Goal: Task Accomplishment & Management: Use online tool/utility

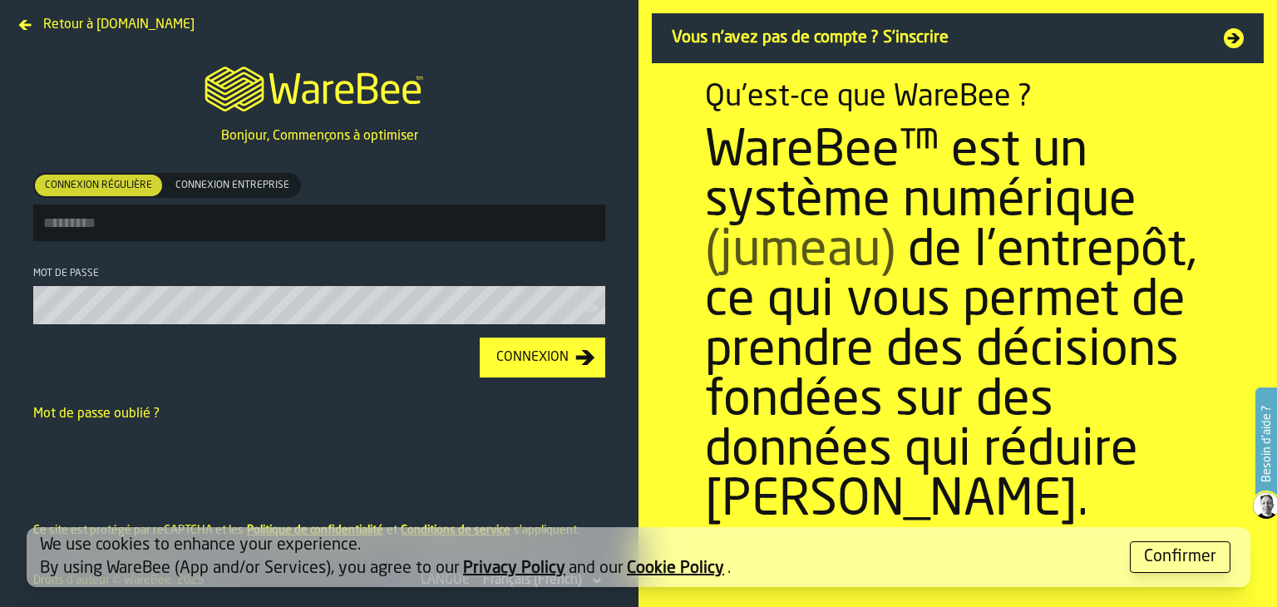
click at [77, 239] on input "Connexion régulière Connexion régulière Connexion entreprise Connexion entrepri…" at bounding box center [319, 222] width 572 height 37
type input "**********"
click at [586, 305] on icon "button-toolbar-Mot de passe" at bounding box center [590, 307] width 17 height 17
click at [564, 353] on div "Connexion" at bounding box center [533, 357] width 86 height 20
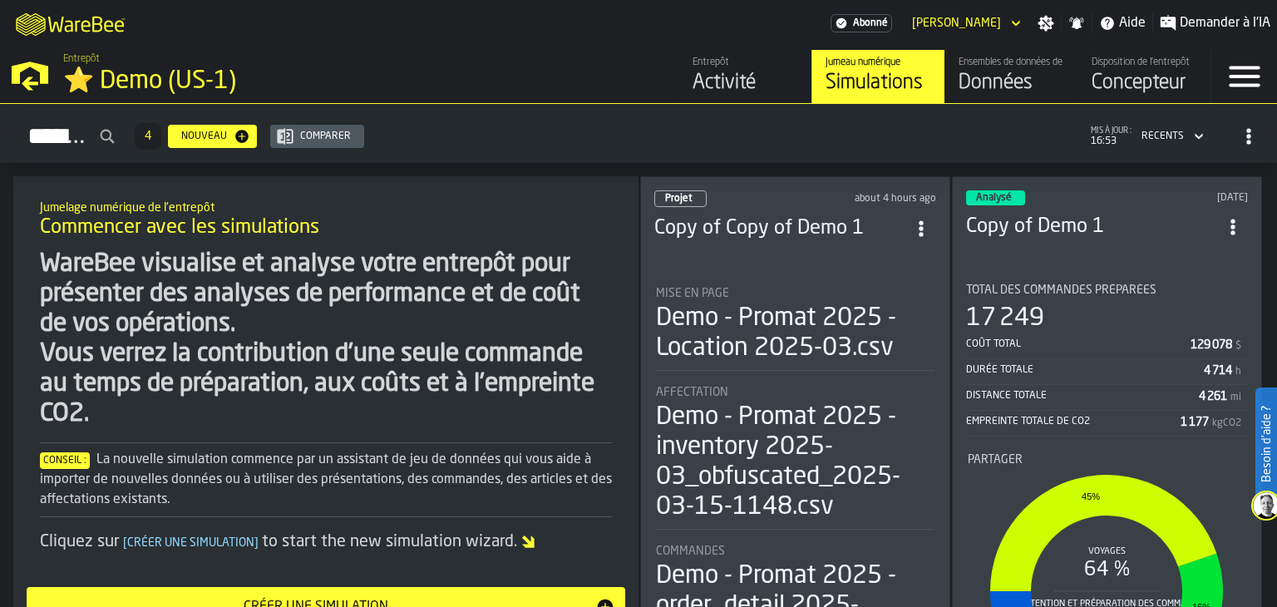
click at [805, 229] on h3 "Copy of Copy of Demo 1" at bounding box center [780, 228] width 252 height 27
click at [161, 136] on div "4" at bounding box center [148, 136] width 27 height 27
click at [997, 229] on h3 "Copy of Demo 1" at bounding box center [1092, 227] width 252 height 27
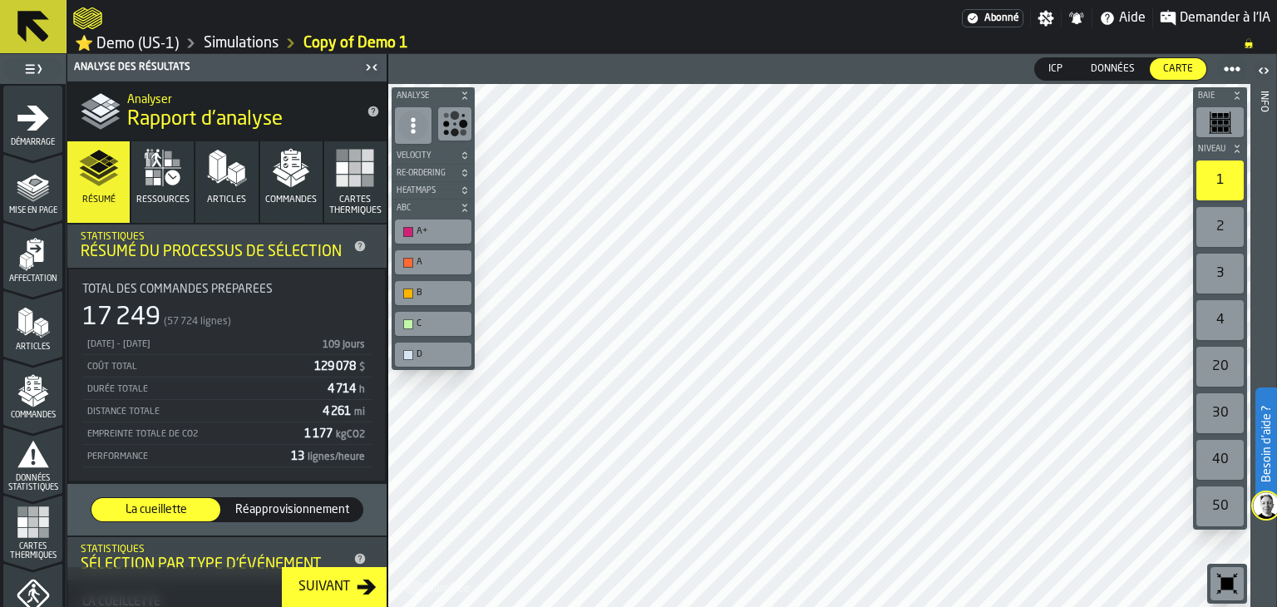
click at [1234, 583] on icon "button-toolbar-undefined" at bounding box center [1227, 583] width 27 height 27
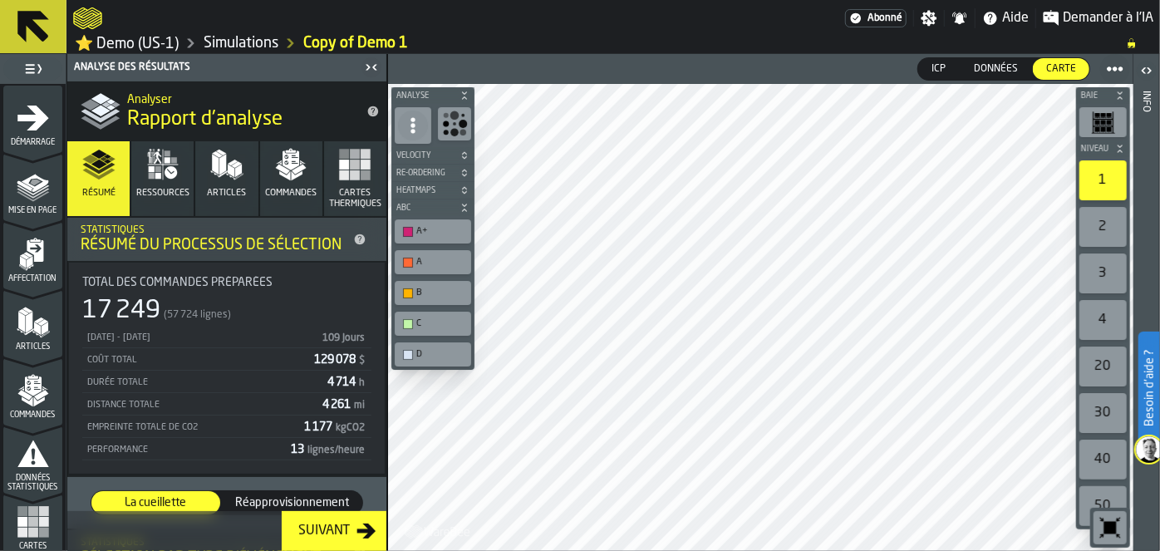
drag, startPoint x: 931, startPoint y: 7, endPoint x: 552, endPoint y: 22, distance: 379.3
click at [552, 22] on div at bounding box center [459, 18] width 772 height 30
click at [945, 58] on div "ICP" at bounding box center [938, 69] width 41 height 22
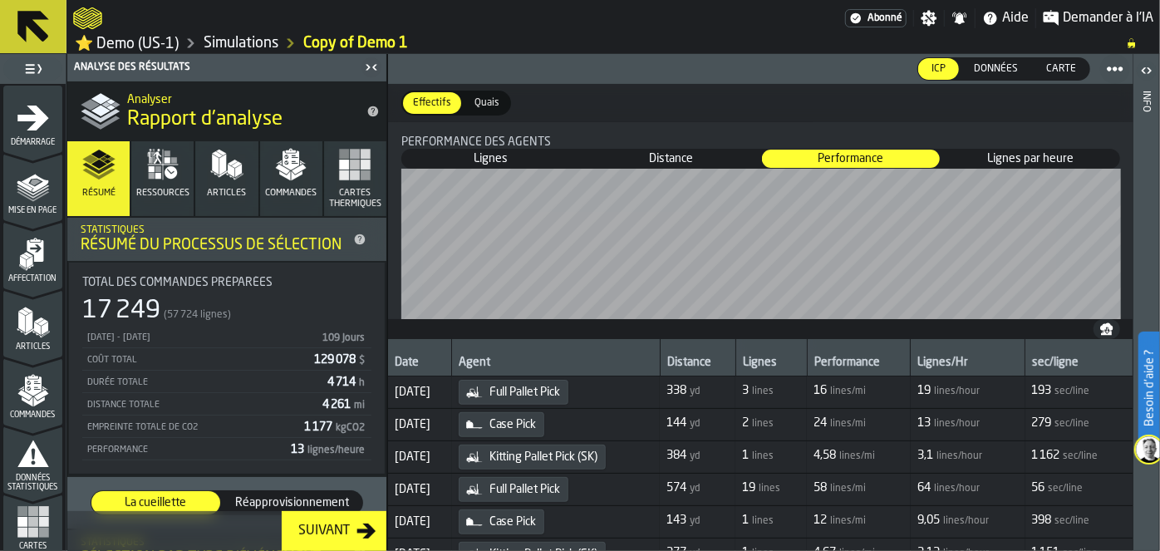
click at [527, 155] on span "Lignes" at bounding box center [491, 158] width 176 height 17
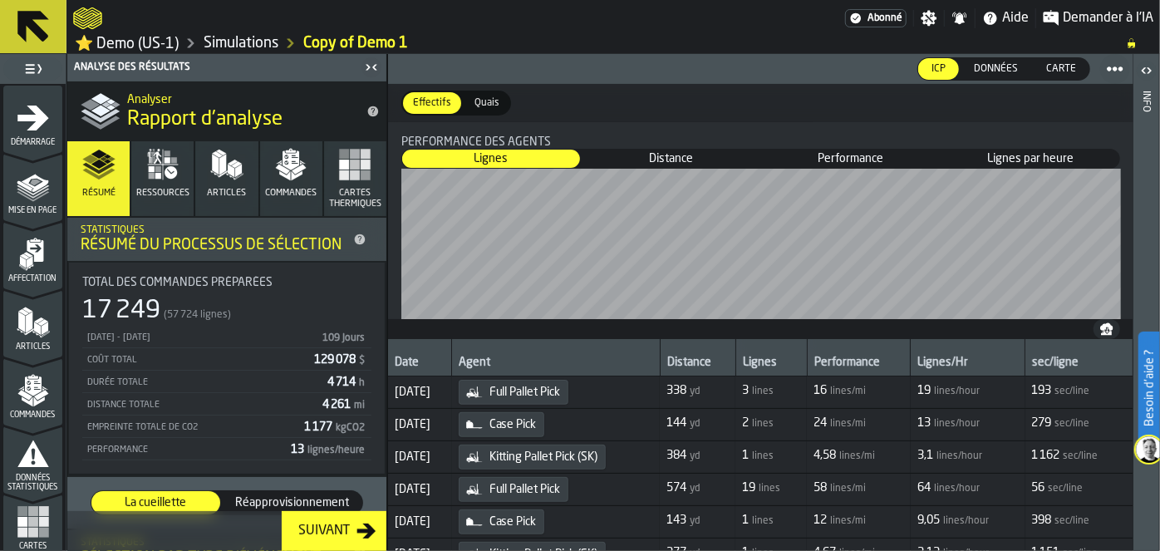
click at [636, 153] on span "Distance" at bounding box center [671, 158] width 176 height 17
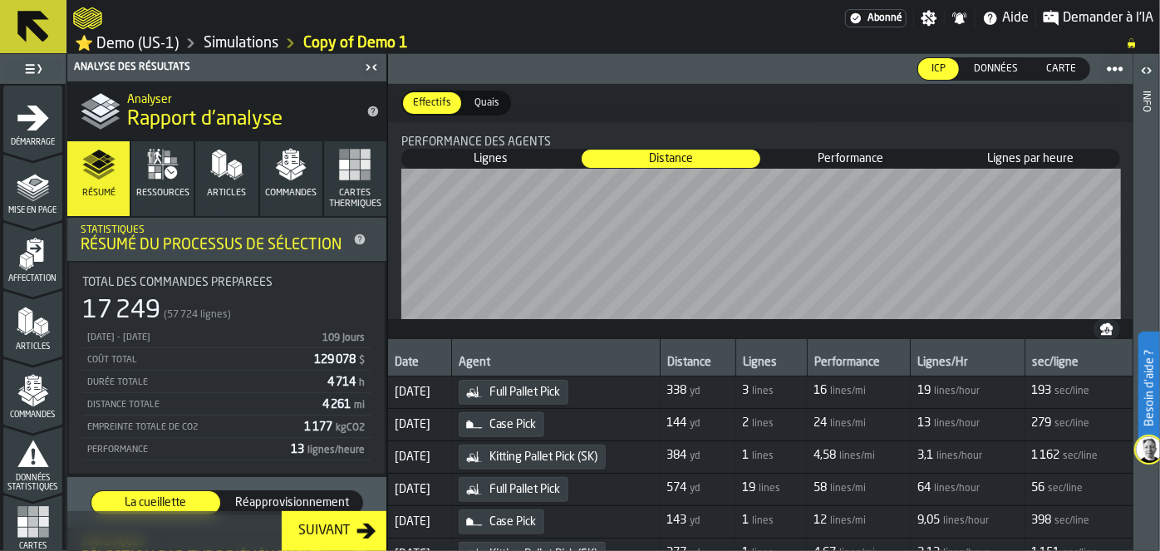
click at [848, 155] on span "Performance" at bounding box center [851, 158] width 176 height 17
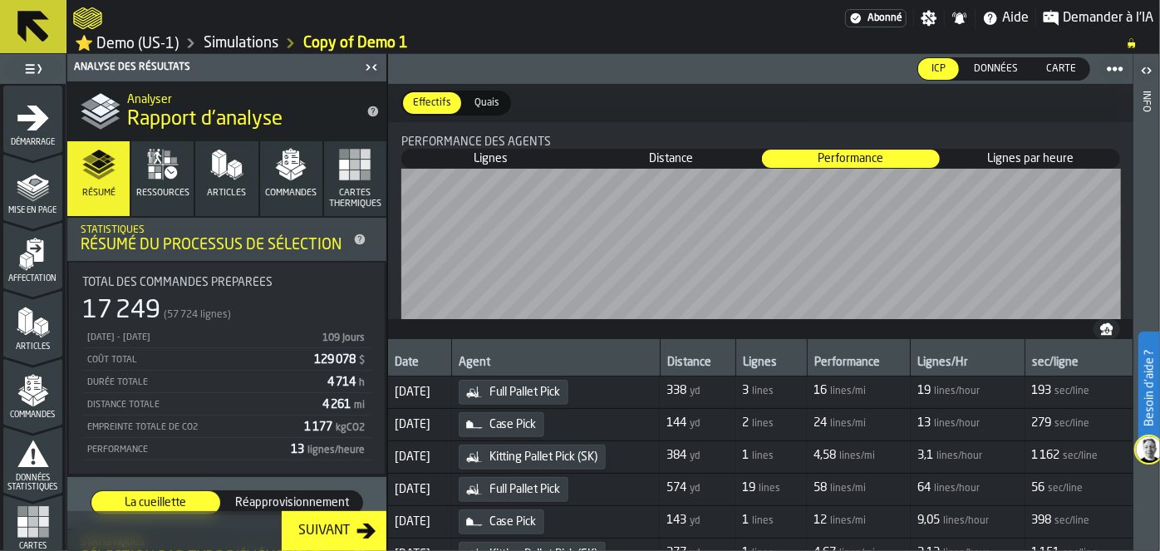
click at [1051, 159] on span "Lignes par heure" at bounding box center [1031, 158] width 176 height 17
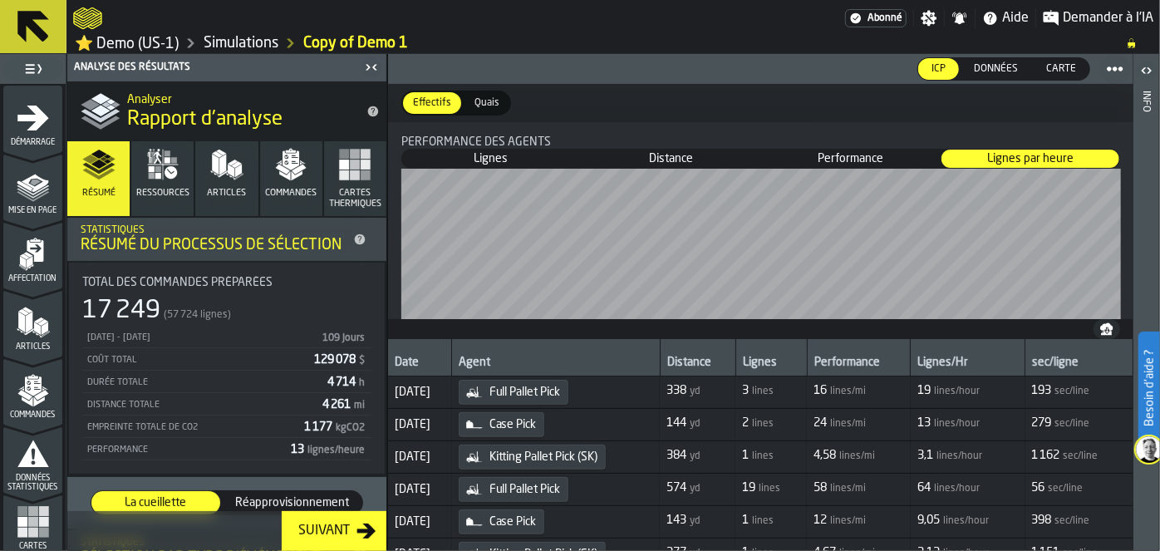
click at [231, 505] on span "Réapprovisionnement" at bounding box center [292, 503] width 127 height 17
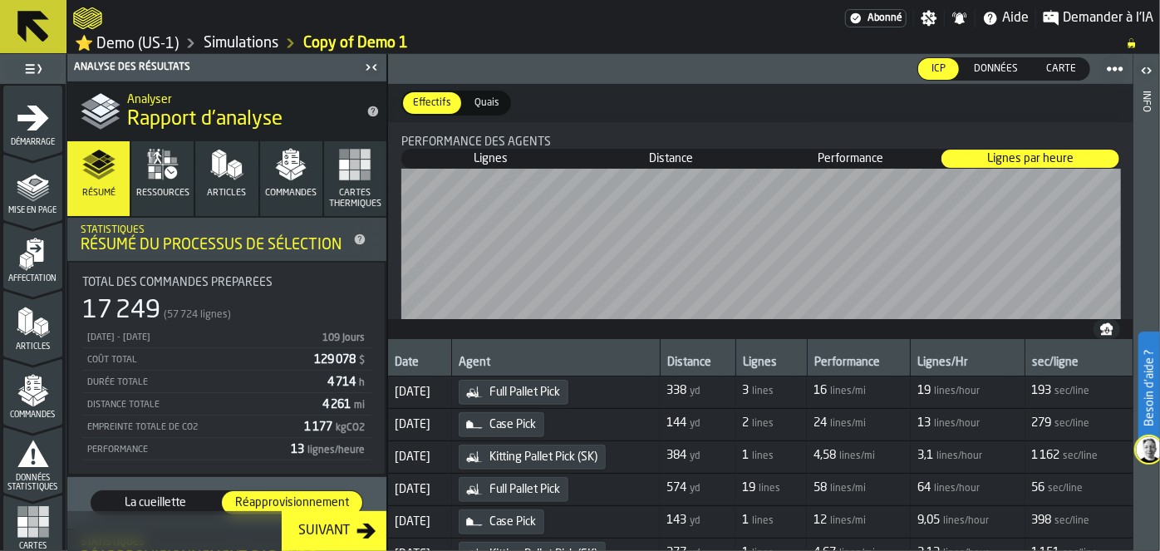
click at [386, 296] on div "Analyse des résultats Analyser Rapport d'analyse Résumé Ressources Articles Com…" at bounding box center [226, 302] width 321 height 497
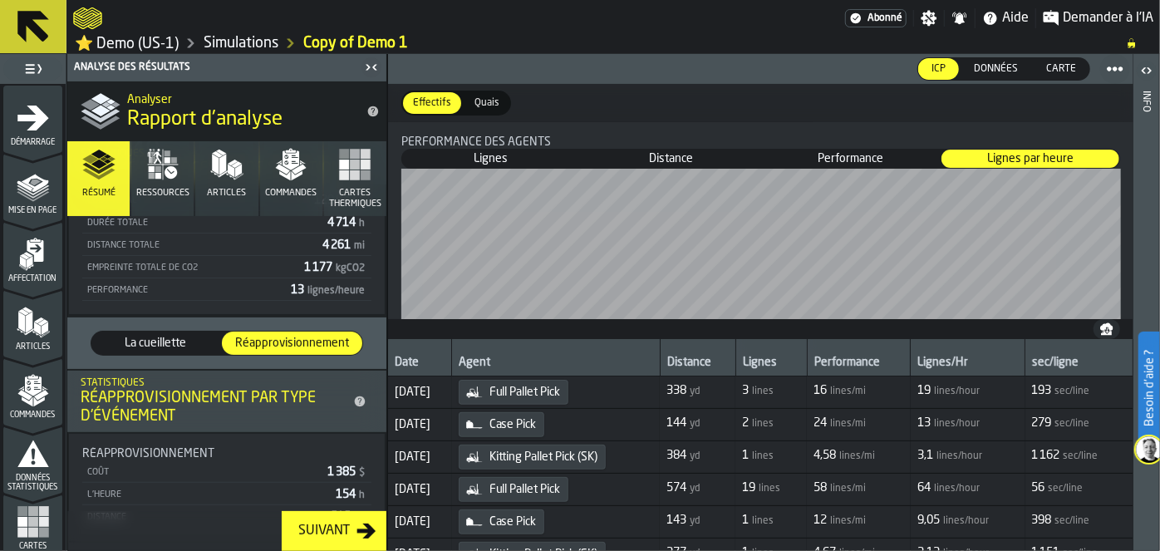
scroll to position [161, 0]
click at [146, 338] on span "La cueillette" at bounding box center [156, 341] width 116 height 17
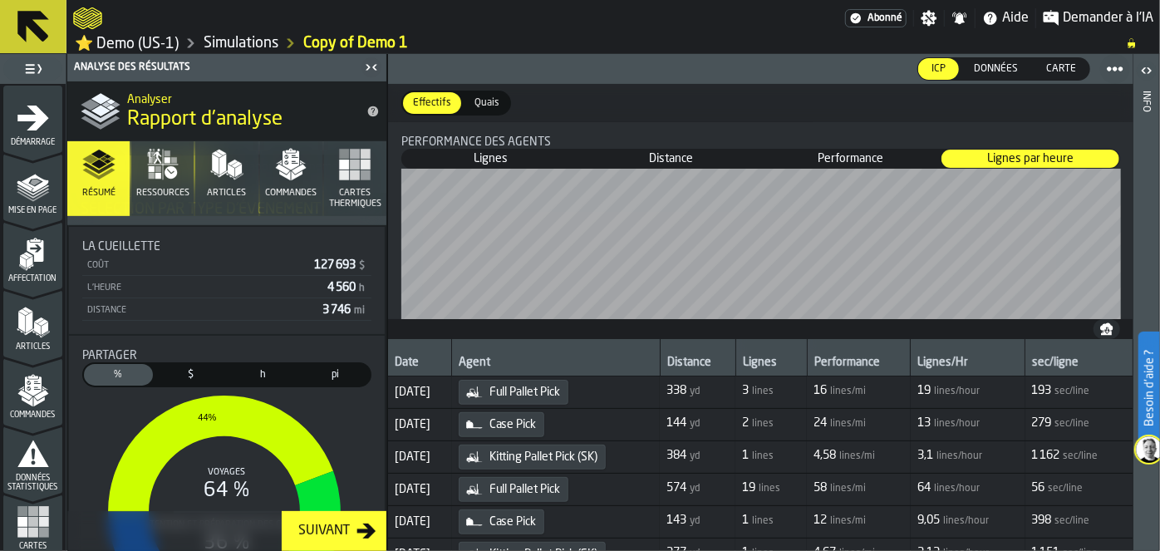
scroll to position [308, 0]
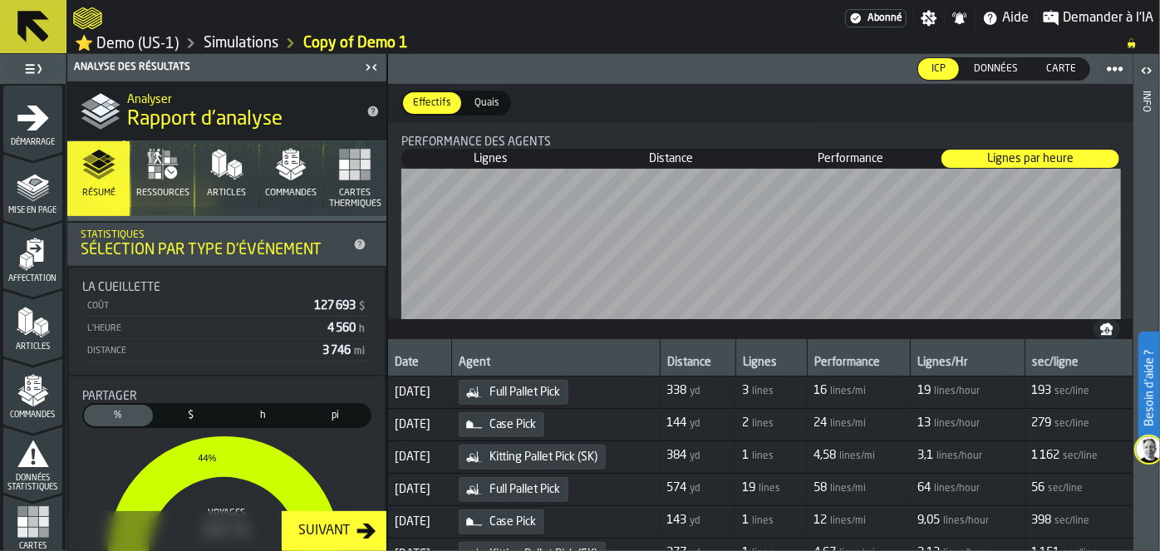
click at [188, 415] on span "$" at bounding box center [191, 415] width 62 height 15
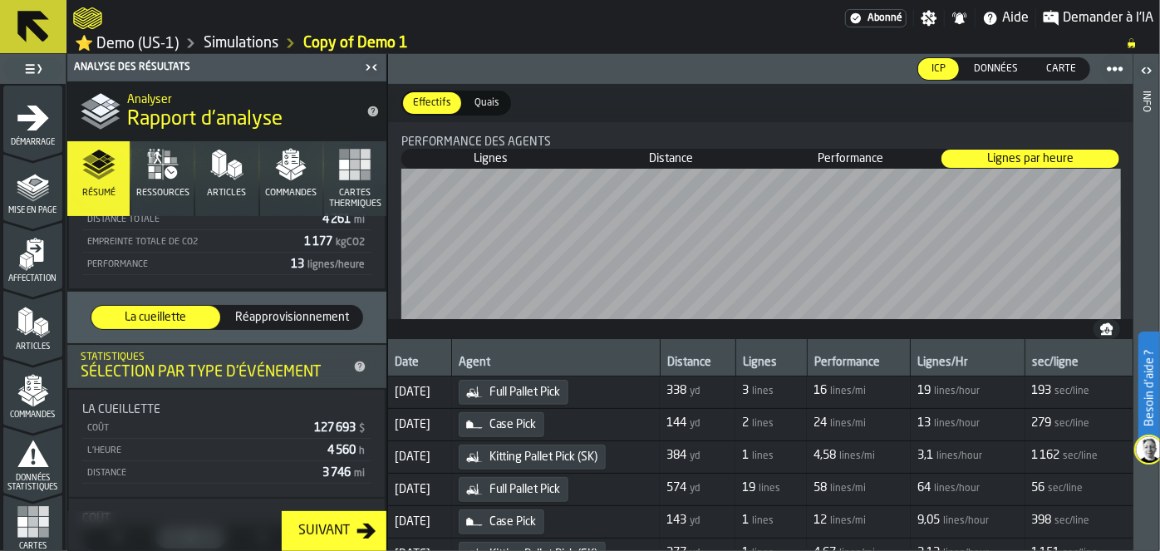
scroll to position [137, 0]
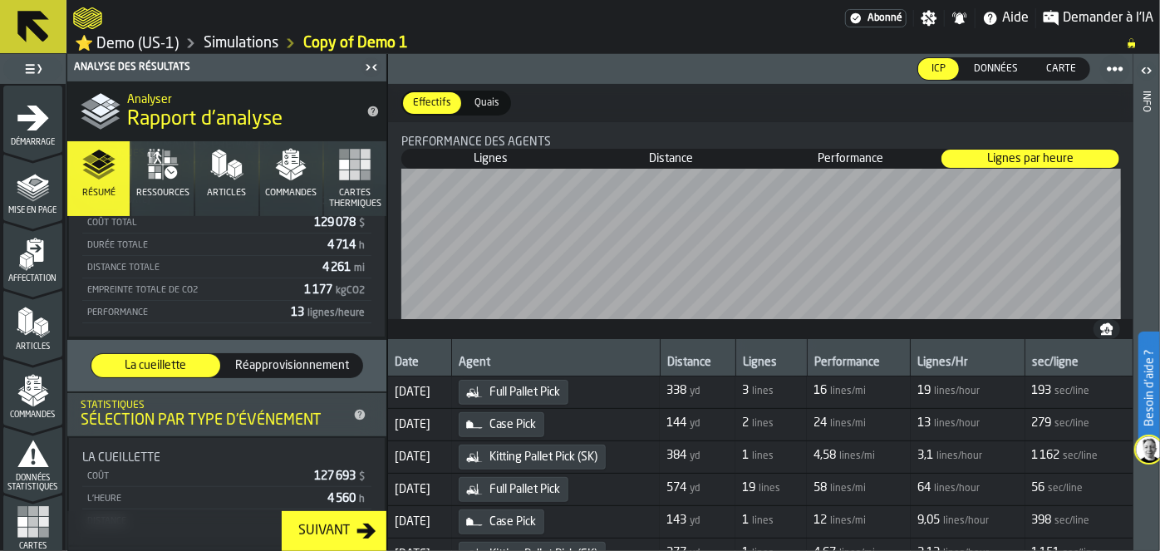
click at [342, 184] on button "Cartes thermiques" at bounding box center [355, 178] width 62 height 75
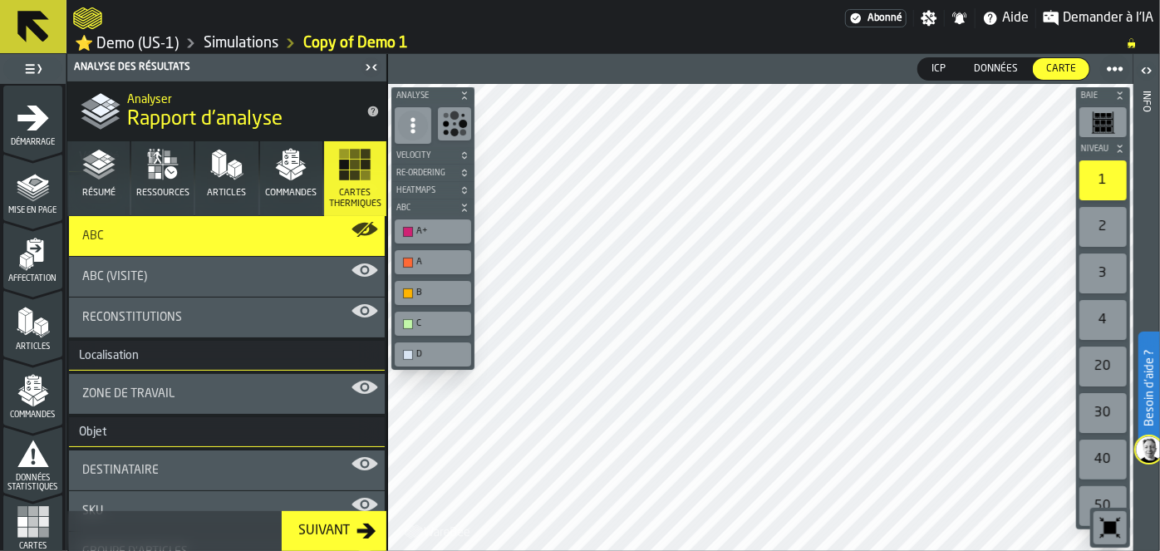
click at [447, 126] on icon "button-toolbar-undefined" at bounding box center [454, 124] width 27 height 27
click at [407, 126] on icon at bounding box center [413, 125] width 17 height 17
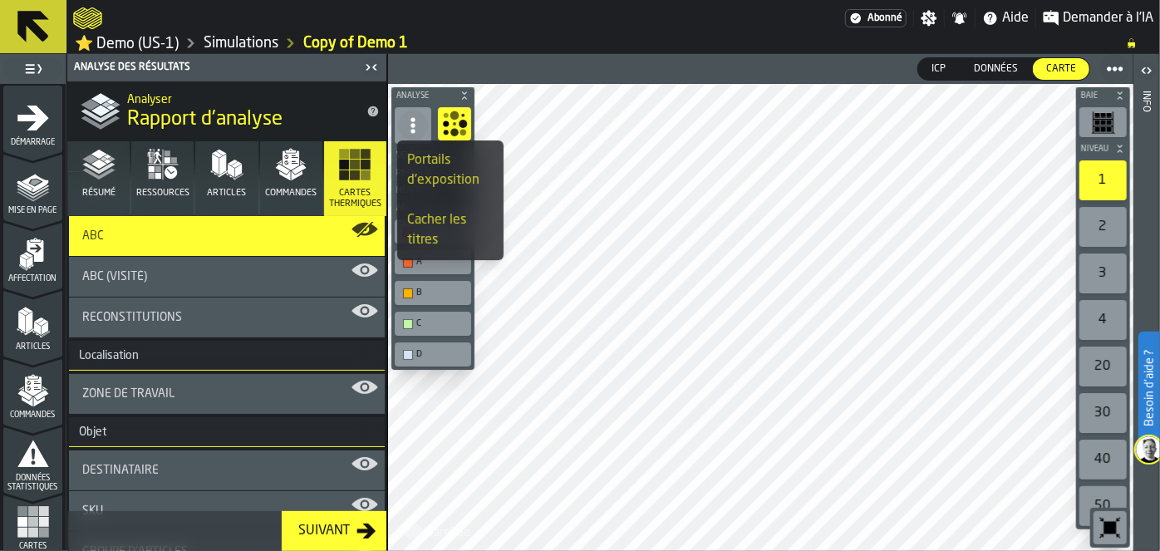
click at [407, 126] on icon at bounding box center [413, 125] width 17 height 17
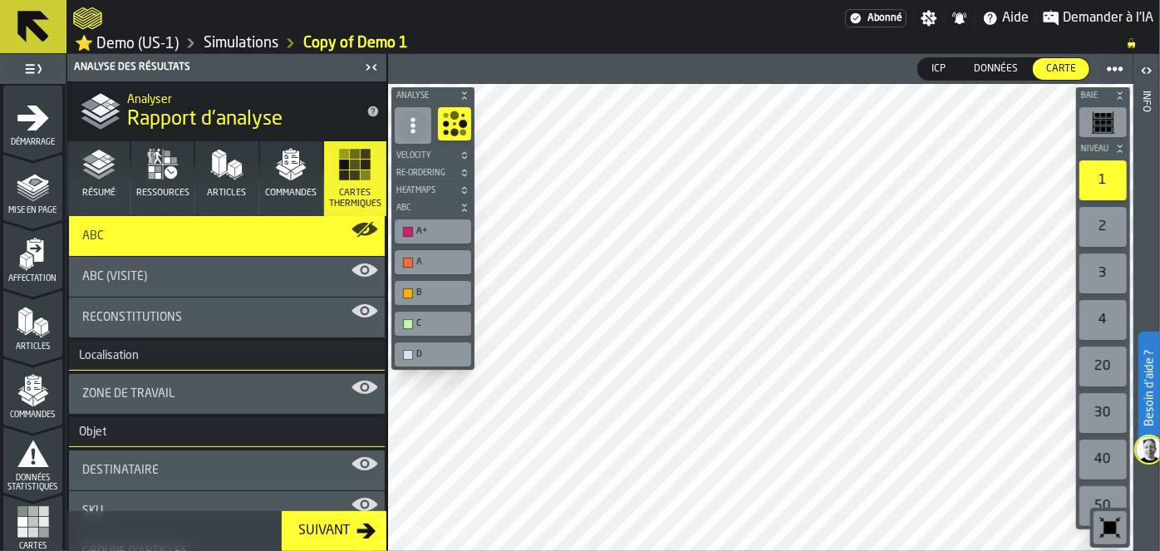
click at [407, 126] on icon at bounding box center [413, 125] width 17 height 17
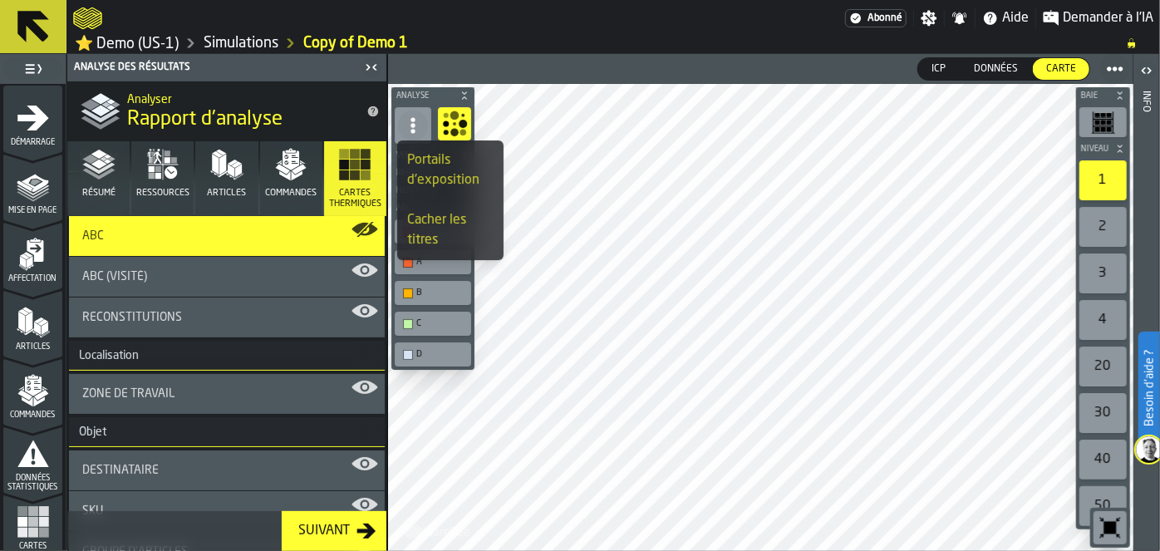
click at [430, 175] on div "Portails d'exposition" at bounding box center [450, 170] width 86 height 40
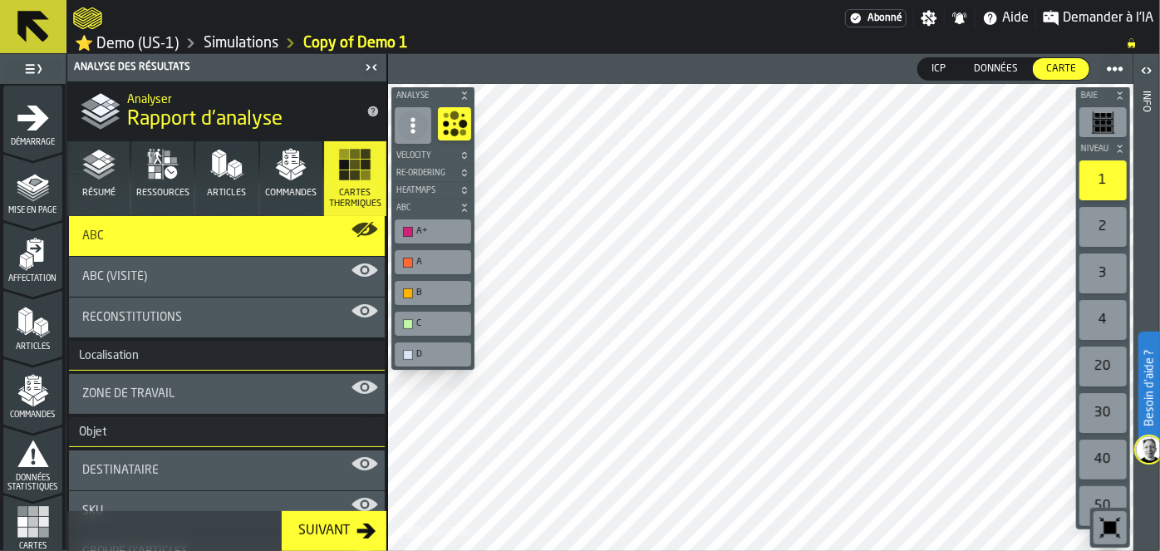
click at [411, 125] on circle at bounding box center [413, 125] width 4 height 4
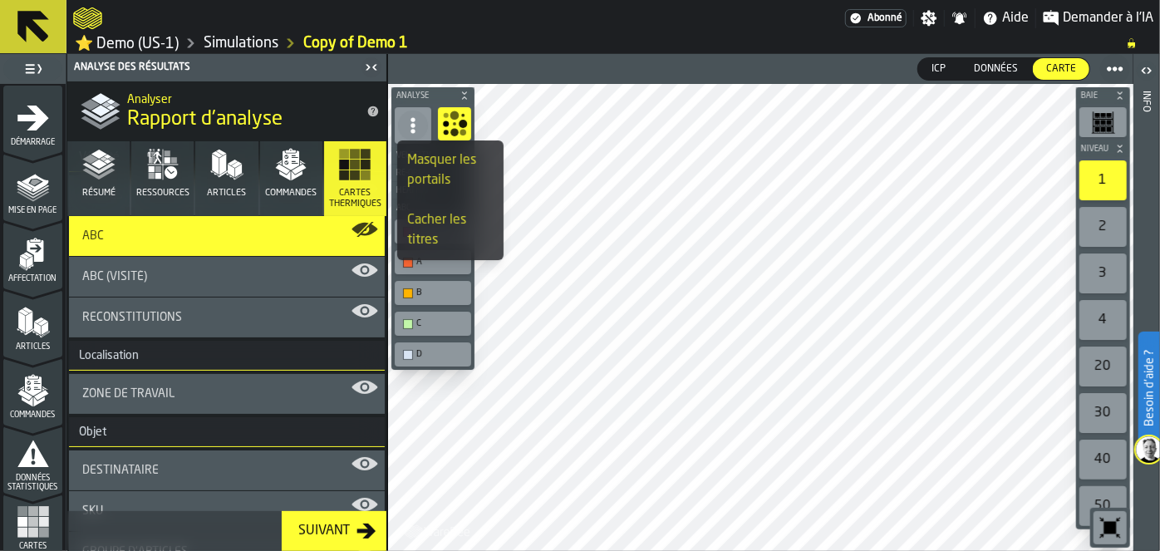
click at [427, 165] on div "Masquer les portails" at bounding box center [450, 170] width 86 height 40
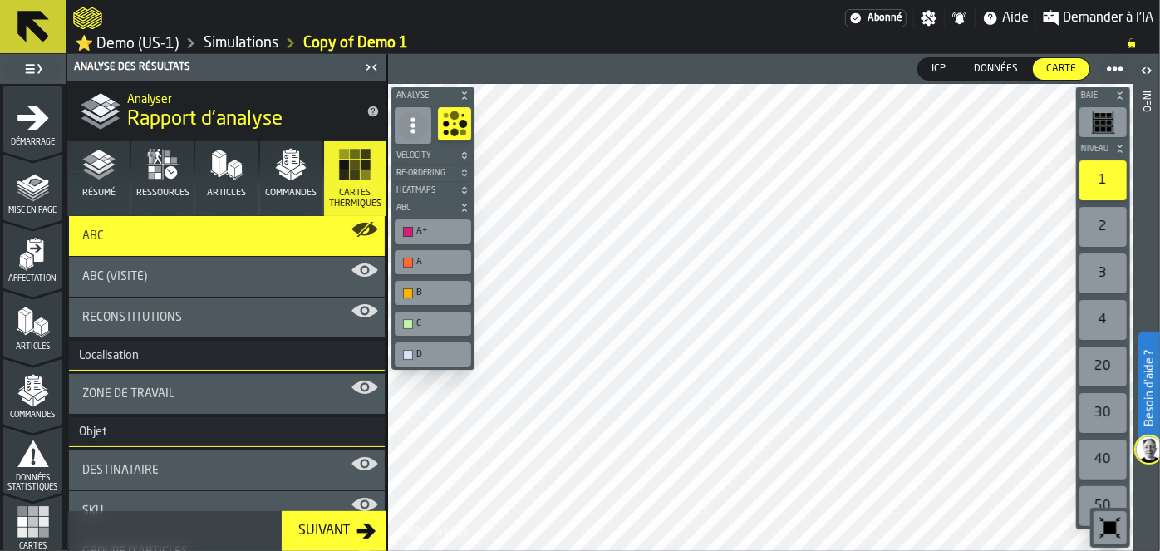
click at [441, 133] on icon "button-toolbar-undefined" at bounding box center [454, 124] width 27 height 27
click at [423, 191] on span "Heatmaps" at bounding box center [424, 190] width 63 height 9
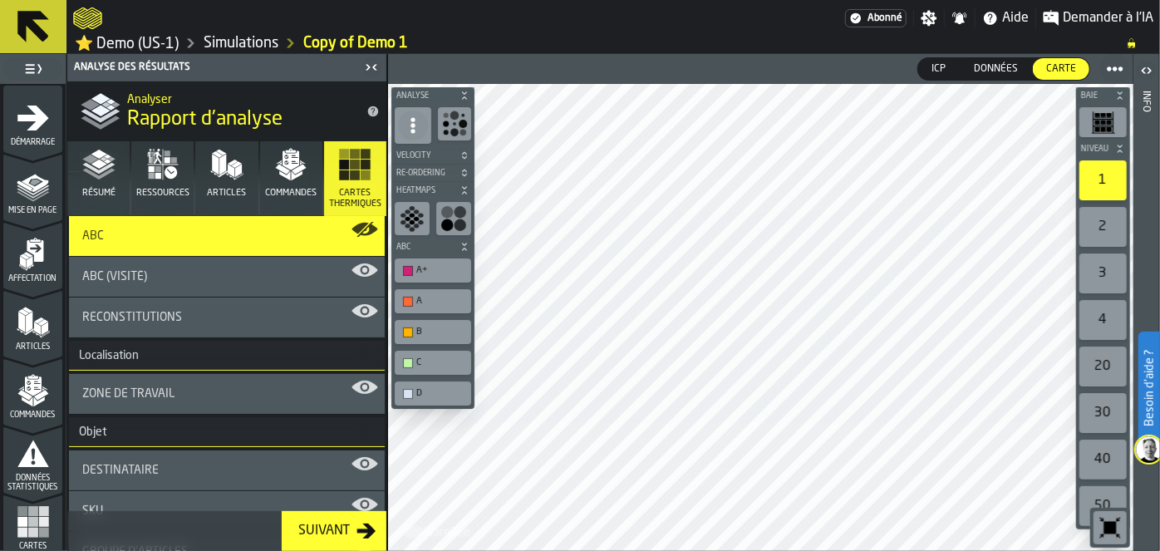
click at [452, 214] on icon "button-toolbar-undefined" at bounding box center [454, 218] width 27 height 27
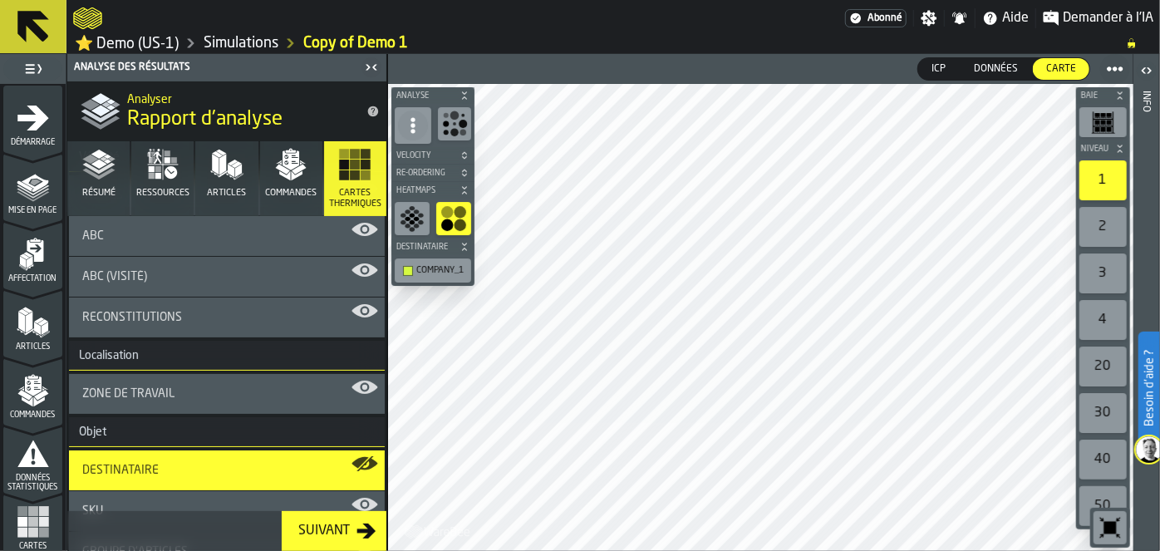
click at [426, 215] on div "button-toolbar-undefined" at bounding box center [412, 218] width 35 height 33
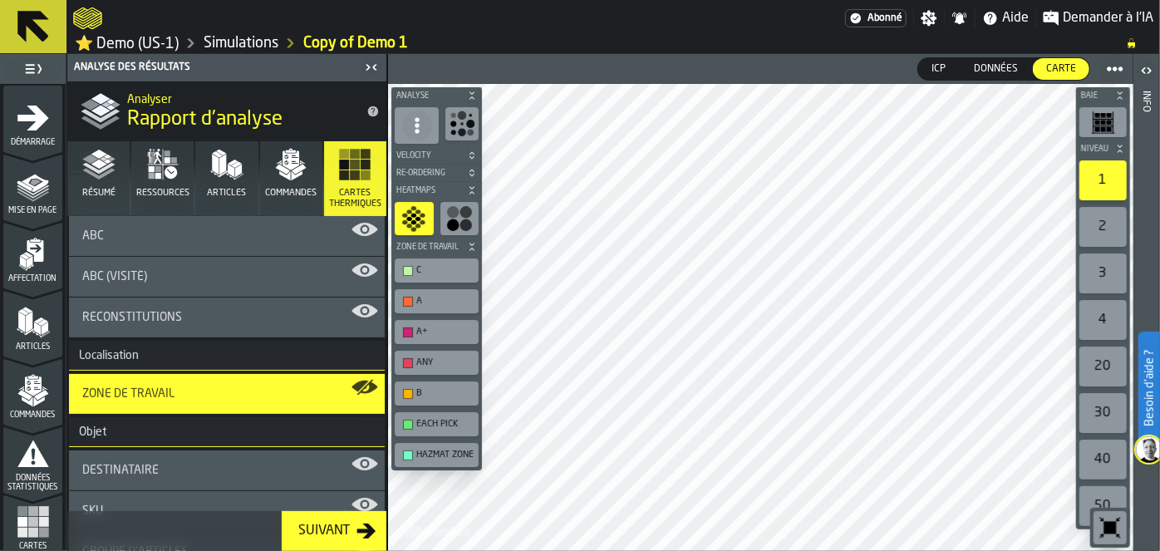
click at [426, 173] on span "Re-Ordering" at bounding box center [428, 173] width 71 height 9
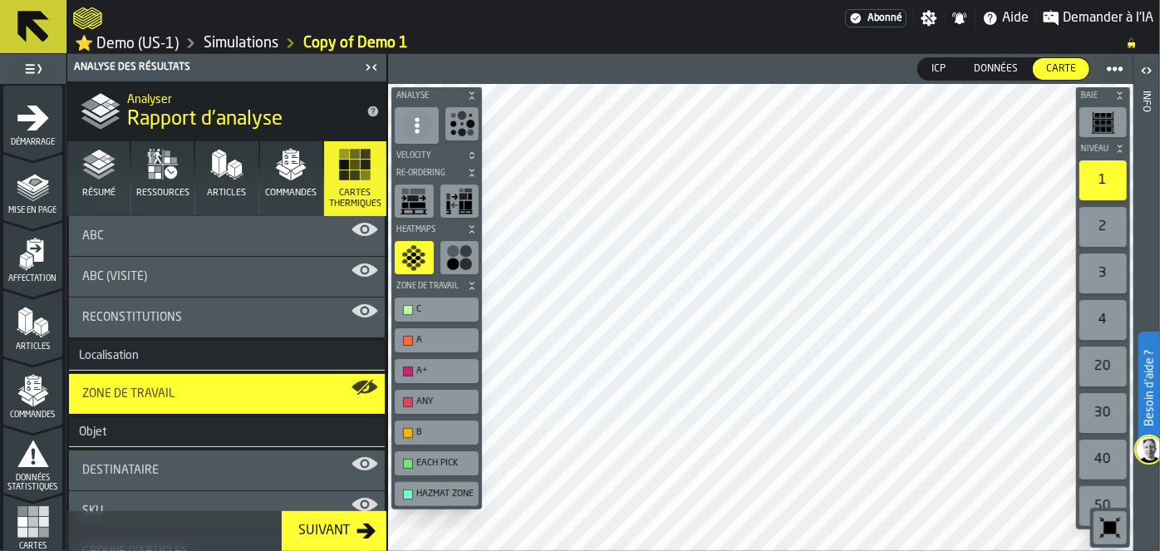
click at [423, 154] on span "Velocity" at bounding box center [428, 155] width 71 height 9
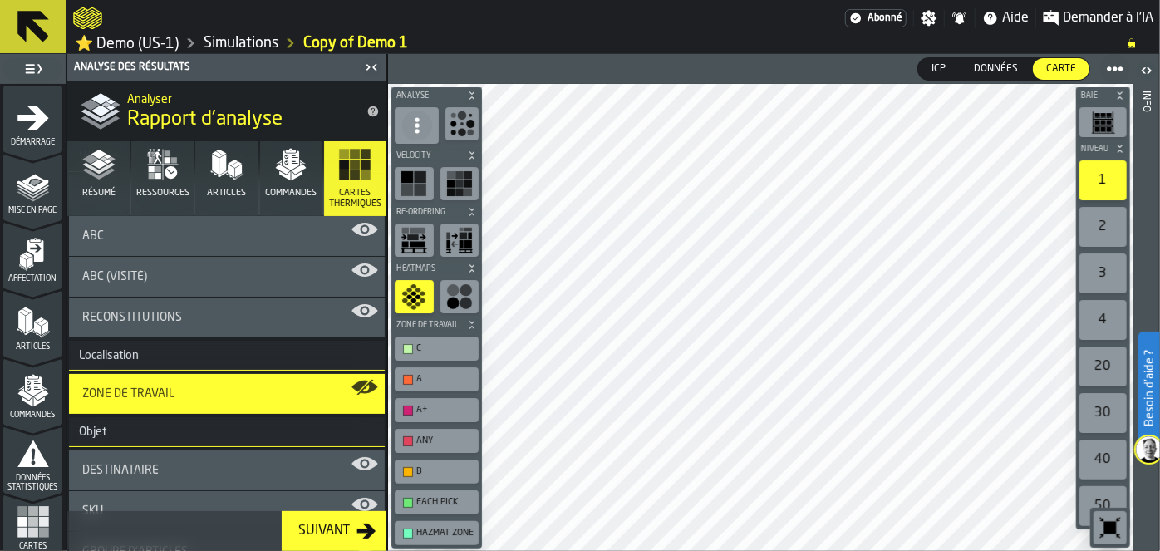
click at [459, 174] on rect "button-toolbar-undefined" at bounding box center [460, 175] width 8 height 8
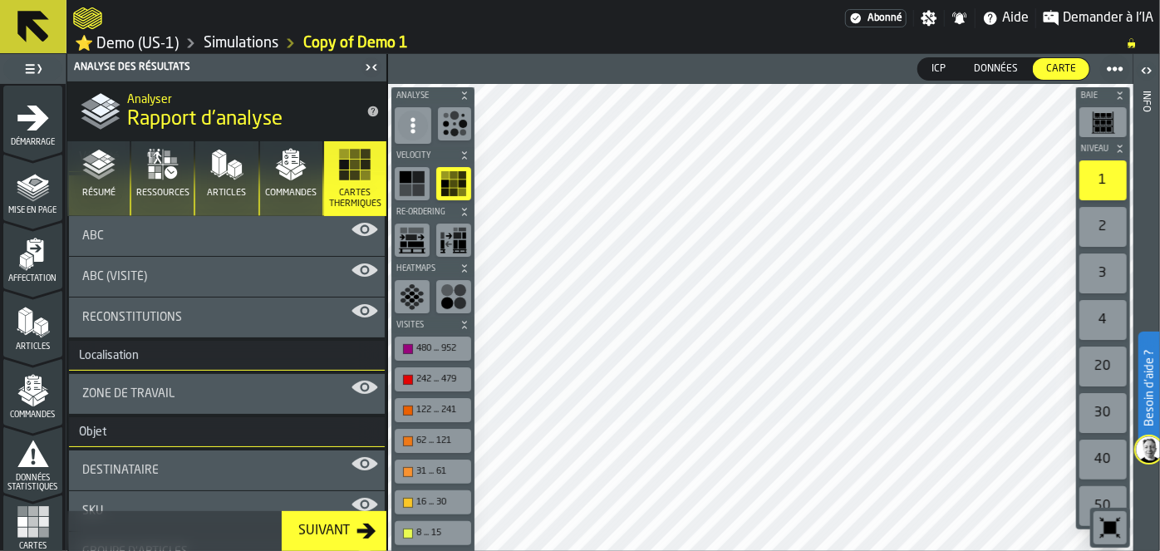
click at [418, 183] on icon "button-toolbar-undefined" at bounding box center [412, 183] width 27 height 27
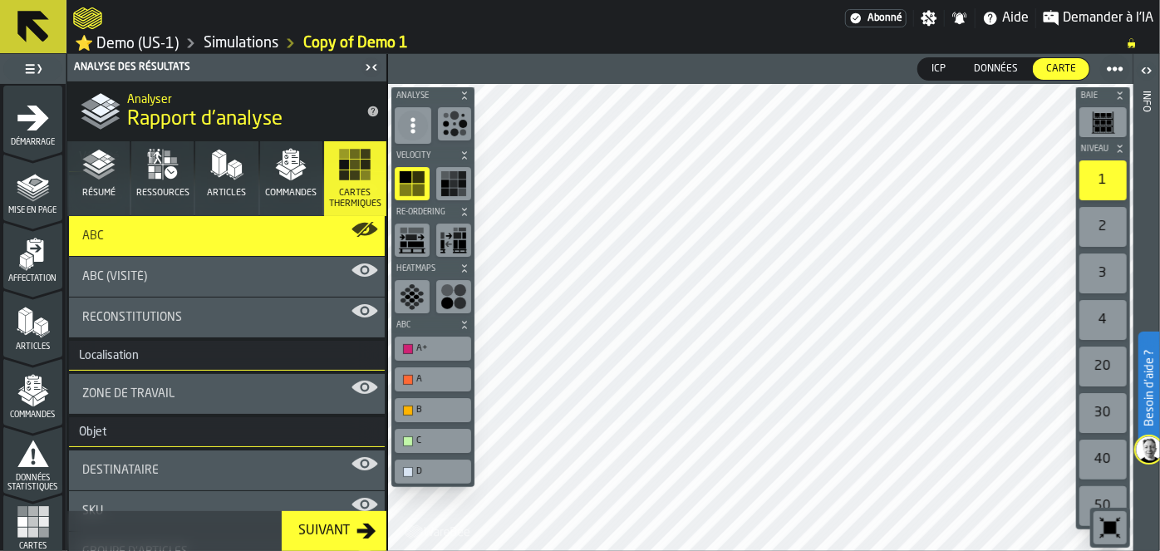
click at [439, 186] on div "button-toolbar-undefined" at bounding box center [453, 183] width 35 height 33
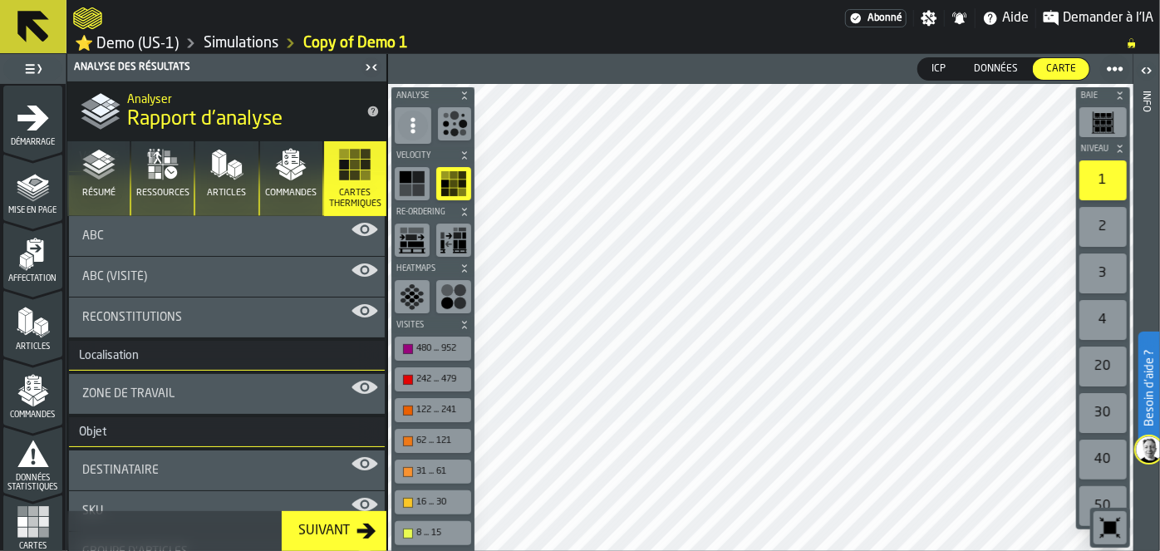
click at [413, 188] on rect "button-toolbar-undefined" at bounding box center [418, 190] width 12 height 12
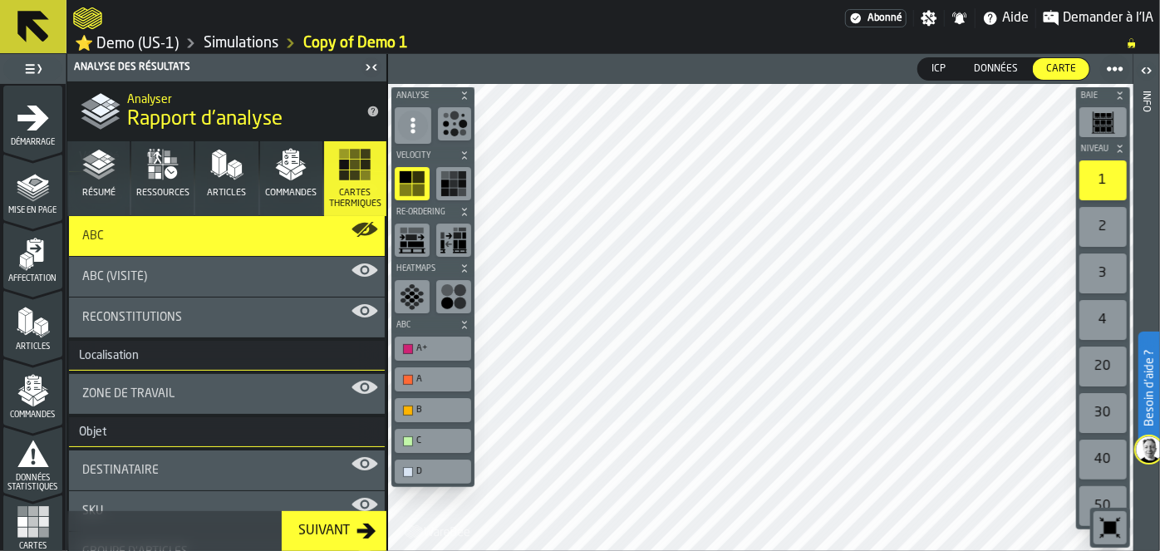
click at [415, 288] on icon "button-toolbar-undefined" at bounding box center [417, 290] width 6 height 4
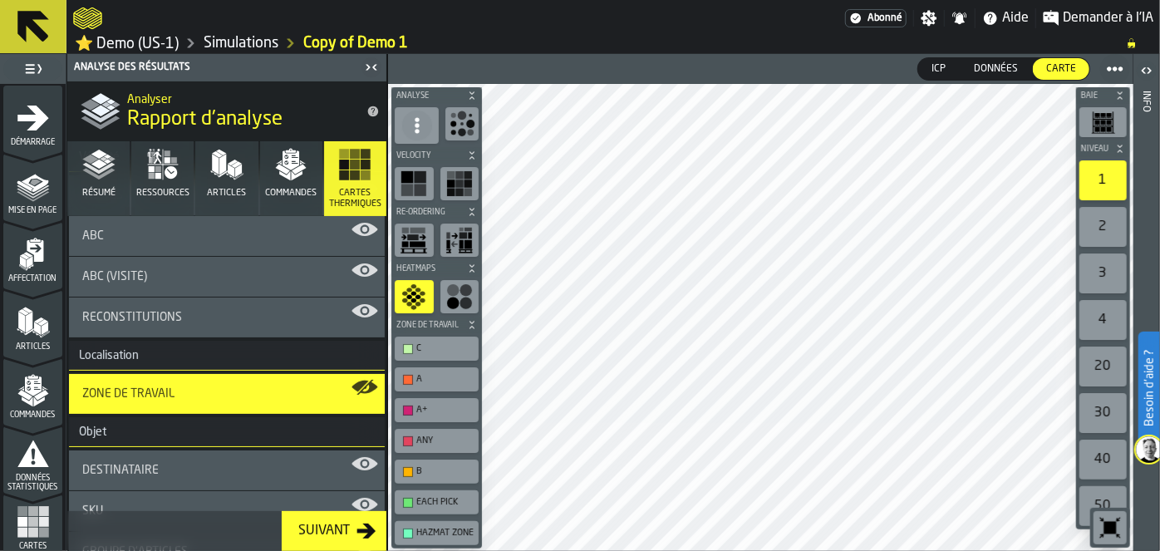
click at [445, 293] on div "button-toolbar-undefined" at bounding box center [460, 296] width 39 height 33
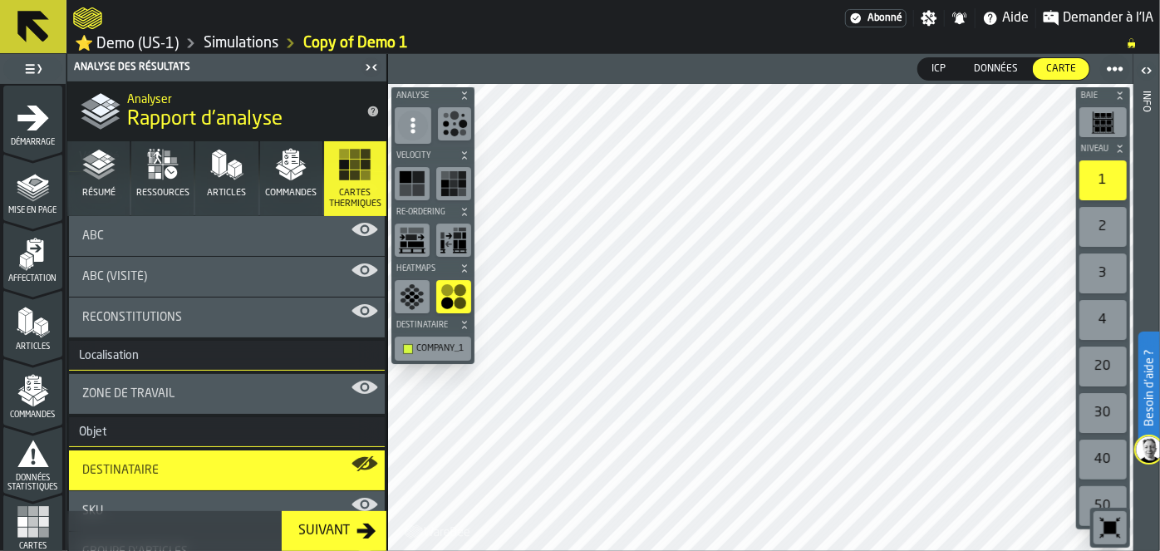
click at [422, 295] on icon "button-toolbar-undefined" at bounding box center [412, 296] width 27 height 27
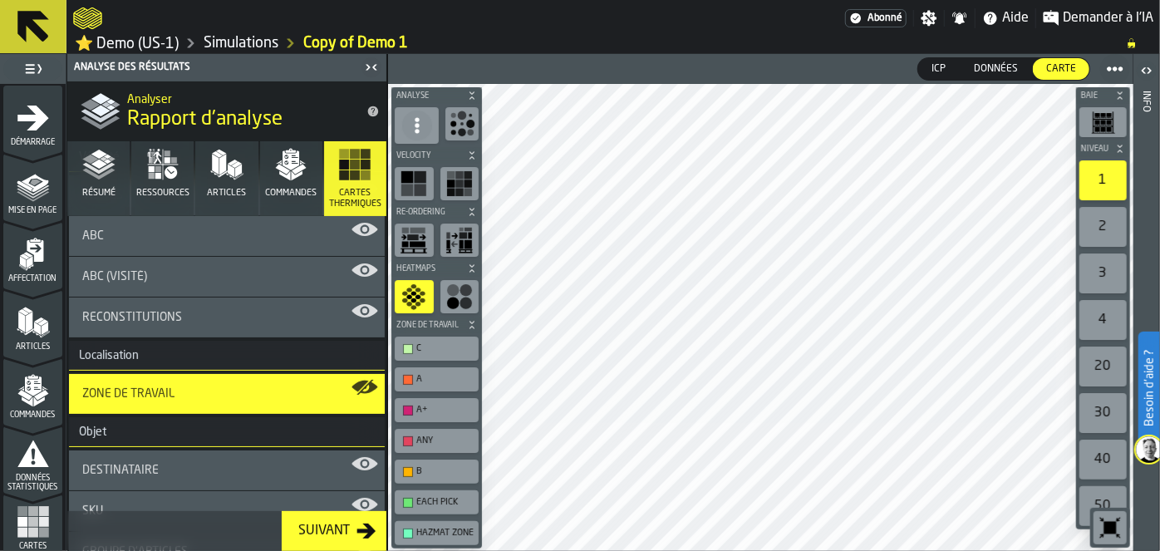
click at [454, 187] on icon "button-toolbar-undefined" at bounding box center [459, 183] width 27 height 27
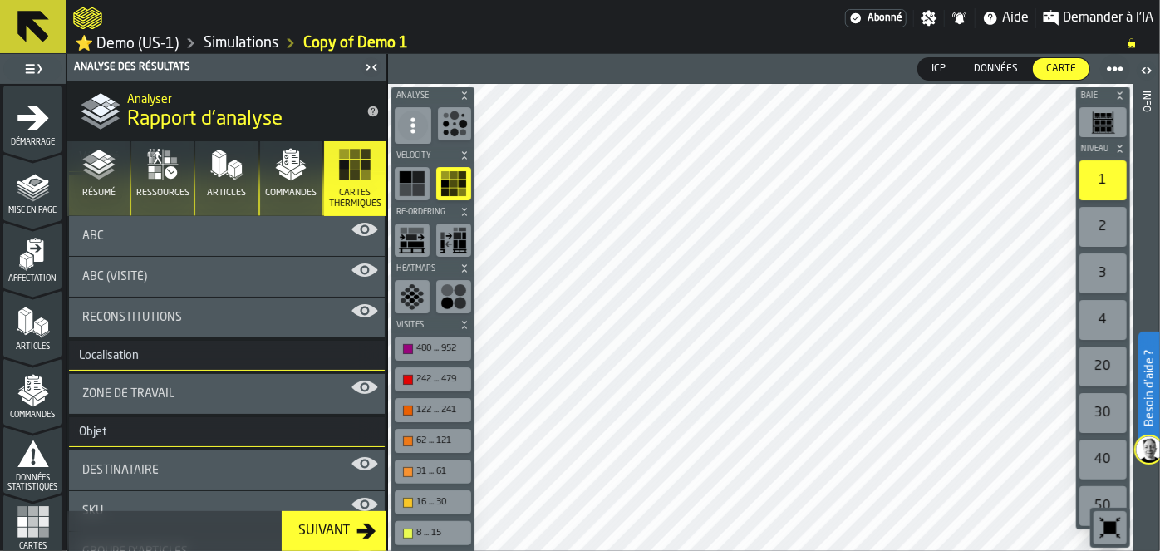
click at [463, 126] on circle "button-toolbar-undefined" at bounding box center [463, 124] width 8 height 8
click at [396, 185] on div "button-toolbar-undefined" at bounding box center [412, 183] width 35 height 33
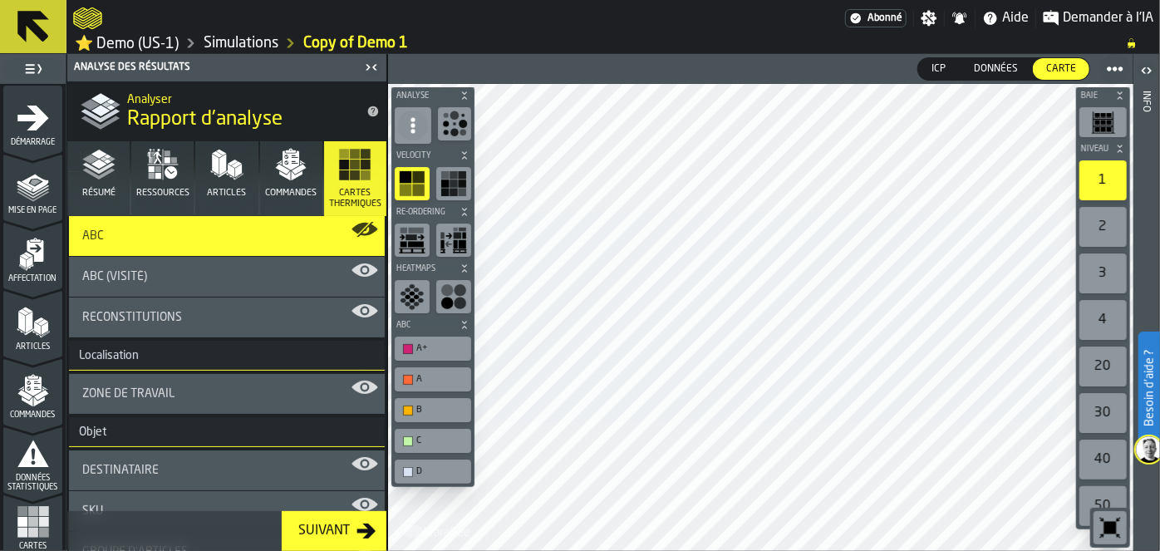
click at [234, 229] on div "ABC" at bounding box center [226, 235] width 289 height 13
click at [150, 277] on div "ABC (Visité)" at bounding box center [226, 276] width 289 height 13
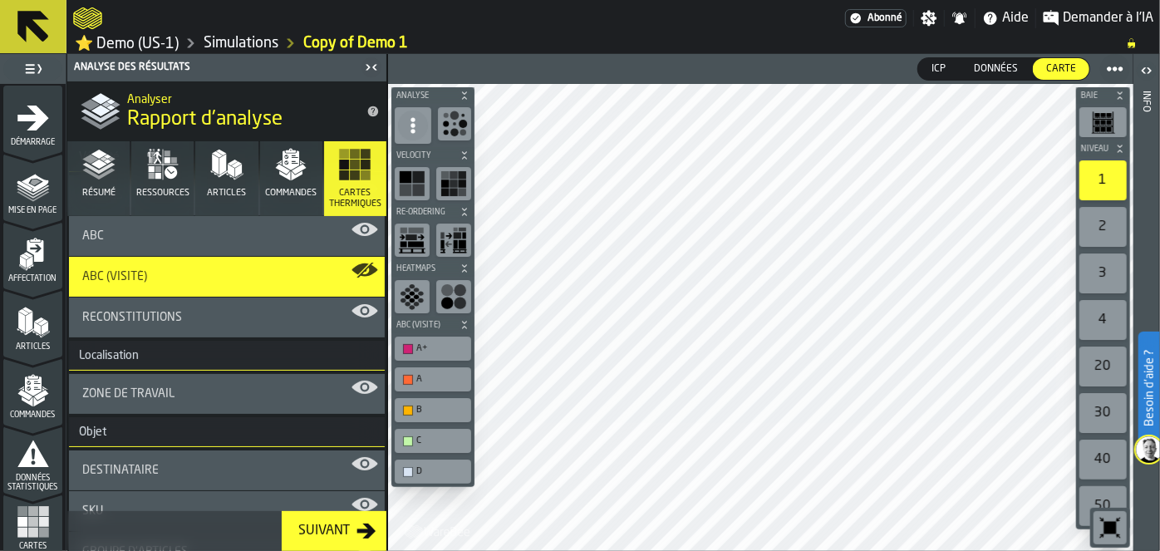
click at [128, 243] on div "ABC" at bounding box center [227, 236] width 316 height 40
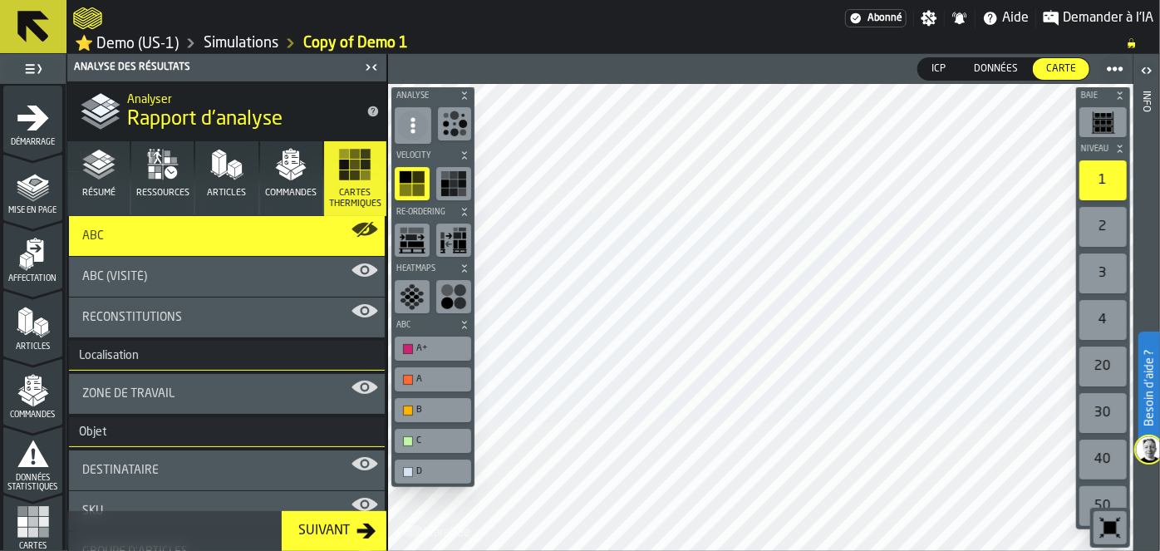
click at [128, 270] on span "ABC (Visité)" at bounding box center [114, 276] width 65 height 13
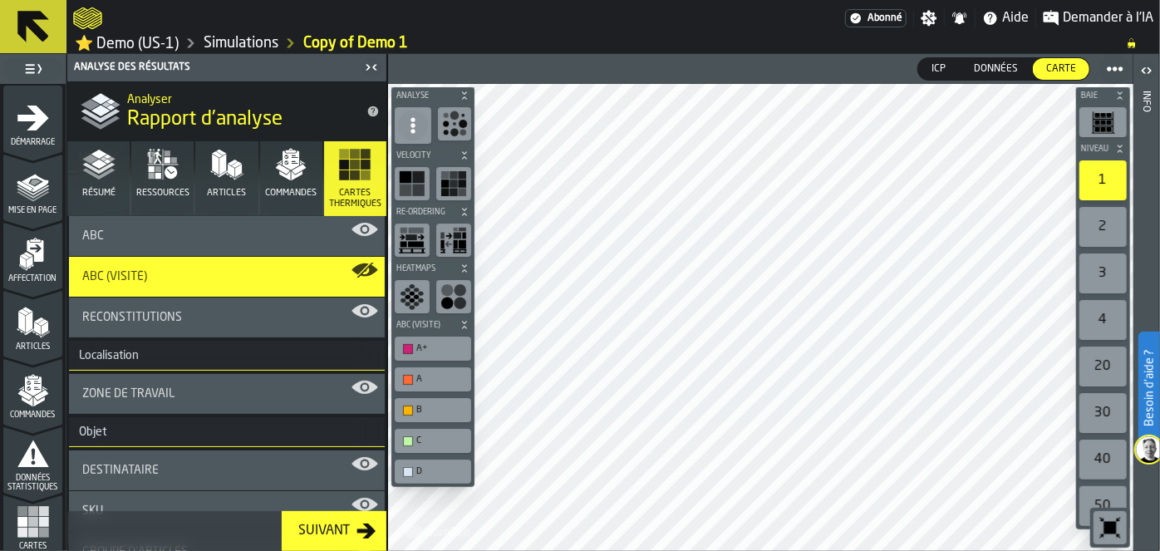
click at [186, 355] on h3 "Localisation" at bounding box center [227, 356] width 316 height 30
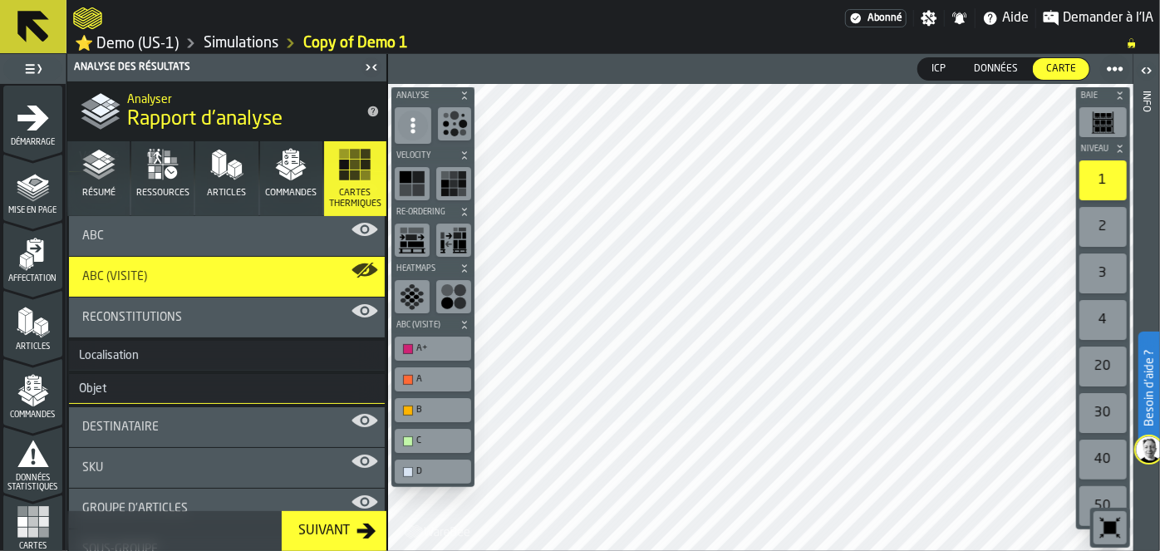
click at [136, 421] on span "Destinataire" at bounding box center [120, 427] width 76 height 13
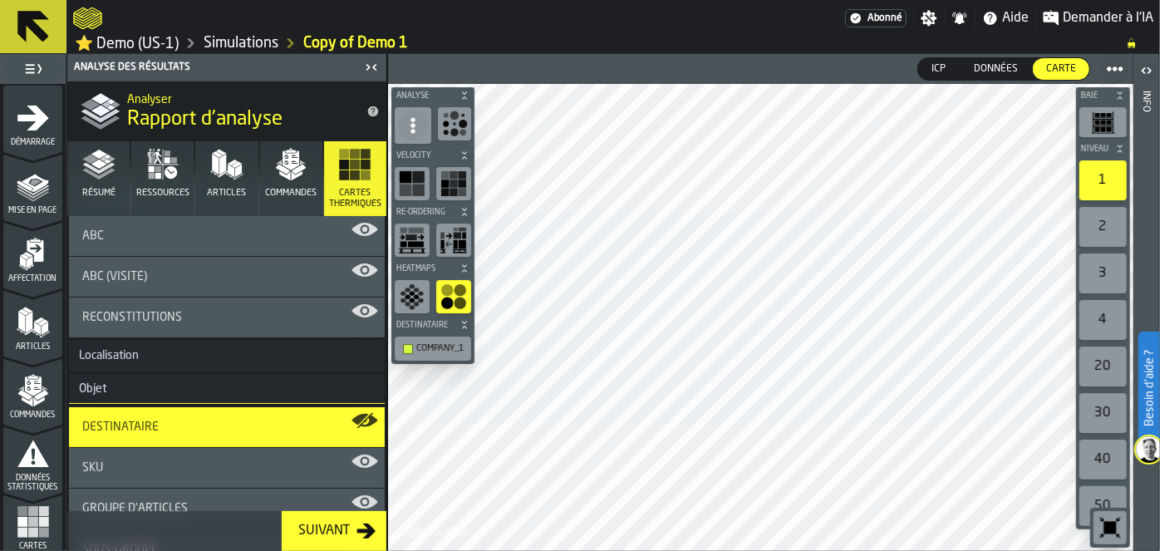
click at [138, 456] on div "SKU" at bounding box center [227, 468] width 316 height 40
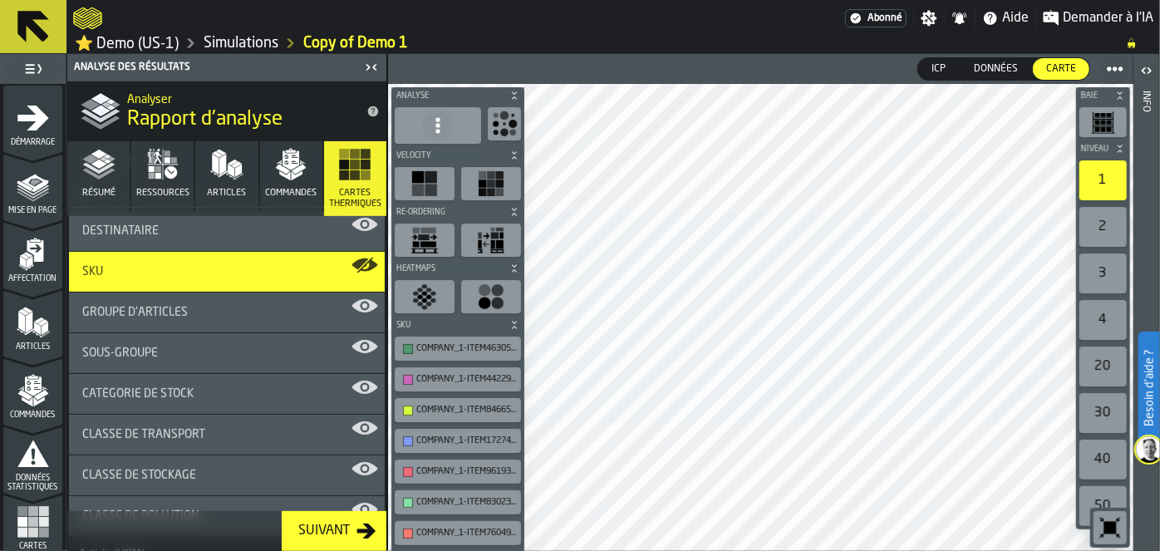
scroll to position [339, 0]
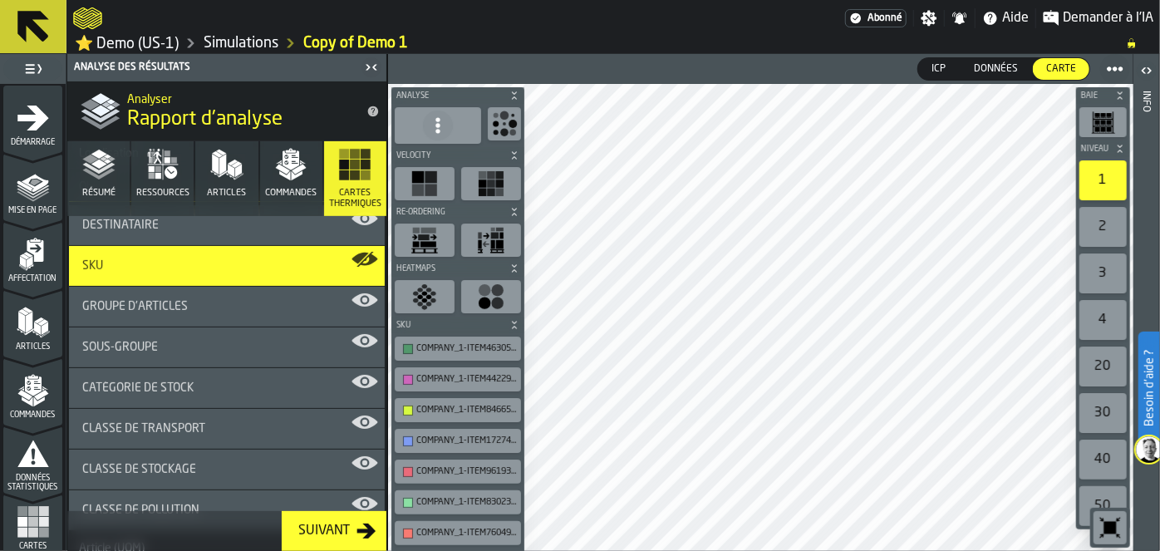
click at [238, 305] on div "Groupe d'articles" at bounding box center [226, 306] width 289 height 13
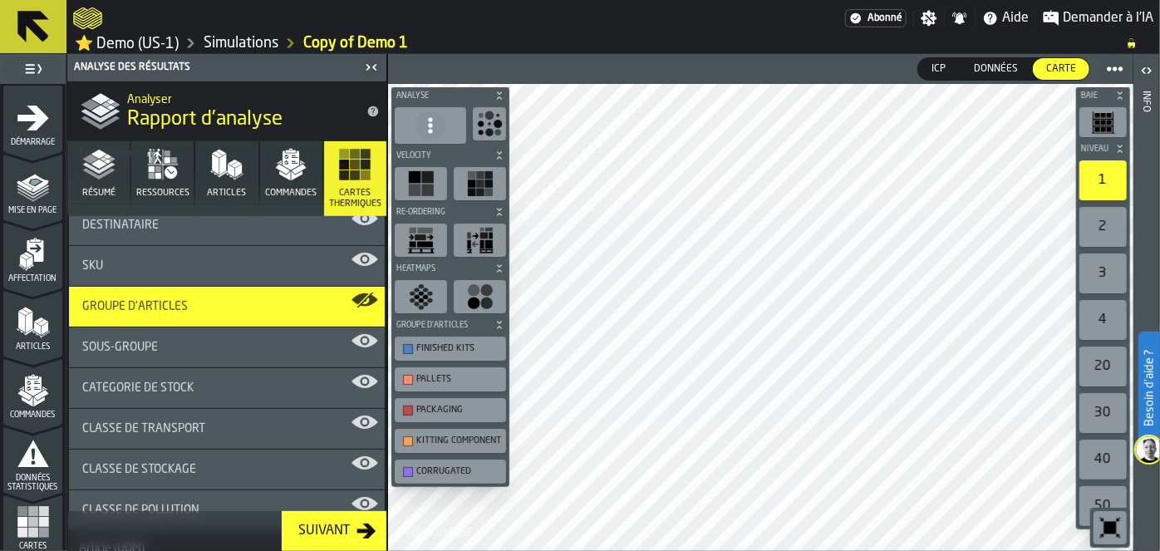
click at [176, 351] on div "Sous-groupe" at bounding box center [226, 347] width 289 height 13
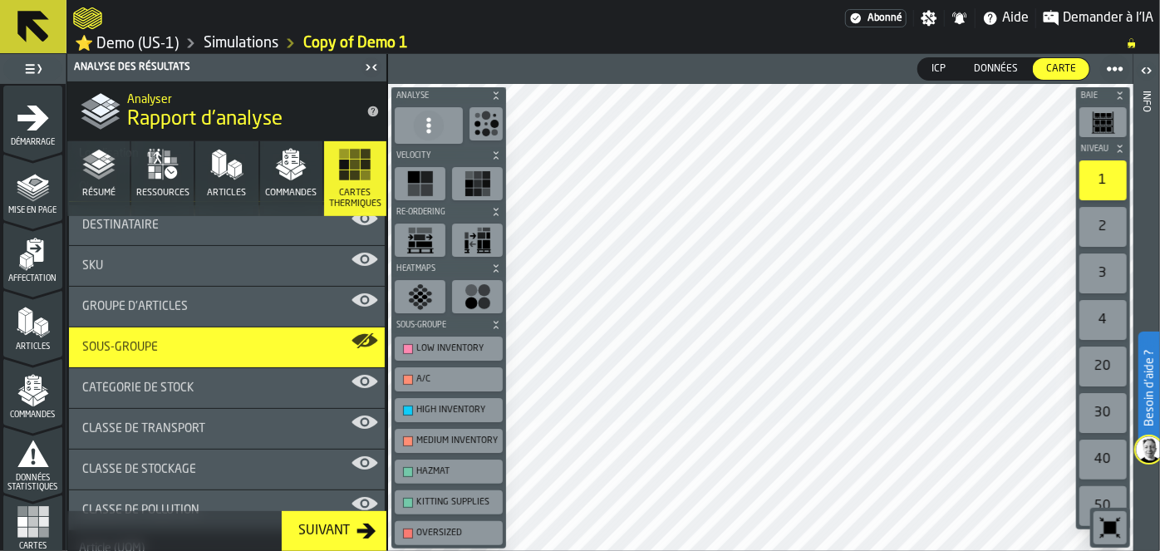
click at [142, 391] on span "Catégorie de stock" at bounding box center [137, 388] width 111 height 13
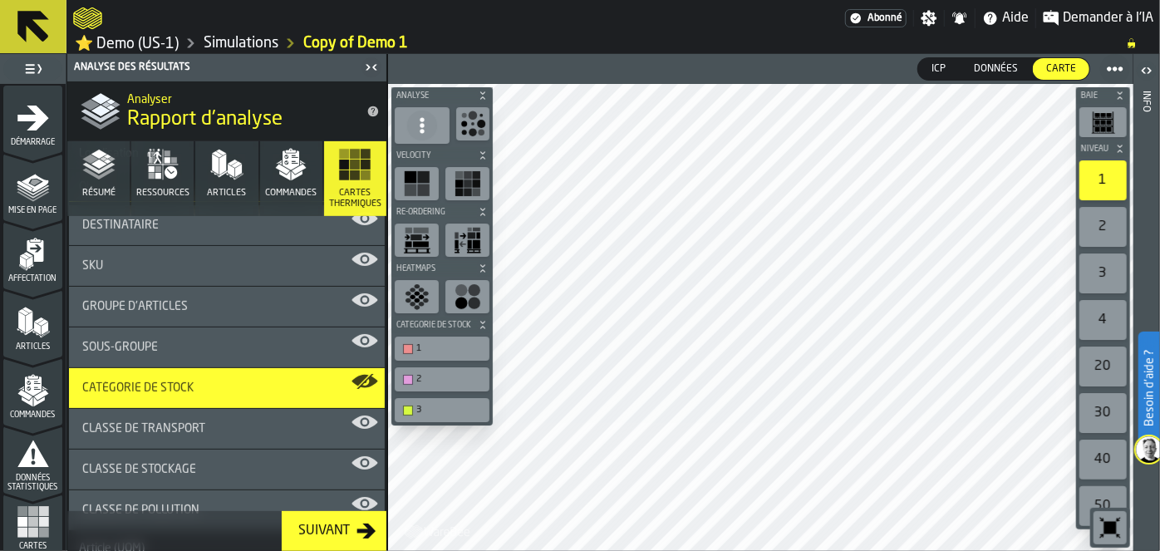
click at [153, 424] on span "Classe de transport" at bounding box center [143, 428] width 123 height 13
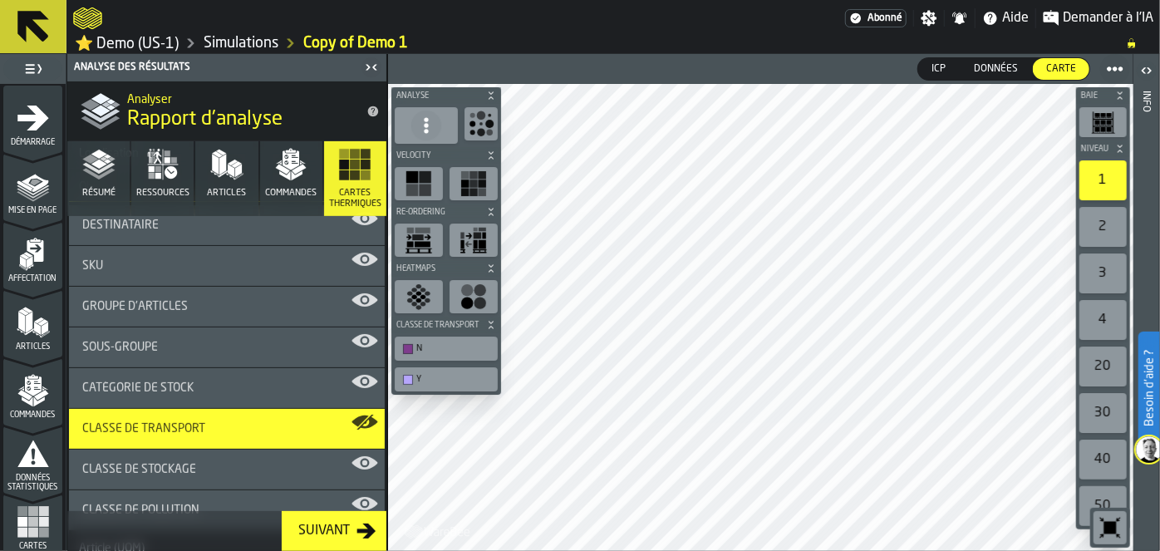
click at [145, 456] on div "Classe de stockage" at bounding box center [227, 470] width 316 height 40
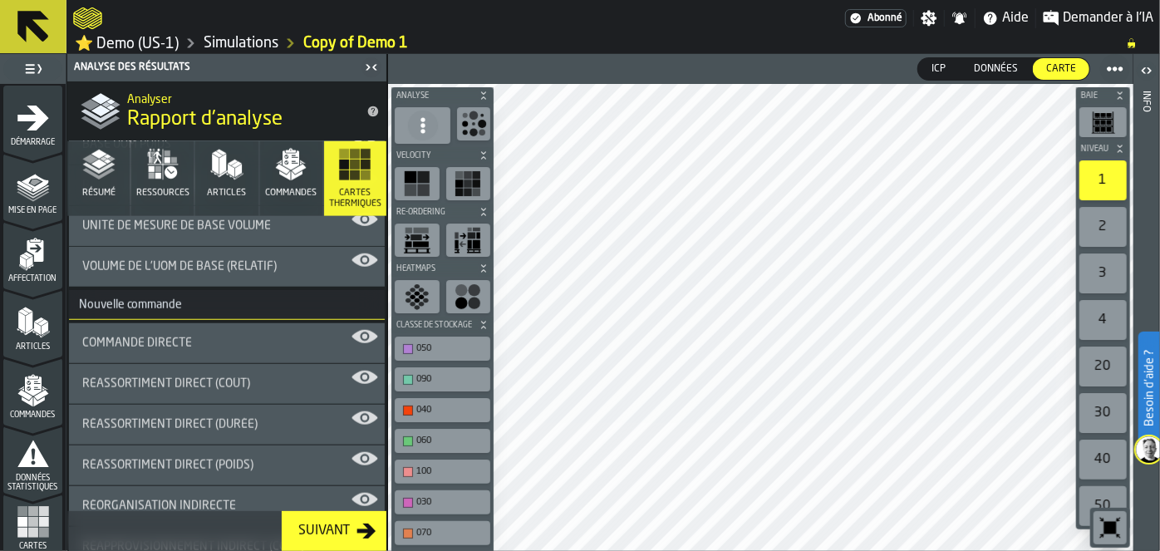
scroll to position [838, 0]
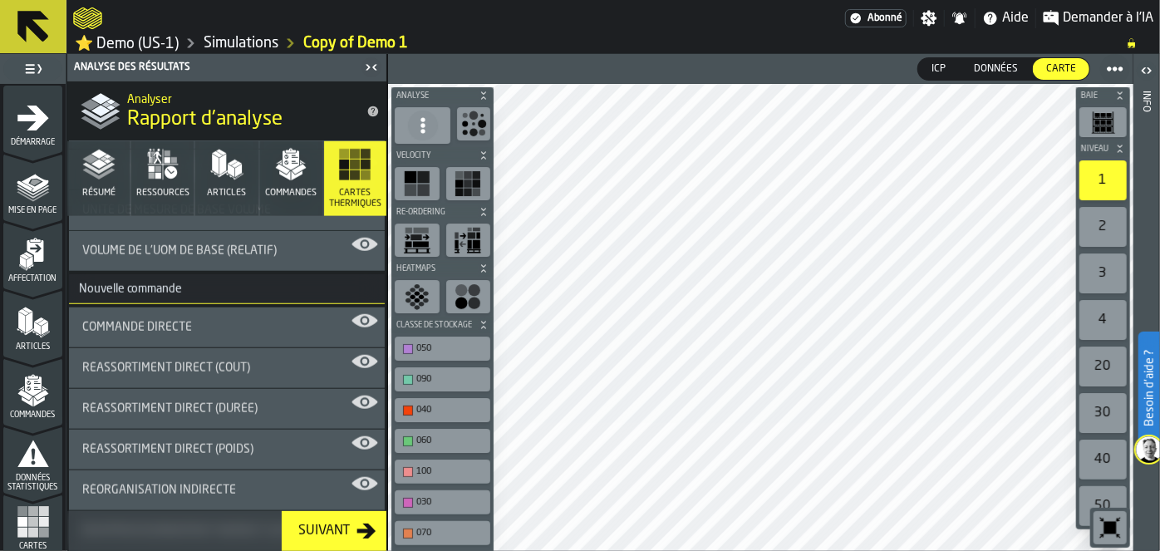
click at [88, 342] on div "Commande directe" at bounding box center [227, 328] width 316 height 40
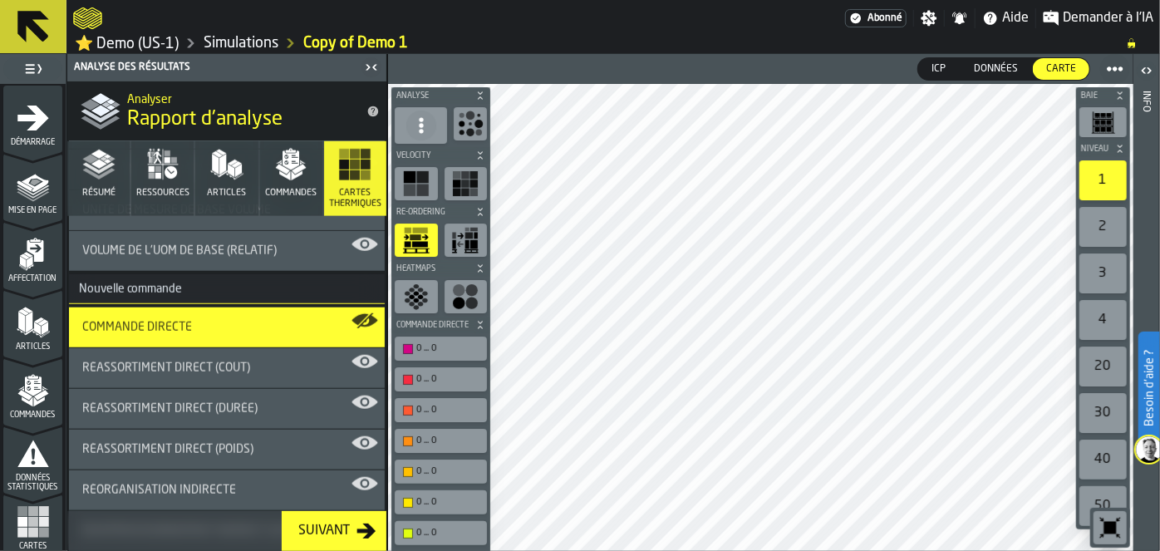
click at [125, 374] on div "Réassortiment direct (coût)" at bounding box center [227, 368] width 316 height 40
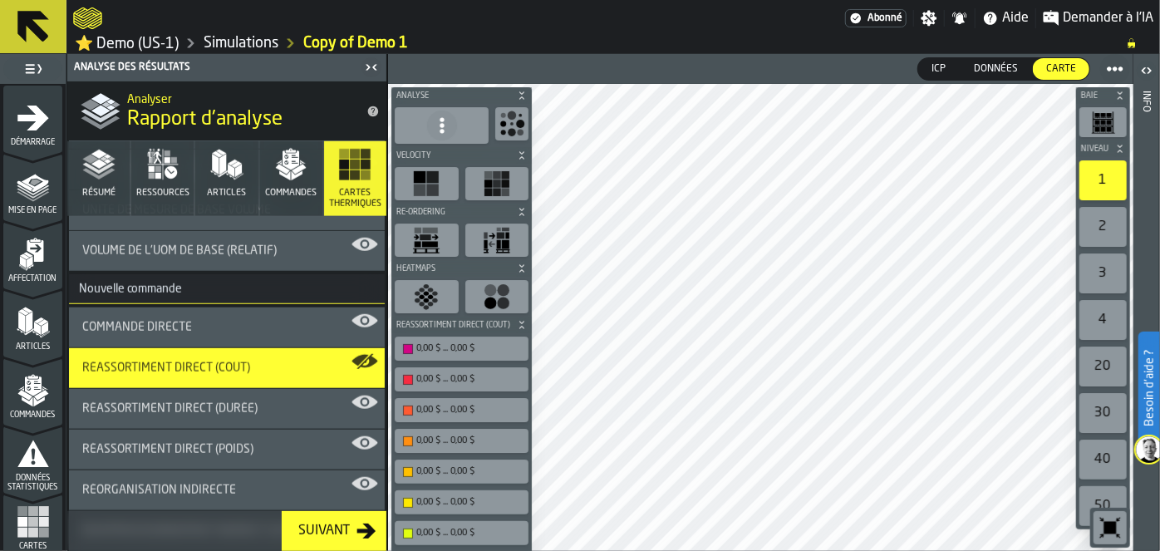
click at [242, 456] on div "Réassortiment direct (poids)" at bounding box center [227, 450] width 316 height 40
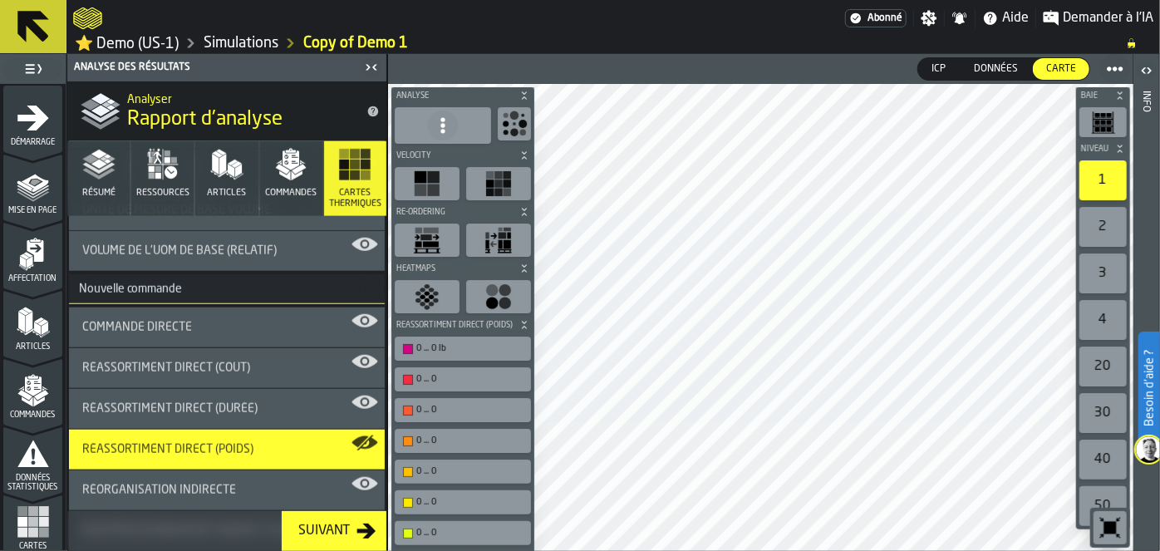
click at [204, 424] on div "Réassortiment direct (durée)" at bounding box center [227, 409] width 316 height 40
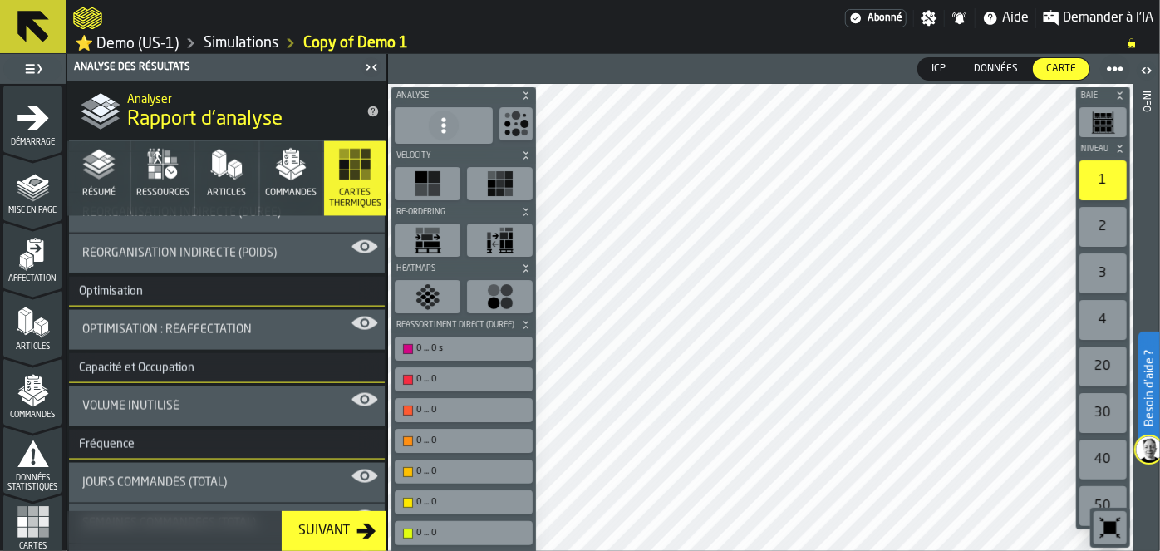
scroll to position [1203, 0]
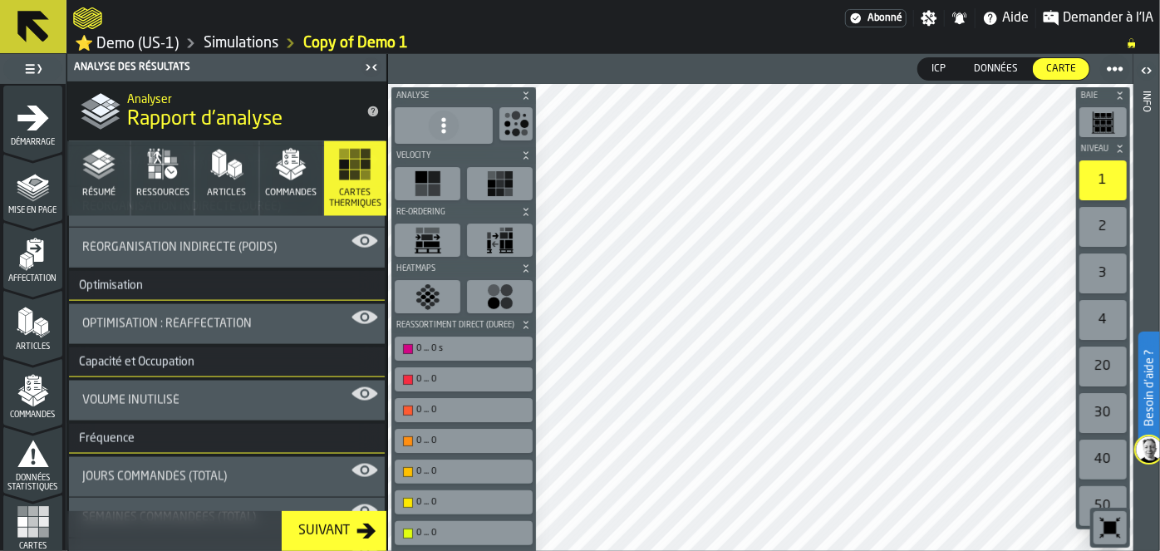
click at [145, 336] on div "Optimisation : Réaffectation" at bounding box center [227, 324] width 316 height 40
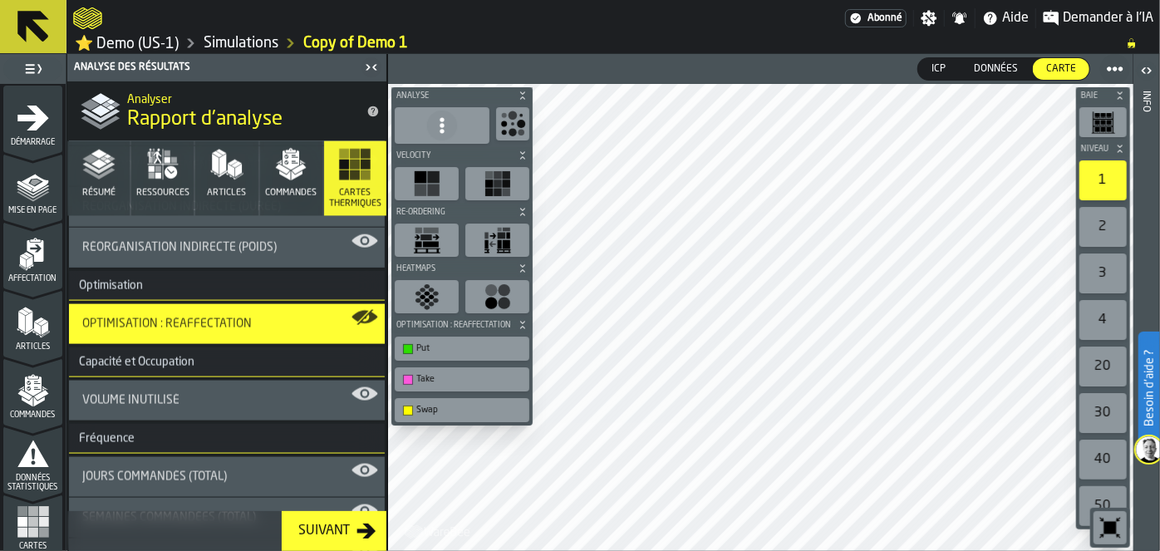
click at [239, 394] on div "Volume inutilisé" at bounding box center [226, 400] width 289 height 13
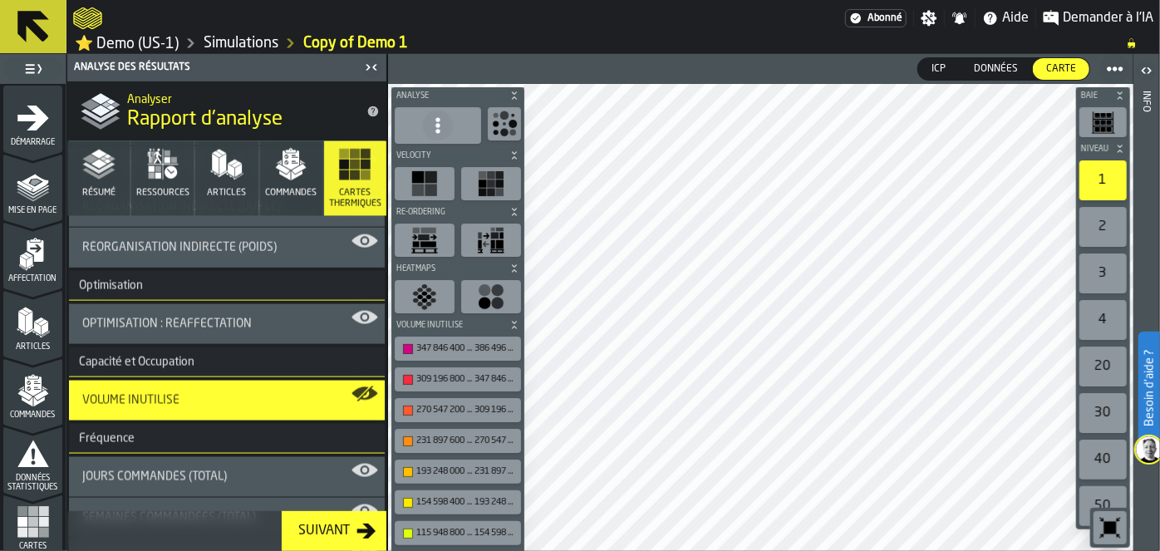
click at [259, 432] on h3 "Fréquence" at bounding box center [227, 439] width 316 height 30
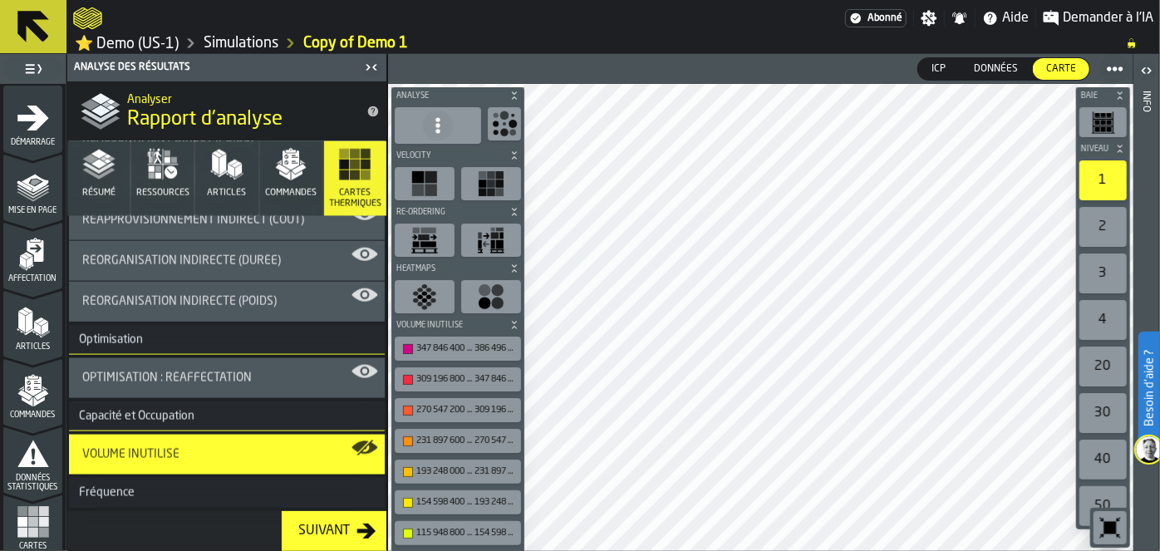
scroll to position [1146, 0]
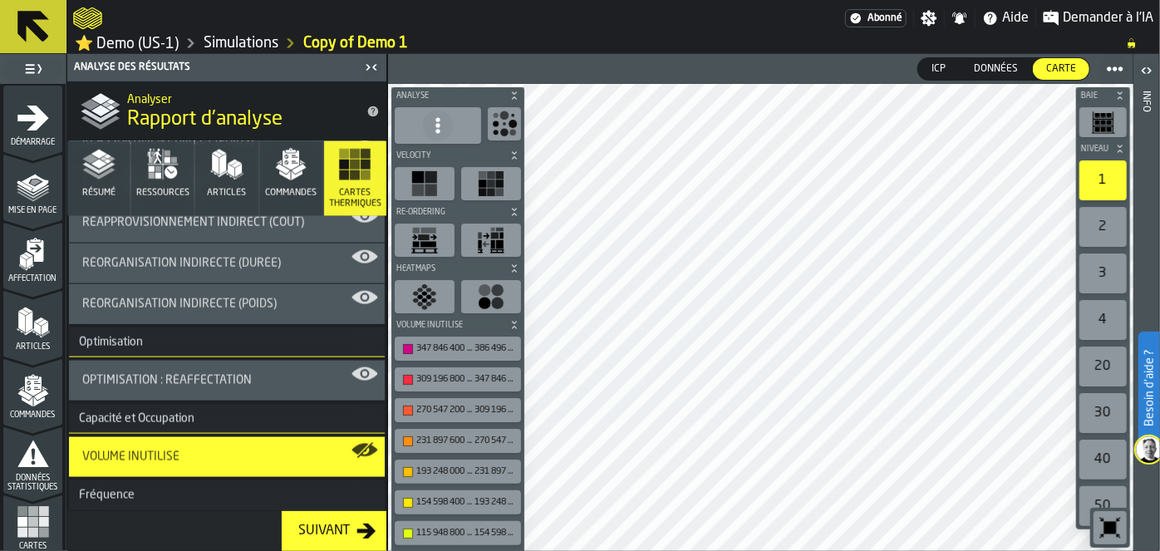
click at [179, 480] on h3 "Fréquence" at bounding box center [227, 495] width 316 height 30
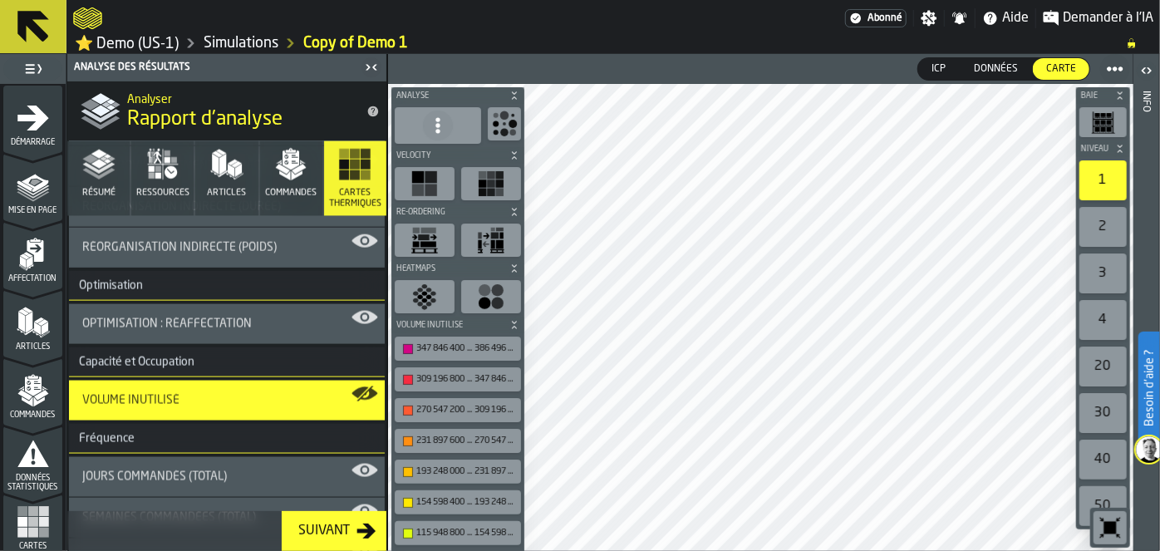
click at [237, 477] on div "Jours Commandés (Total)" at bounding box center [226, 476] width 289 height 13
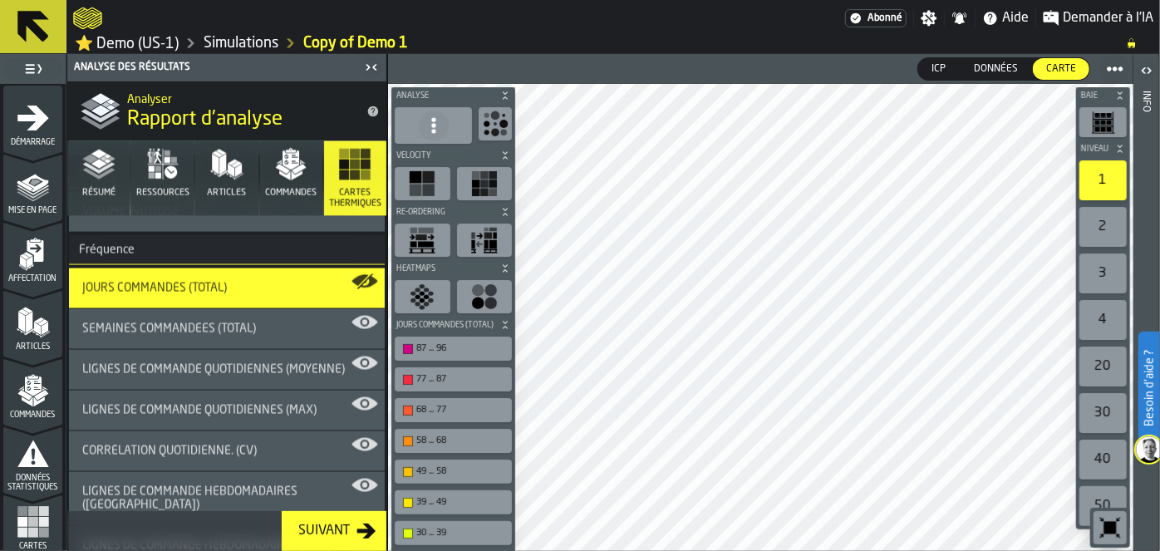
scroll to position [1394, 0]
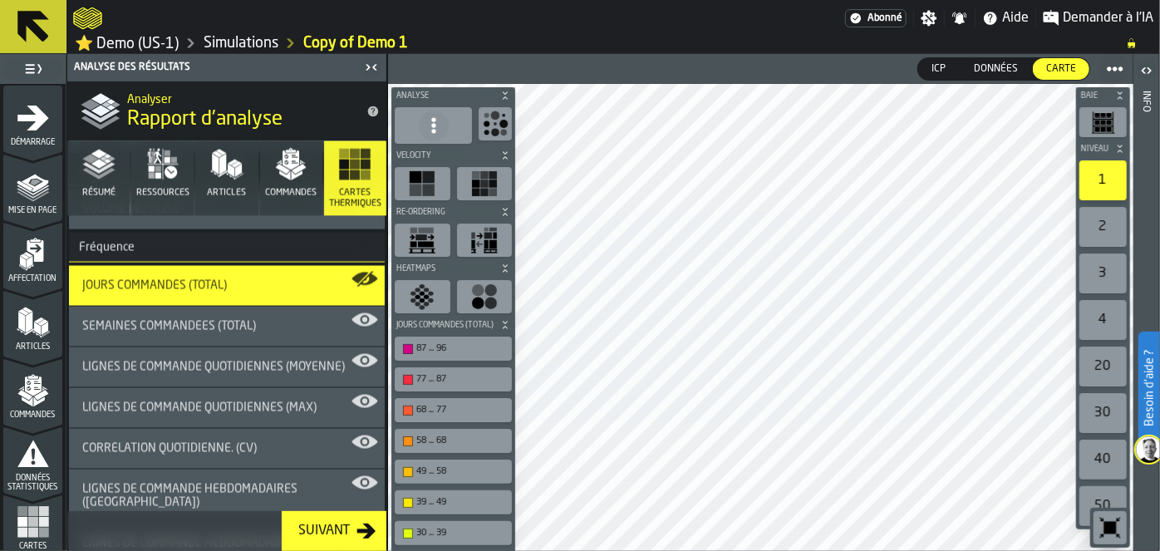
click at [228, 320] on span "Semaines Commandées (Total)" at bounding box center [169, 326] width 174 height 13
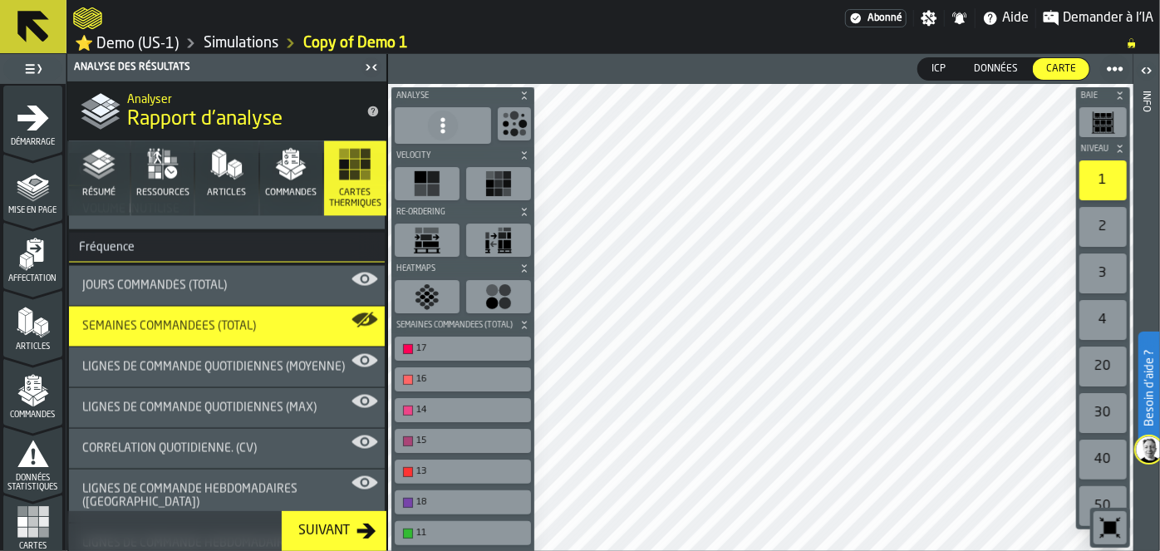
click at [214, 373] on div "Lignes de Commande Quotidiennes (Moyenne)" at bounding box center [227, 367] width 316 height 40
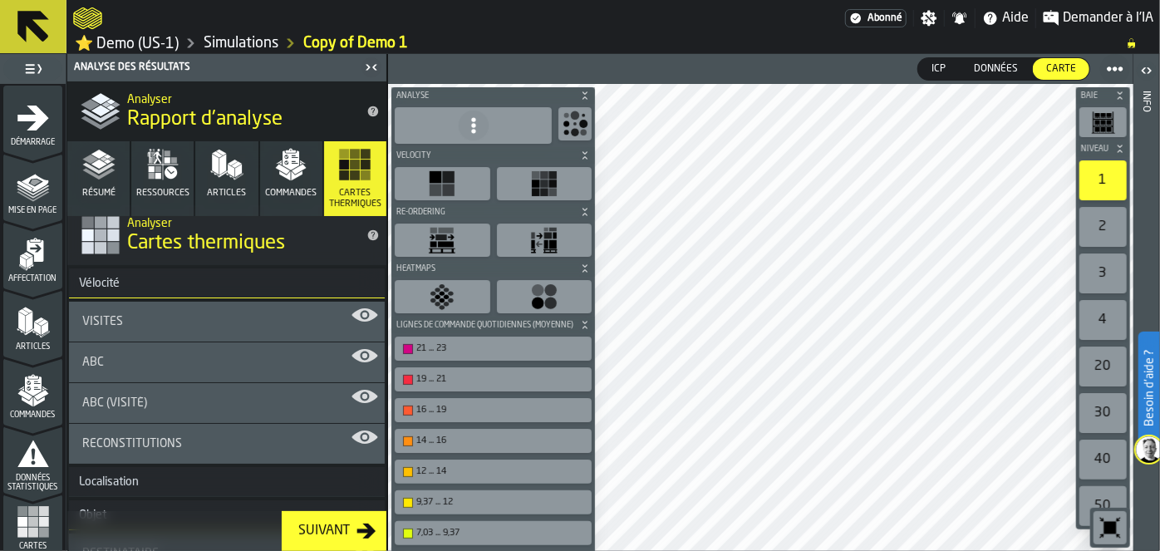
scroll to position [0, 0]
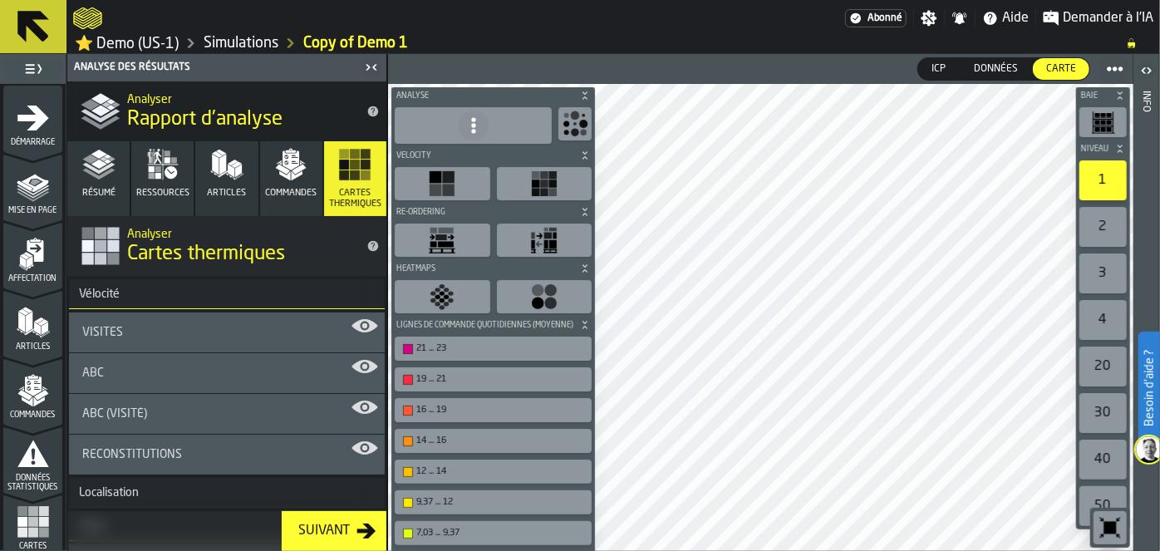
click at [447, 306] on icon "button-toolbar-undefined" at bounding box center [442, 296] width 27 height 27
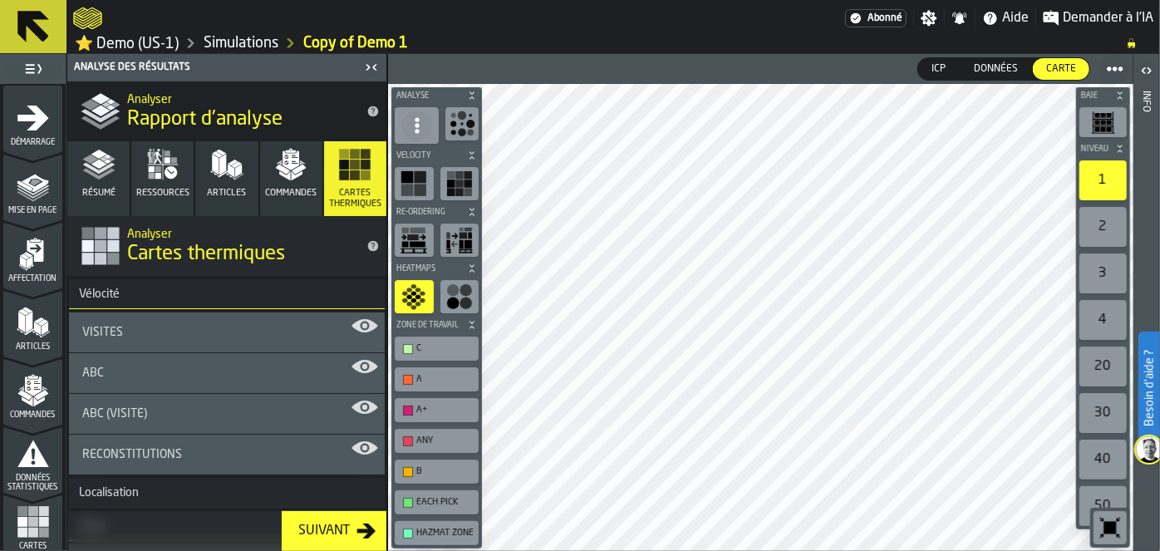
click at [247, 319] on div "Visites" at bounding box center [227, 333] width 316 height 40
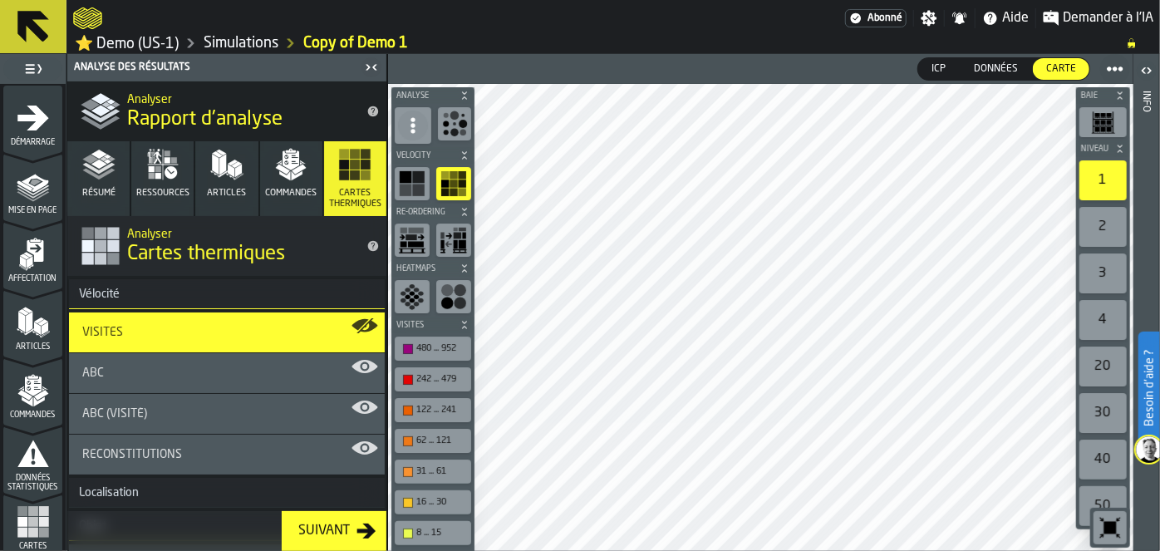
click at [297, 193] on span "Commandes" at bounding box center [291, 193] width 52 height 11
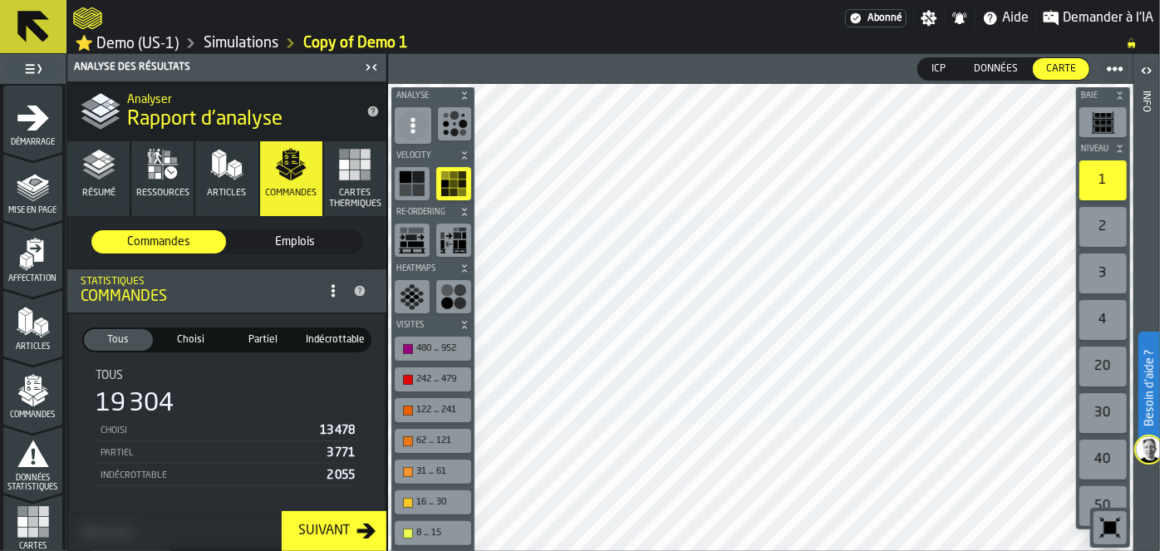
click at [170, 348] on div "Choisi" at bounding box center [190, 340] width 69 height 22
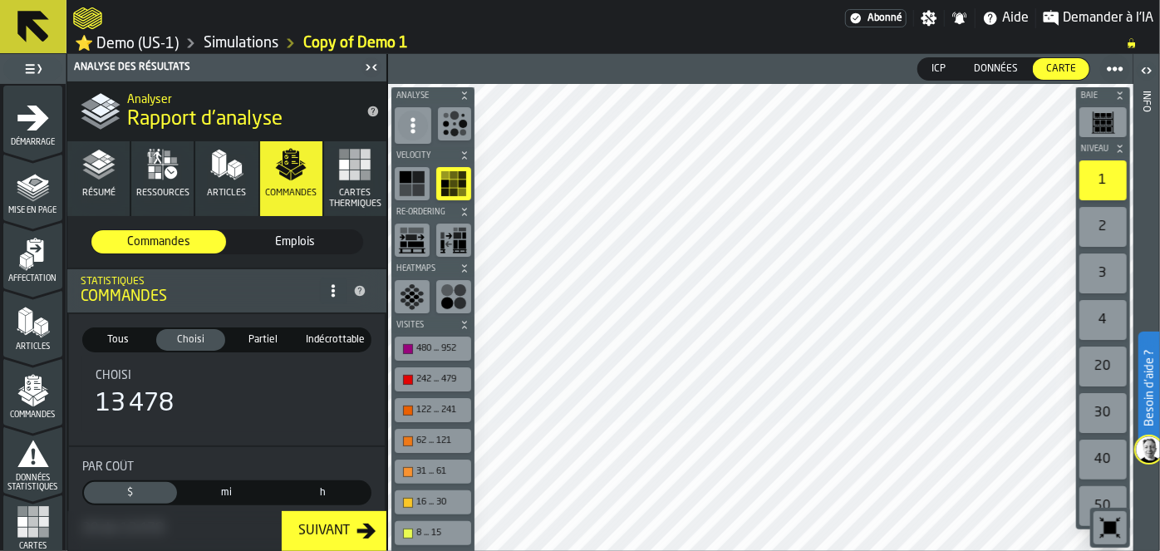
click at [231, 348] on div "Partiel" at bounding box center [263, 340] width 69 height 22
click at [310, 345] on span "Indécrottable" at bounding box center [335, 339] width 62 height 15
click at [160, 184] on button "Ressources" at bounding box center [162, 178] width 62 height 75
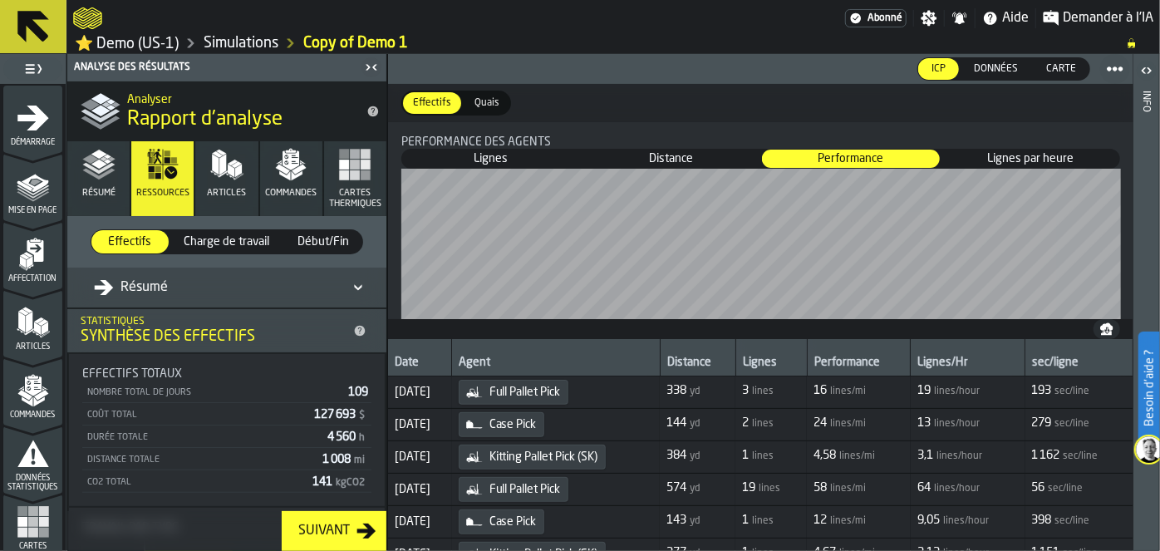
click at [100, 188] on span "Résumé" at bounding box center [98, 193] width 33 height 11
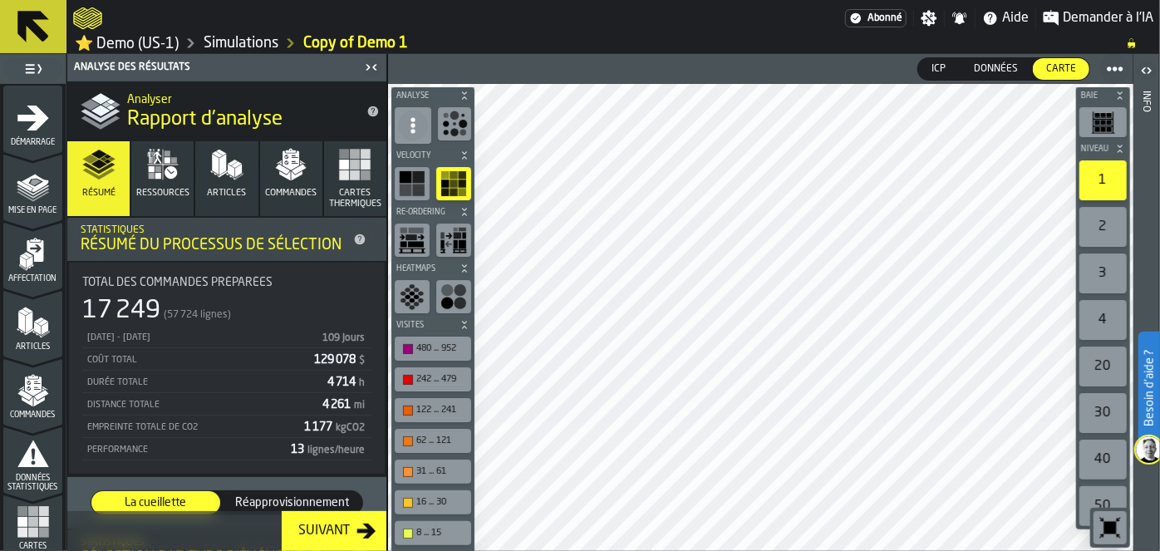
click at [412, 185] on rect "button-toolbar-undefined" at bounding box center [418, 190] width 12 height 12
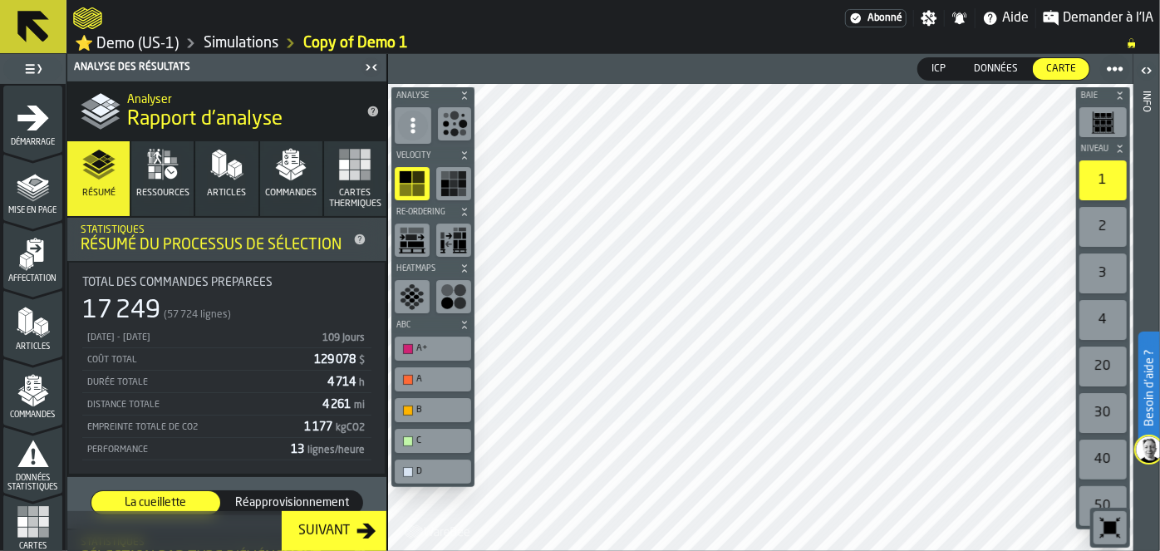
click at [1112, 224] on div "2" at bounding box center [1103, 227] width 47 height 40
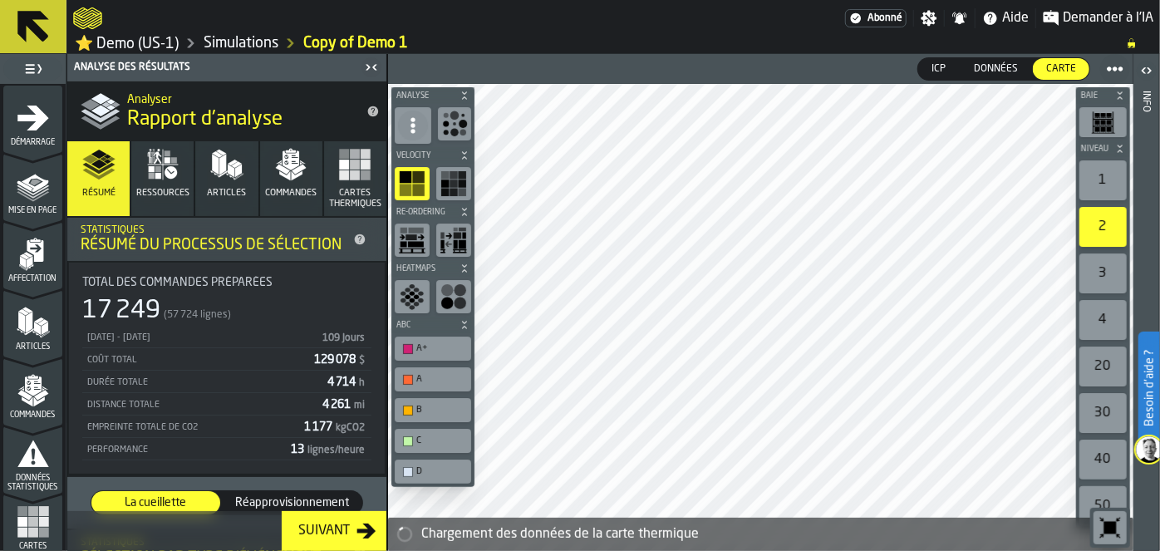
click at [1106, 278] on div "3" at bounding box center [1103, 274] width 47 height 40
click at [1101, 321] on div "4" at bounding box center [1103, 320] width 47 height 40
click at [1104, 195] on div "1" at bounding box center [1103, 180] width 47 height 40
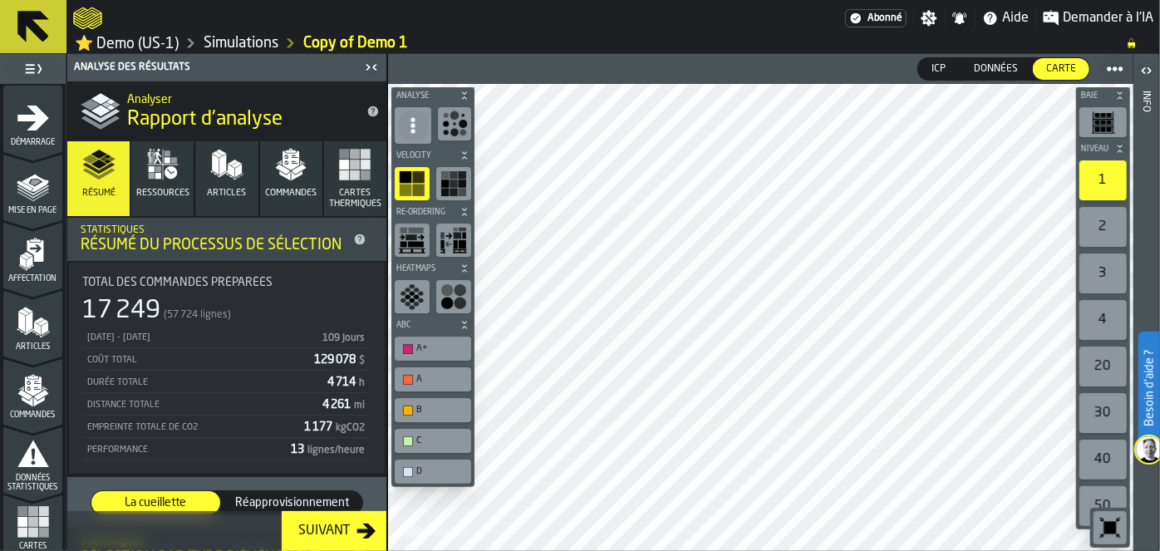
click at [1096, 130] on rect "button-toolbar-undefined" at bounding box center [1097, 129] width 5 height 4
click at [1104, 165] on div "1" at bounding box center [1103, 180] width 47 height 40
click at [289, 151] on icon "button" at bounding box center [291, 151] width 10 height 4
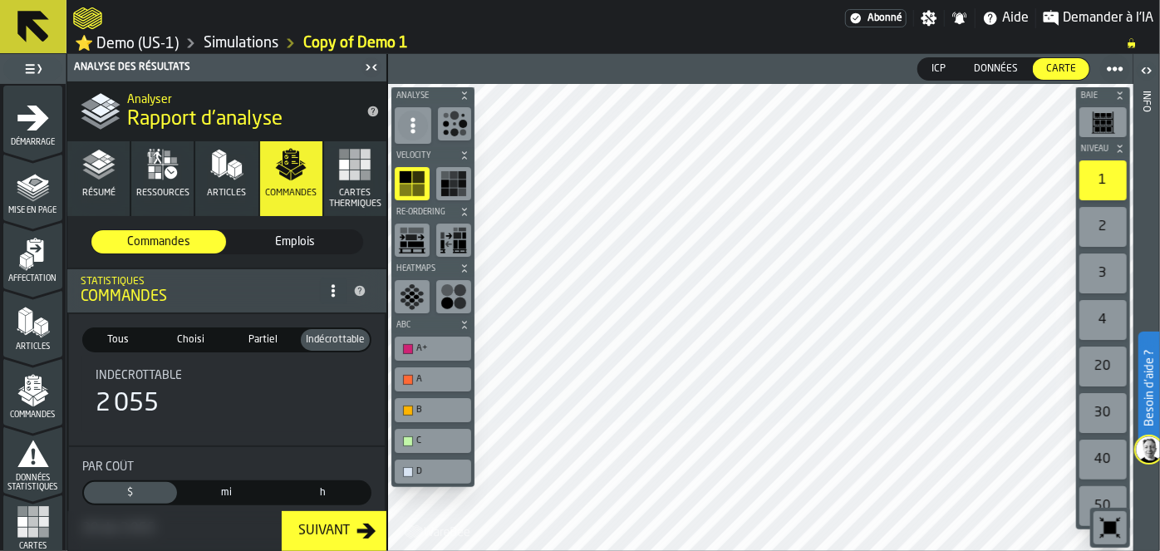
click at [32, 511] on rect "menu Cartes thermiques" at bounding box center [33, 511] width 10 height 10
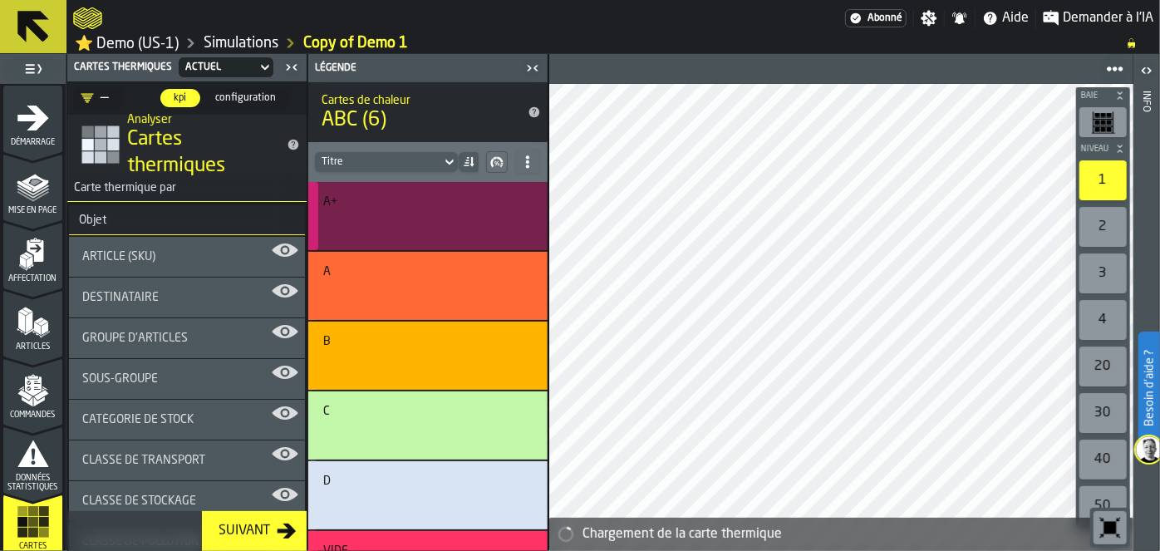
click at [386, 213] on div "button-" at bounding box center [426, 223] width 196 height 20
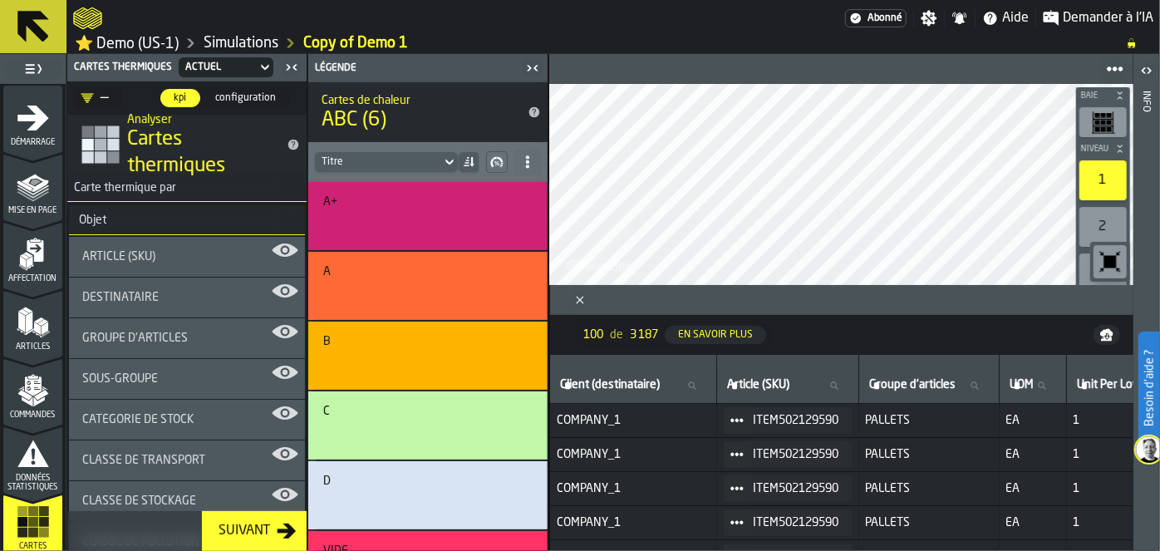
click at [574, 304] on icon "Close" at bounding box center [580, 300] width 17 height 17
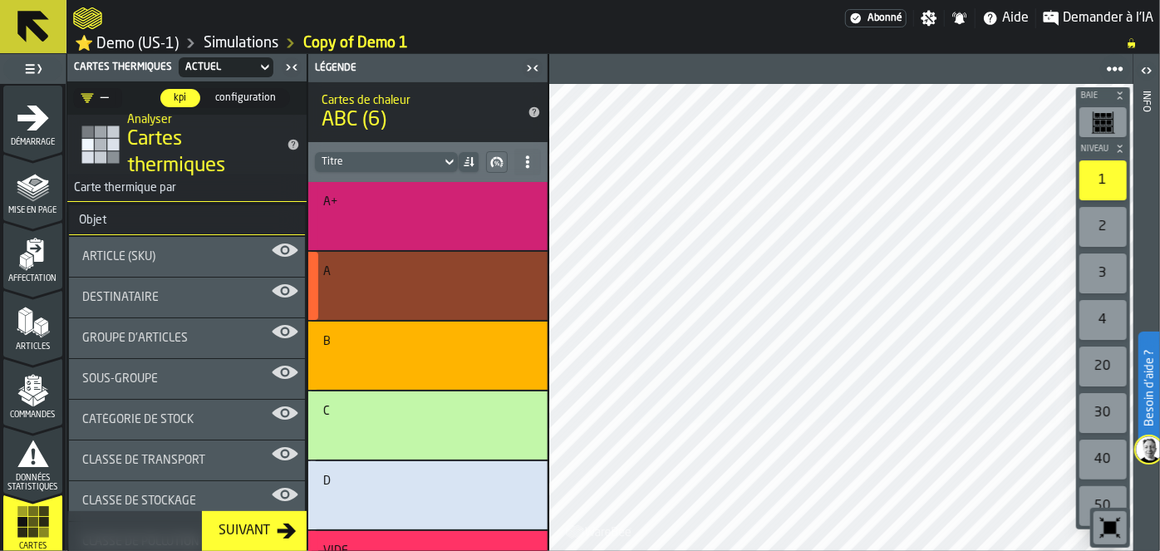
click at [354, 295] on div "button-" at bounding box center [426, 293] width 196 height 20
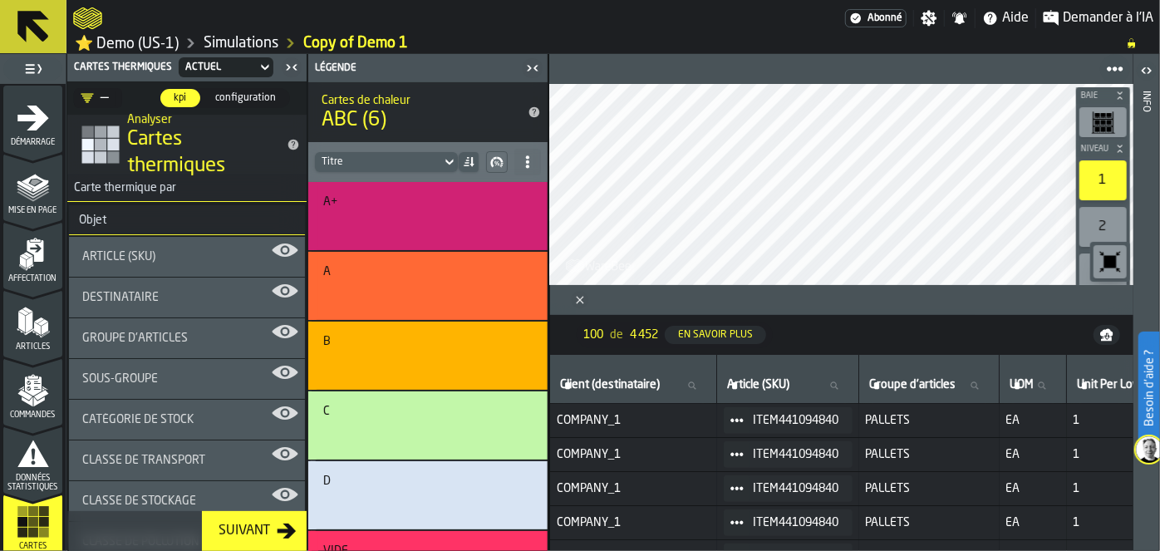
click at [582, 296] on icon "Close" at bounding box center [580, 300] width 17 height 17
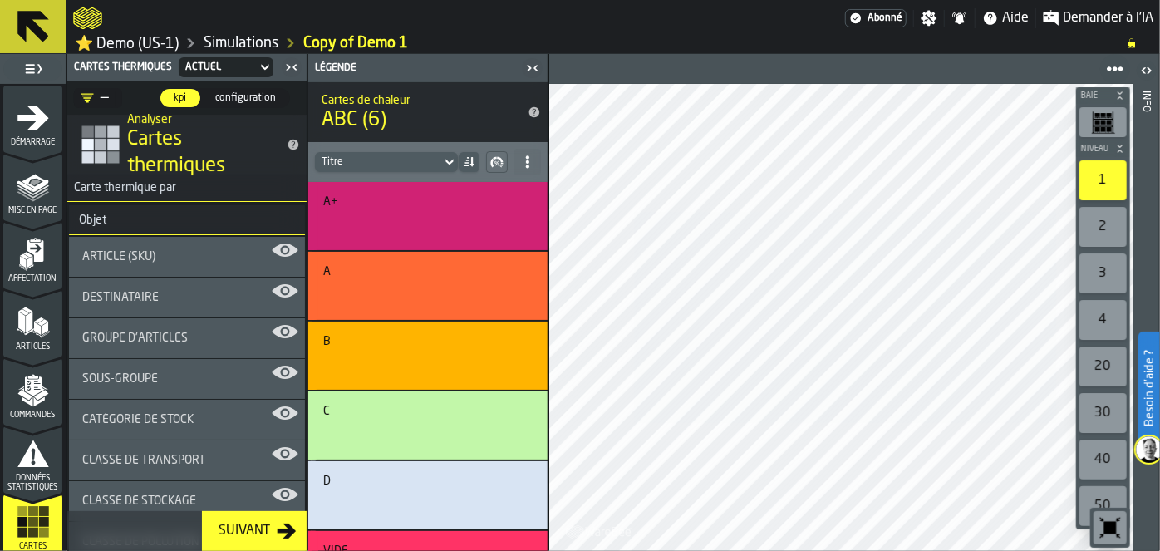
click at [152, 244] on div "Article (SKU)" at bounding box center [187, 257] width 236 height 40
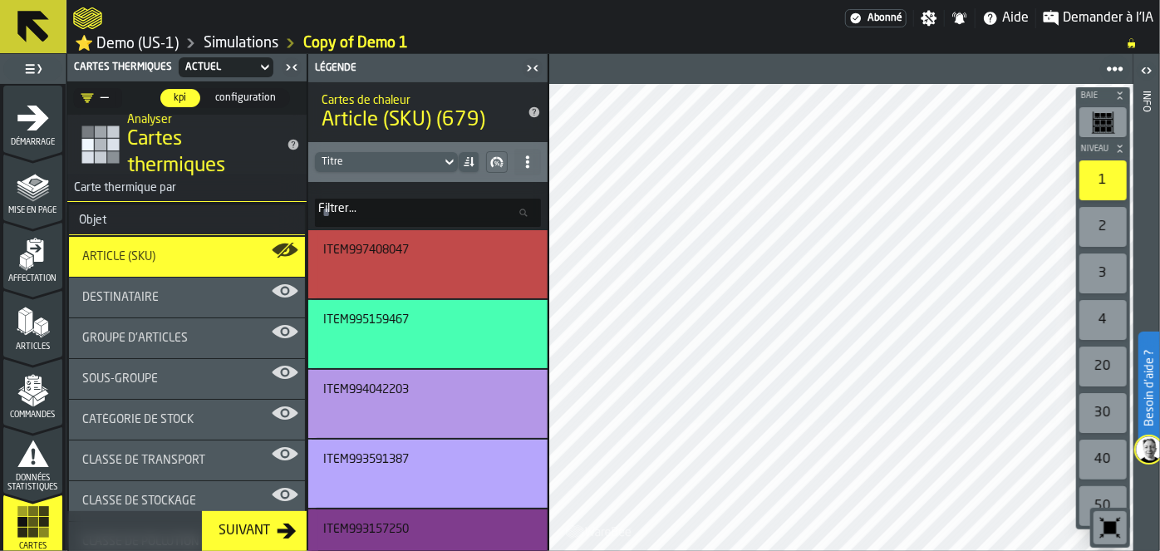
click at [42, 135] on div "Démarrage" at bounding box center [32, 124] width 59 height 46
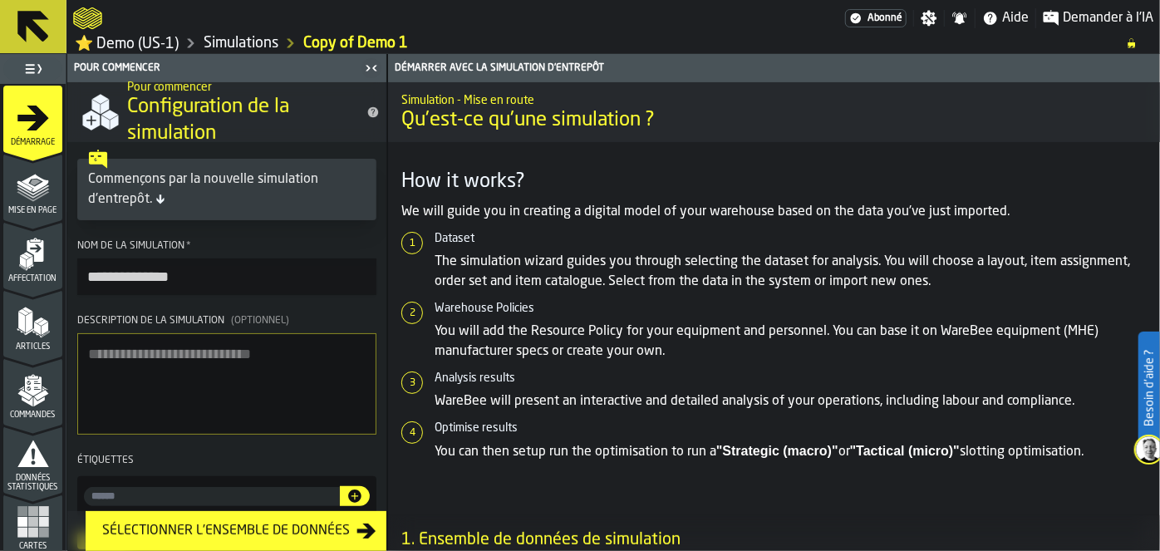
click at [31, 194] on icon "menu Mise en page" at bounding box center [33, 186] width 33 height 33
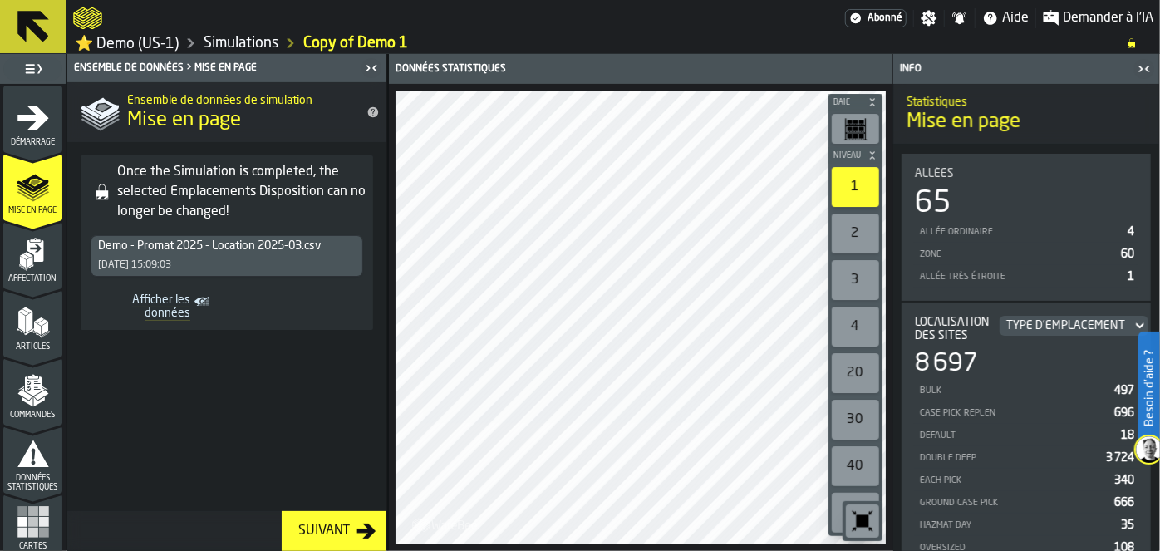
click at [17, 244] on icon "menu Affectation" at bounding box center [33, 254] width 33 height 33
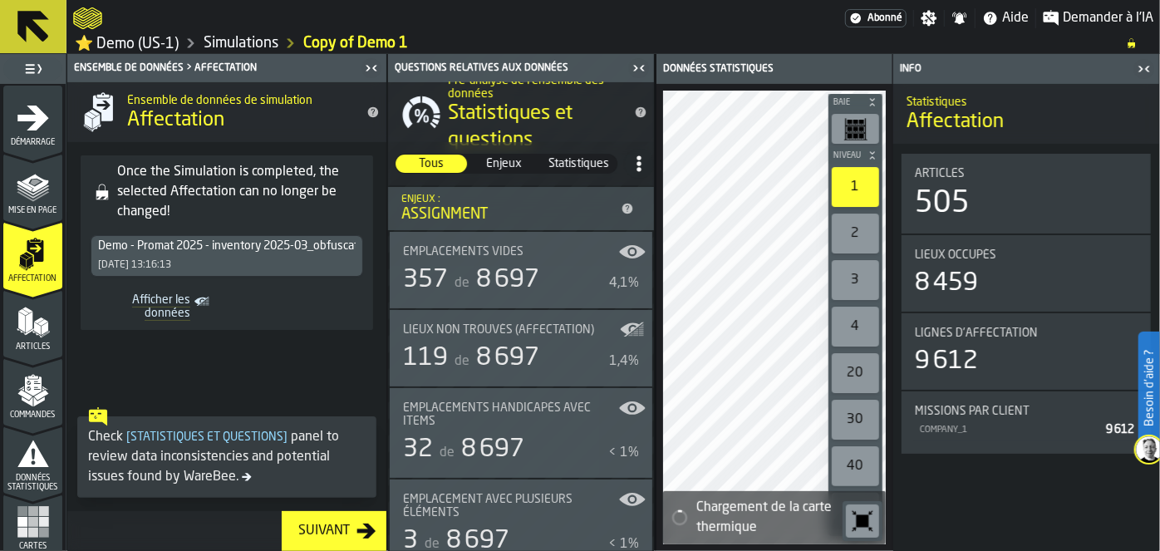
click at [35, 60] on icon "button-toggle-Basculer le menu complet" at bounding box center [33, 69] width 20 height 20
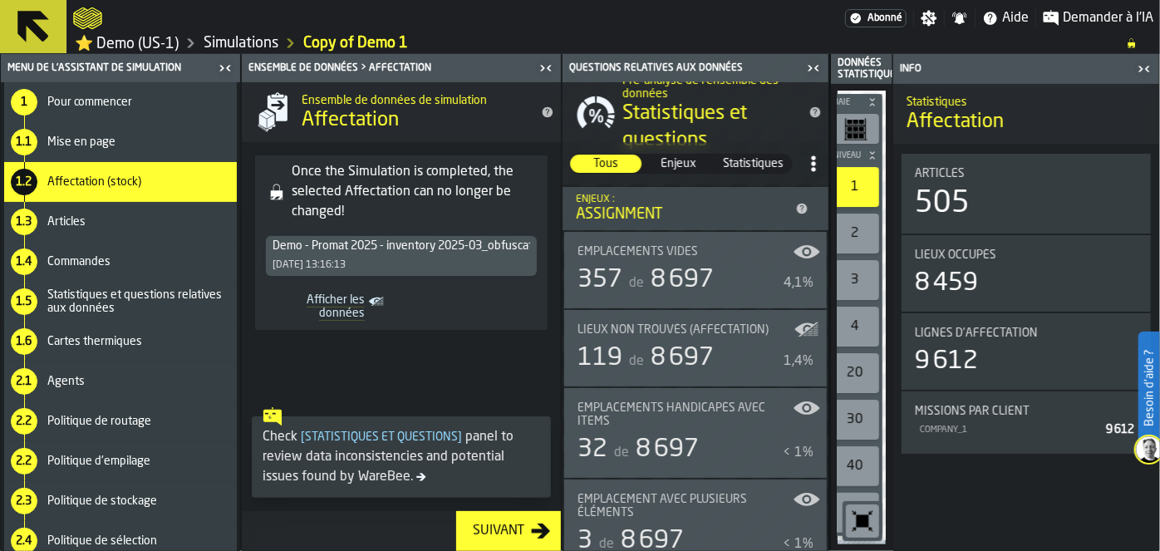
click at [118, 138] on div "Mise en page" at bounding box center [138, 141] width 183 height 13
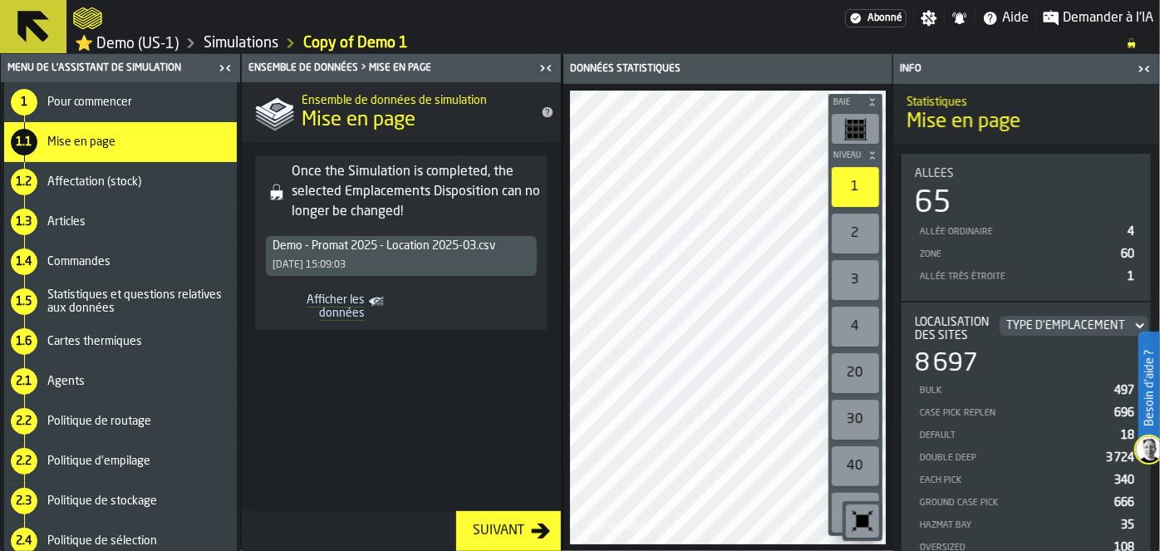
click at [84, 224] on span "Articles" at bounding box center [66, 221] width 38 height 13
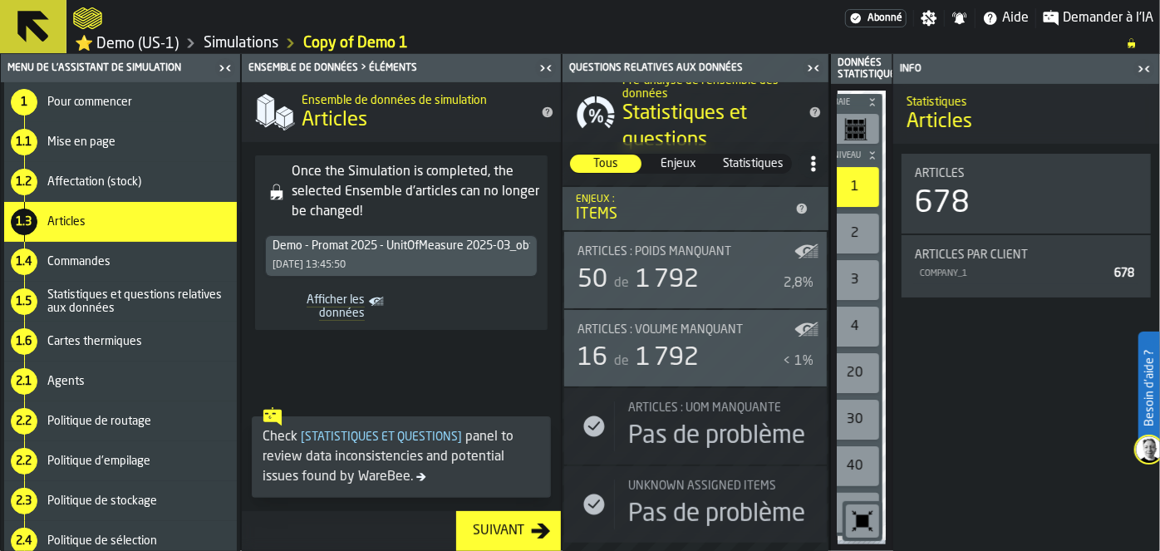
click at [0, 0] on rect "Afficher les données" at bounding box center [0, 0] width 0 height 0
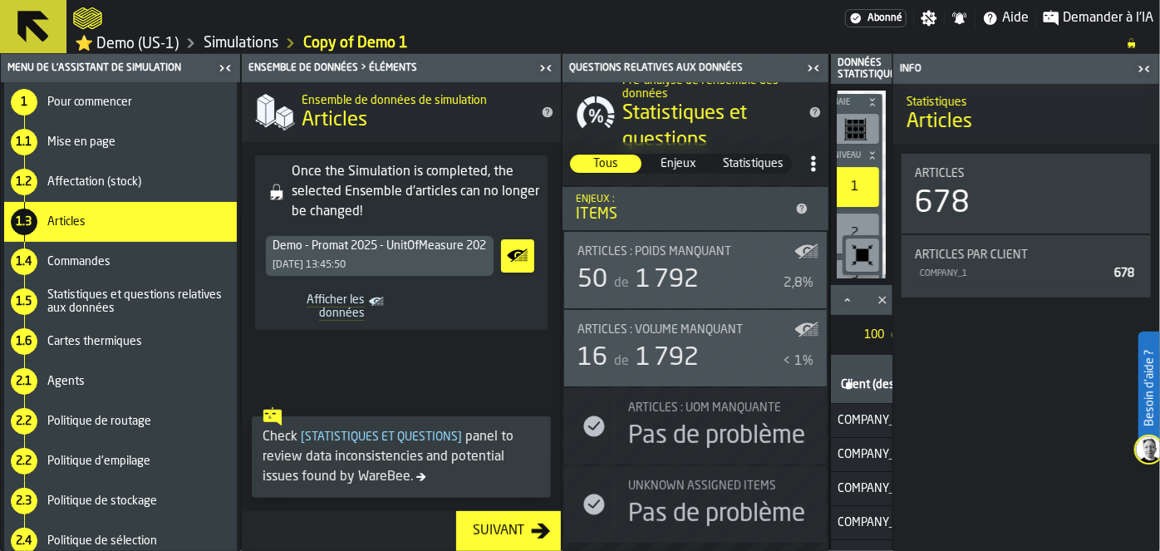
click at [516, 253] on icon "Afficher les données" at bounding box center [518, 255] width 27 height 33
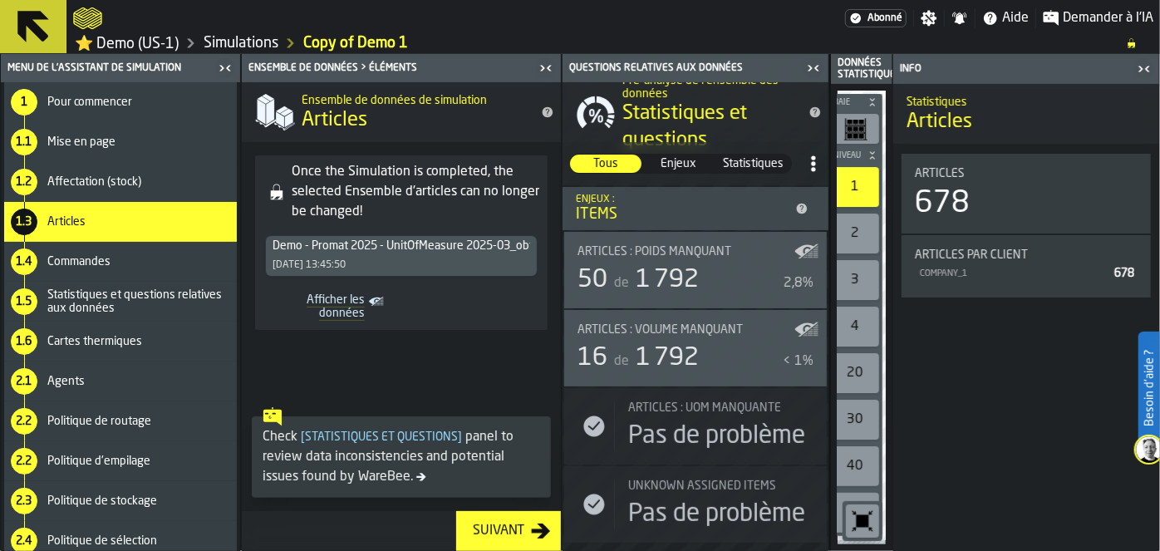
click at [0, 0] on rect "Afficher les données" at bounding box center [0, 0] width 0 height 0
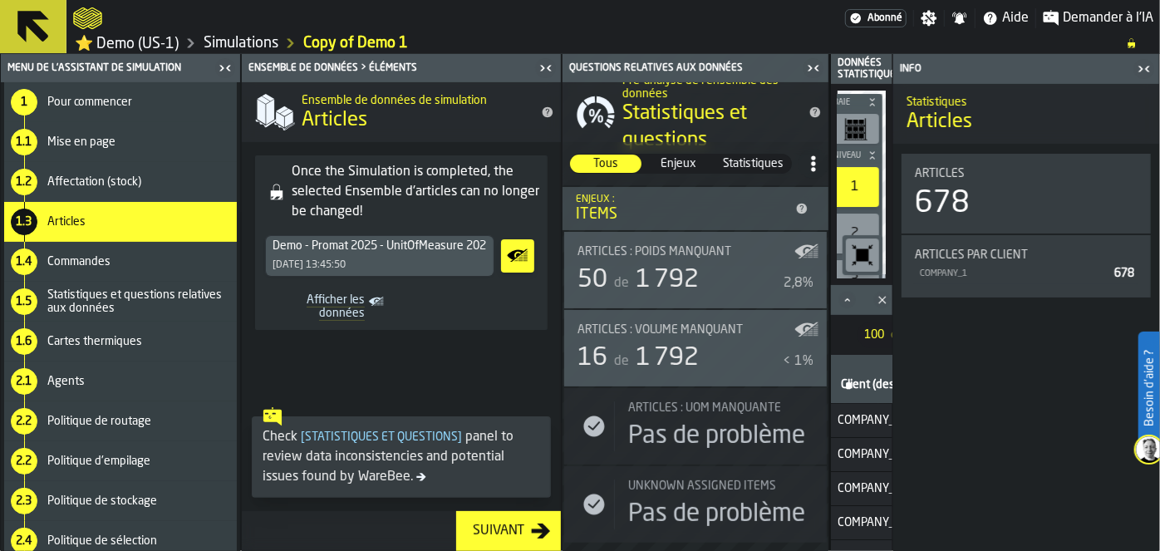
click at [516, 253] on icon "Afficher les données" at bounding box center [518, 255] width 27 height 33
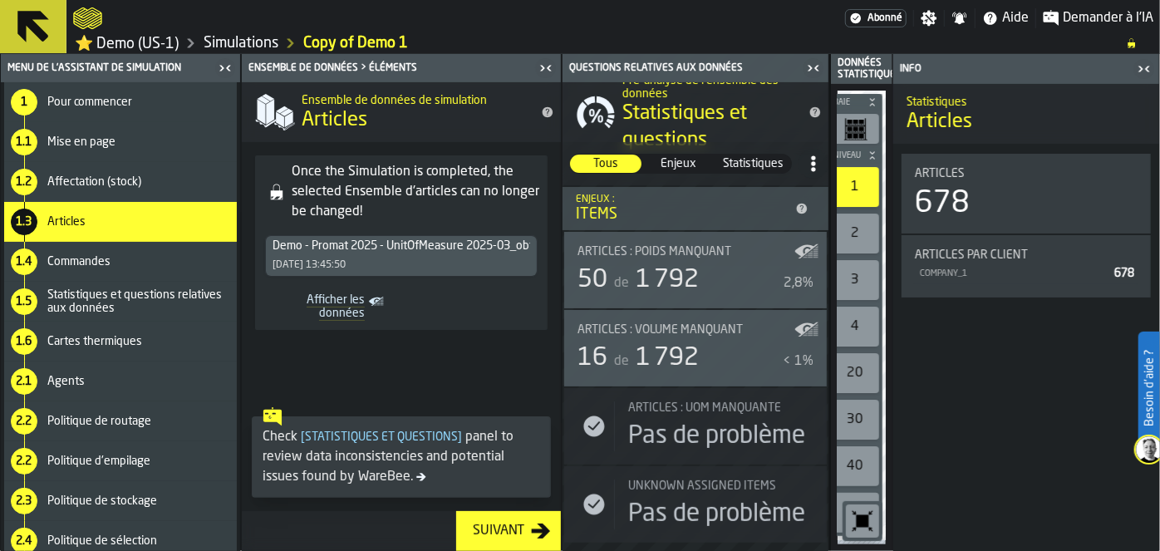
click at [31, 20] on icon at bounding box center [33, 27] width 32 height 32
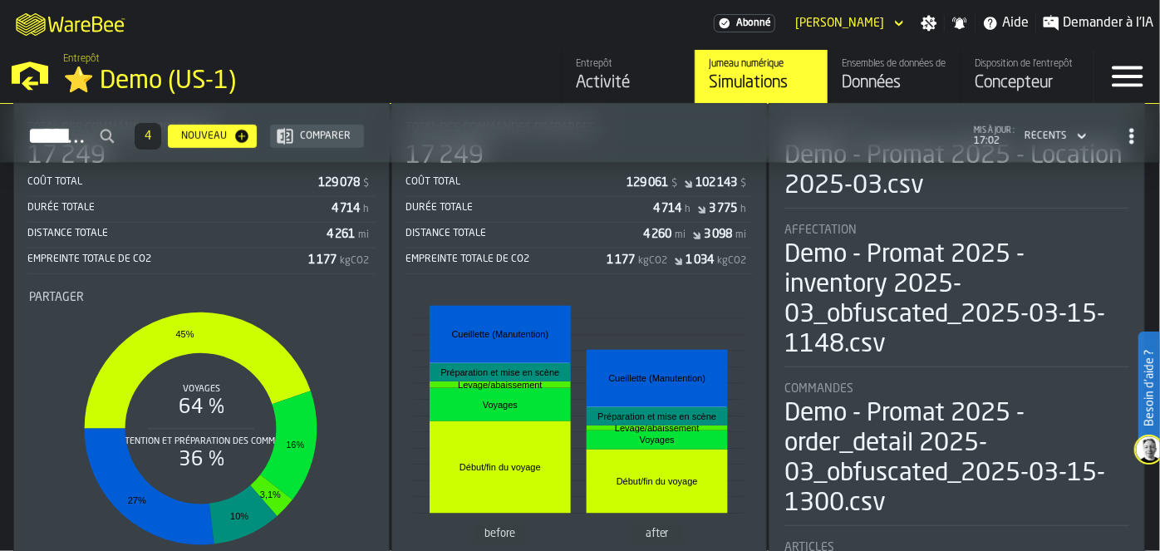
scroll to position [636, 0]
click at [634, 224] on div "Distance totale 4 260 mi 3 098 mi" at bounding box center [580, 236] width 348 height 24
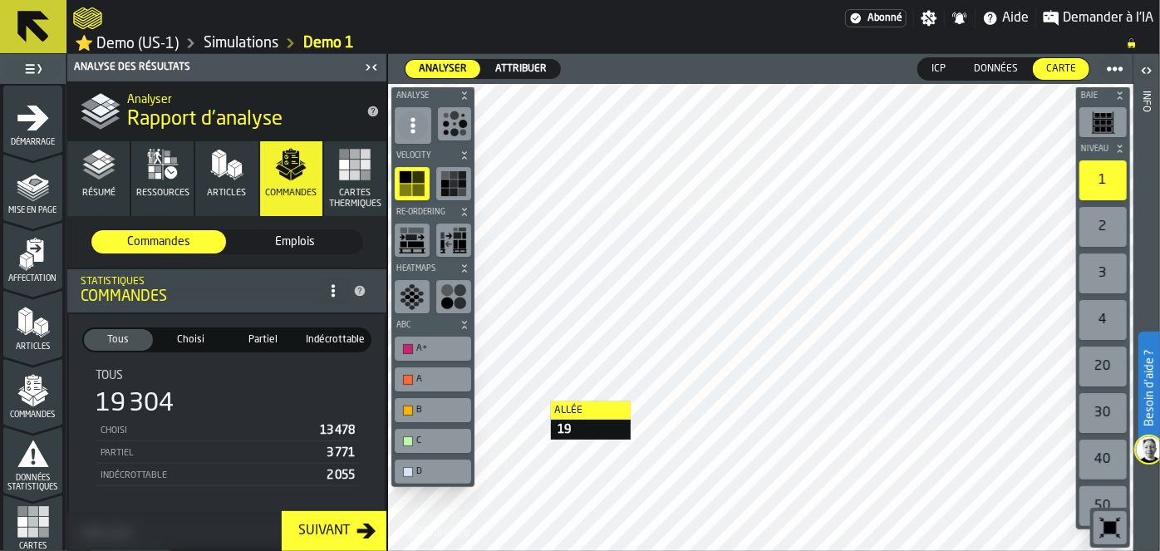
click at [227, 182] on button "Articles" at bounding box center [226, 178] width 62 height 75
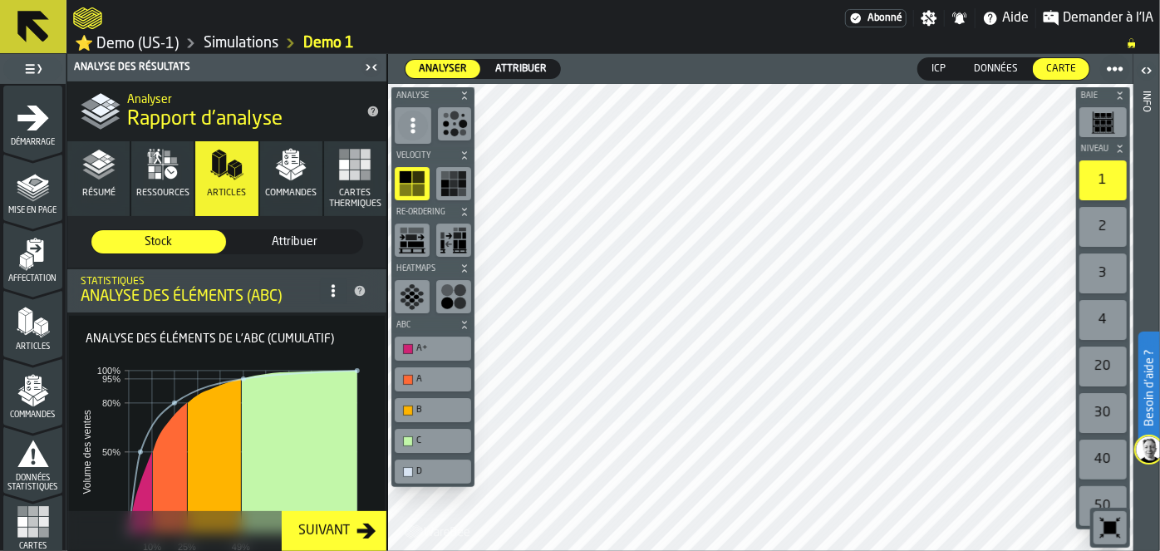
click at [150, 199] on button "Ressources" at bounding box center [162, 178] width 62 height 75
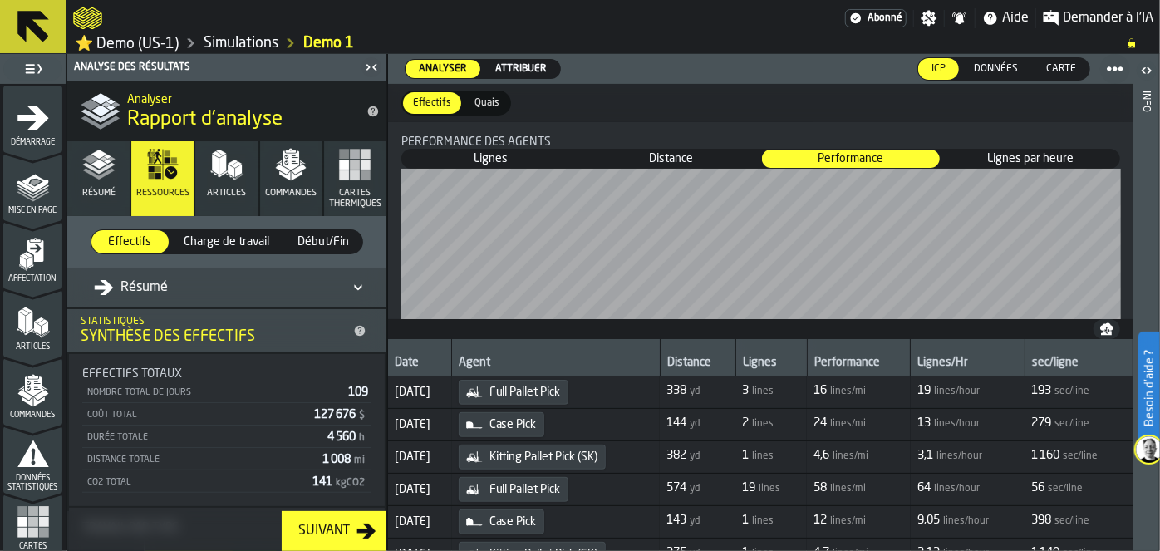
click at [234, 239] on span "Charge de travail" at bounding box center [226, 242] width 99 height 17
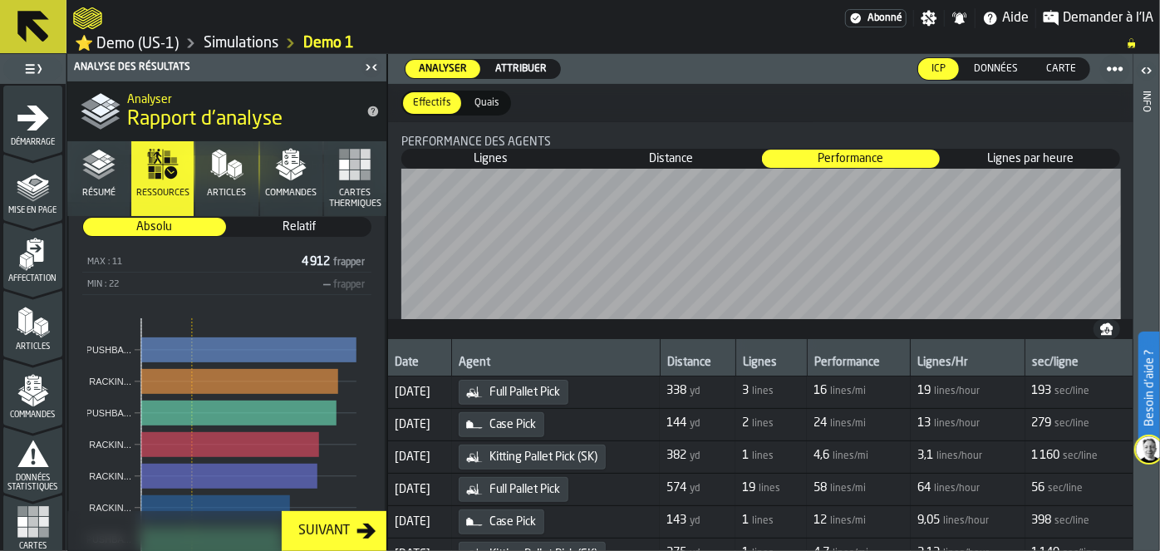
scroll to position [126, 0]
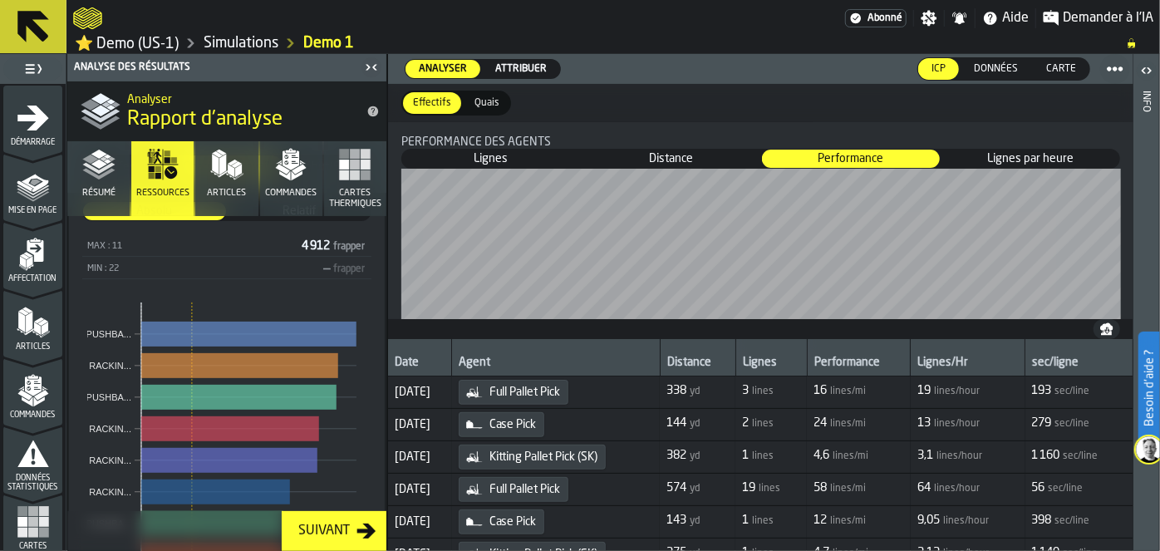
click at [91, 167] on polyline "button" at bounding box center [98, 169] width 32 height 12
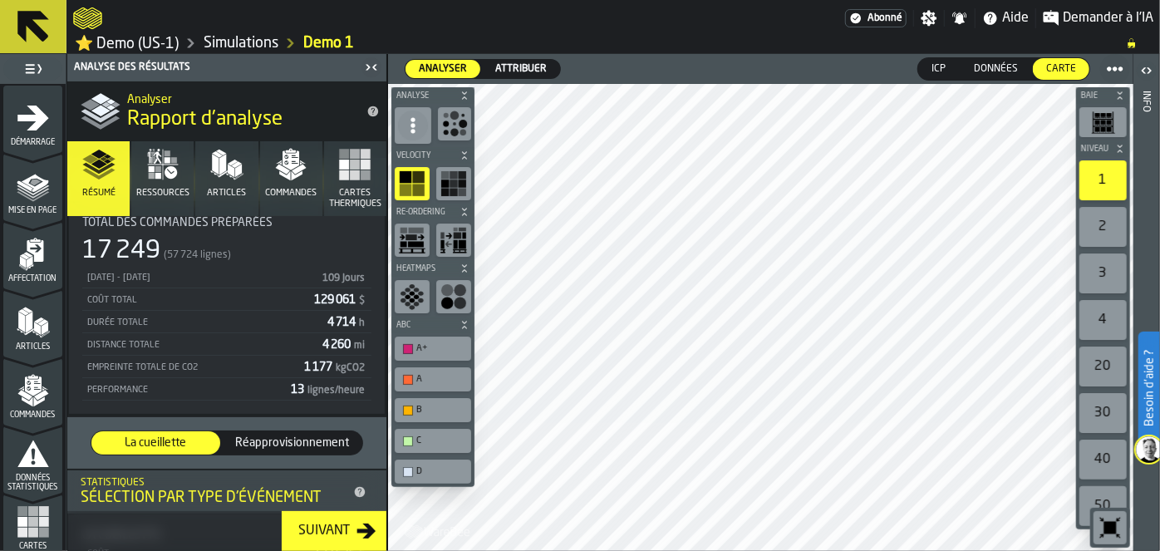
scroll to position [0, 0]
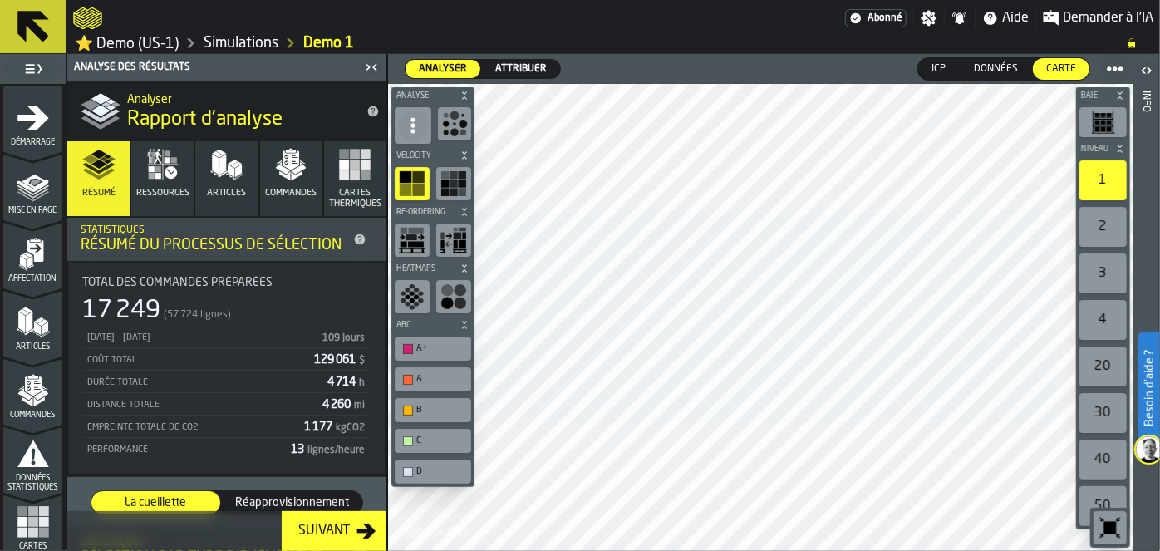
click at [355, 234] on icon at bounding box center [360, 239] width 11 height 11
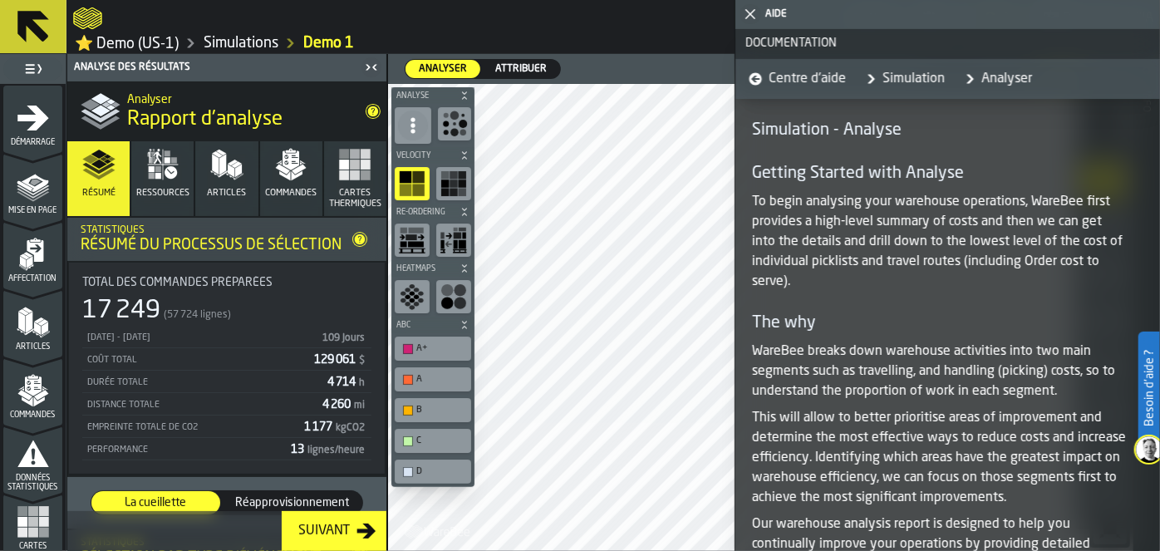
click at [135, 332] on div "[DATE] - [DATE]" at bounding box center [199, 337] width 227 height 11
click at [756, 20] on icon "button-toggle-Fermez-moi" at bounding box center [751, 14] width 20 height 20
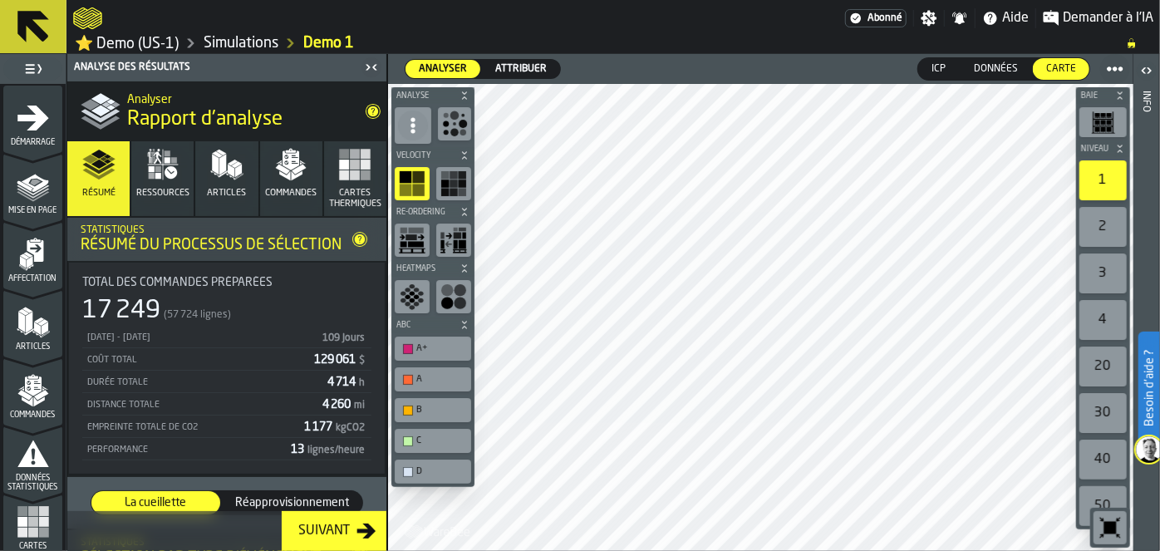
click at [377, 111] on icon "title-Rapport d'analyse" at bounding box center [373, 111] width 11 height 11
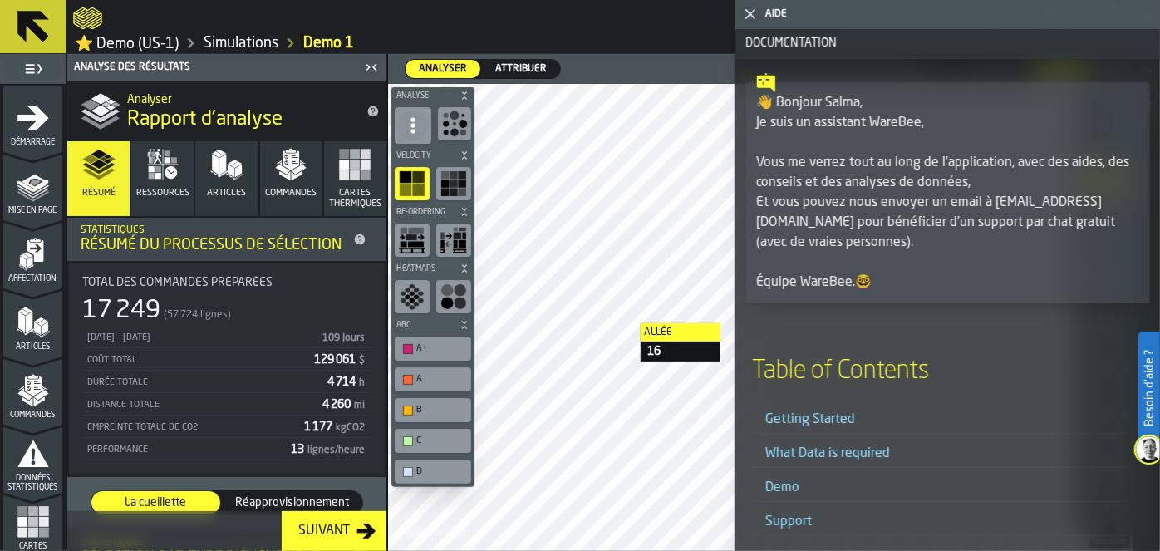
click at [780, 490] on link "Demo" at bounding box center [783, 487] width 34 height 13
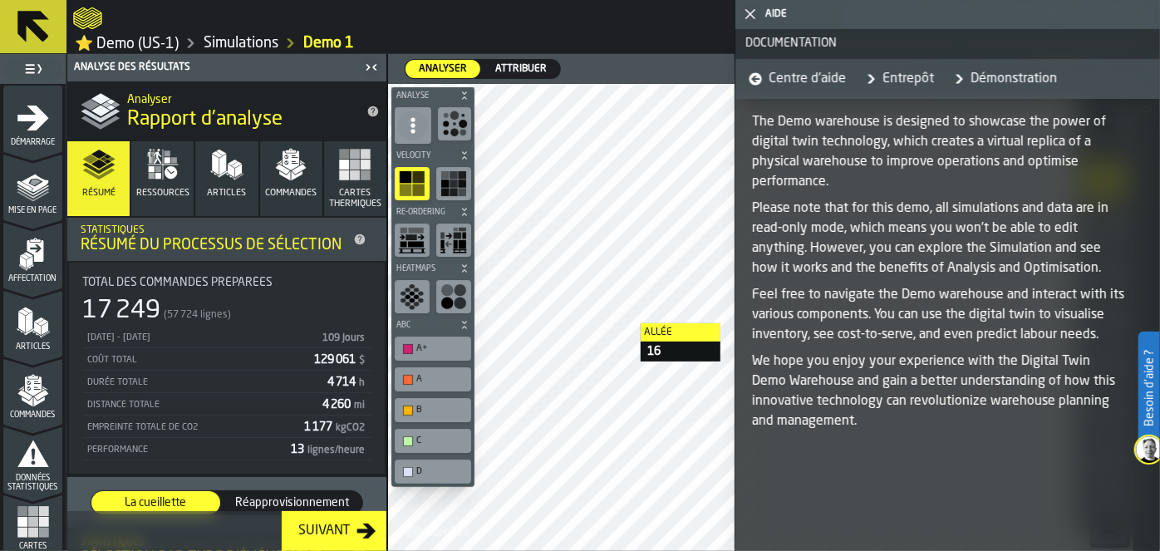
click at [751, 18] on icon "button-toggle-Fermez-moi" at bounding box center [751, 14] width 20 height 20
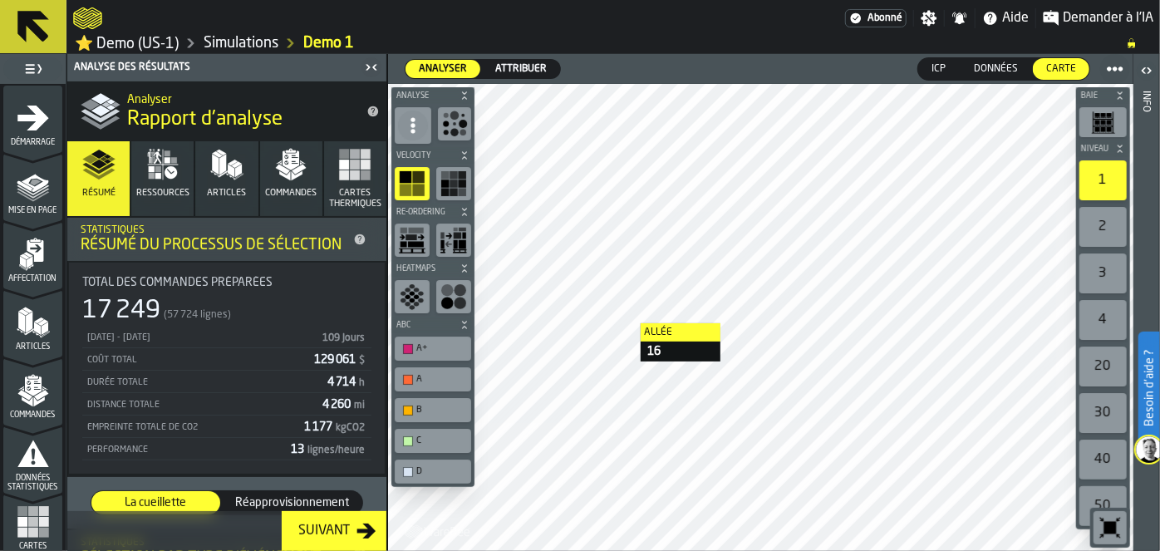
click at [958, 13] on icon "button-toggle-Notifications" at bounding box center [960, 18] width 17 height 17
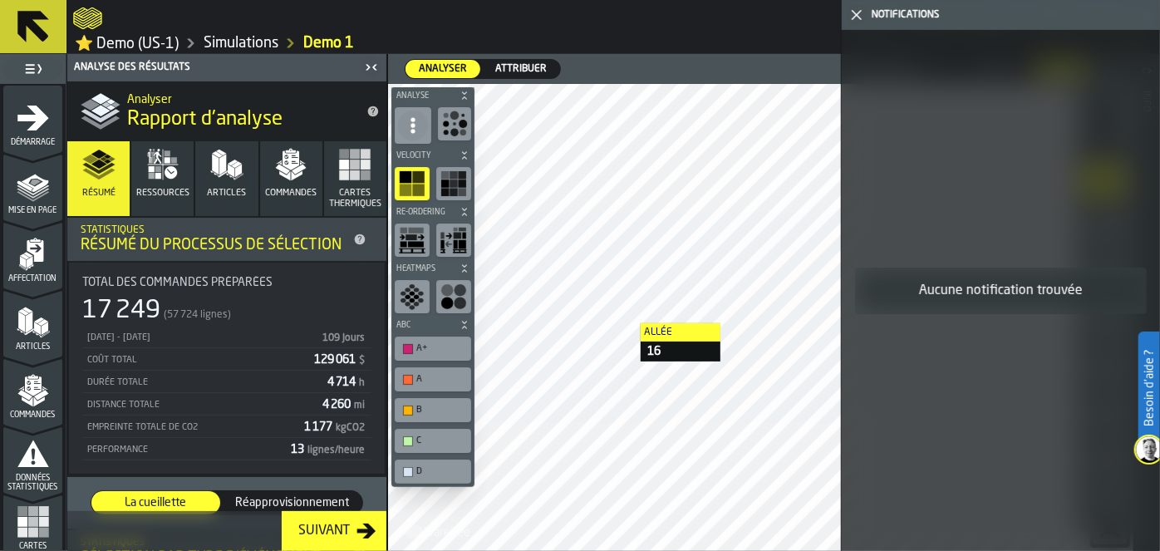
click at [854, 12] on icon "button-toggle-Fermez-moi" at bounding box center [857, 15] width 20 height 20
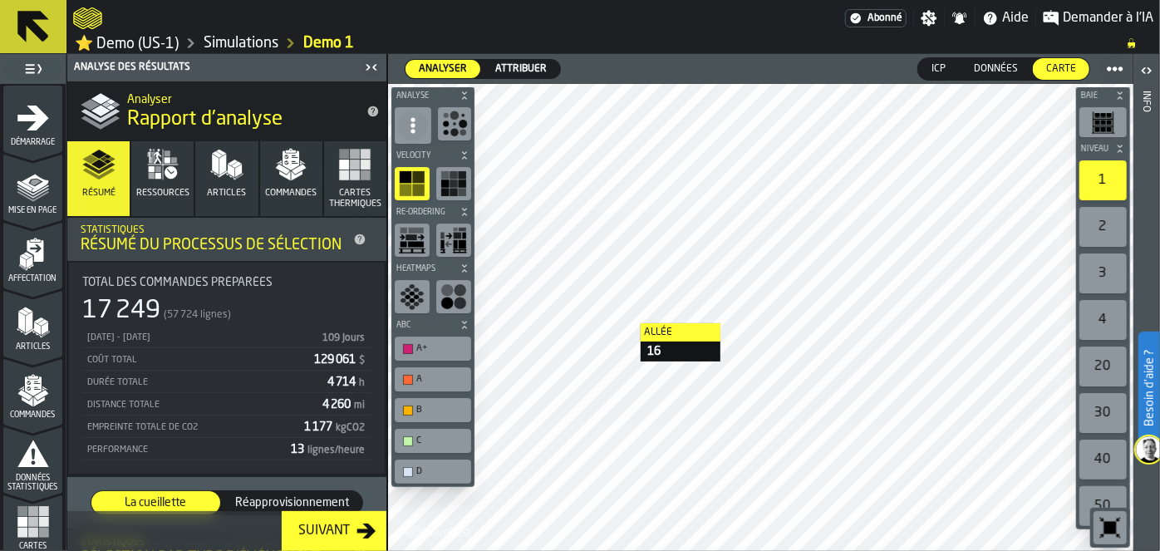
click at [1051, 17] on icon "button-toggle-Demander à l'IA" at bounding box center [1051, 17] width 15 height 15
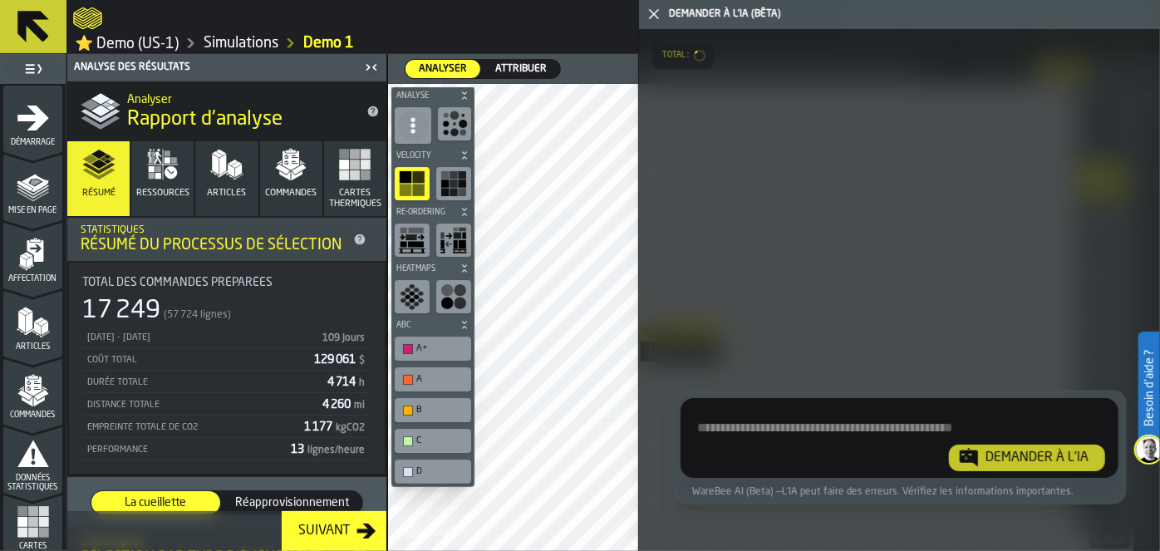
click at [772, 418] on textarea "Demandez à l'IA concernant l'Activité de l'entrepôt" at bounding box center [899, 441] width 425 height 60
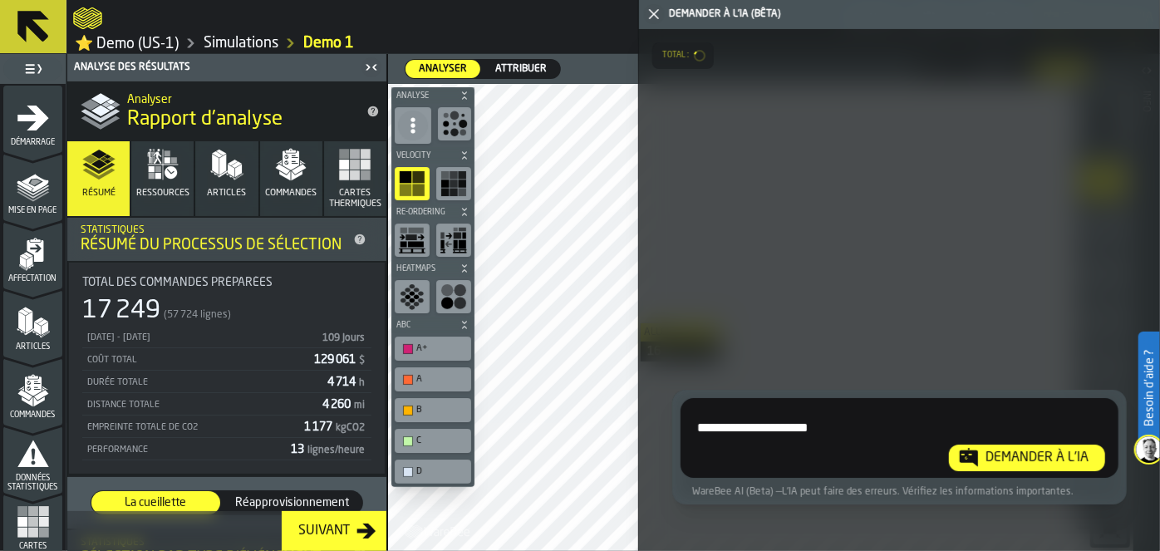
type textarea "**********"
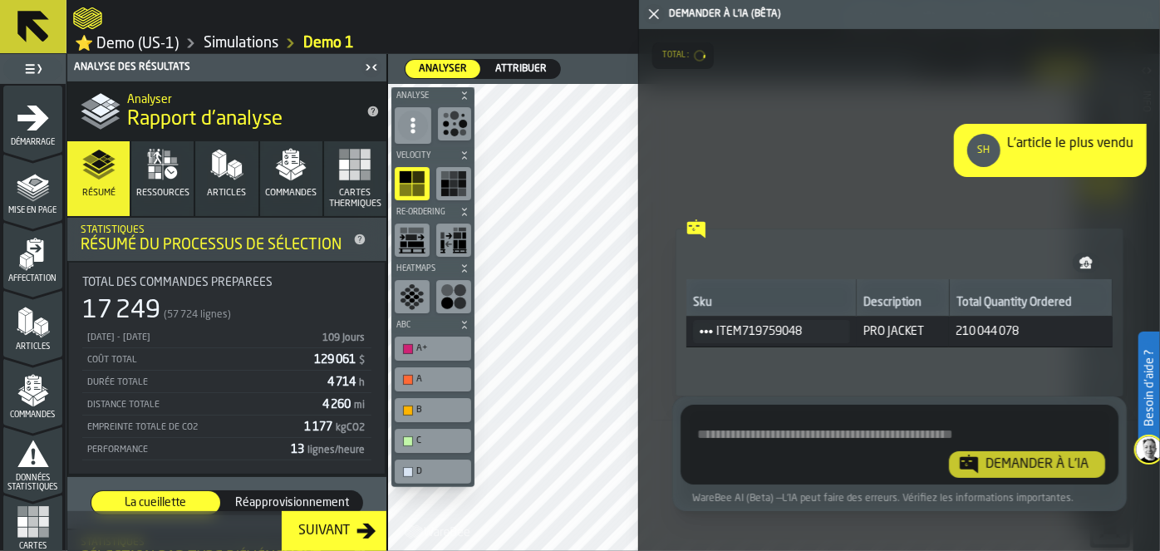
drag, startPoint x: 381, startPoint y: 234, endPoint x: 381, endPoint y: 244, distance: 10.8
click at [381, 244] on div "Résumé Ressources Articles Commandes Cartes thermiques Statistiques Résumé du p…" at bounding box center [226, 346] width 319 height 410
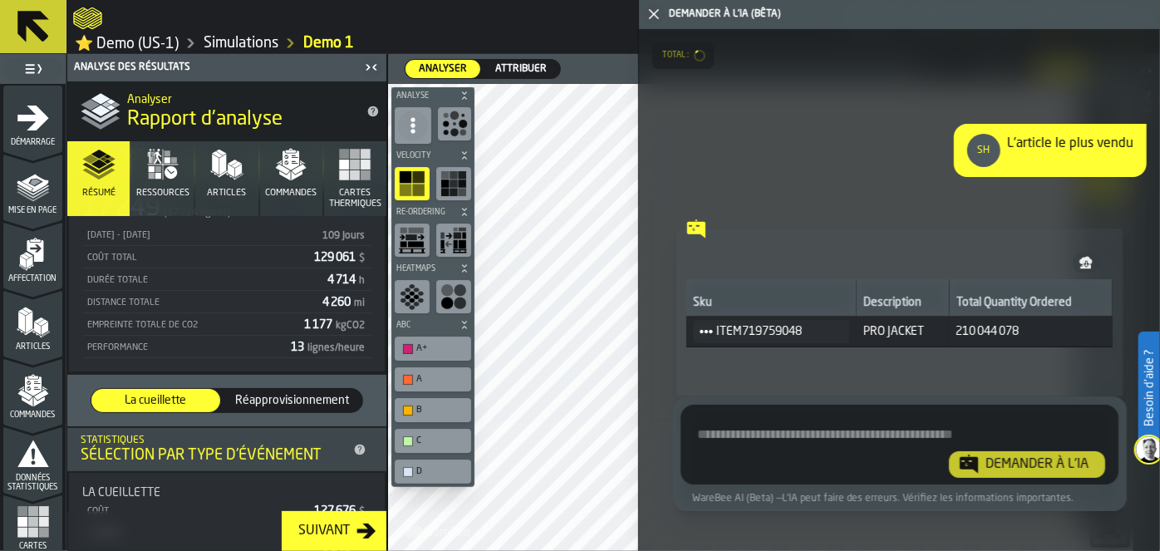
scroll to position [97, 0]
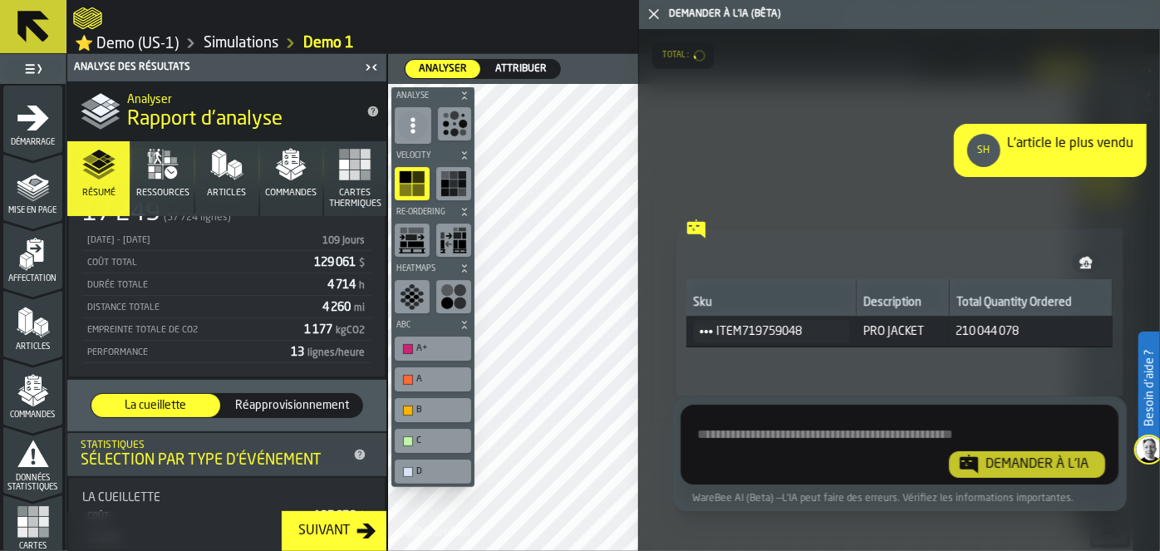
click at [750, 432] on textarea "Demandez à l'IA concernant l'Activité de l'entrepôt" at bounding box center [897, 448] width 421 height 60
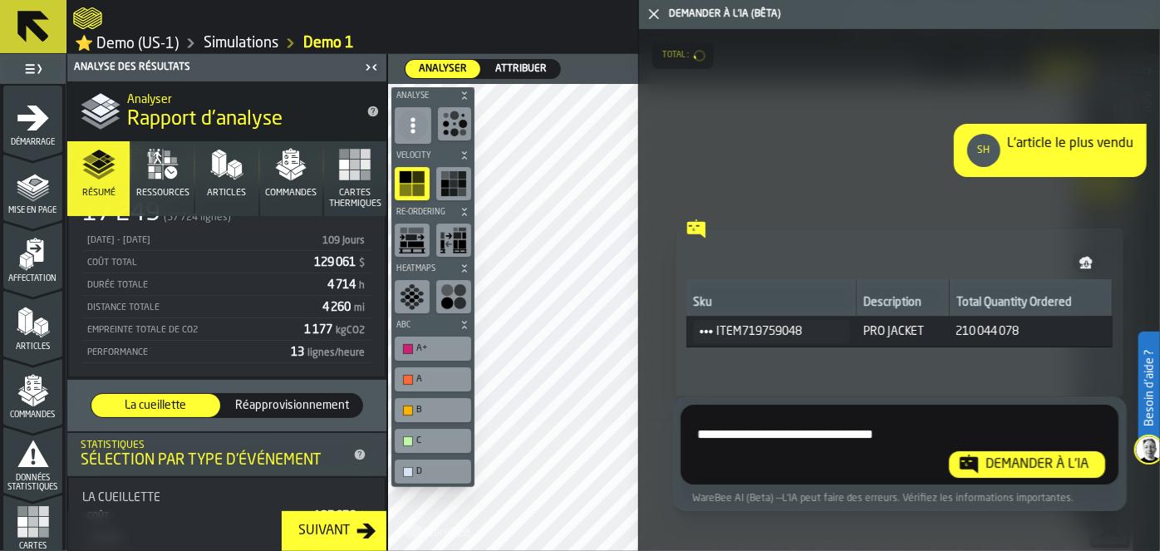
type textarea "**********"
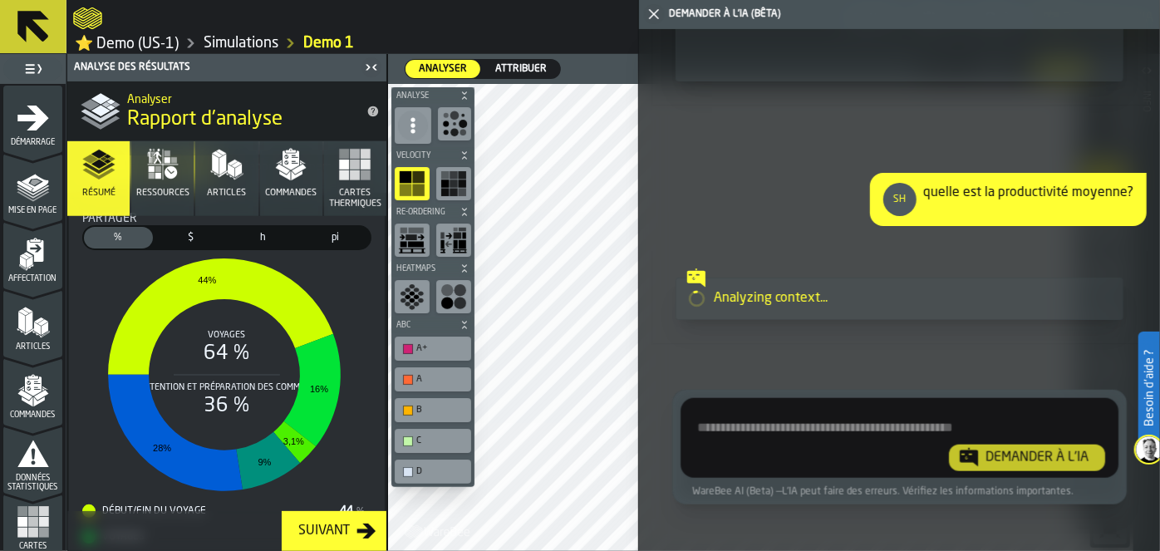
scroll to position [487, 0]
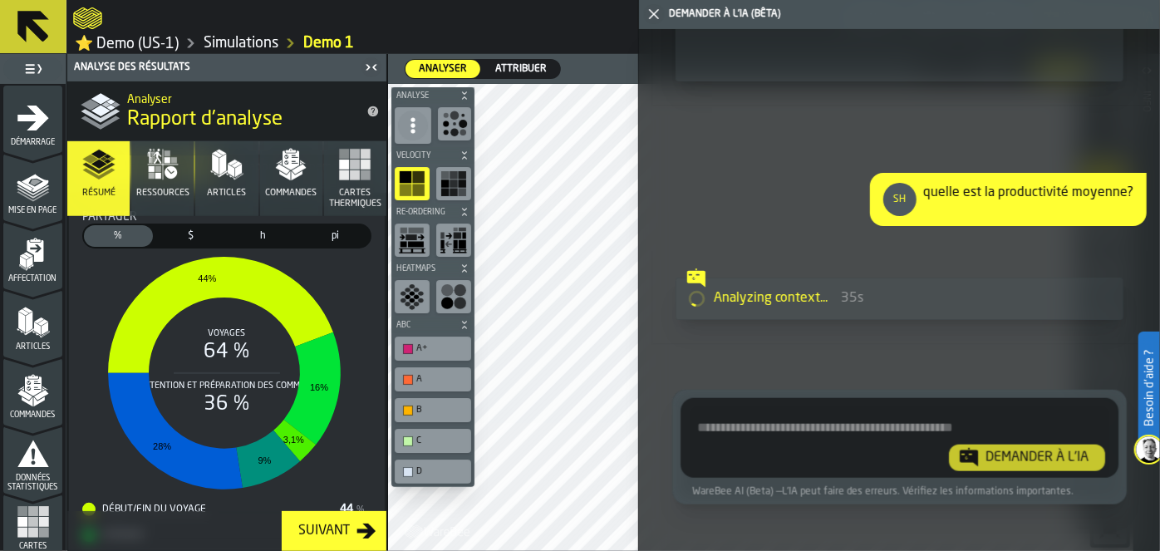
click at [229, 380] on rect "stat-Partager" at bounding box center [224, 373] width 284 height 249
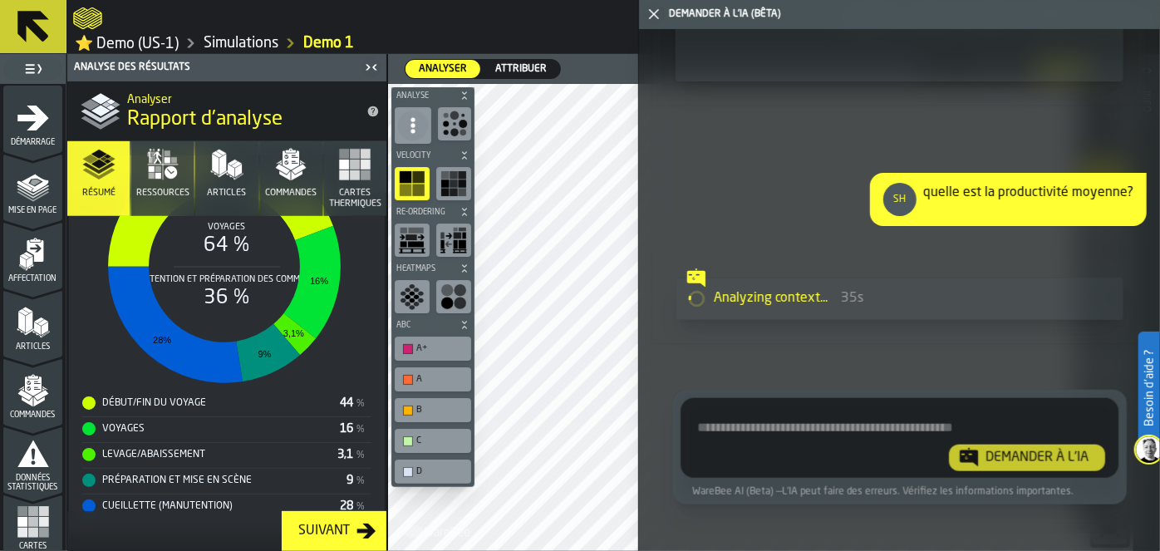
scroll to position [598, 0]
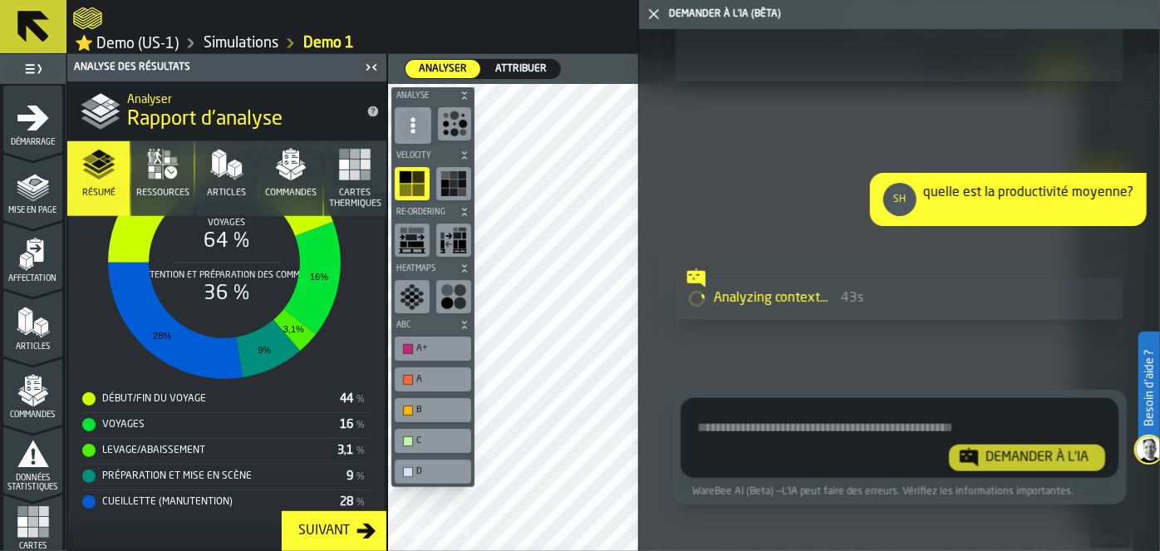
click at [363, 524] on icon "button-Suivant" at bounding box center [367, 531] width 20 height 20
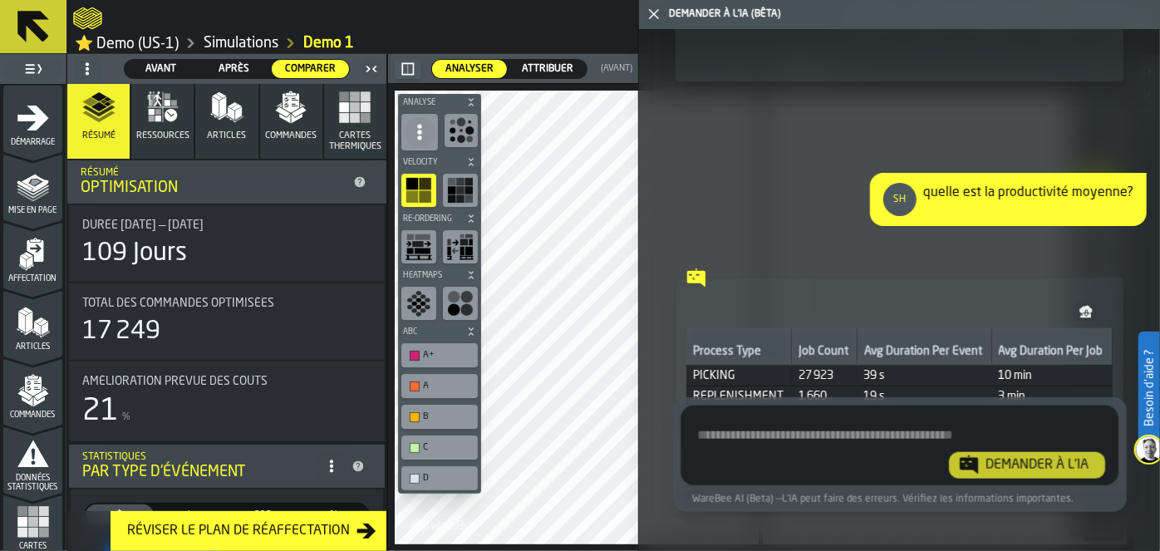
scroll to position [966, 0]
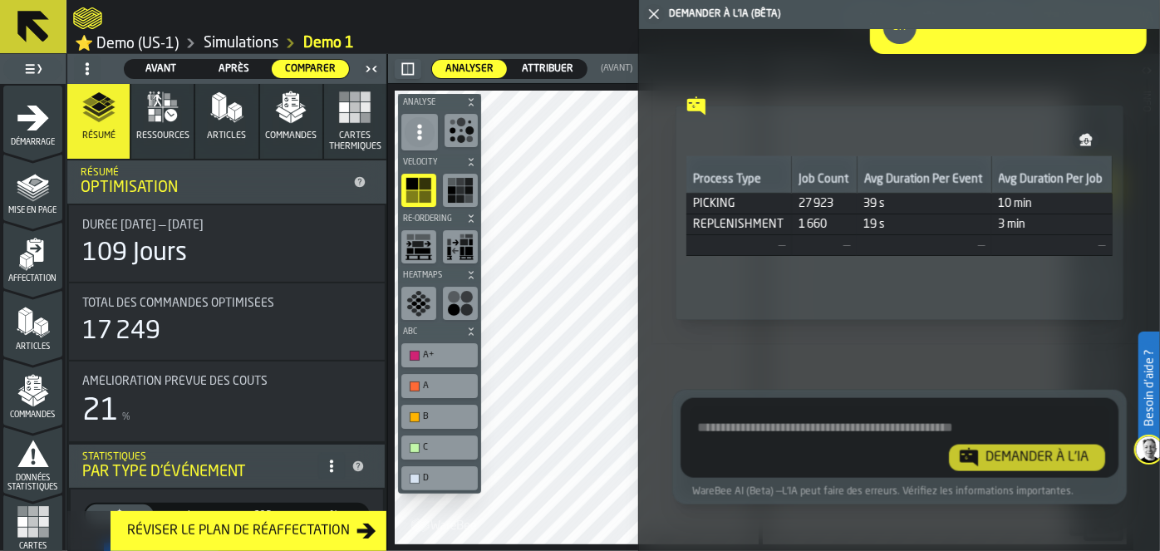
click at [653, 11] on icon "button-toggle-Fermez-moi" at bounding box center [654, 14] width 20 height 20
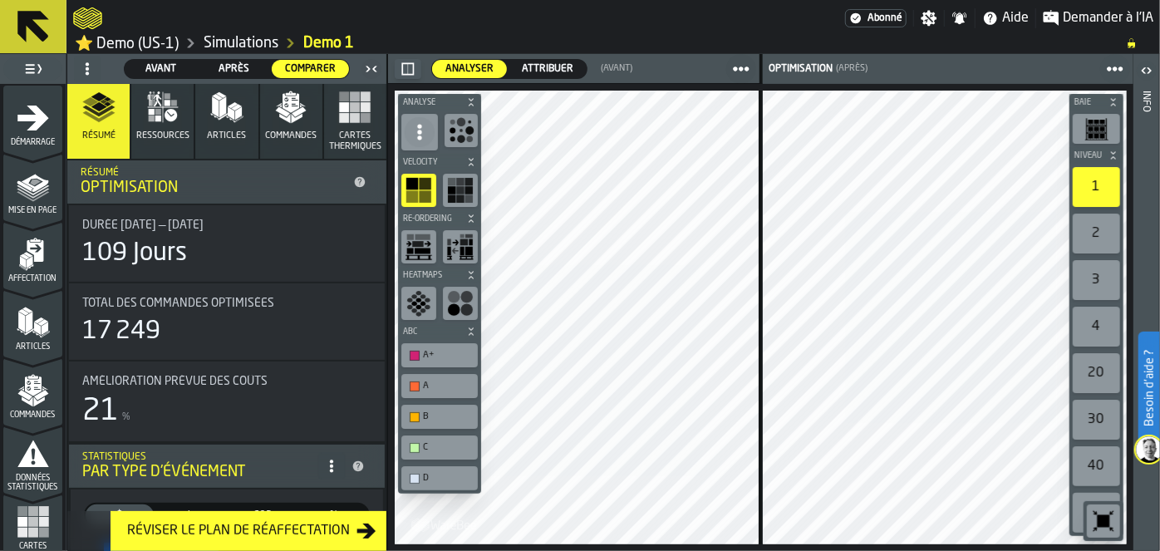
click at [363, 525] on icon "button-Réviser le Plan de Réaffectation" at bounding box center [367, 531] width 20 height 20
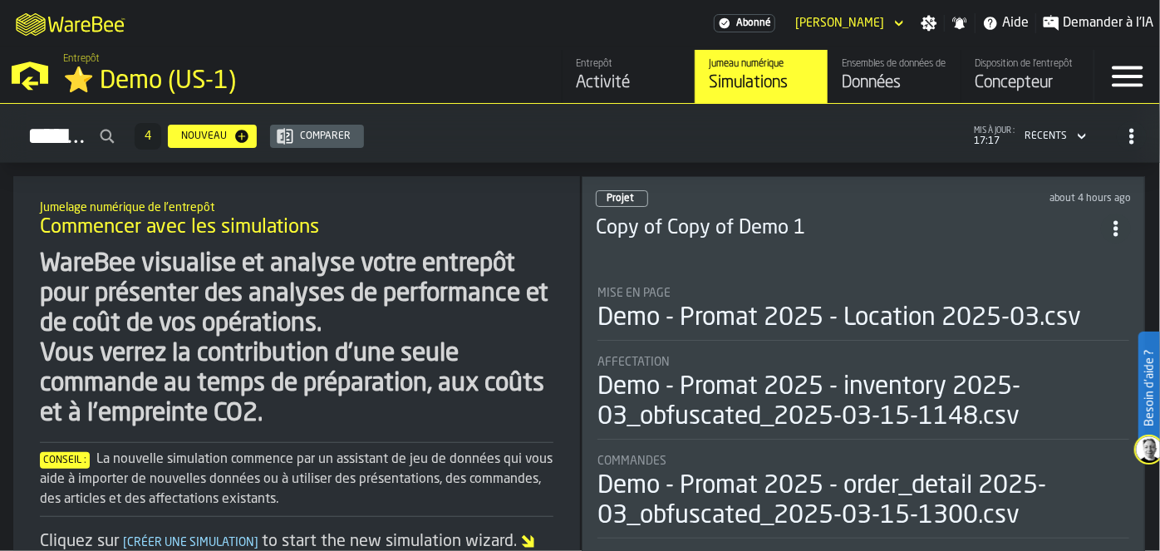
drag, startPoint x: 1155, startPoint y: 160, endPoint x: 1160, endPoint y: 207, distance: 47.6
click at [1160, 207] on div "Bonjour, Salma l'abonnement actif se renouvelle dans 24 days Simulations 4 Nouv…" at bounding box center [580, 327] width 1160 height 447
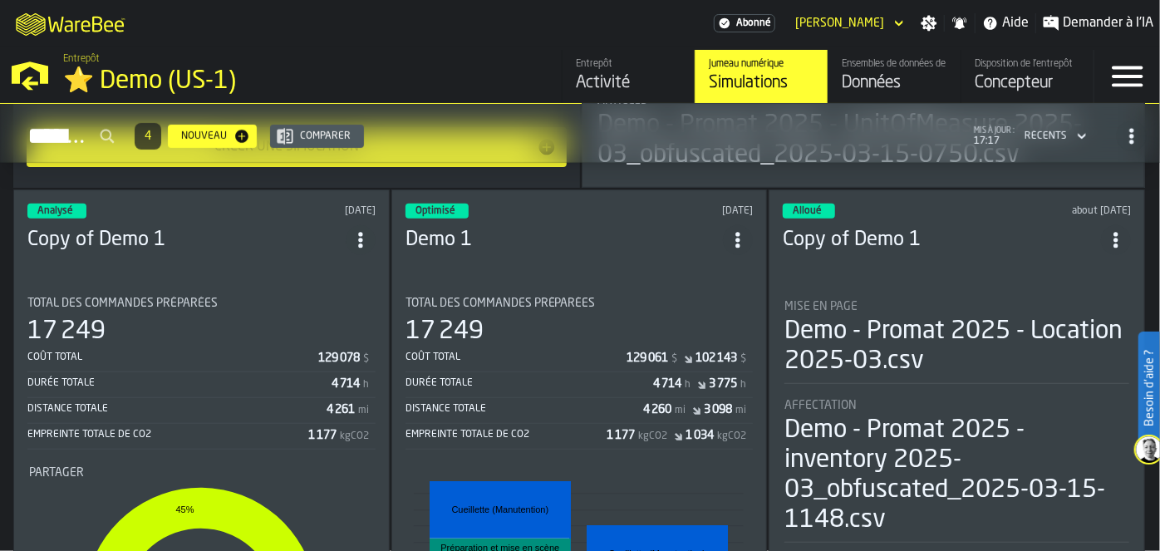
scroll to position [428, 0]
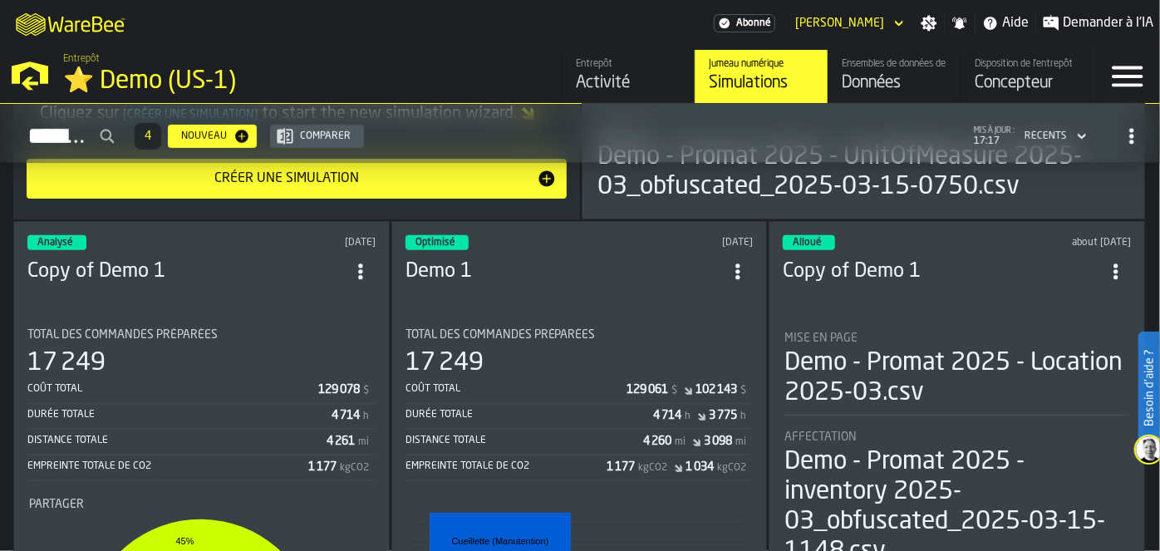
click at [562, 244] on header "Optimisé [DATE] Demo 1" at bounding box center [580, 268] width 348 height 66
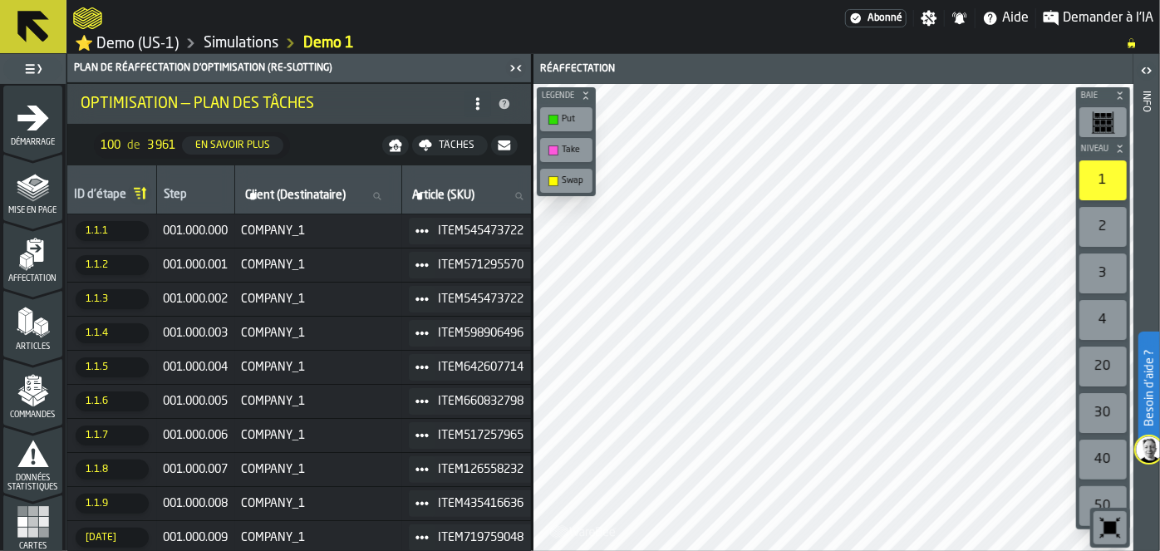
click at [32, 65] on icon "button-toggle-Basculer le menu complet" at bounding box center [29, 68] width 9 height 9
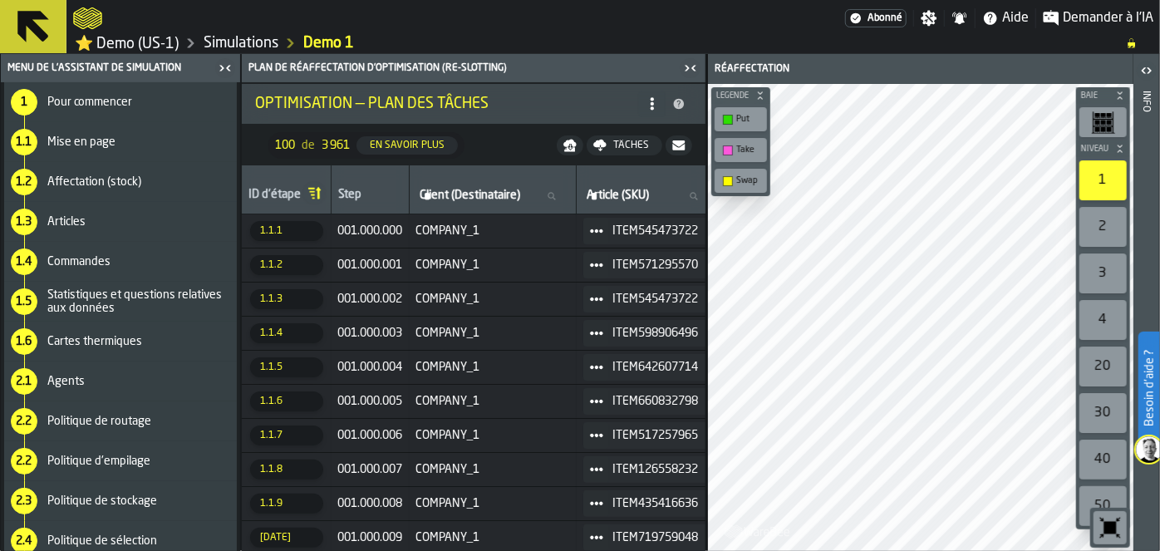
click at [104, 110] on div "1 Pour commencer" at bounding box center [120, 102] width 233 height 40
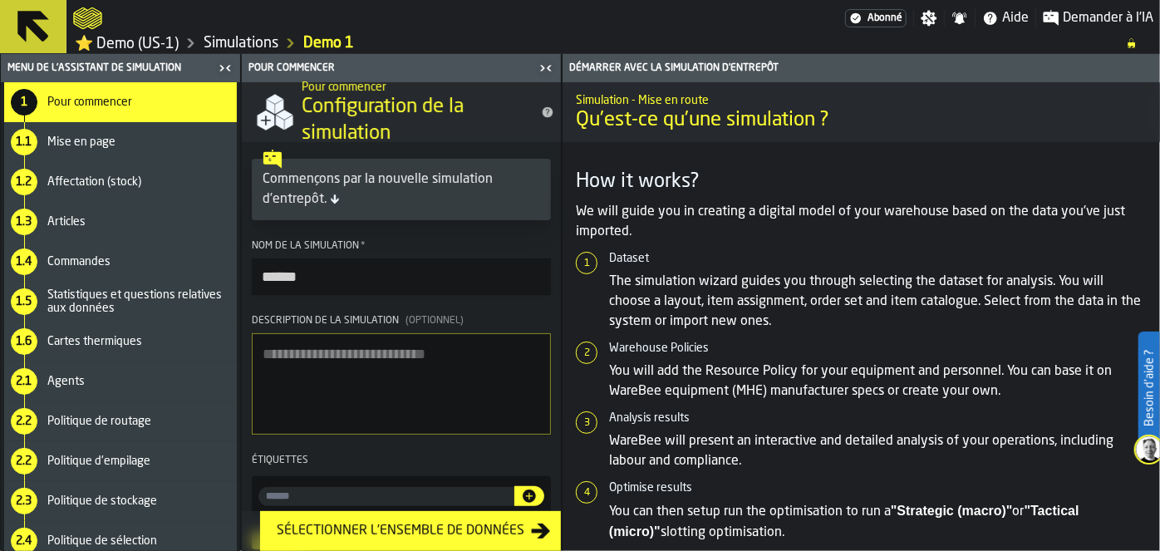
click at [102, 135] on span "Mise en page" at bounding box center [81, 141] width 68 height 13
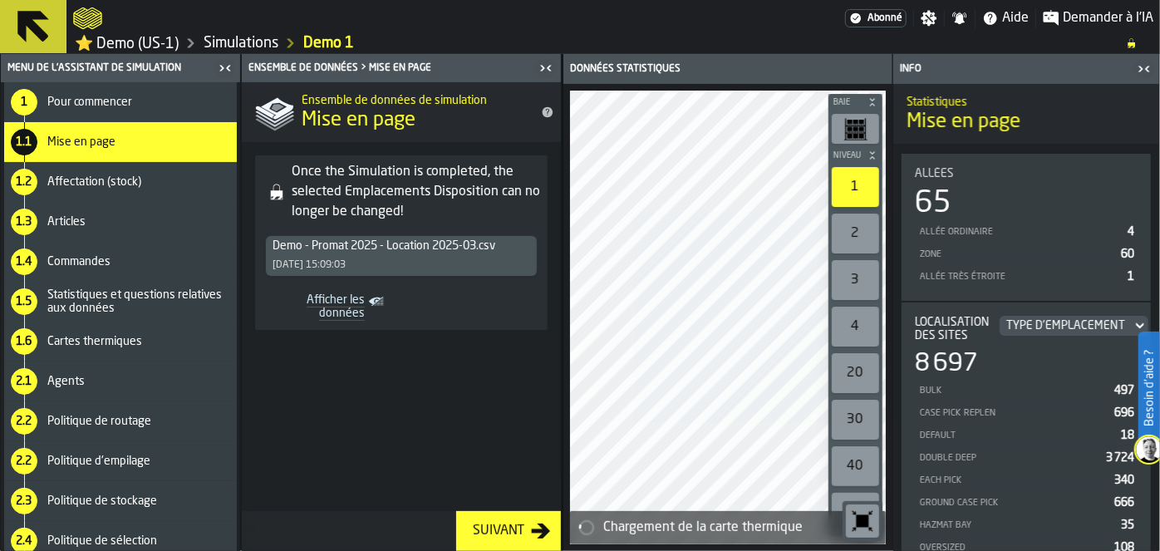
click at [487, 539] on div "Suivant" at bounding box center [498, 531] width 65 height 20
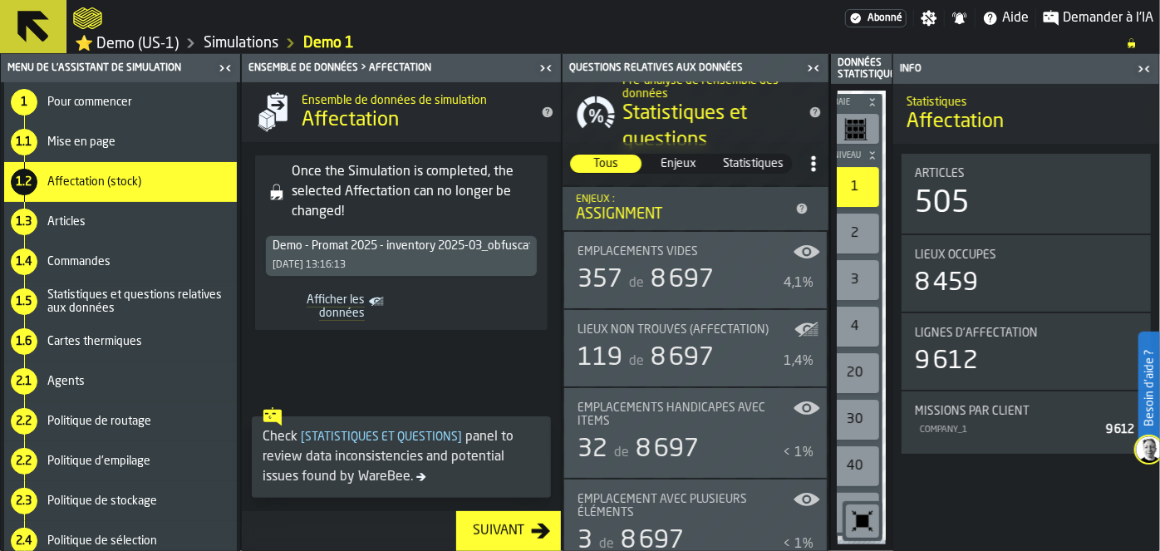
click at [223, 71] on icon "button-toggle-Fermez-moi" at bounding box center [225, 68] width 20 height 20
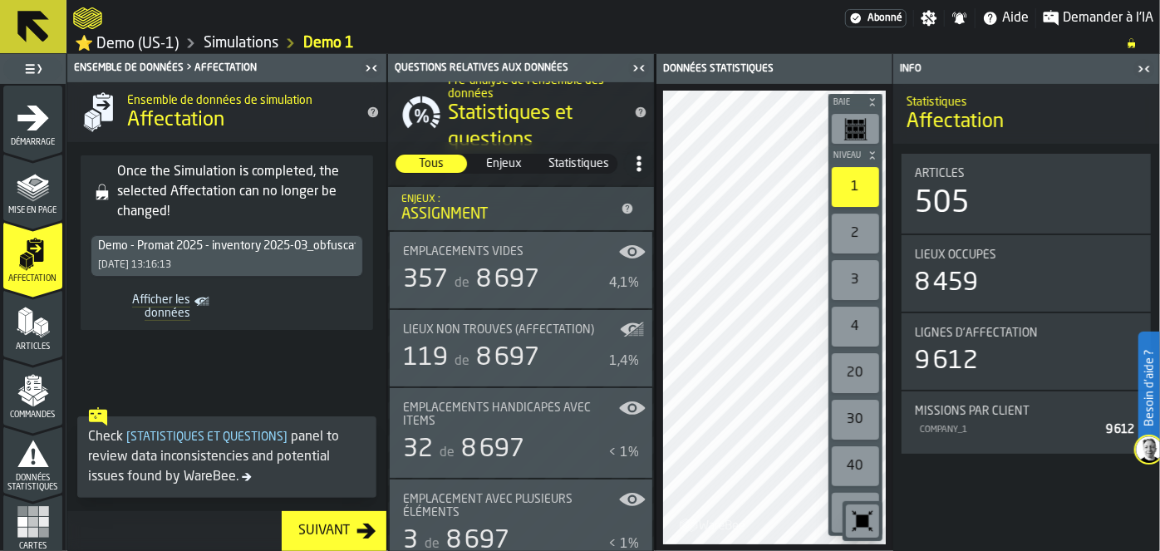
click at [22, 195] on polygon "menu Mise en page" at bounding box center [33, 196] width 32 height 10
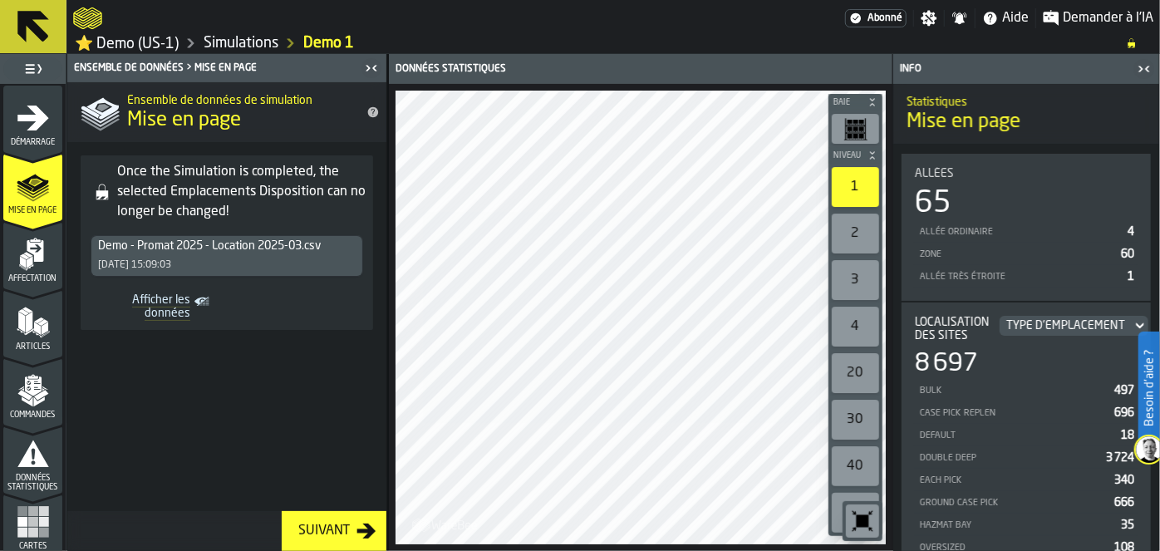
click at [31, 101] on icon "menu Démarrage" at bounding box center [33, 117] width 33 height 33
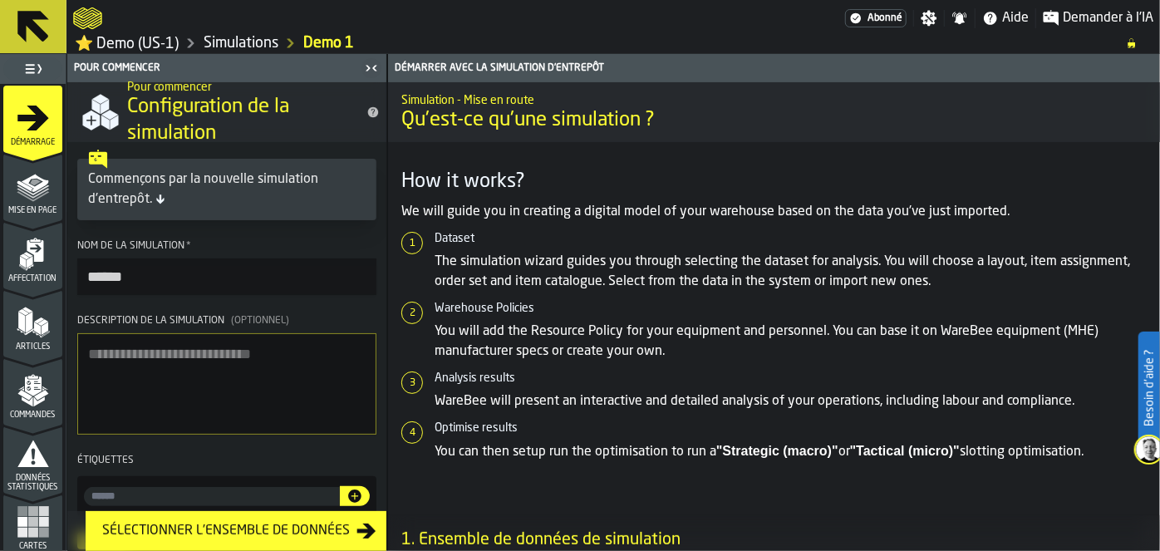
click at [20, 351] on icon "menu Articles" at bounding box center [32, 358] width 59 height 16
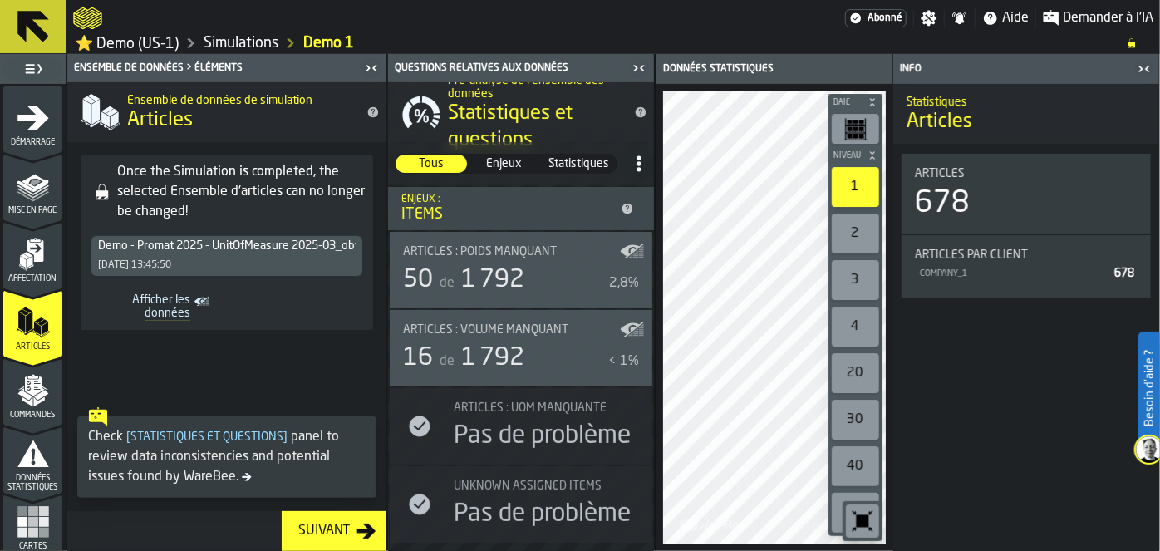
click at [342, 541] on div "Suivant" at bounding box center [324, 531] width 65 height 20
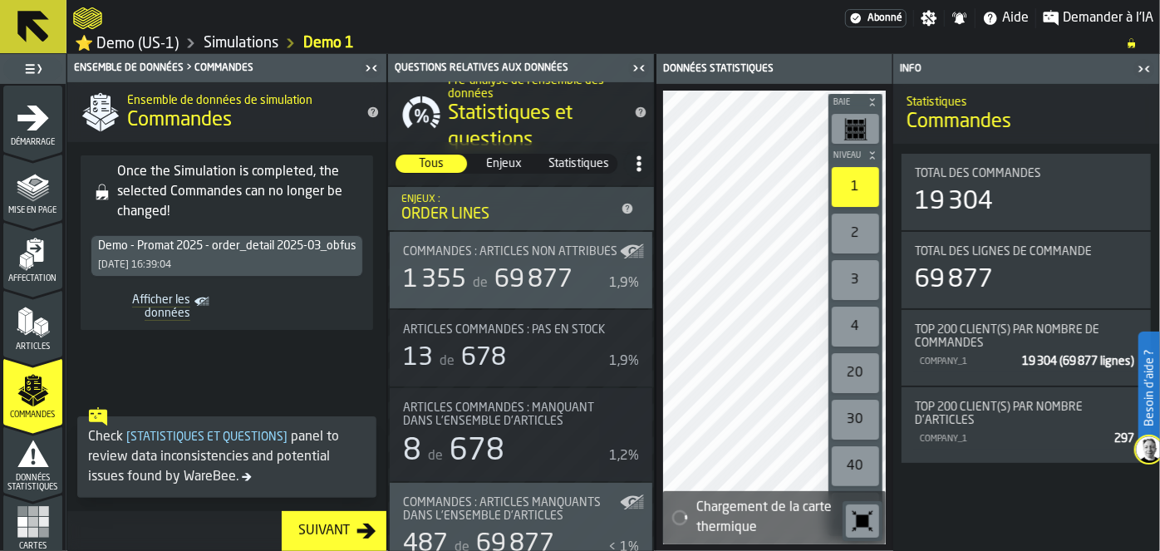
click at [342, 541] on div "Suivant" at bounding box center [324, 531] width 65 height 20
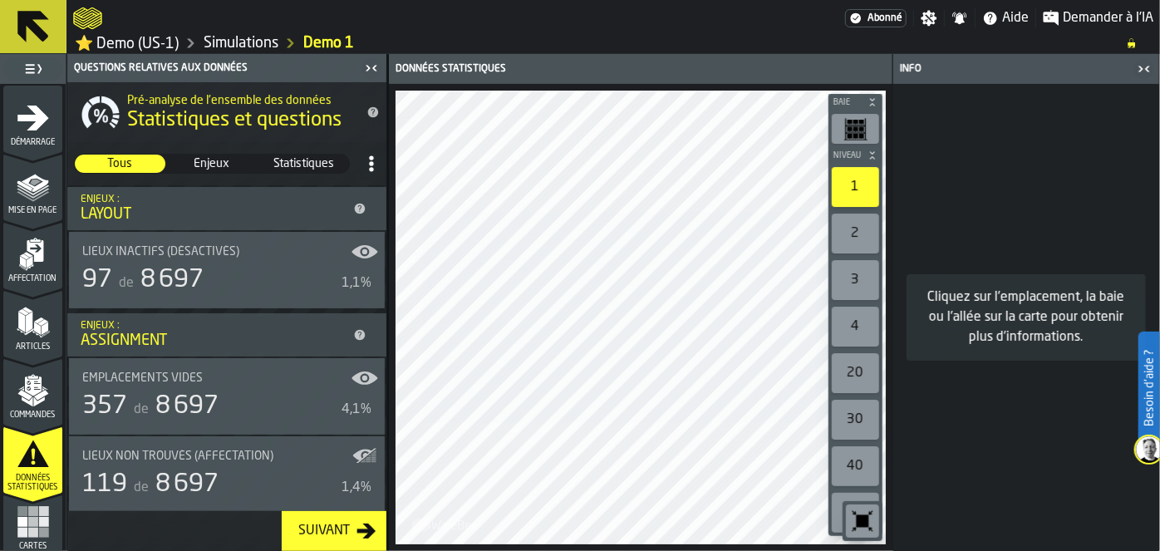
click at [367, 534] on icon "button-Suivant" at bounding box center [366, 531] width 19 height 15
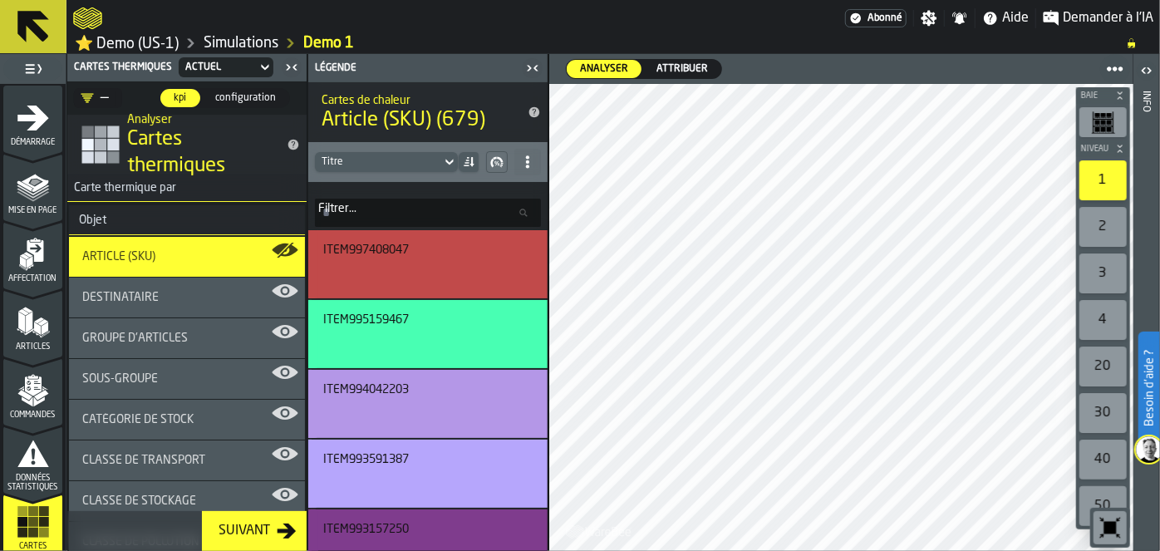
click at [84, 216] on div "Objet" at bounding box center [92, 220] width 47 height 13
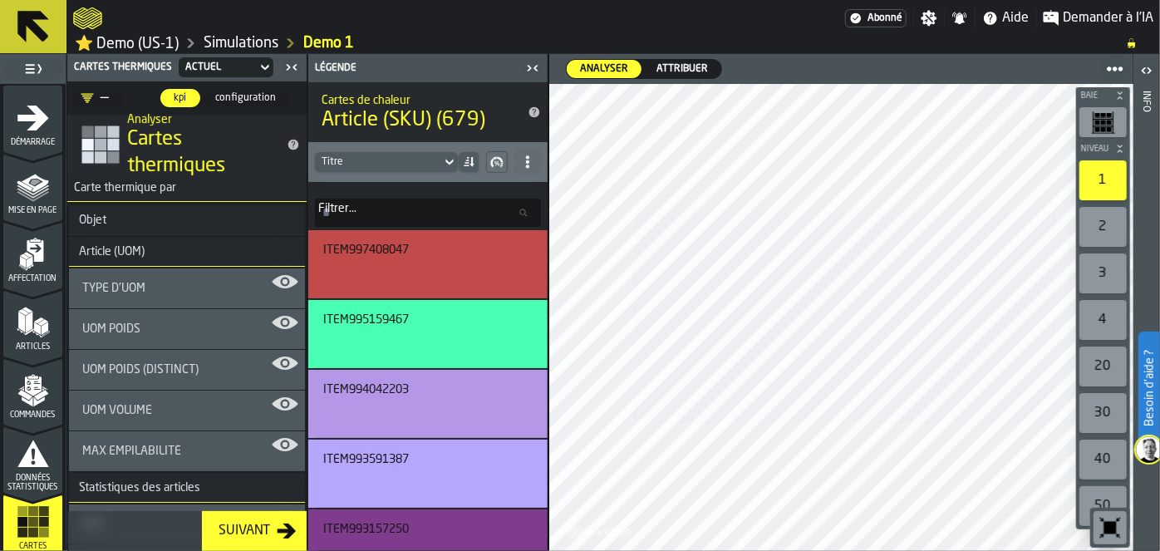
click at [108, 185] on span "Carte thermique par" at bounding box center [121, 187] width 109 height 13
click at [120, 193] on span "Carte thermique par" at bounding box center [121, 187] width 109 height 13
click at [100, 138] on icon "title-Cartes thermiques" at bounding box center [101, 145] width 40 height 40
click at [343, 213] on label "Filtrer... Filtrer..." at bounding box center [428, 213] width 226 height 28
click at [343, 213] on input "Filtrer... Filtrer..." at bounding box center [428, 213] width 226 height 28
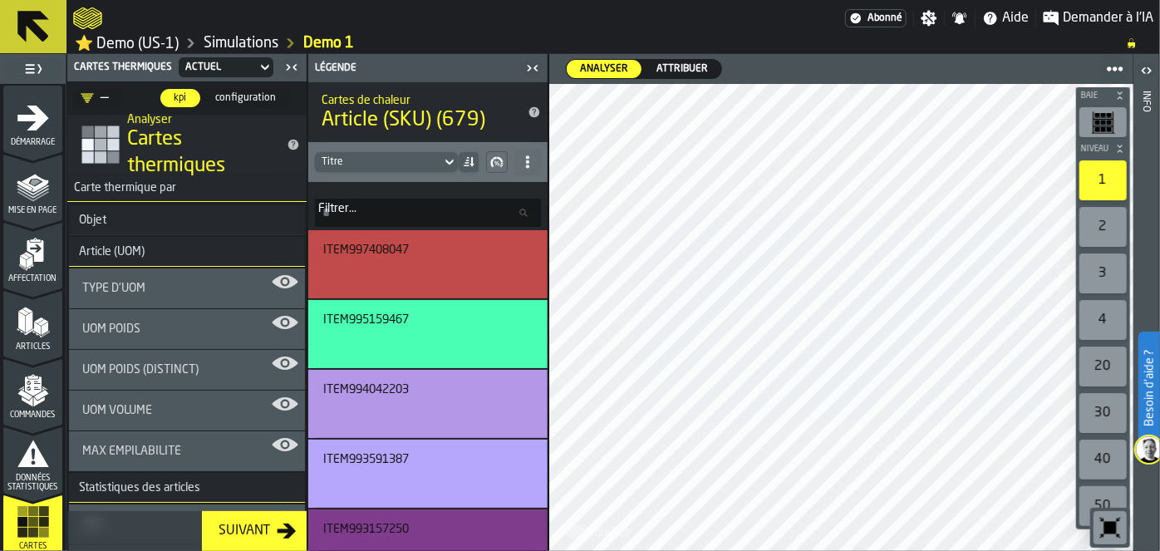
click at [366, 156] on div "Titre" at bounding box center [378, 162] width 113 height 12
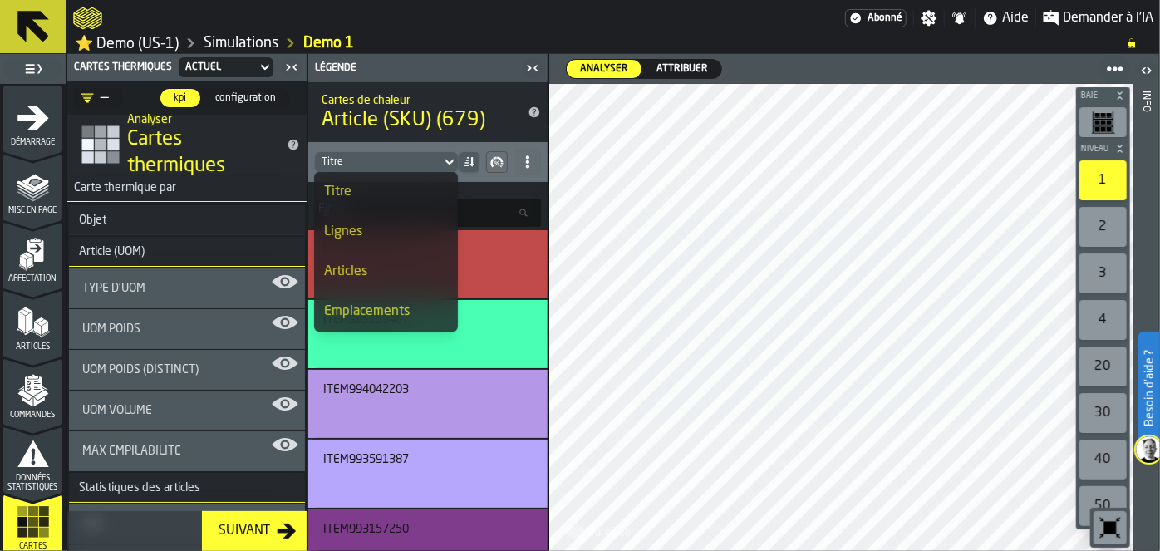
click at [499, 164] on icon "button-" at bounding box center [496, 161] width 13 height 13
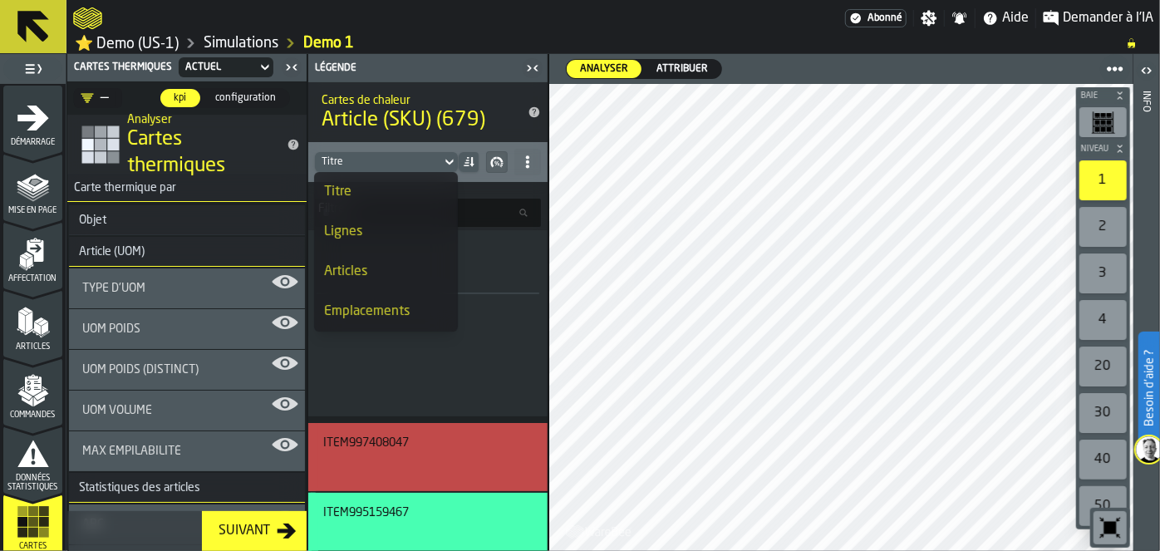
click at [499, 164] on icon "button-" at bounding box center [496, 161] width 13 height 13
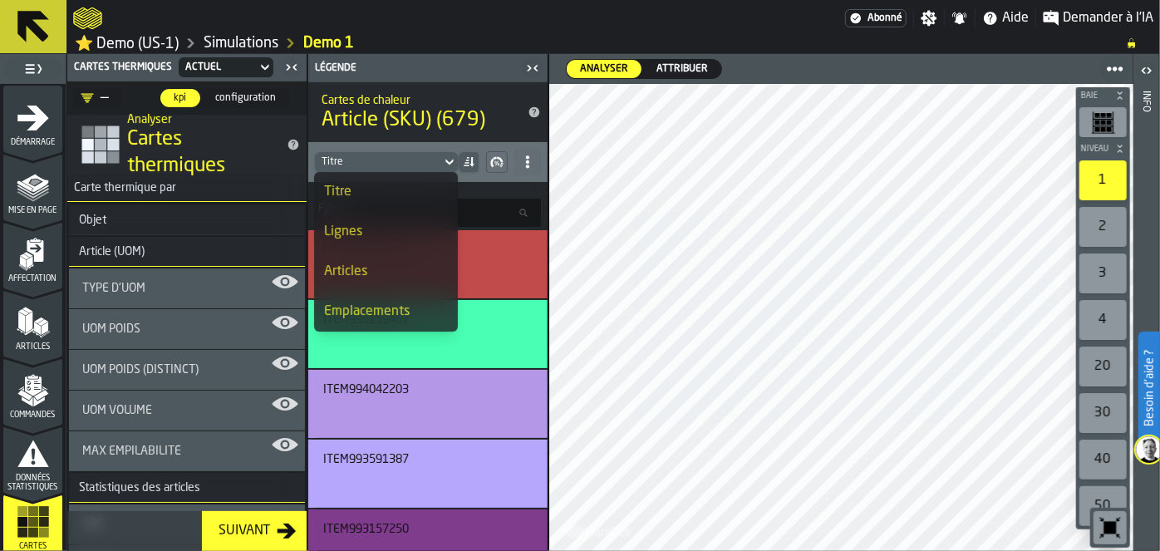
click at [54, 59] on div "button-toggle-Basculer le menu complet" at bounding box center [32, 68] width 59 height 23
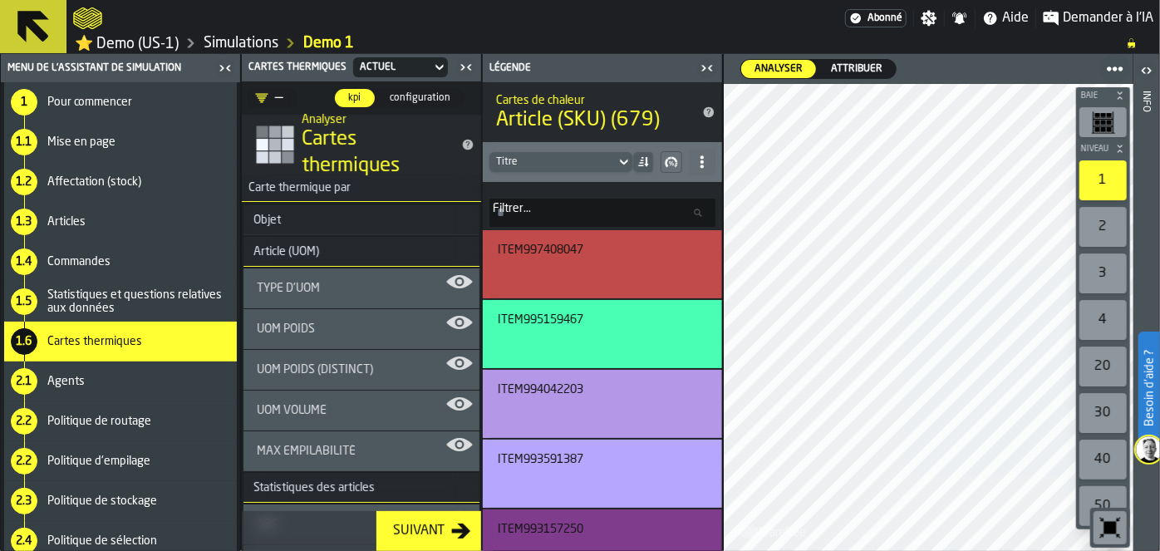
click at [32, 4] on button at bounding box center [33, 26] width 66 height 53
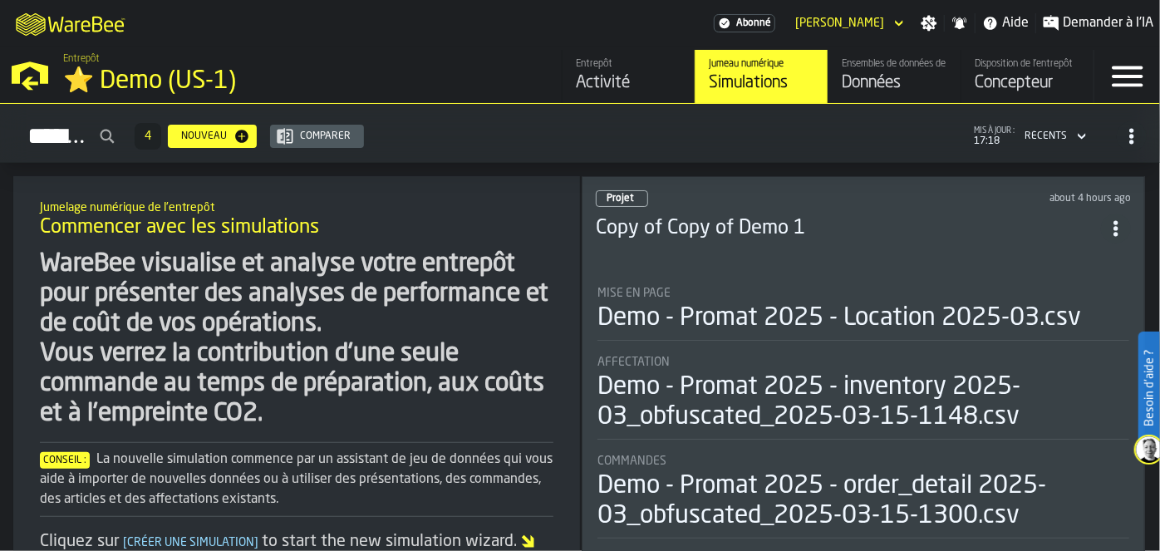
click at [357, 144] on div "Comparer" at bounding box center [317, 136] width 81 height 17
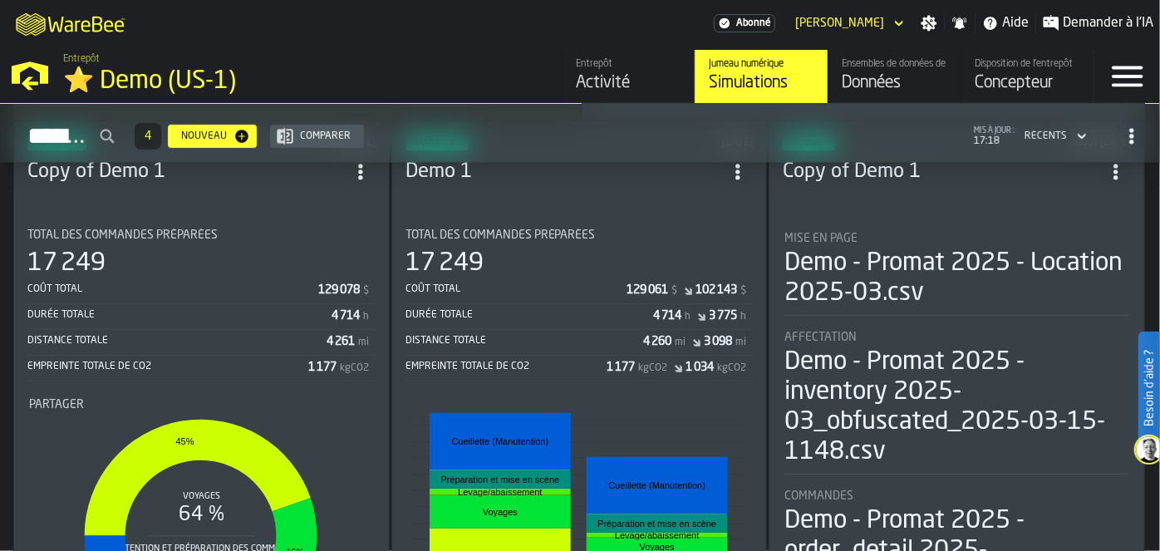
scroll to position [473, 0]
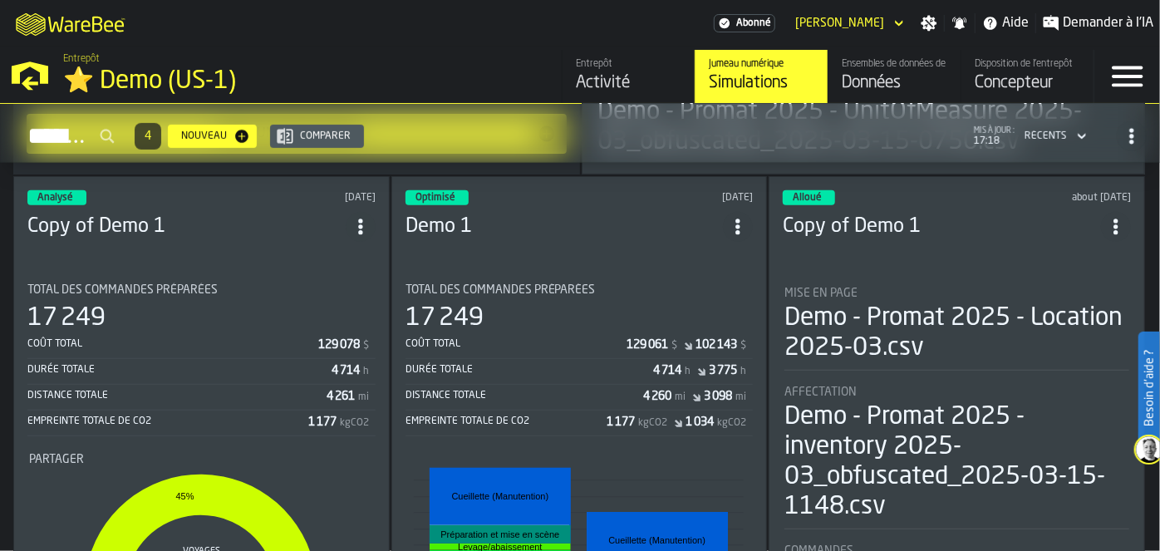
click at [599, 308] on div "17 249" at bounding box center [580, 318] width 348 height 30
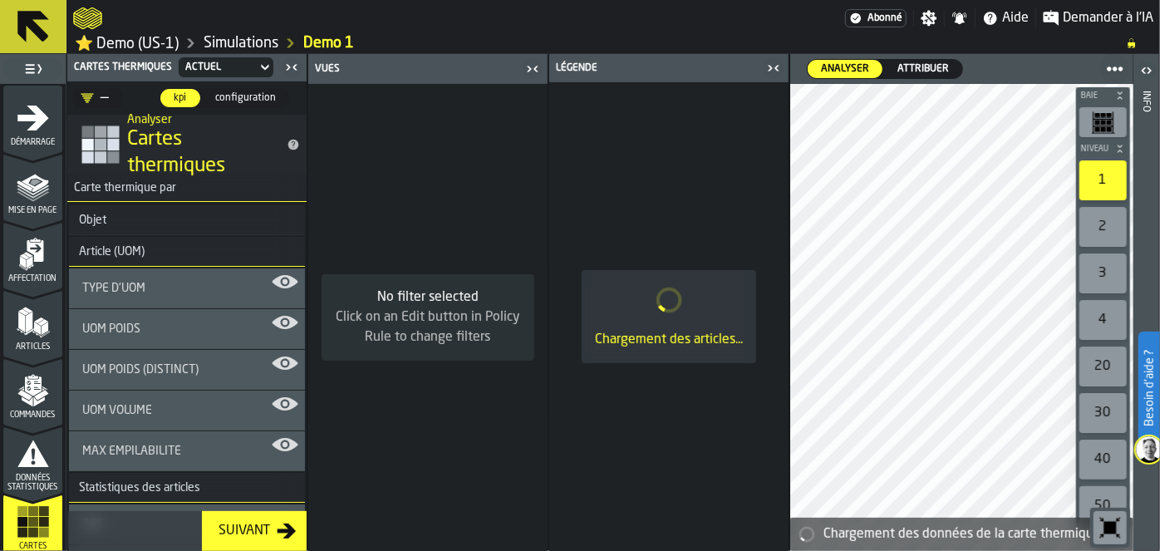
click at [254, 70] on div "Actuel" at bounding box center [218, 67] width 78 height 18
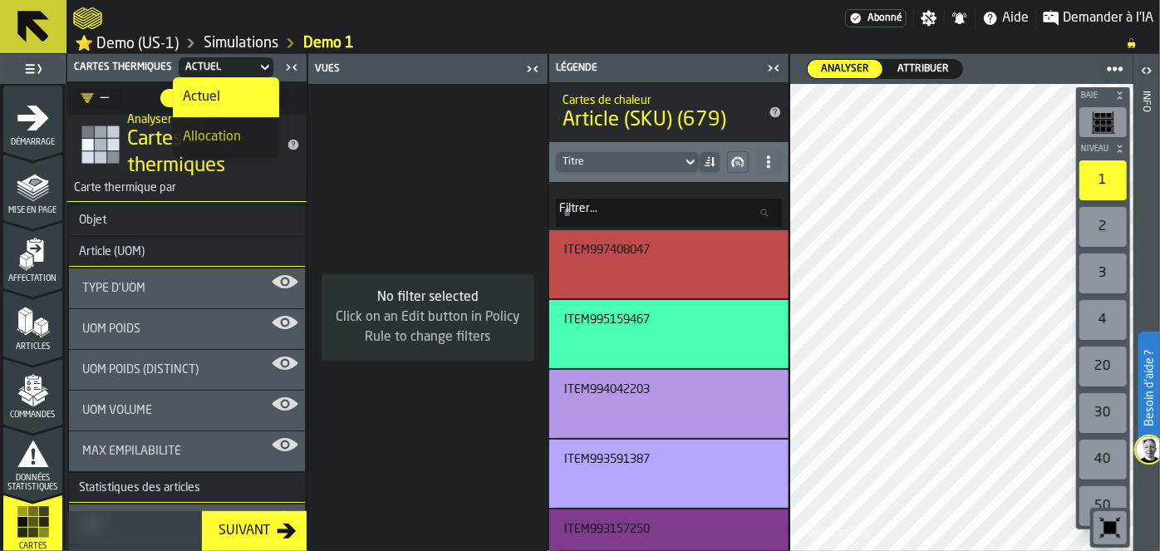
click at [254, 70] on div "Actuel" at bounding box center [218, 67] width 78 height 18
click at [28, 461] on icon "menu Données statistiques" at bounding box center [33, 454] width 32 height 27
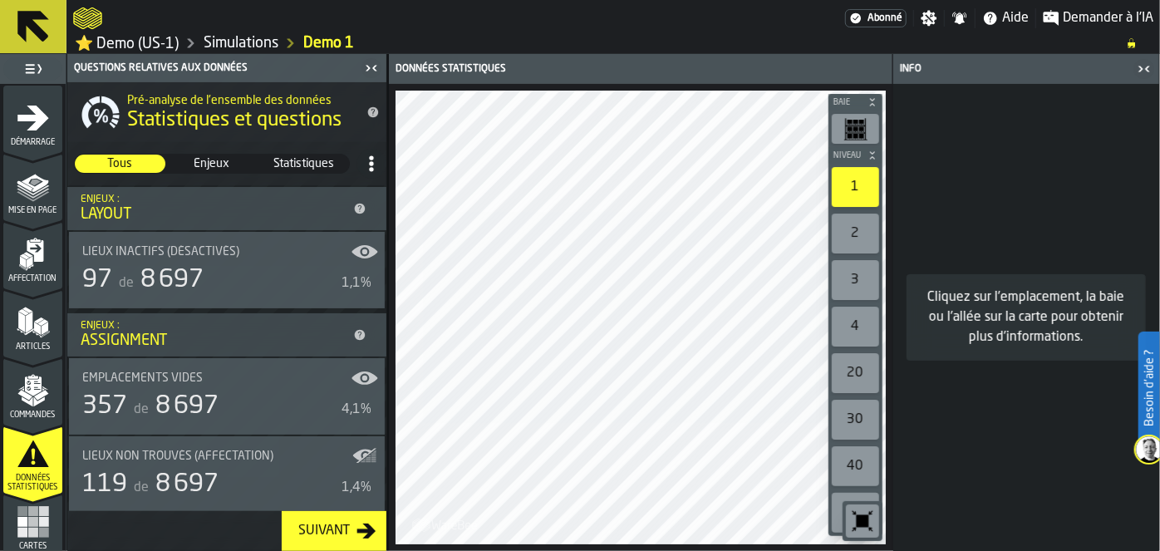
click at [34, 397] on polygon "menu Commandes" at bounding box center [41, 395] width 14 height 10
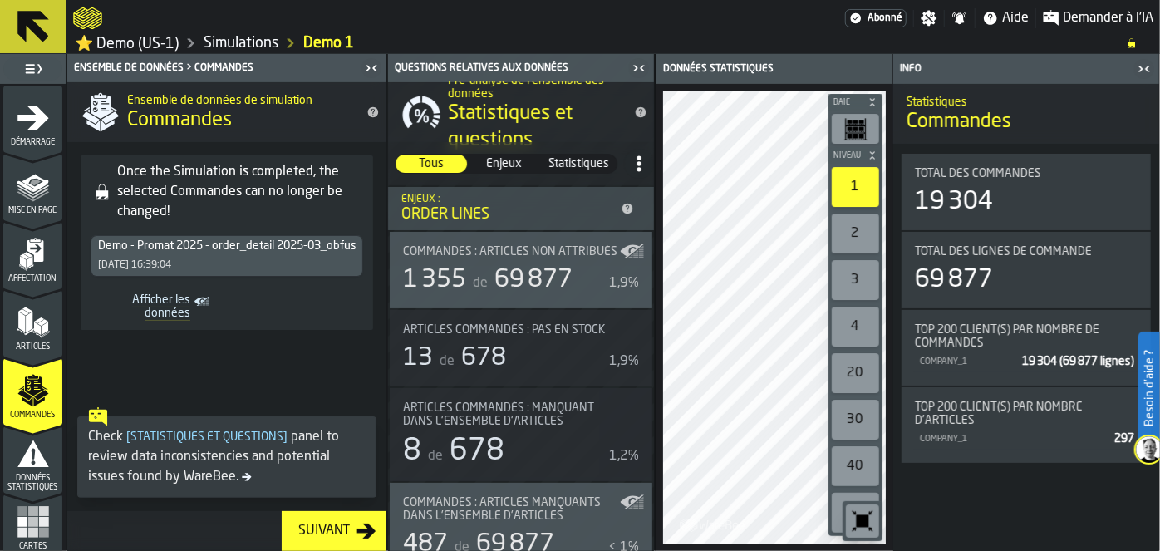
click at [166, 302] on span "Afficher les données" at bounding box center [143, 306] width 93 height 27
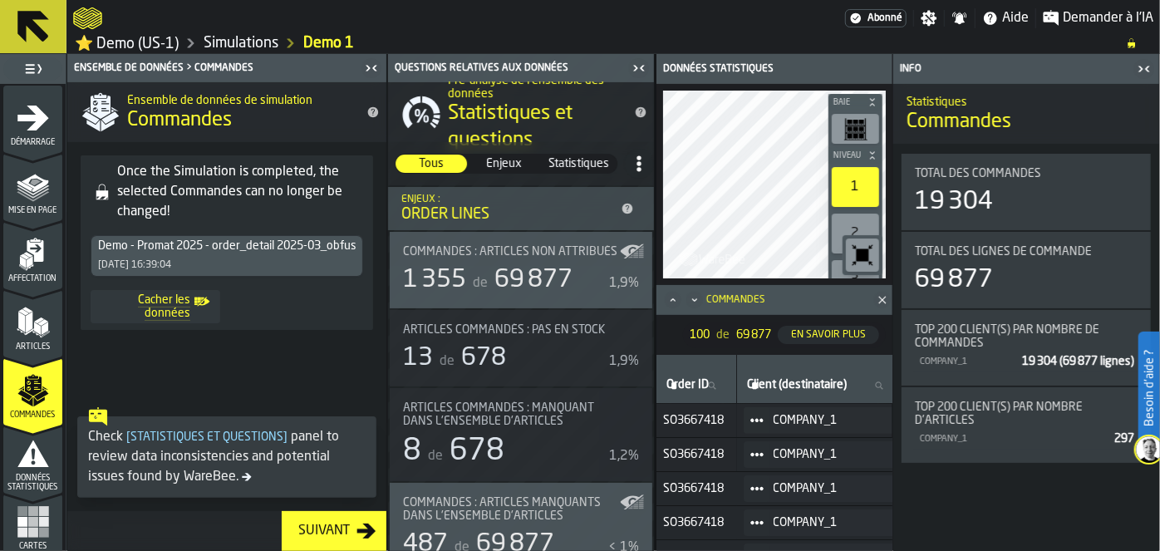
click at [166, 302] on span "Cacher les données" at bounding box center [143, 306] width 93 height 27
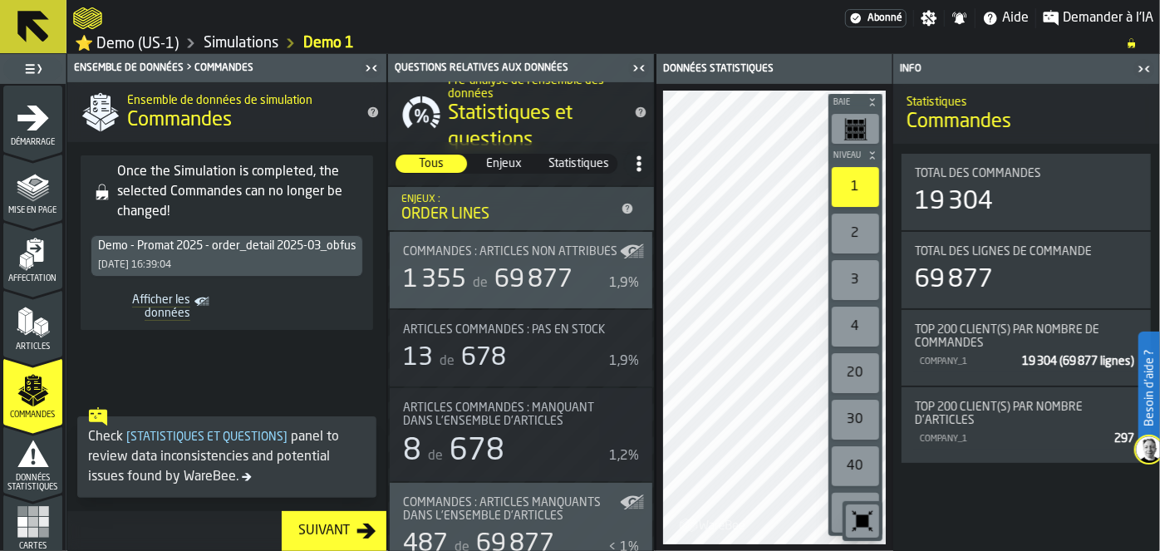
click at [31, 309] on icon "menu Articles" at bounding box center [33, 322] width 33 height 33
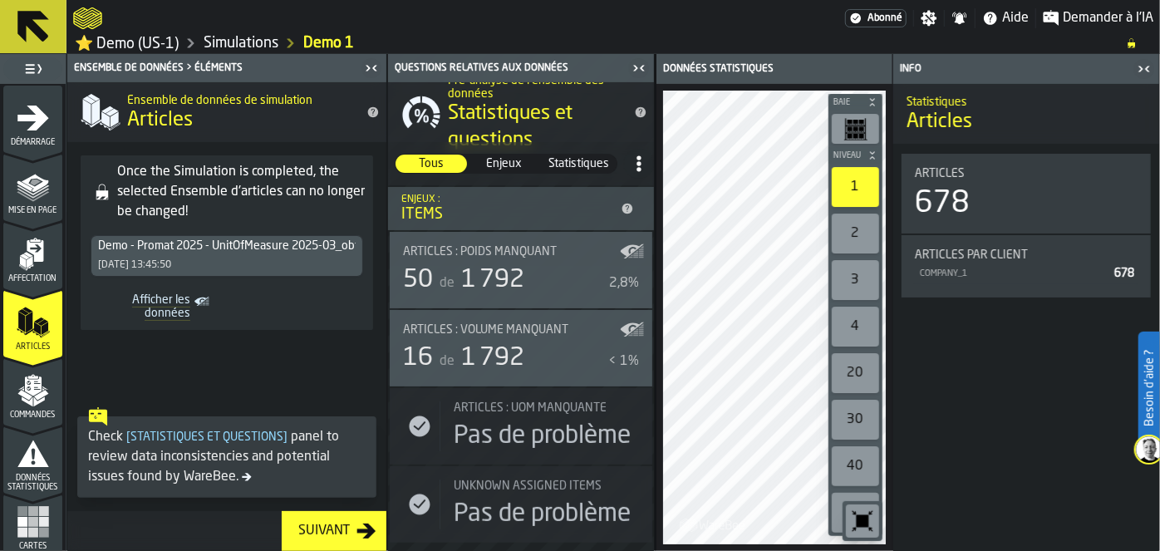
click at [381, 528] on button "Suivant" at bounding box center [334, 531] width 105 height 40
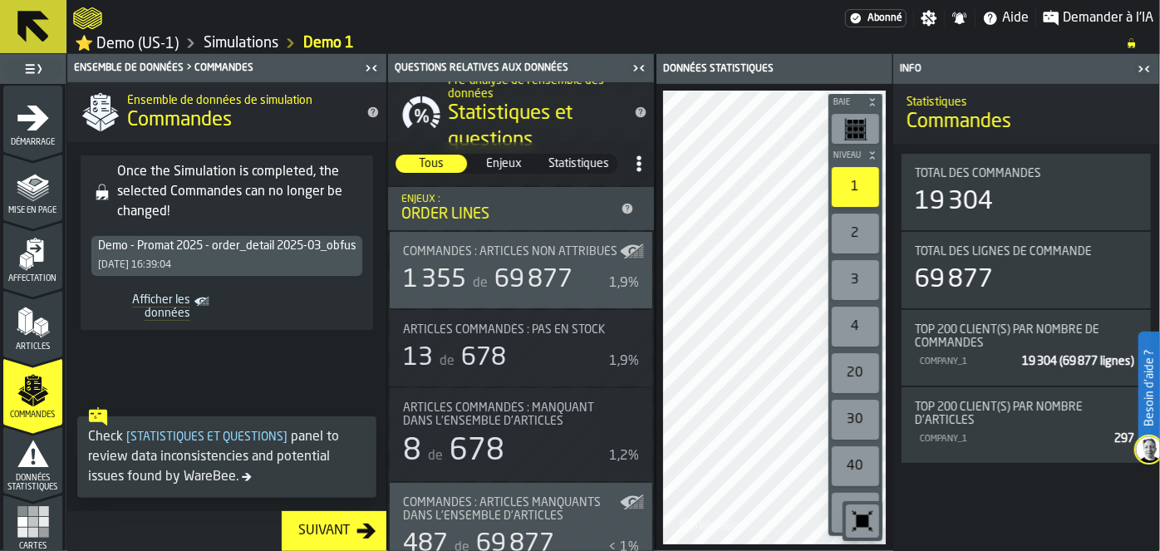
click at [1142, 65] on icon "button-toggle-Fermez-moi" at bounding box center [1145, 69] width 20 height 20
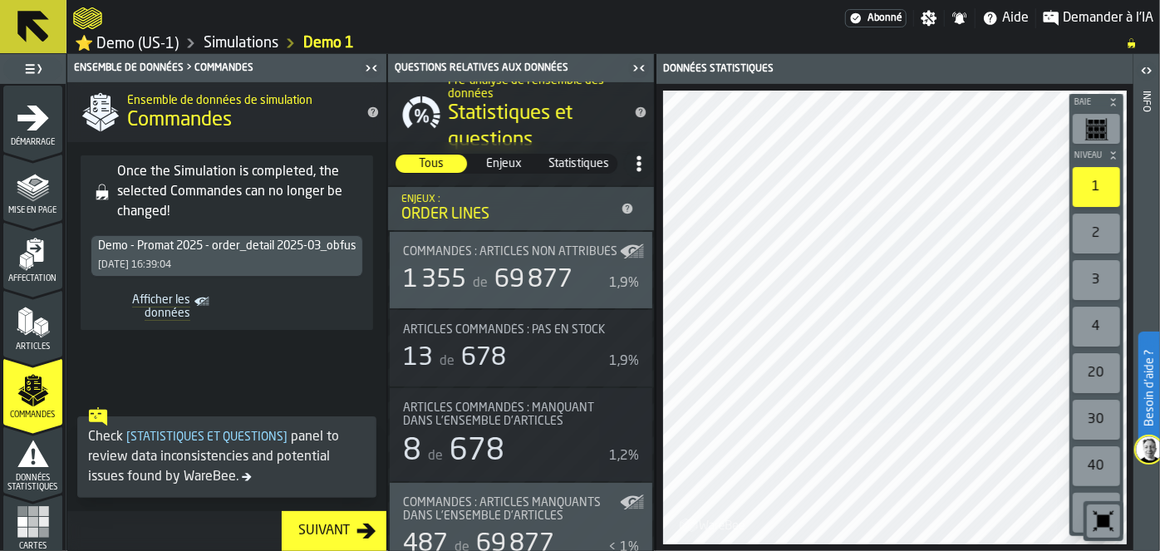
click at [645, 73] on icon "button-toggle-Fermez-moi" at bounding box center [639, 68] width 20 height 20
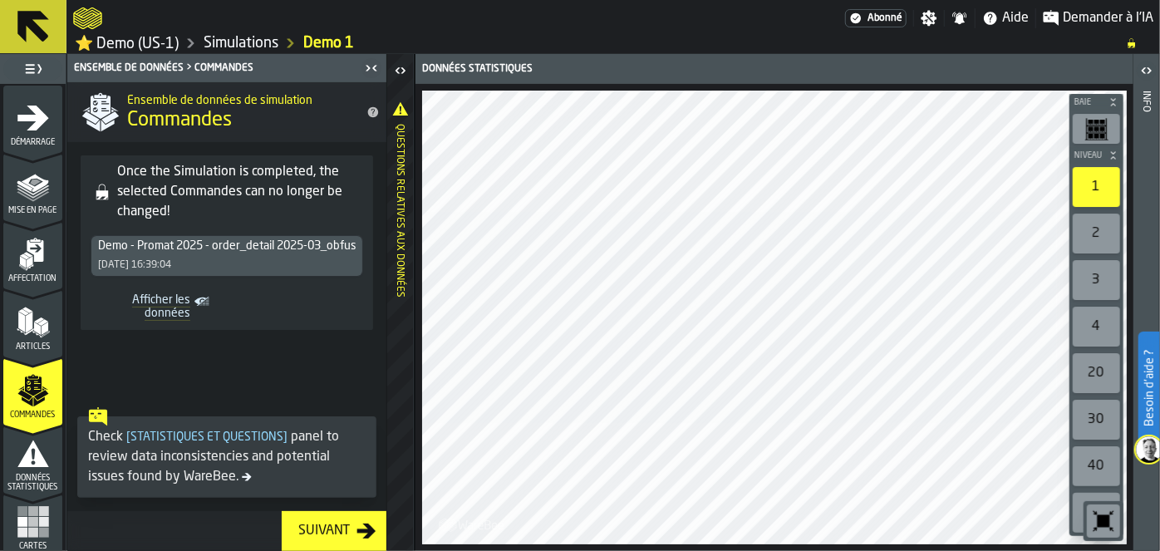
click at [19, 322] on polygon "menu Articles" at bounding box center [21, 322] width 7 height 21
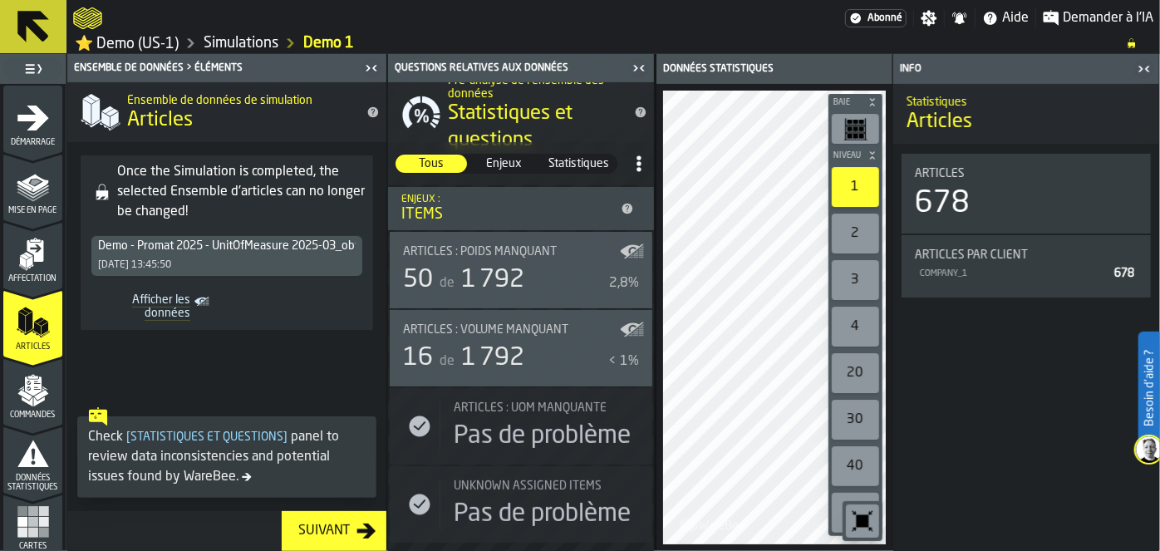
click at [22, 268] on icon "menu Affectation" at bounding box center [22, 266] width 7 height 7
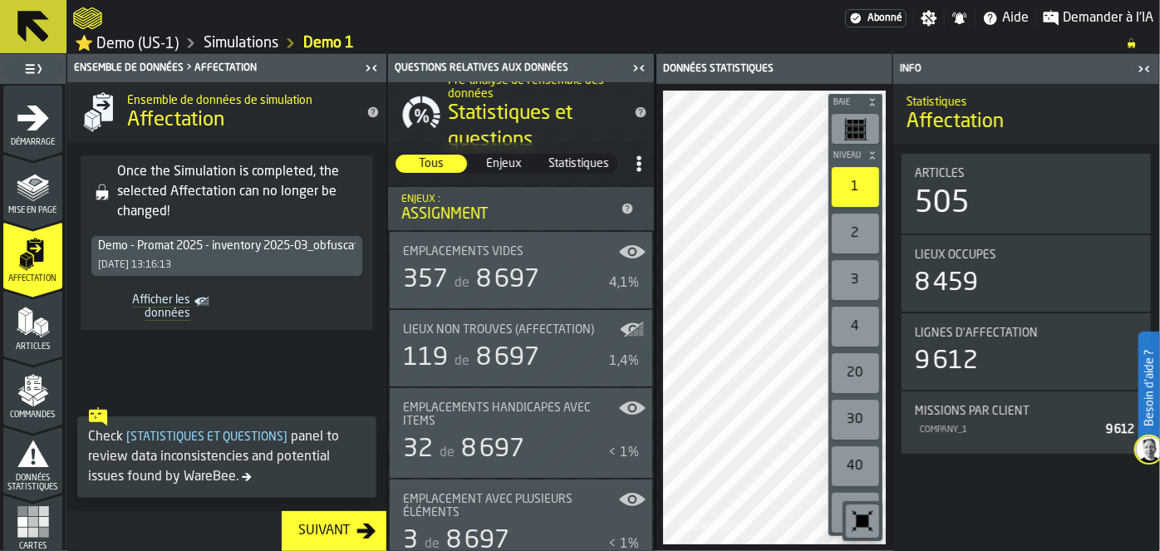
click at [24, 211] on span "Mise en page" at bounding box center [32, 210] width 59 height 9
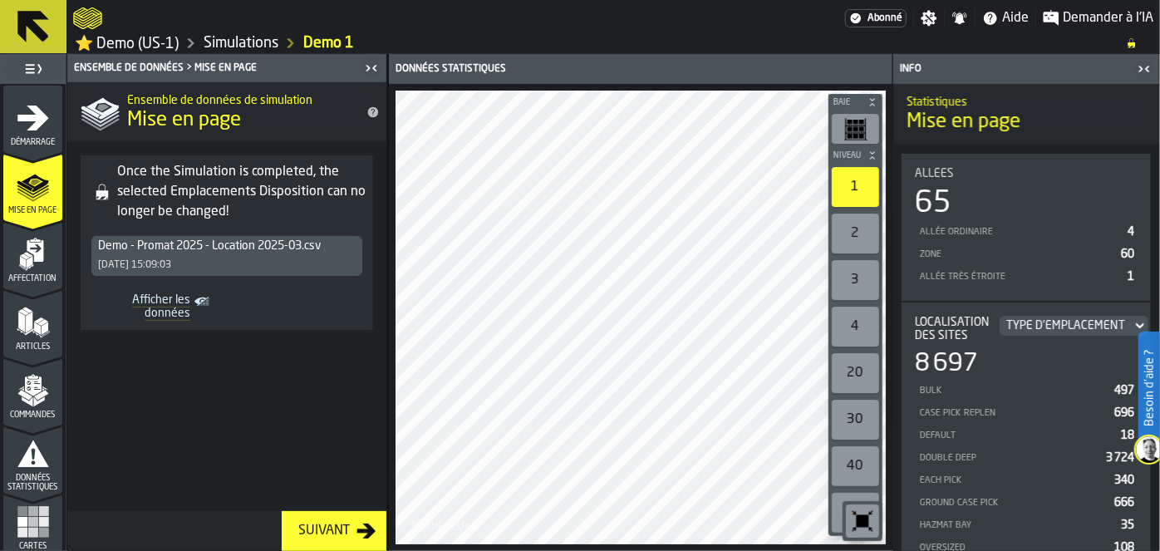
click at [28, 145] on span "Démarrage" at bounding box center [32, 142] width 59 height 9
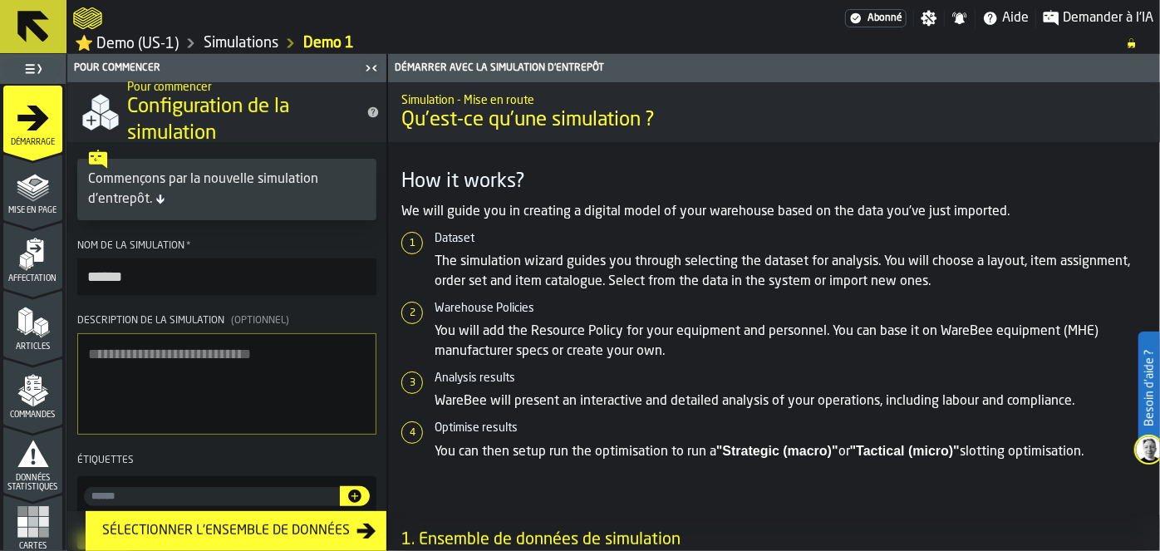
click at [44, 524] on rect "menu Cartes thermiques" at bounding box center [43, 522] width 10 height 10
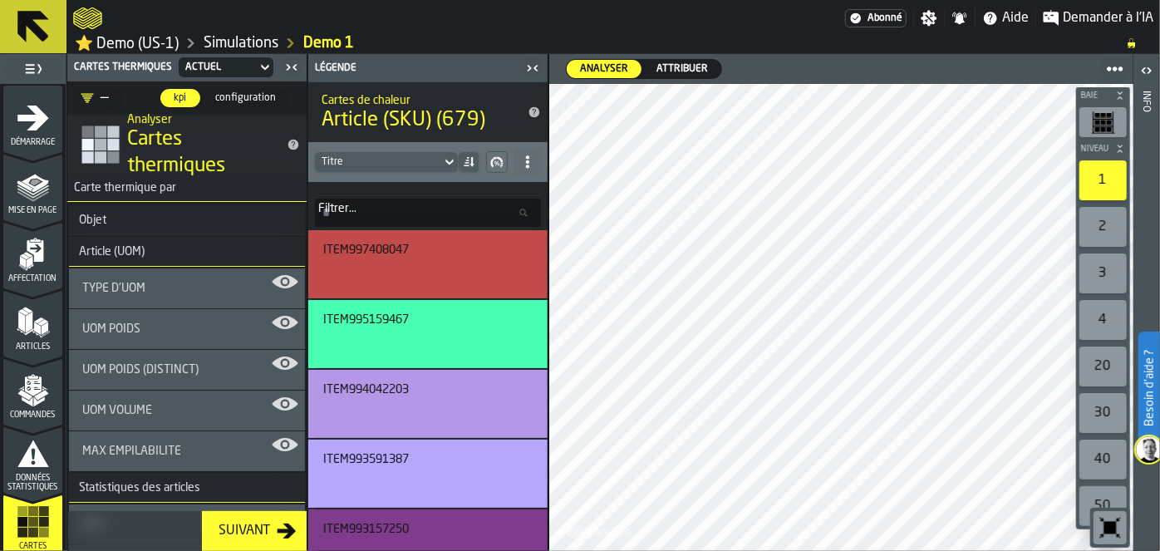
click at [181, 288] on div "Type d'UOM" at bounding box center [186, 288] width 209 height 13
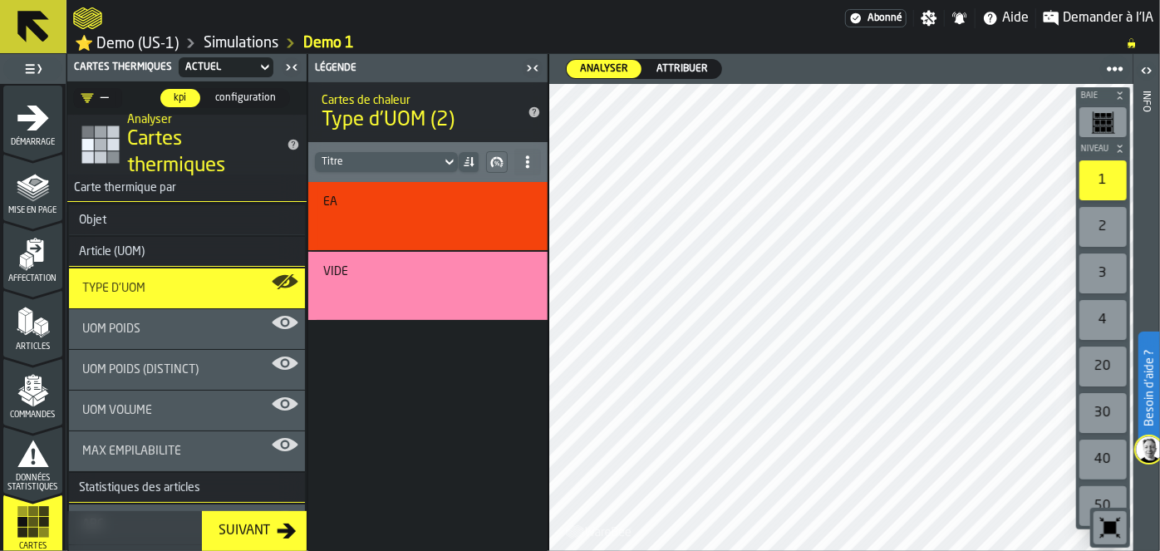
click at [236, 93] on span "configuration" at bounding box center [246, 98] width 74 height 15
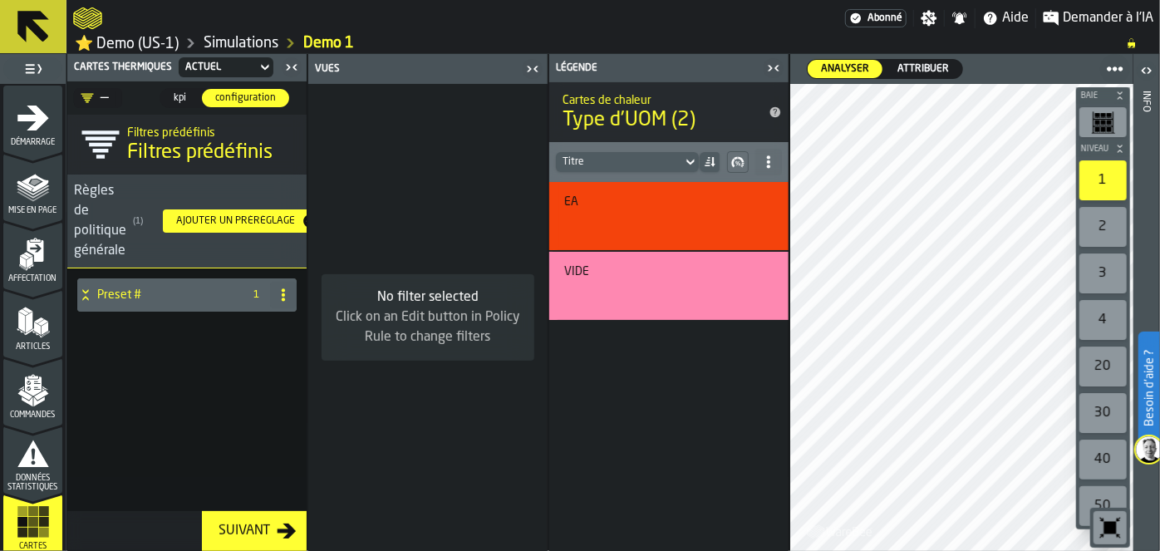
click at [175, 92] on span "kpi" at bounding box center [180, 98] width 27 height 15
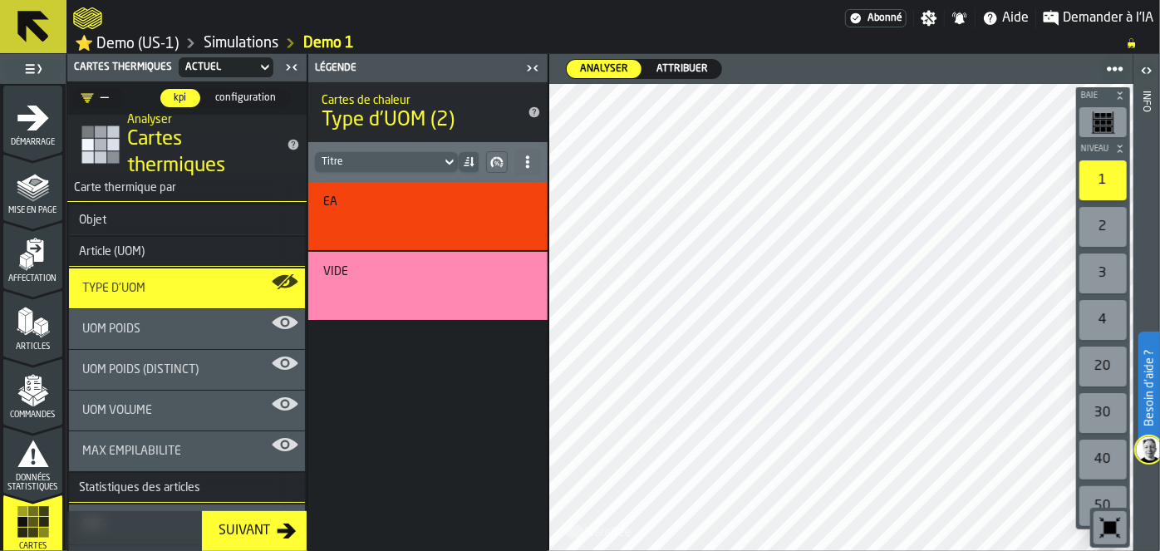
click at [26, 174] on icon "menu Mise en page" at bounding box center [33, 186] width 33 height 33
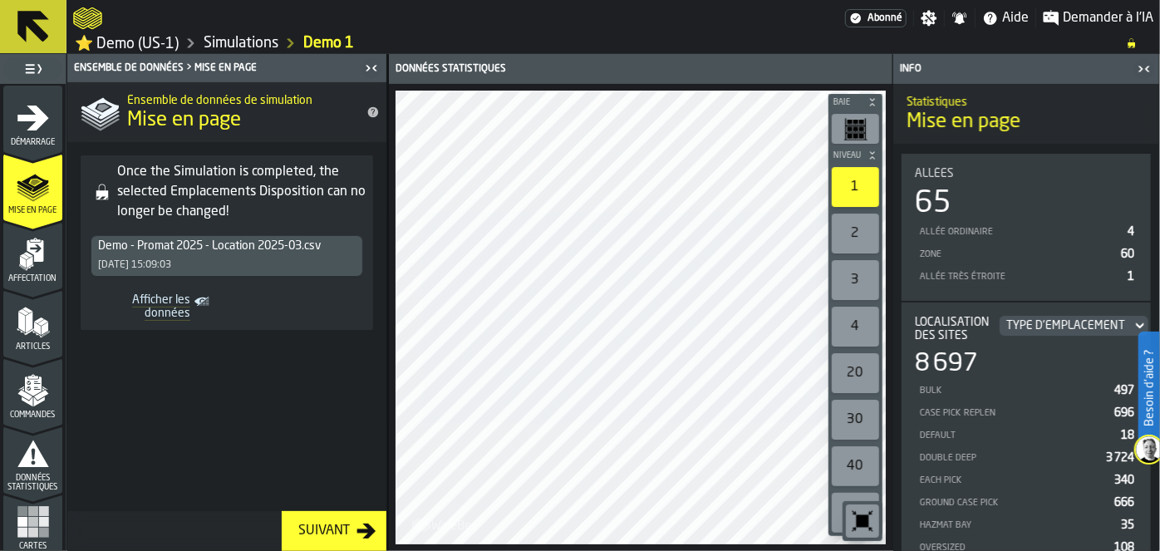
click at [338, 538] on div "Suivant" at bounding box center [324, 531] width 65 height 20
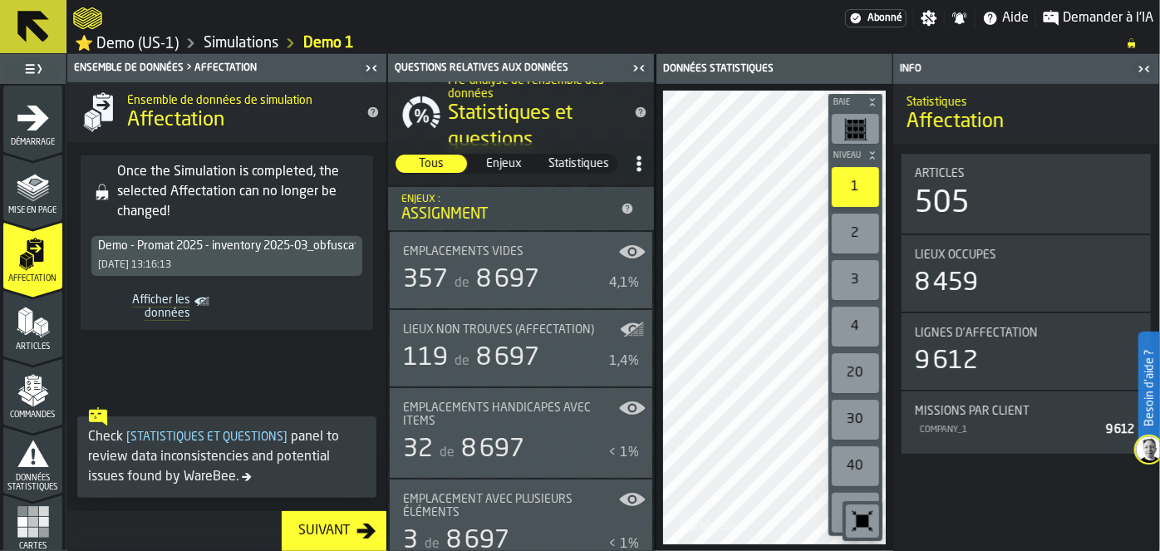
click at [338, 538] on div "Suivant" at bounding box center [324, 531] width 65 height 20
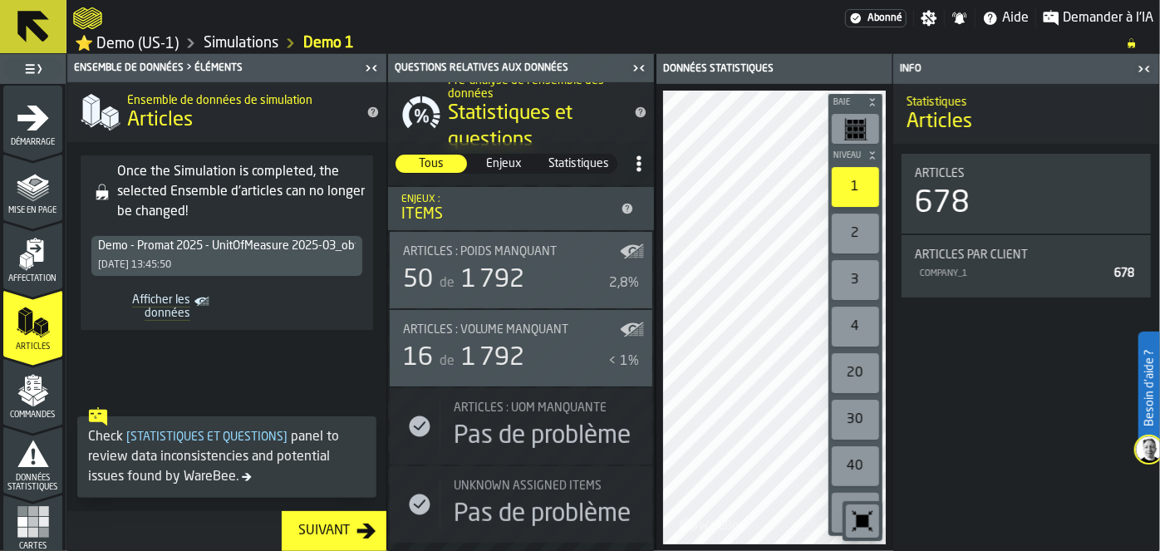
click at [338, 538] on div "Suivant" at bounding box center [324, 531] width 65 height 20
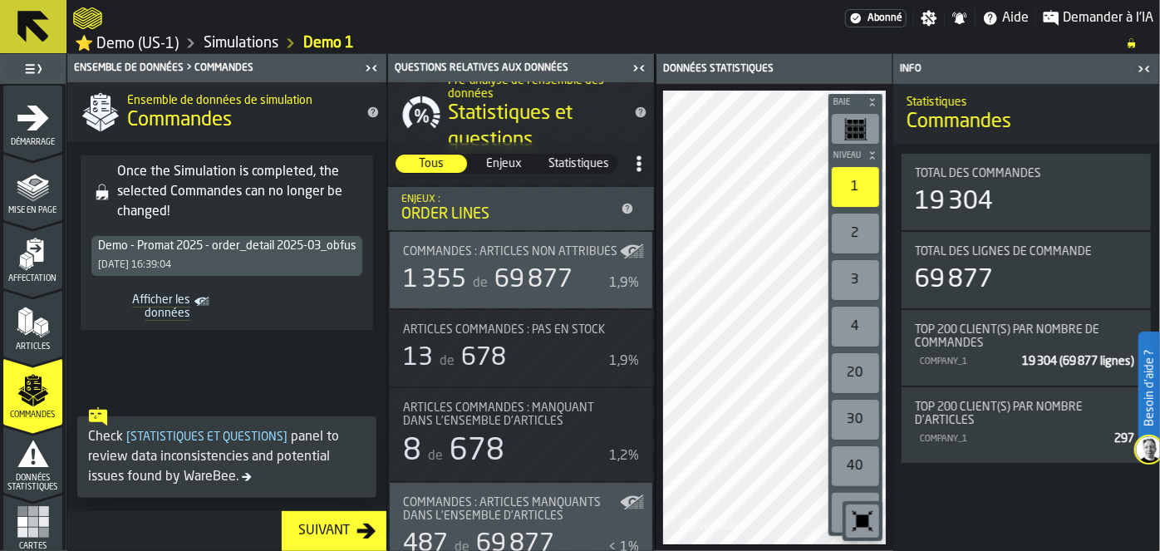
click at [364, 530] on icon "button-Suivant" at bounding box center [366, 531] width 19 height 15
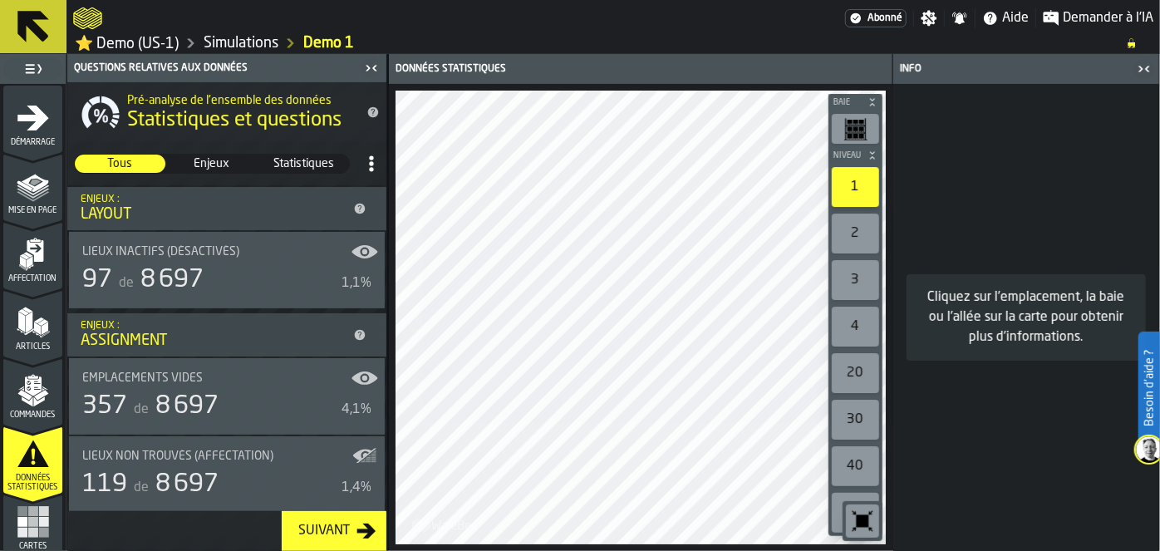
click at [364, 530] on icon "button-Suivant" at bounding box center [366, 531] width 19 height 15
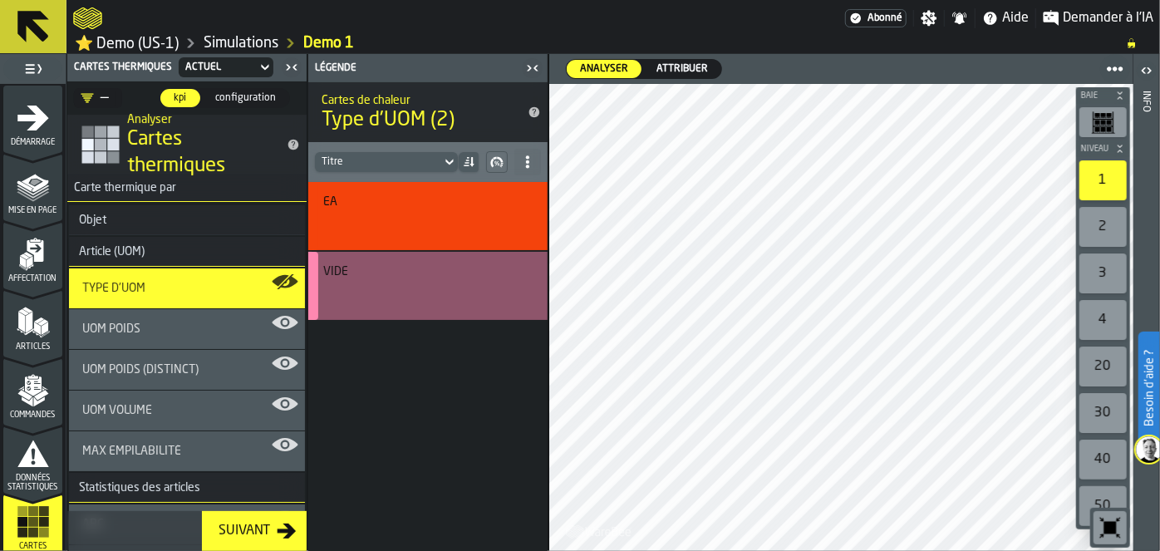
click at [456, 275] on div "Vide" at bounding box center [425, 271] width 204 height 13
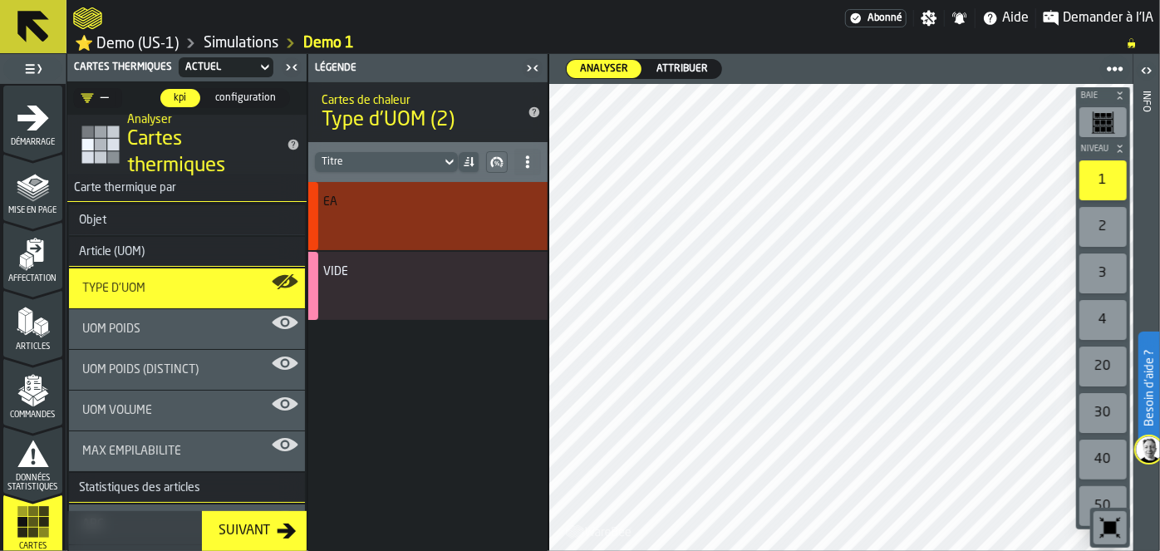
click at [432, 232] on div "button-" at bounding box center [426, 223] width 196 height 20
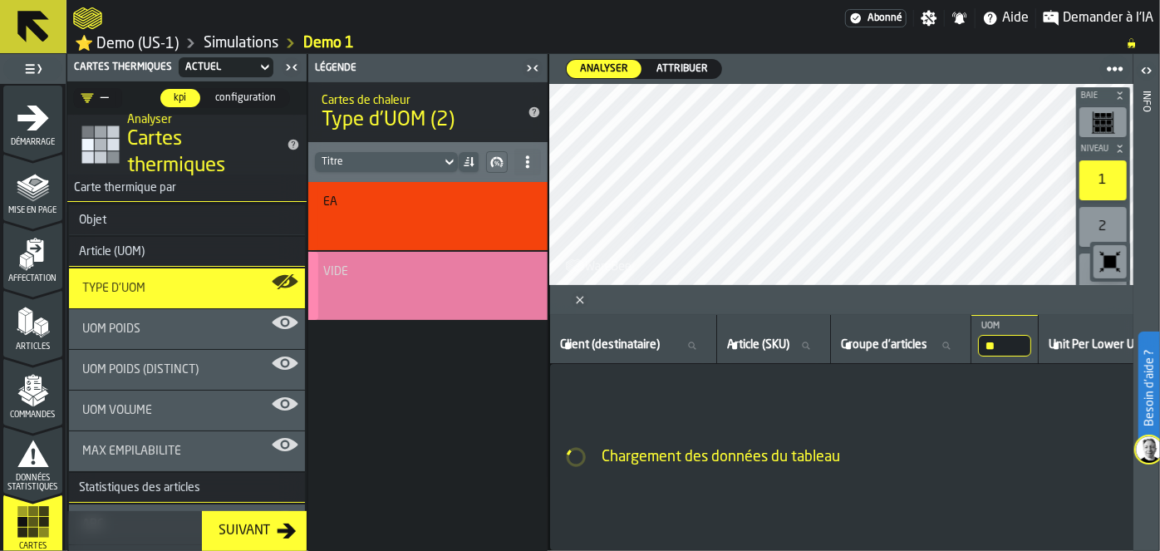
click at [426, 283] on div "button-" at bounding box center [426, 293] width 196 height 20
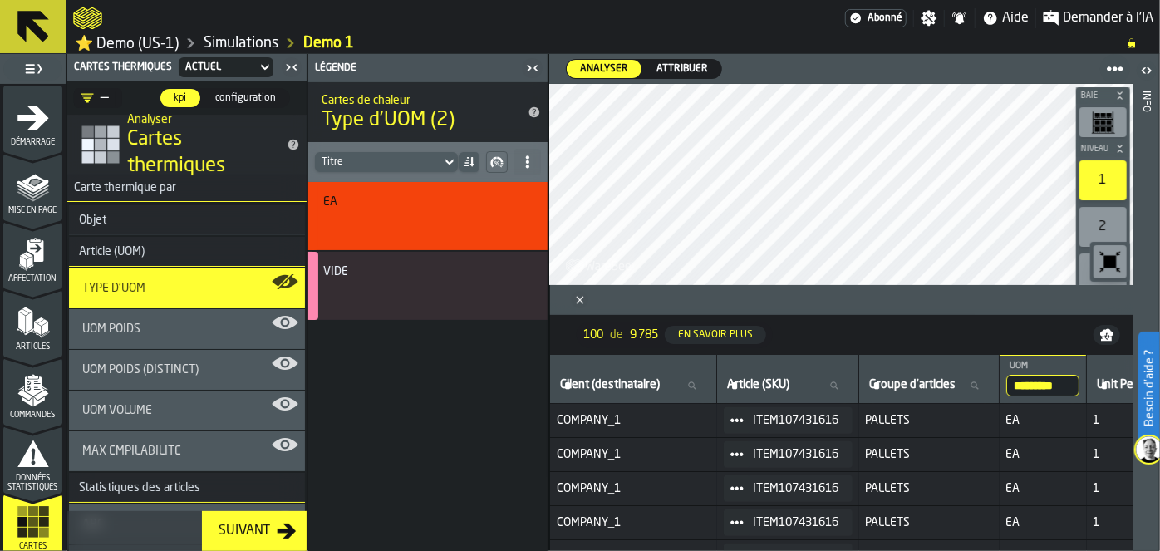
click at [85, 223] on div "Objet" at bounding box center [92, 220] width 47 height 13
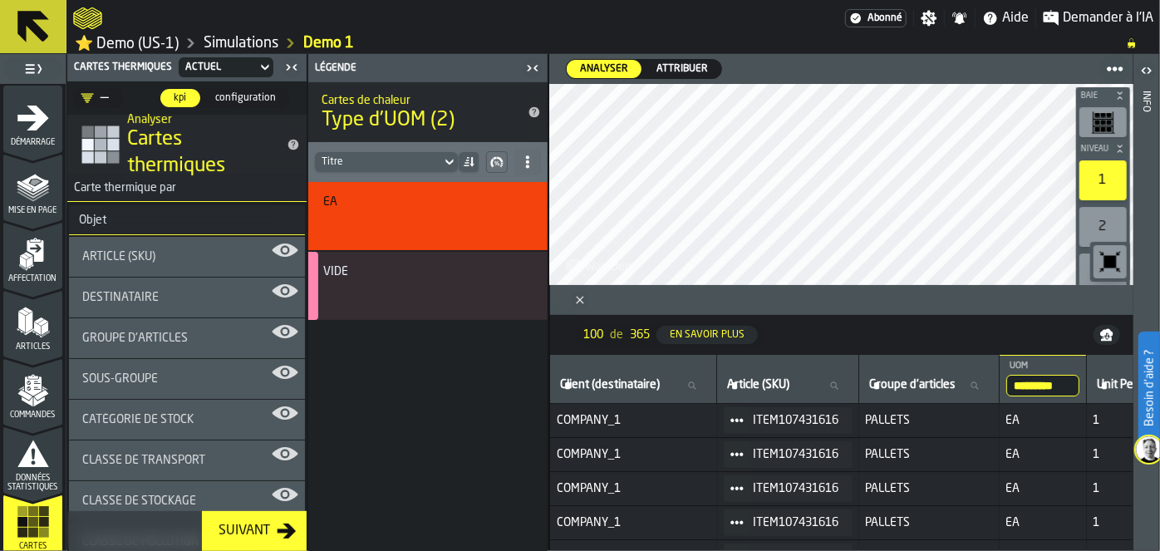
click at [85, 223] on div "Objet" at bounding box center [92, 220] width 47 height 13
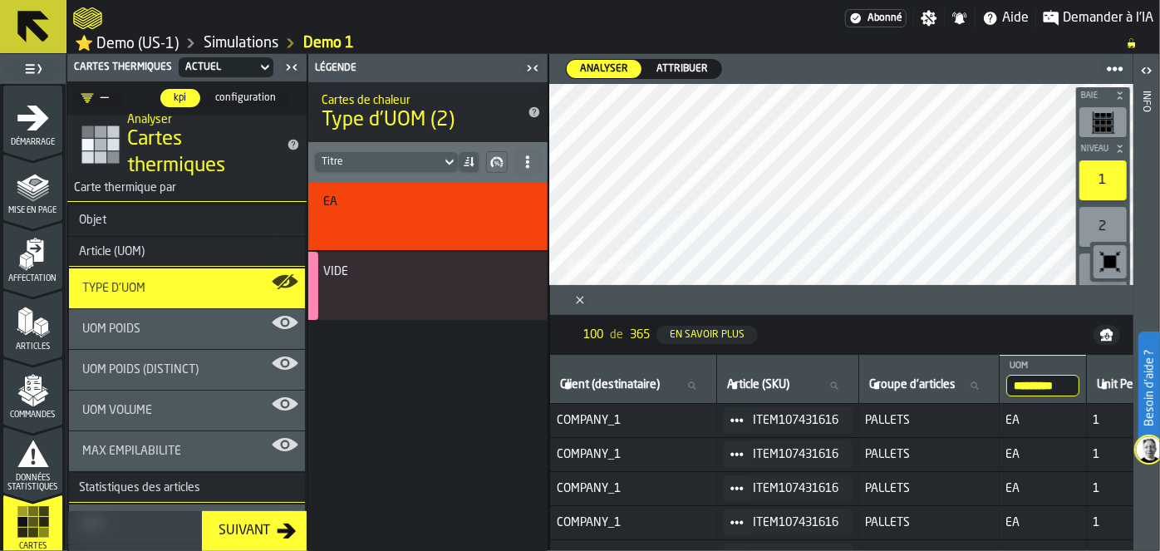
click at [85, 223] on div "Objet" at bounding box center [92, 220] width 47 height 13
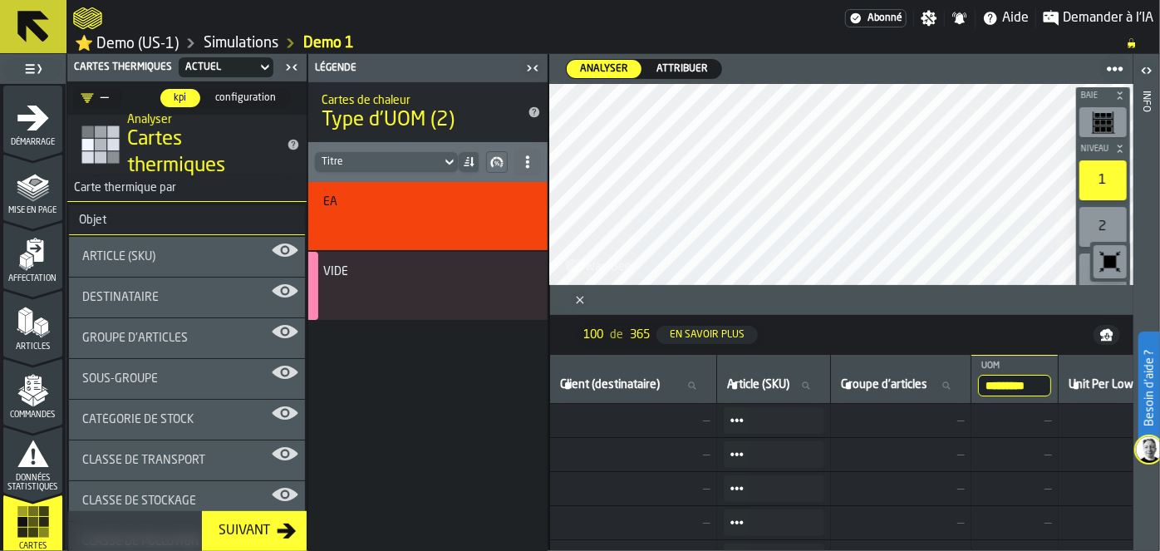
click at [98, 295] on span "Destinataire" at bounding box center [120, 297] width 76 height 13
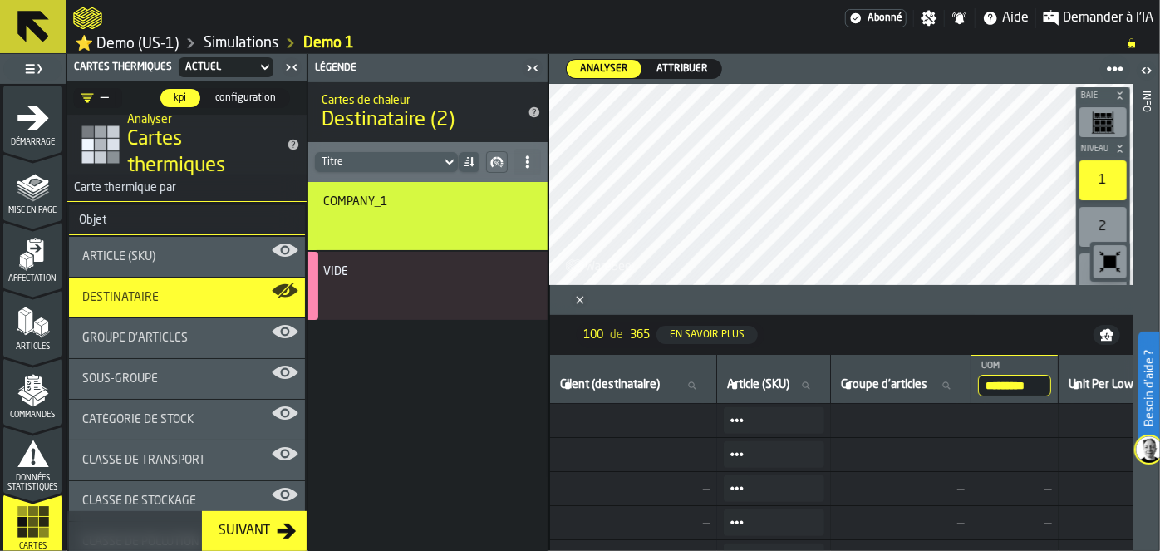
click at [44, 57] on div "button-toggle-Basculer le menu complet" at bounding box center [32, 68] width 59 height 23
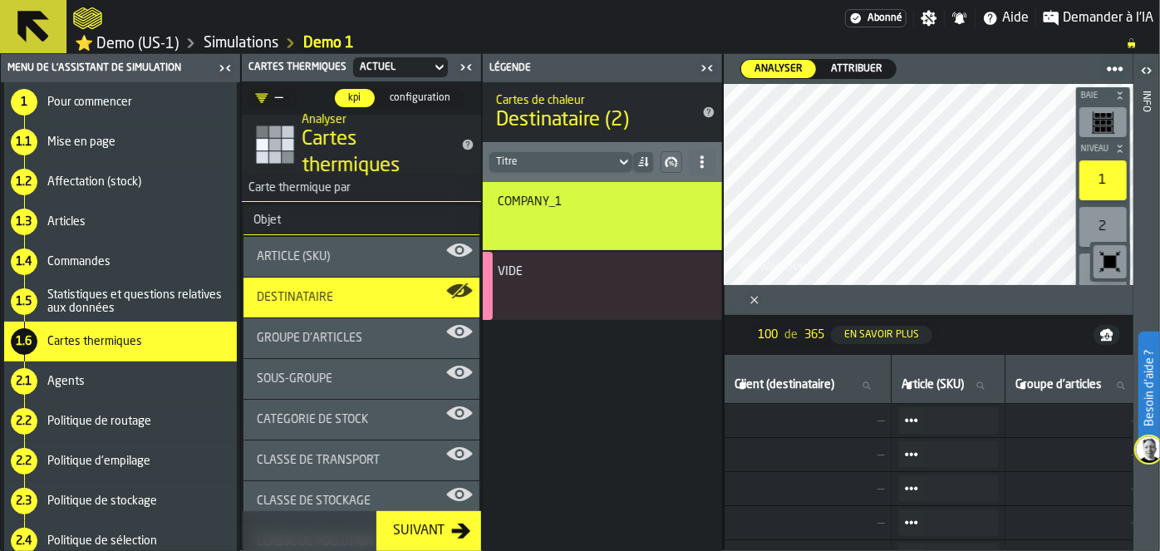
click at [58, 266] on span "Commandes" at bounding box center [78, 261] width 63 height 13
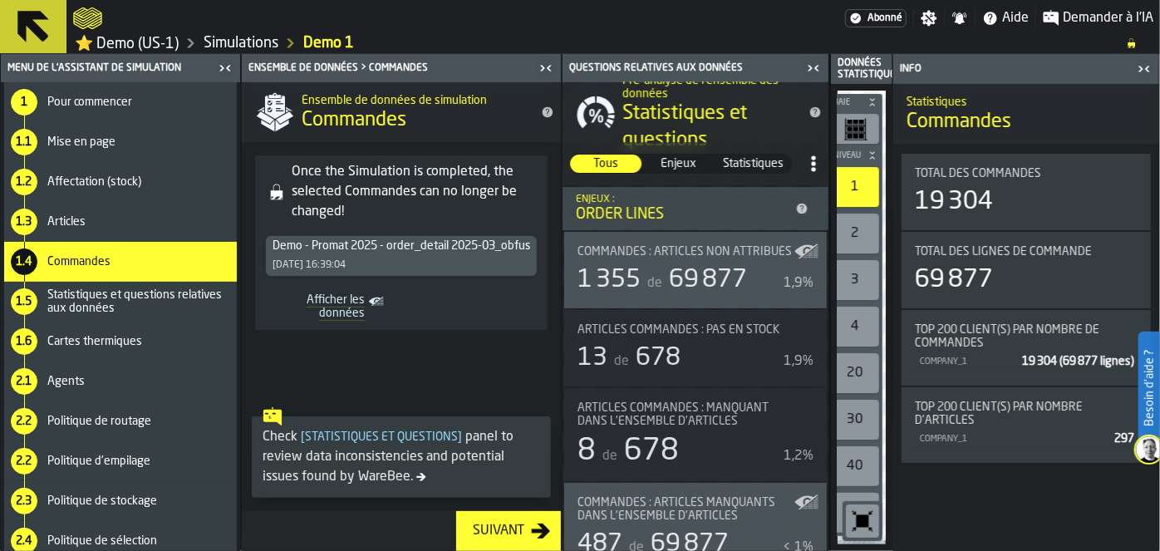
click at [138, 442] on div "2.2 Politique d'empilage" at bounding box center [120, 461] width 233 height 40
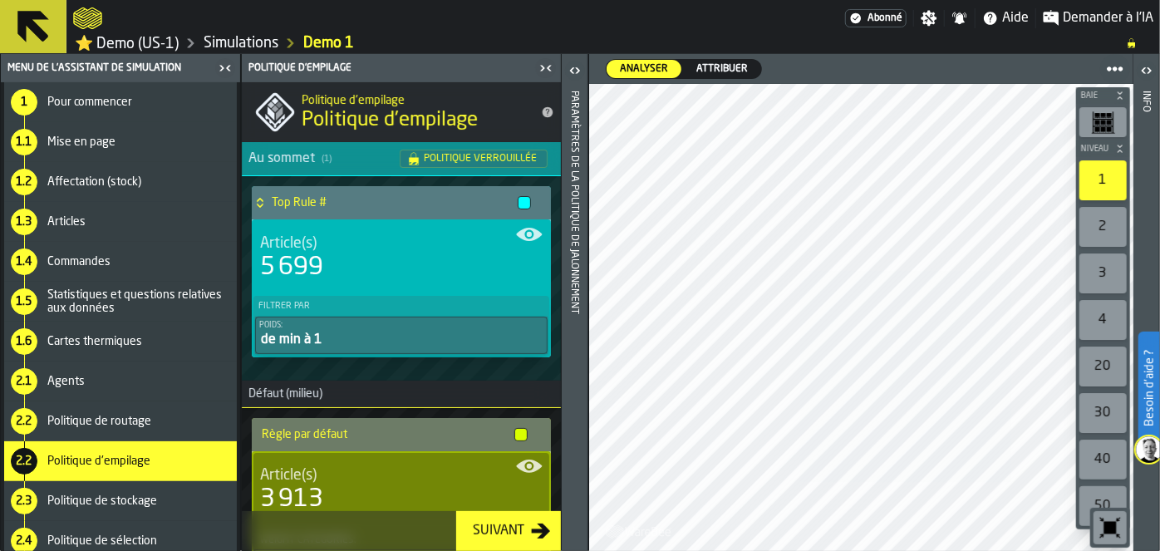
click at [537, 528] on icon "button-Suivant" at bounding box center [541, 531] width 20 height 20
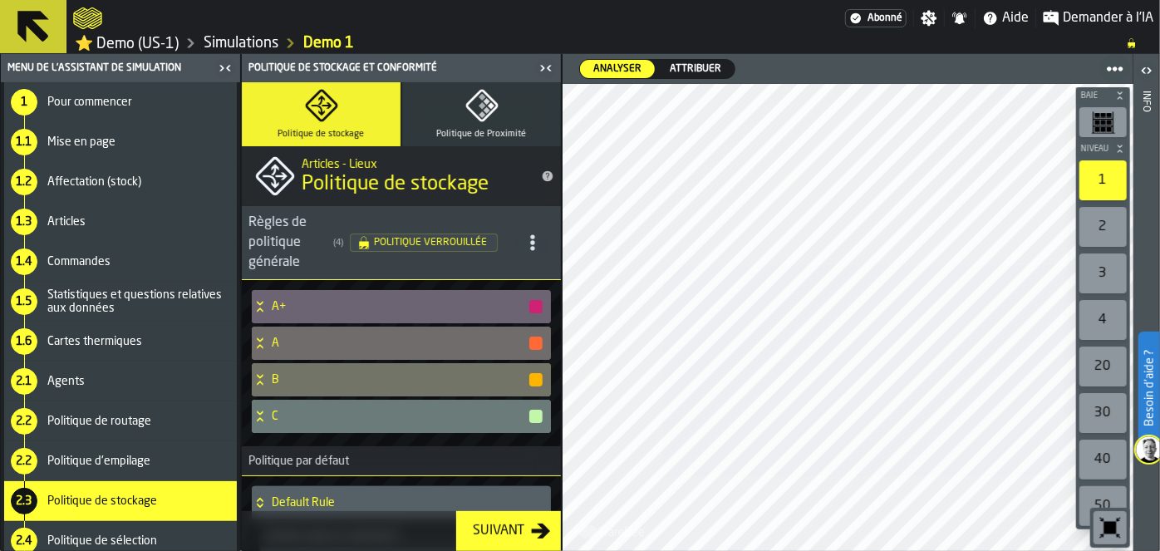
click at [537, 528] on icon "button-Suivant" at bounding box center [541, 531] width 20 height 20
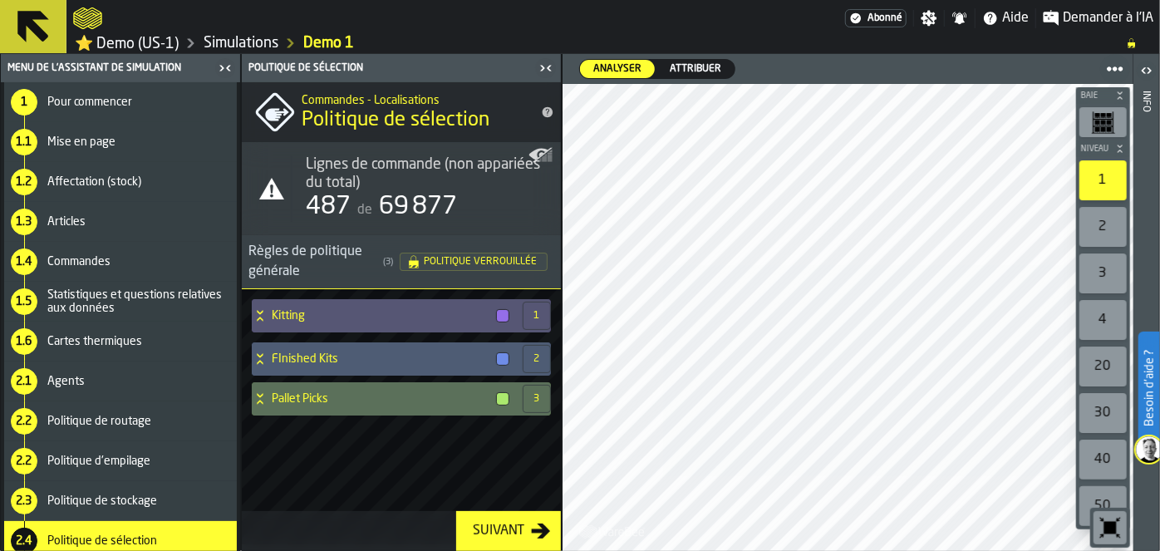
click at [537, 528] on icon "button-Suivant" at bounding box center [541, 531] width 20 height 20
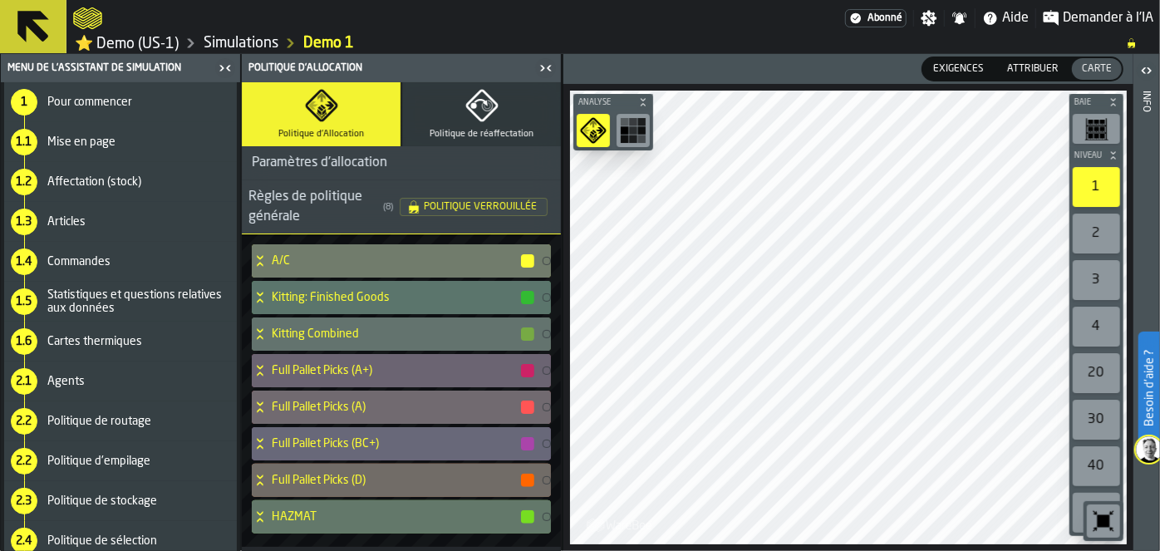
click at [138, 504] on span "Politique de stockage" at bounding box center [102, 501] width 110 height 13
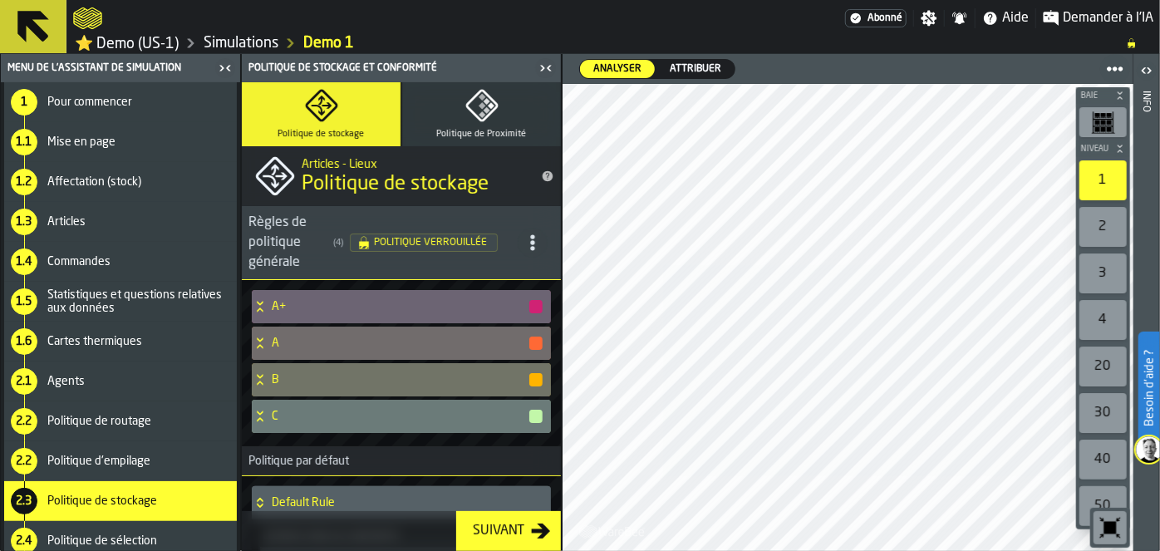
click at [164, 534] on div "Politique de sélection" at bounding box center [138, 540] width 183 height 13
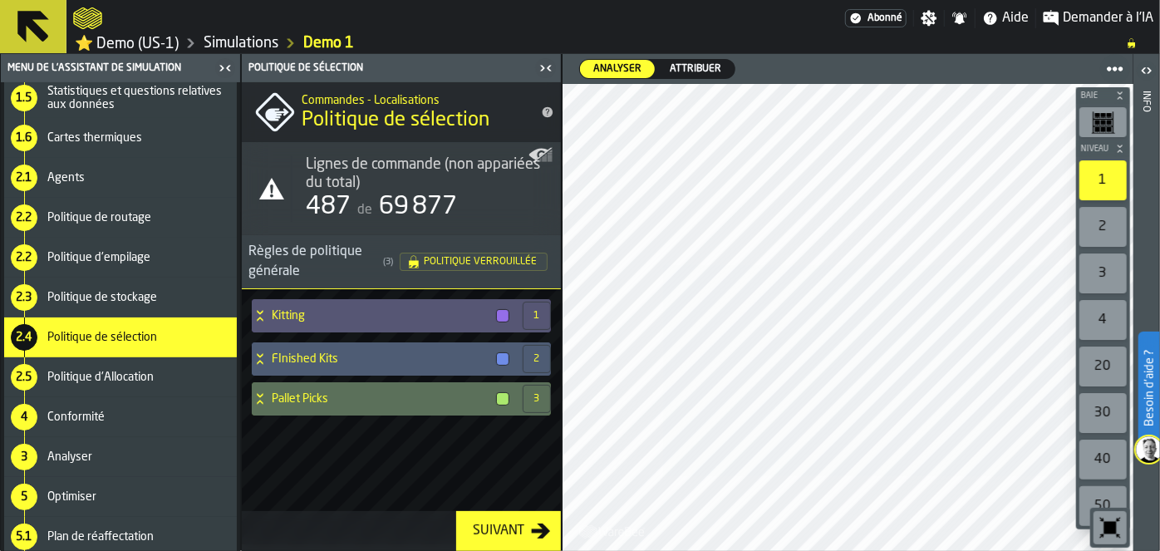
scroll to position [249, 0]
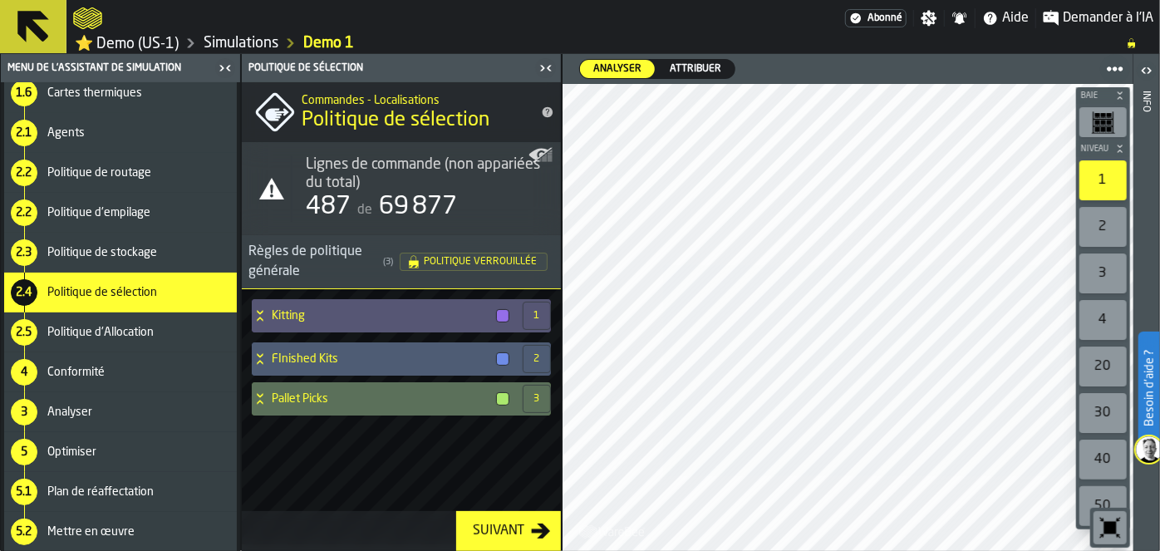
click at [130, 464] on div "5 Optimiser" at bounding box center [120, 452] width 233 height 40
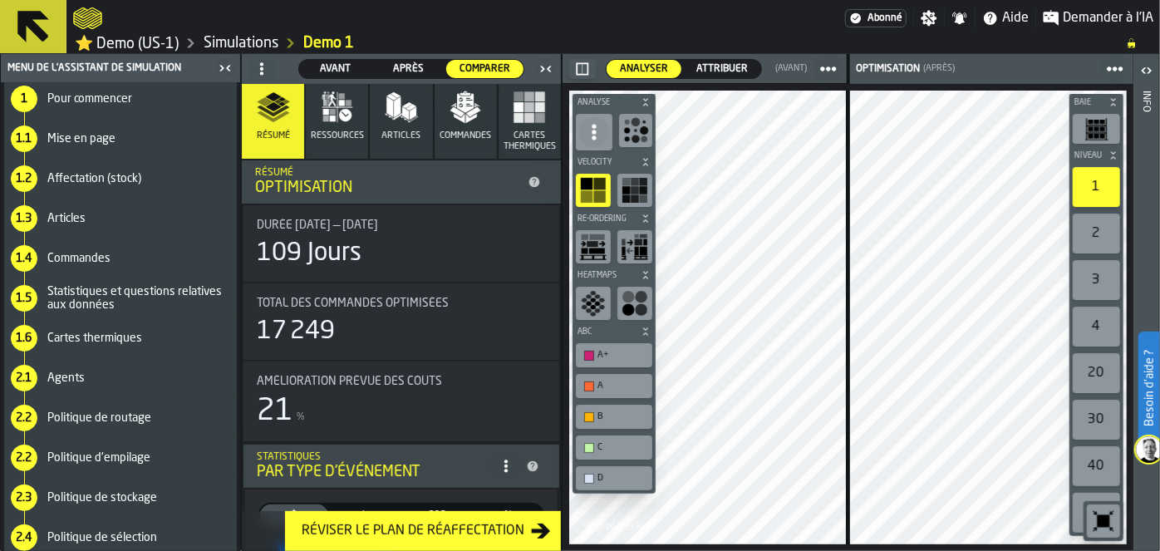
scroll to position [0, 0]
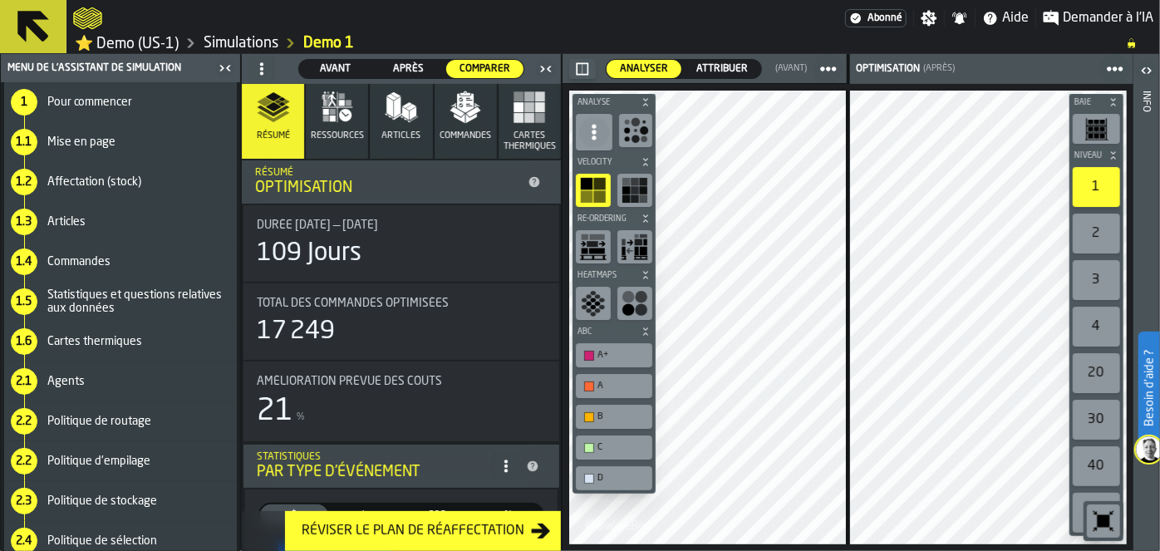
click at [184, 97] on div "Pour commencer" at bounding box center [138, 102] width 183 height 13
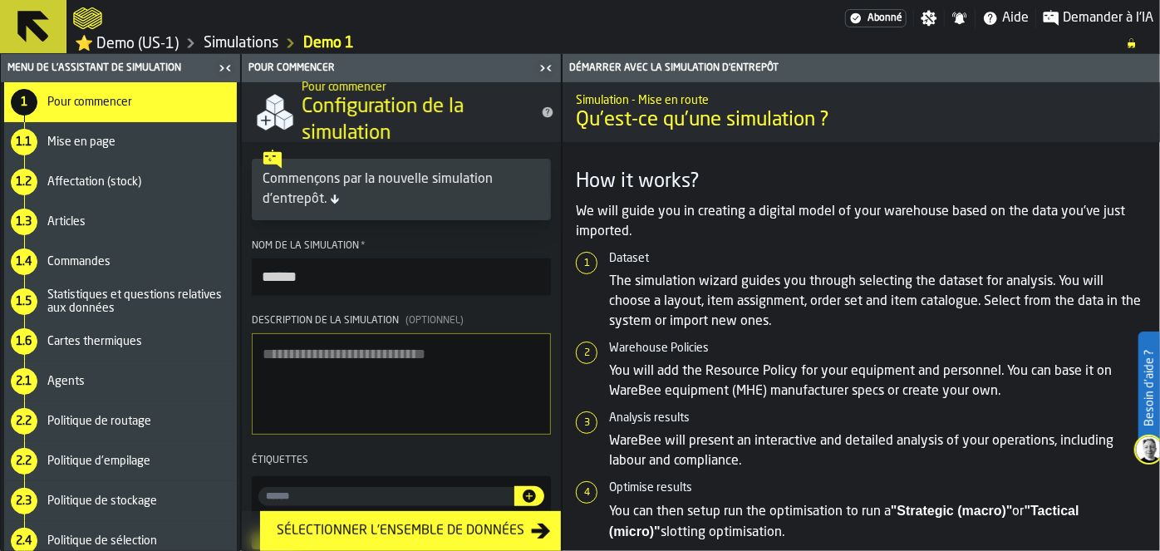
click at [89, 152] on div "1.1 Mise en page" at bounding box center [120, 142] width 233 height 40
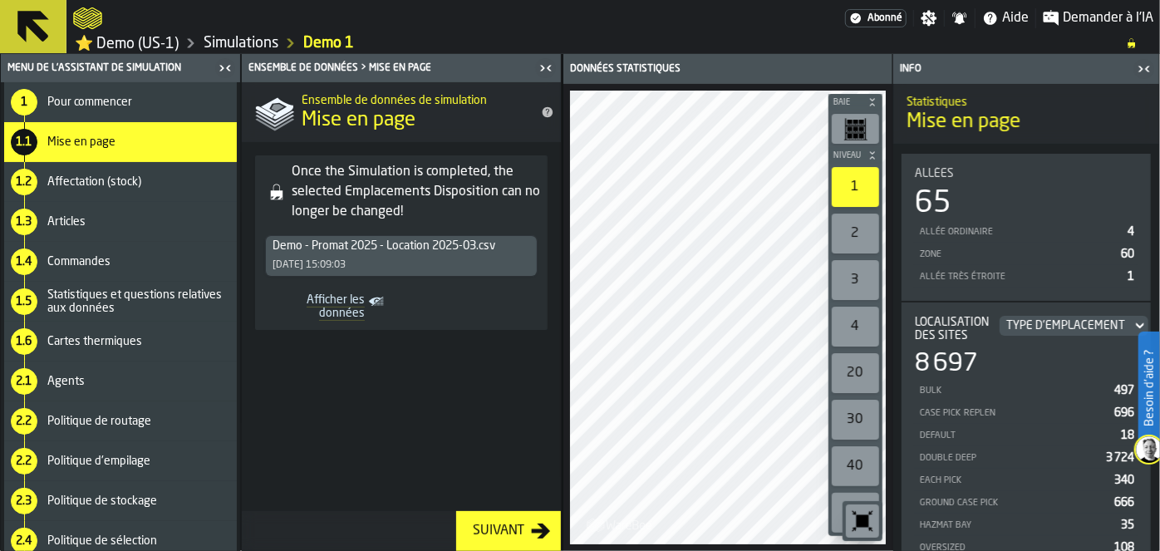
click at [86, 185] on span "Affectation (stock)" at bounding box center [94, 181] width 94 height 13
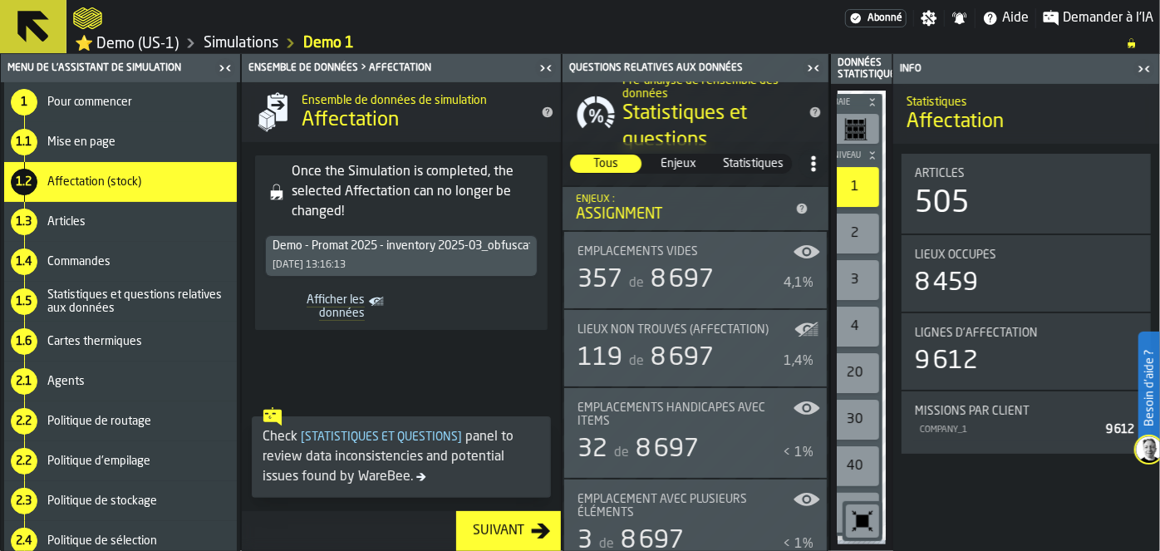
click at [72, 234] on div "1.3 Articles" at bounding box center [120, 222] width 233 height 40
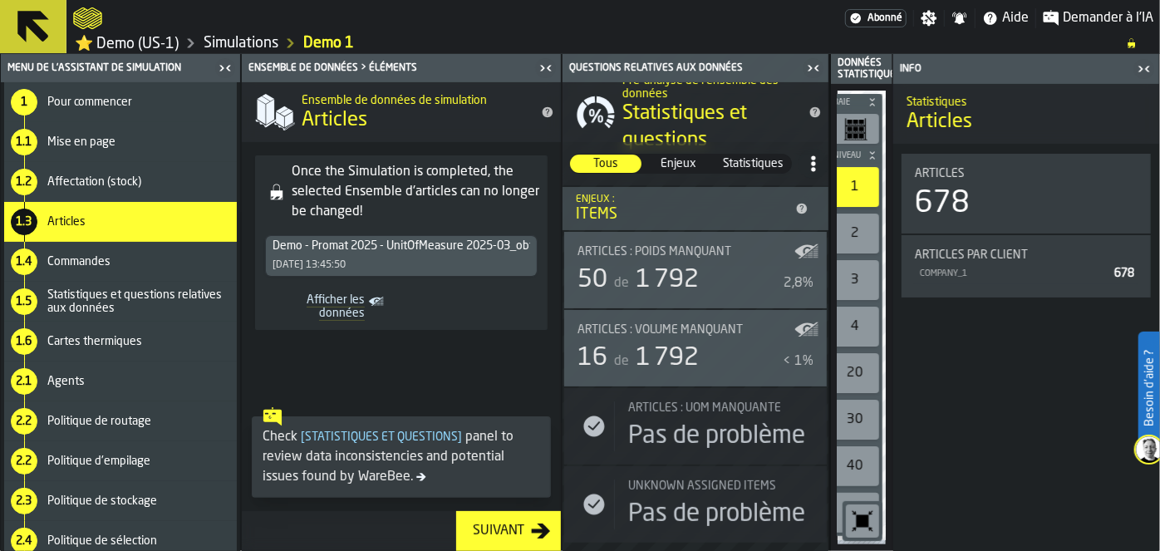
click at [74, 255] on span "Commandes" at bounding box center [78, 261] width 63 height 13
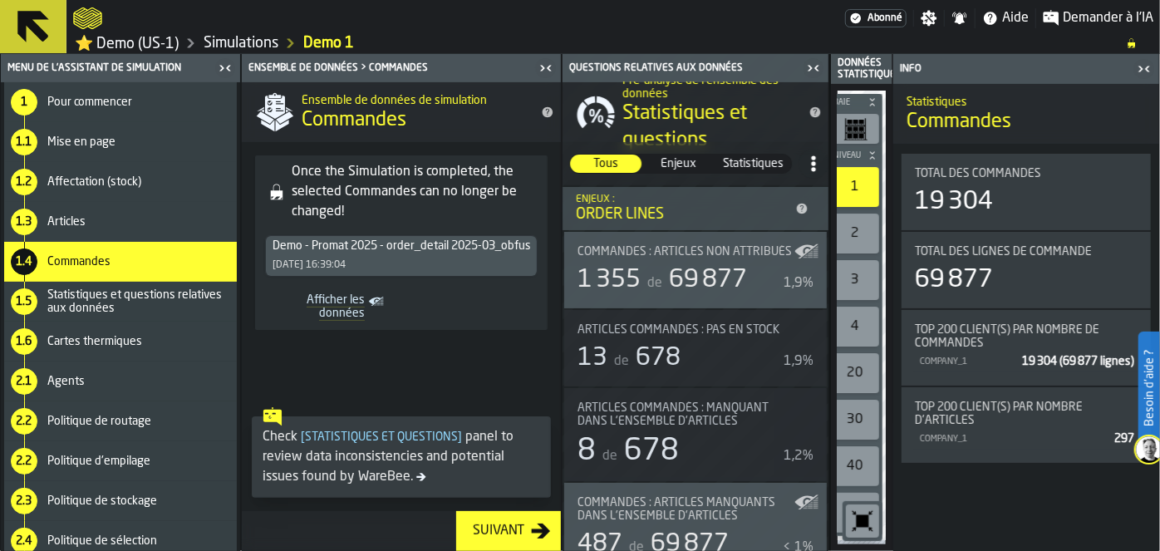
click at [88, 302] on span "Statistiques et questions relatives aux données" at bounding box center [138, 301] width 183 height 27
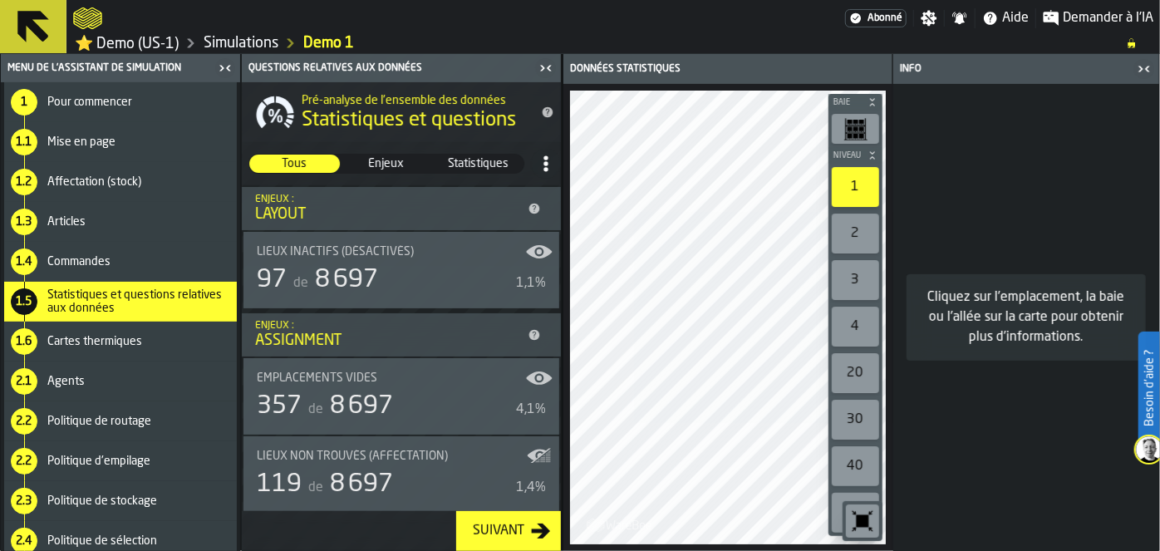
click at [86, 328] on div "1.6 Cartes thermiques" at bounding box center [120, 342] width 233 height 40
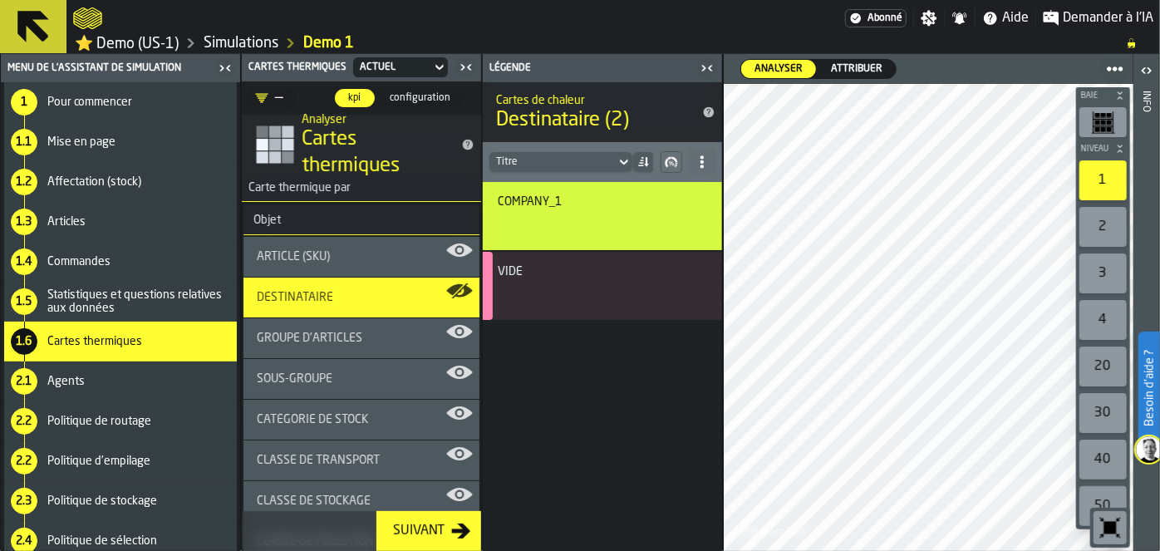
click at [75, 371] on div "2.1 Agents" at bounding box center [120, 382] width 233 height 40
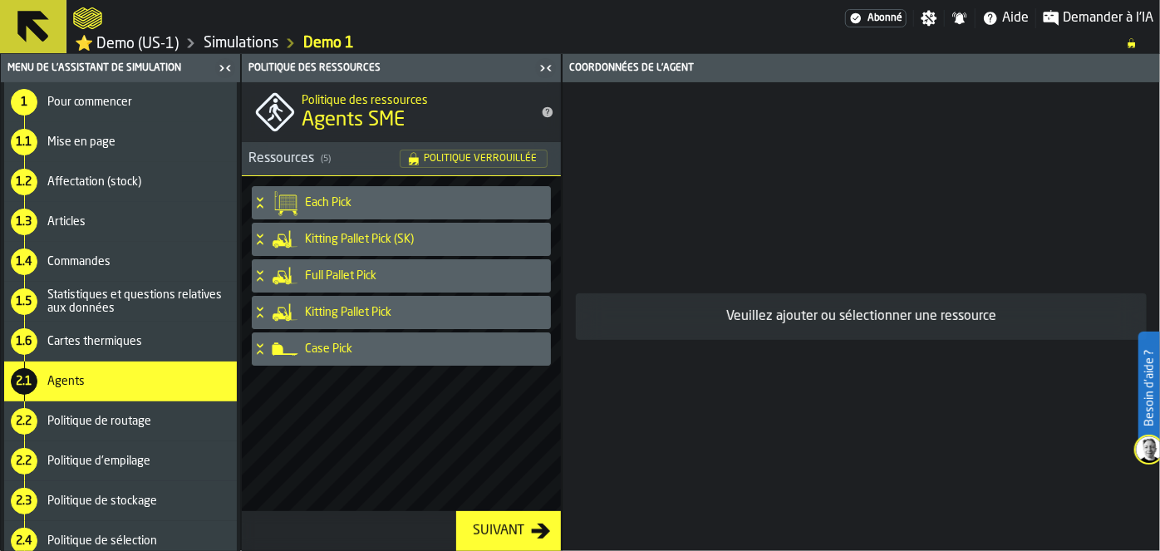
click at [350, 274] on h4 "Full Pallet Pick" at bounding box center [424, 275] width 239 height 13
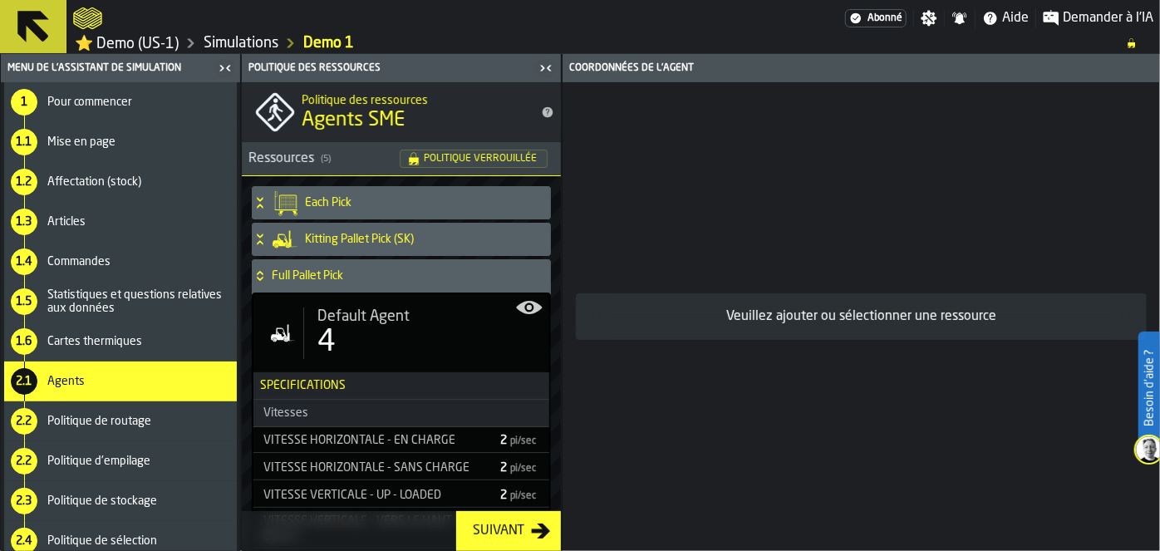
click at [153, 411] on div "2.2 Politique de routage" at bounding box center [120, 421] width 233 height 40
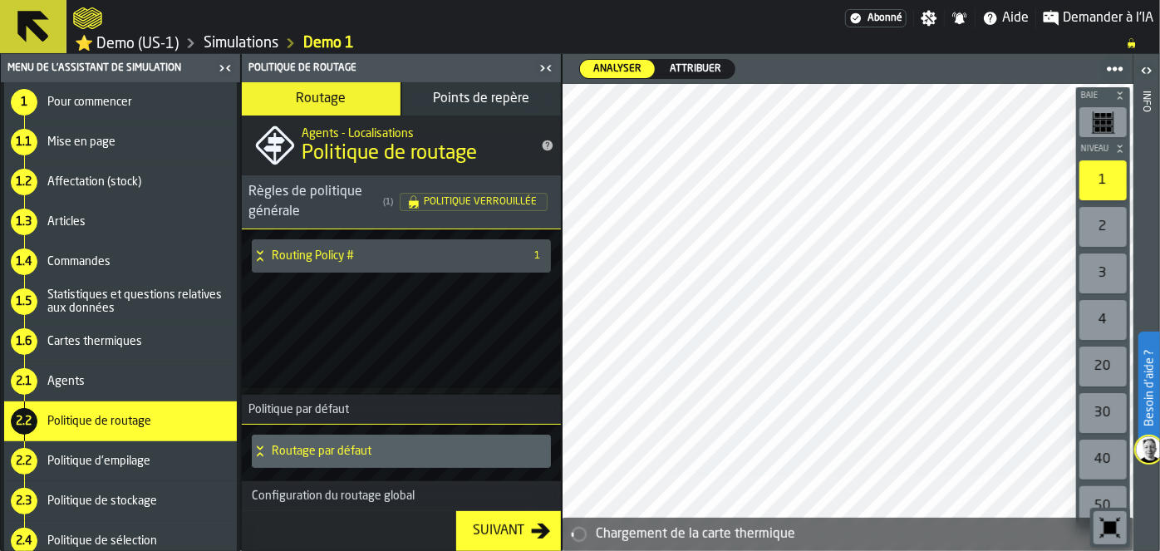
drag, startPoint x: 234, startPoint y: 357, endPoint x: 233, endPoint y: 405, distance: 47.4
click at [233, 405] on ul "1 Pour commencer 1.1 Mise en page 1.2 Affectation (stock) 1.3 Articles 1.4 Comm…" at bounding box center [120, 441] width 239 height 718
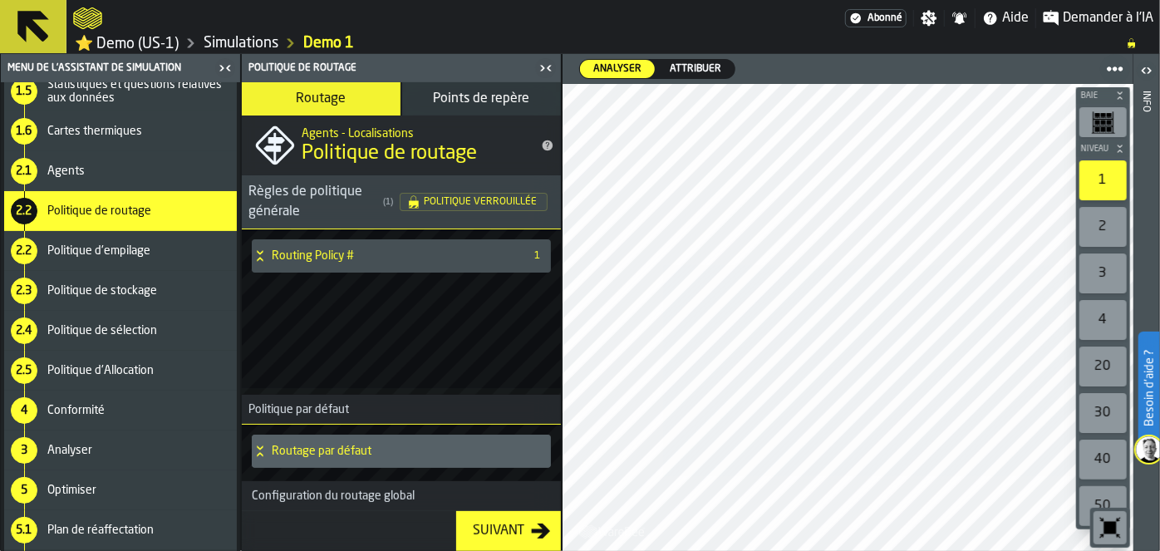
scroll to position [249, 0]
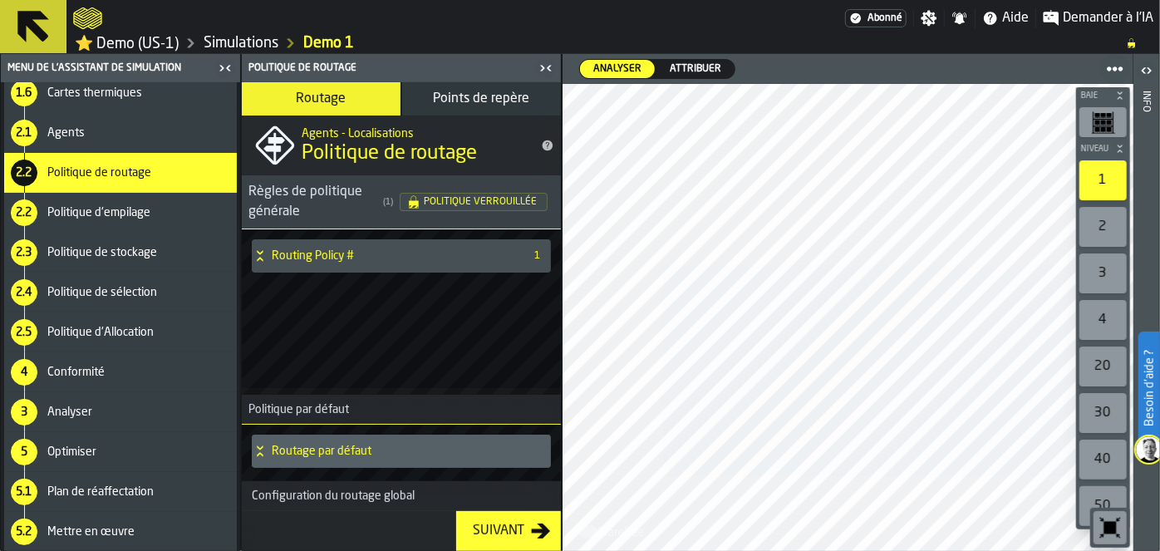
click at [118, 328] on span "Politique d'Allocation" at bounding box center [100, 332] width 106 height 13
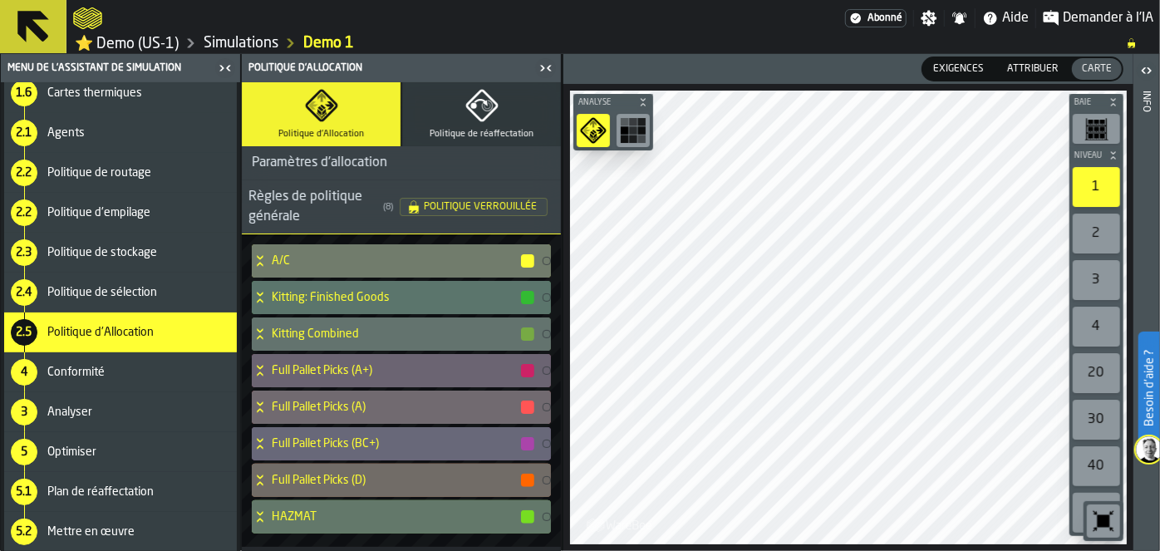
click at [112, 293] on span "Politique de sélection" at bounding box center [102, 292] width 110 height 13
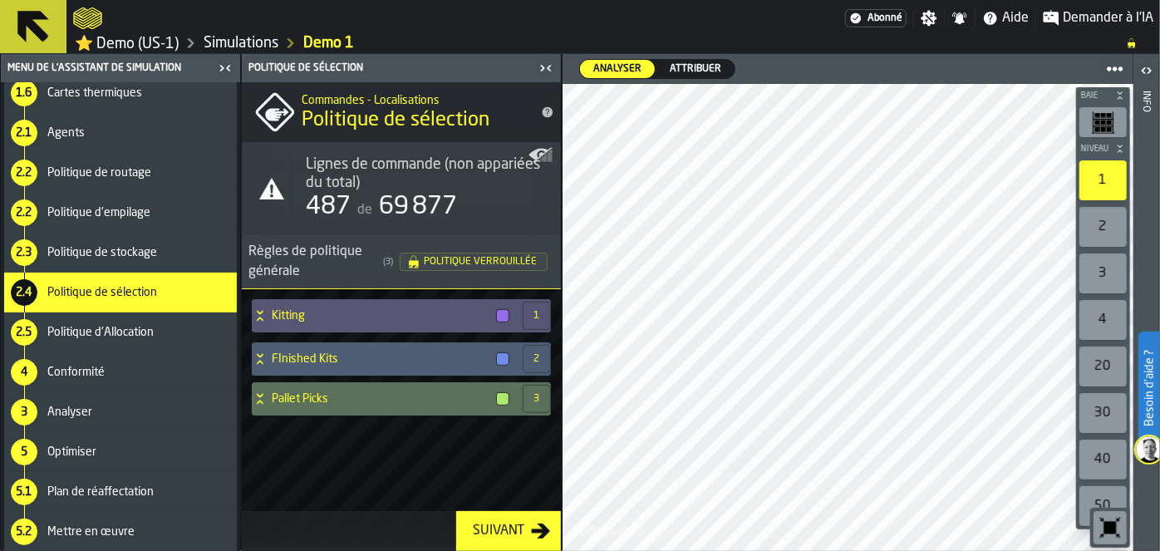
click at [106, 259] on span "Politique de stockage" at bounding box center [102, 252] width 110 height 13
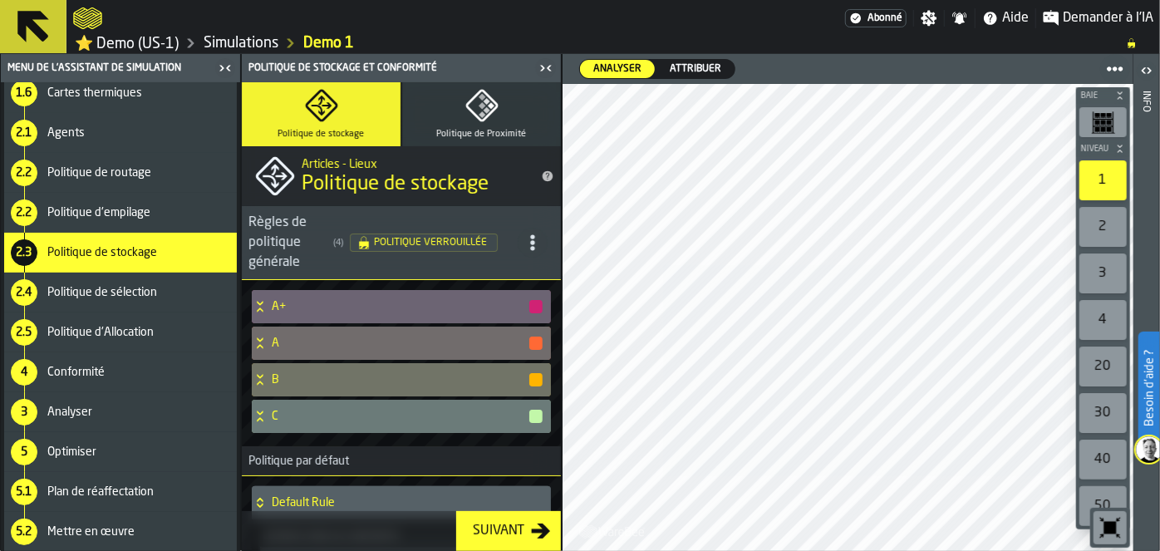
click at [106, 195] on div "2.2 Politique d'empilage" at bounding box center [120, 213] width 233 height 40
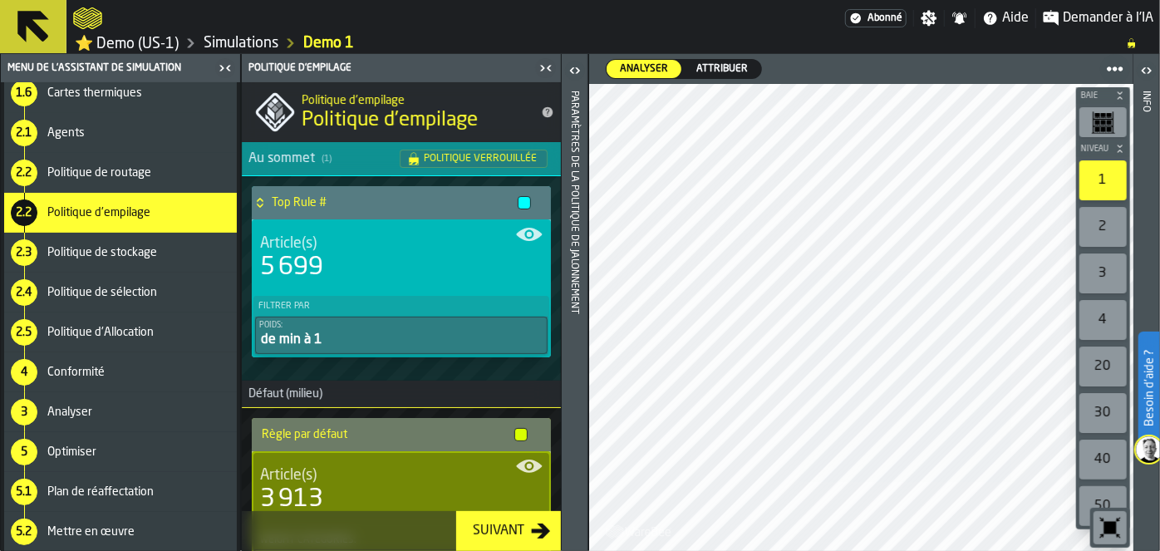
click at [80, 374] on span "Conformité" at bounding box center [75, 372] width 57 height 13
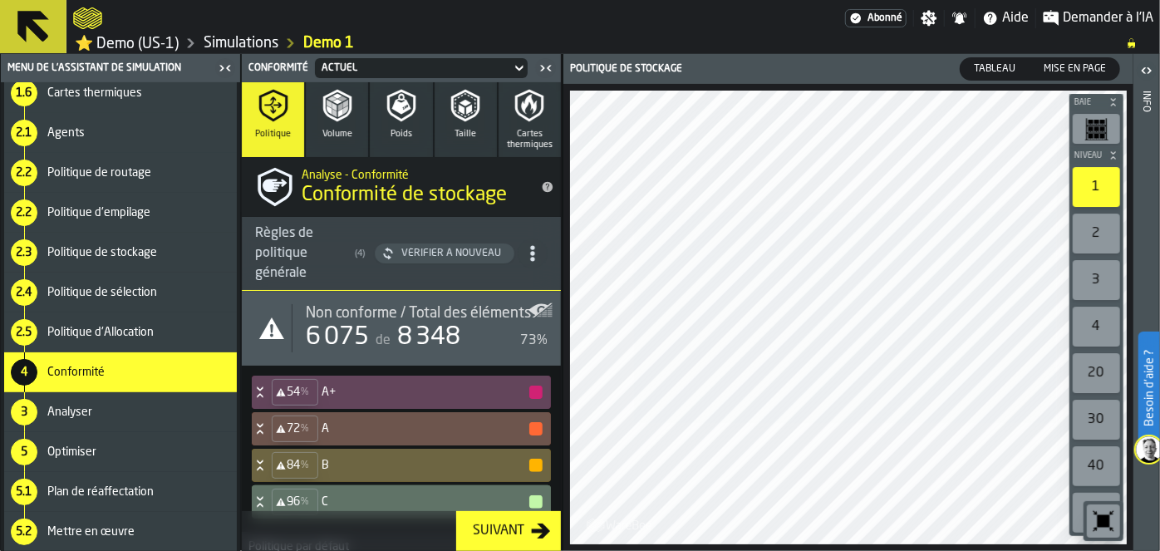
click at [81, 415] on span "Analyser" at bounding box center [69, 412] width 45 height 13
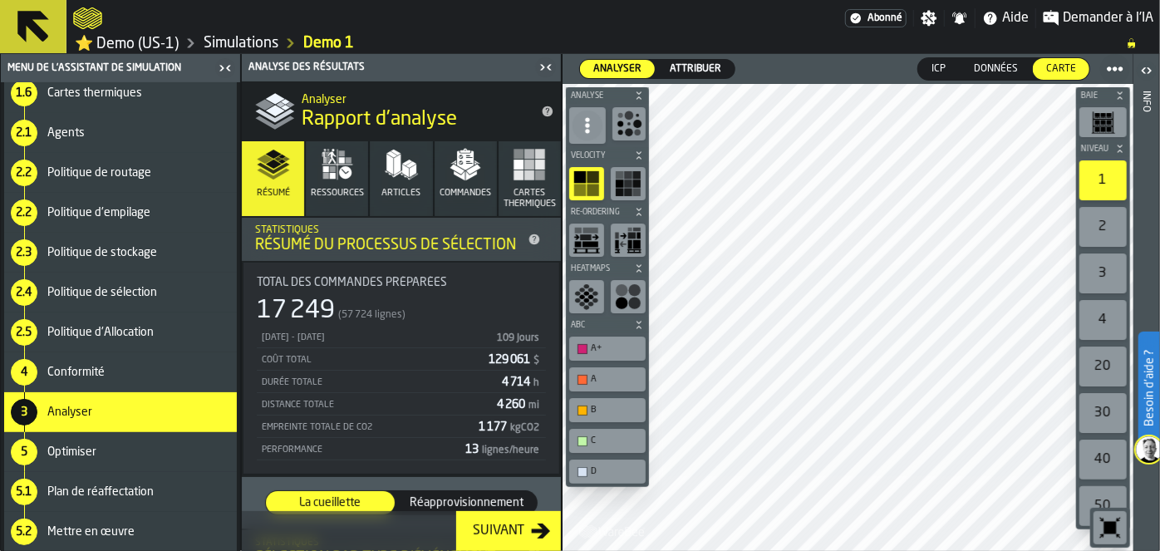
click at [52, 461] on div "5 Optimiser" at bounding box center [120, 452] width 233 height 40
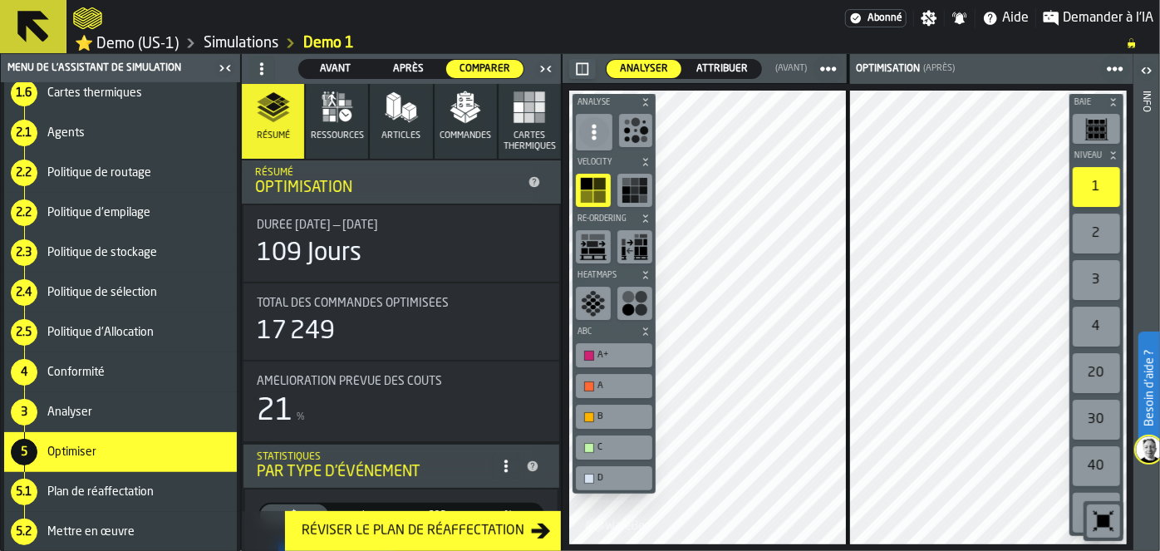
click at [639, 114] on div "button-toolbar-undefined" at bounding box center [635, 130] width 33 height 33
click at [605, 132] on span at bounding box center [594, 132] width 30 height 30
click at [591, 182] on rect "button-toolbar-undefined" at bounding box center [587, 184] width 12 height 12
click at [636, 109] on button "Analyse" at bounding box center [614, 102] width 83 height 17
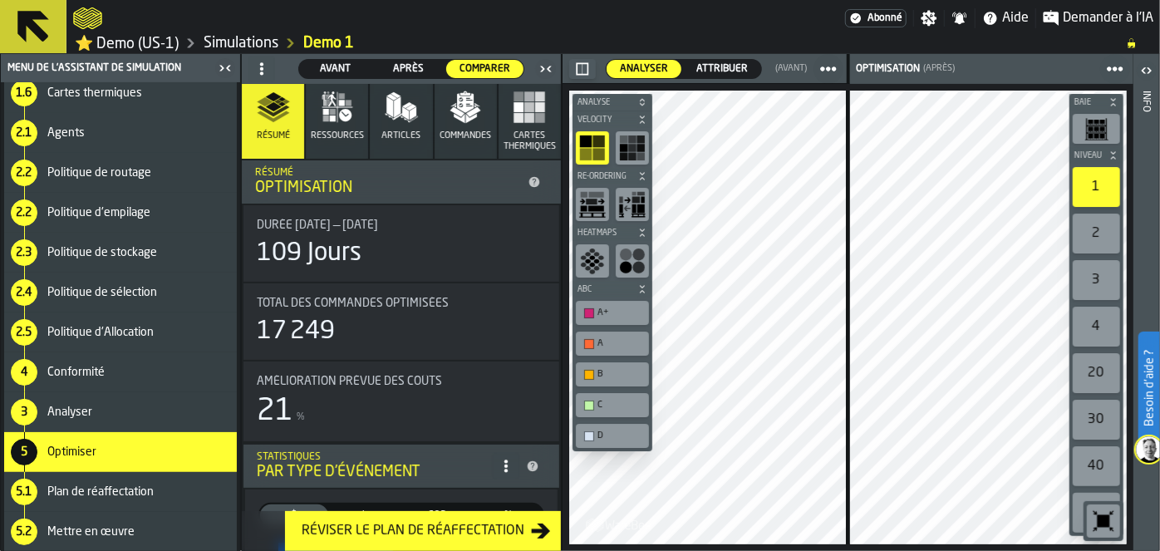
click at [596, 98] on span "Analyse" at bounding box center [604, 102] width 60 height 9
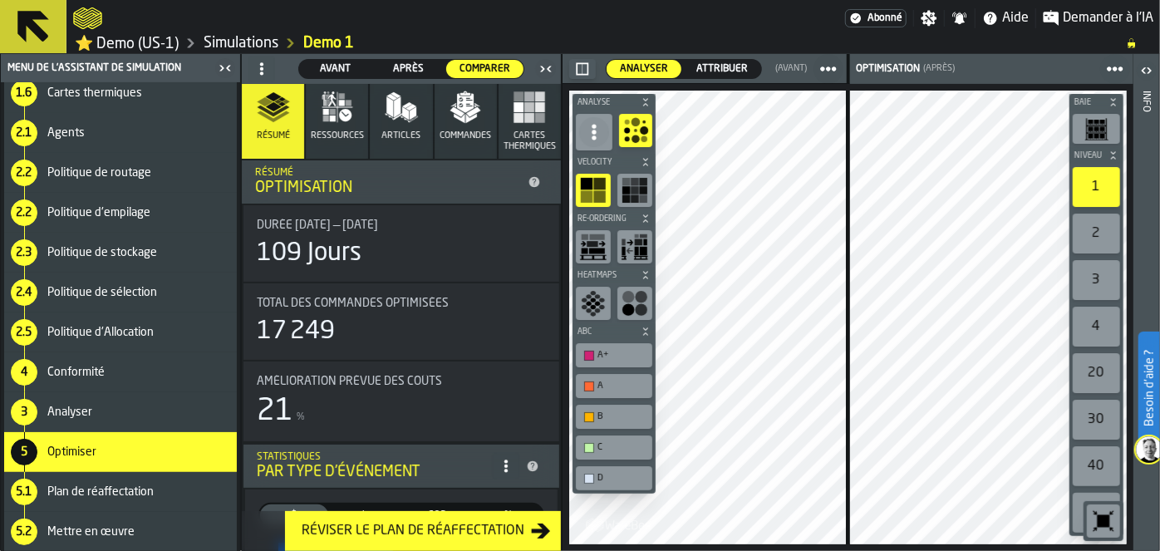
click at [619, 118] on div "button-toolbar-undefined" at bounding box center [635, 130] width 33 height 33
click at [592, 125] on circle at bounding box center [594, 126] width 4 height 4
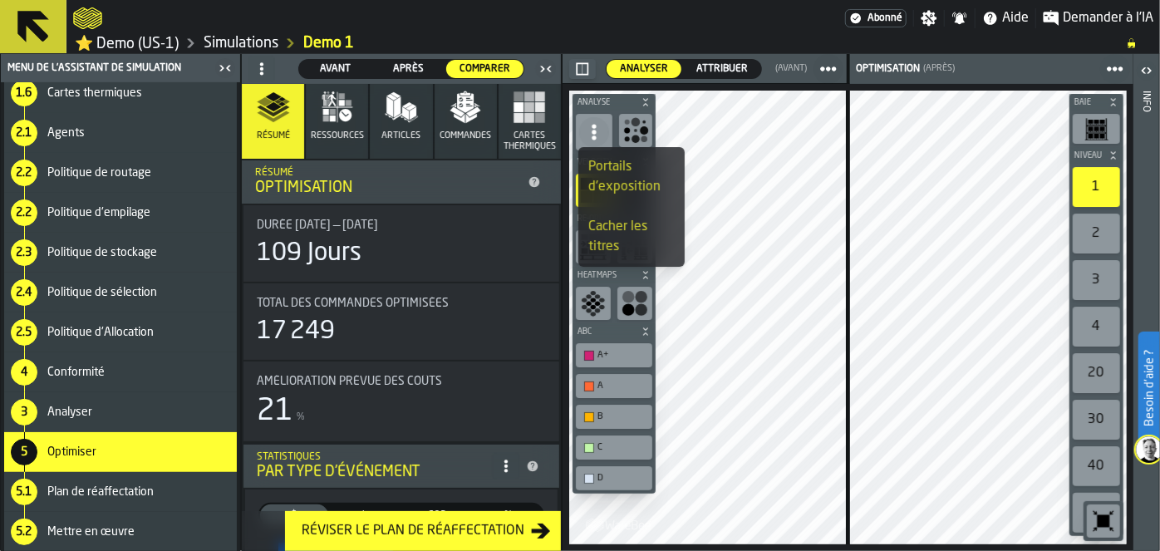
click at [592, 125] on circle at bounding box center [594, 126] width 4 height 4
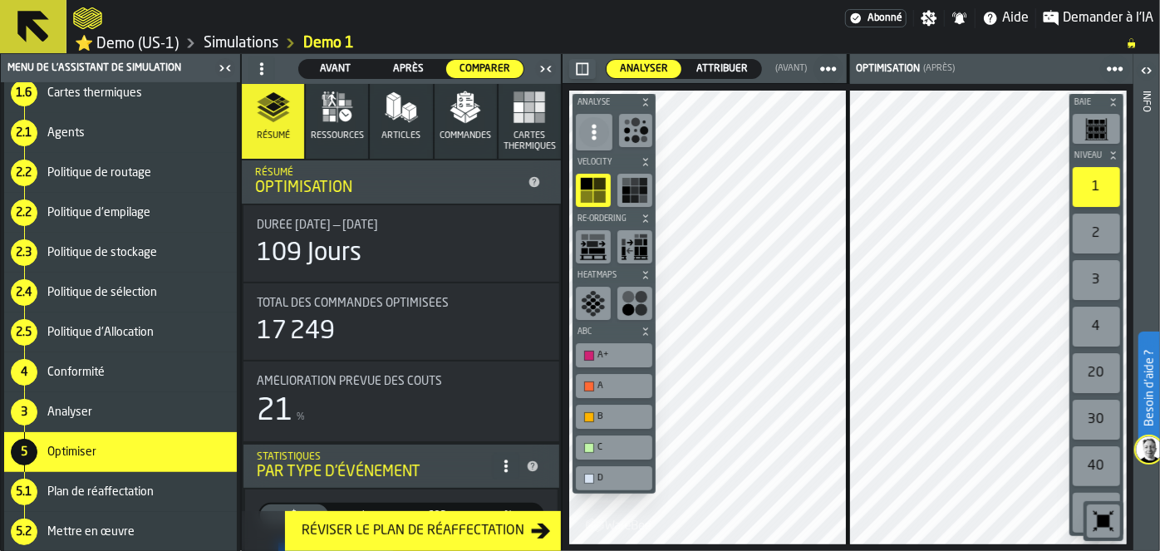
click at [111, 485] on span "Plan de réaffectation" at bounding box center [100, 491] width 106 height 13
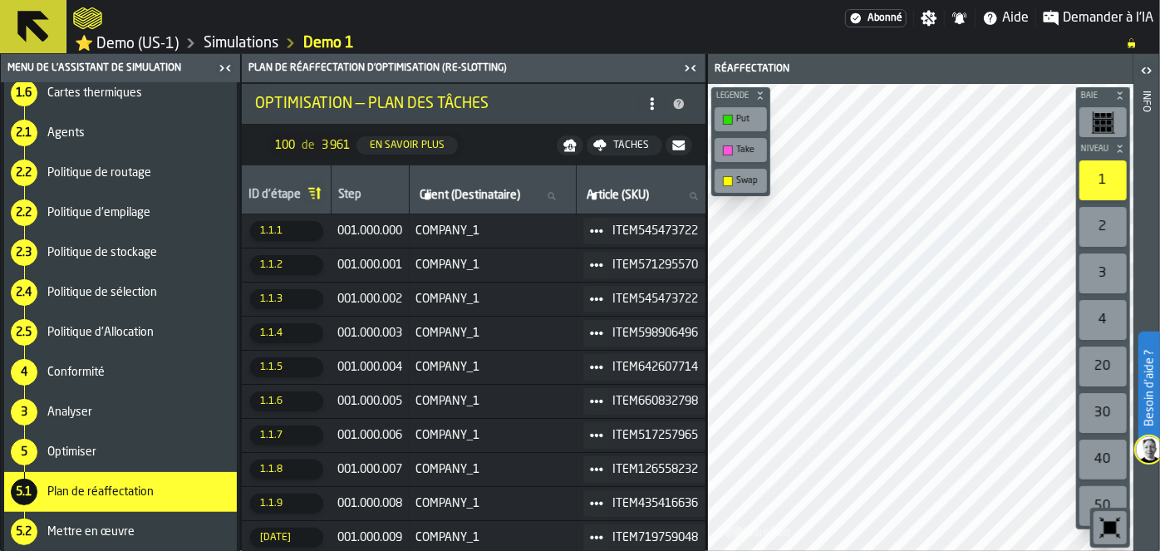
click at [725, 145] on div "button-toolbar-undefined" at bounding box center [728, 150] width 10 height 10
click at [745, 151] on div "Take" at bounding box center [749, 150] width 26 height 11
click at [111, 528] on span "Mettre en œuvre" at bounding box center [90, 531] width 87 height 13
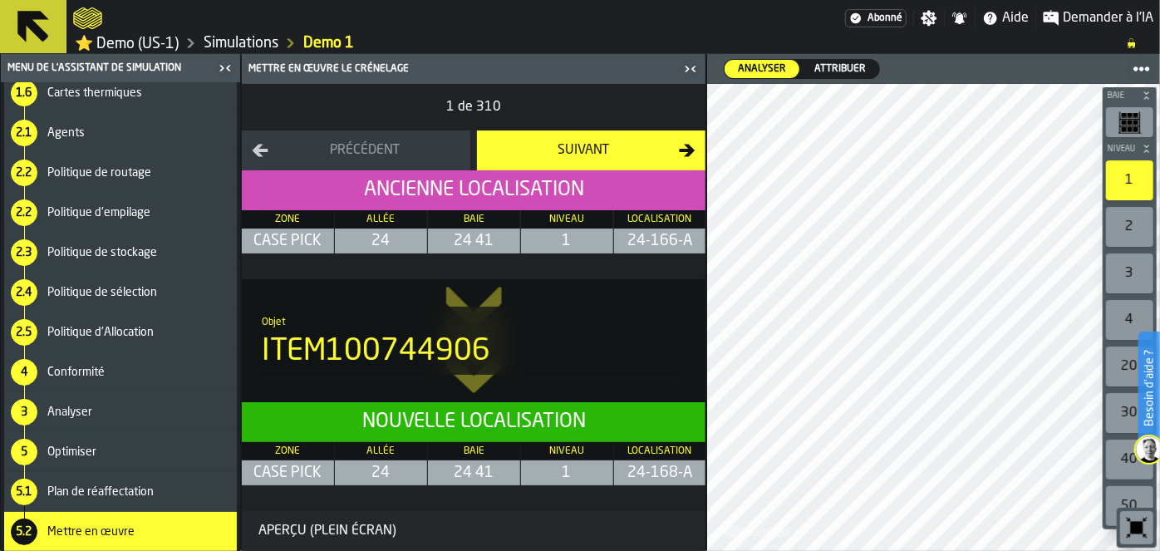
click at [827, 71] on span "Attribuer" at bounding box center [840, 69] width 65 height 15
click at [761, 62] on span "Analyser" at bounding box center [762, 69] width 62 height 15
click at [764, 66] on span "Analyser" at bounding box center [762, 69] width 62 height 15
click at [832, 66] on span "Attribuer" at bounding box center [840, 69] width 65 height 15
click at [0, 0] on icon at bounding box center [0, 0] width 0 height 0
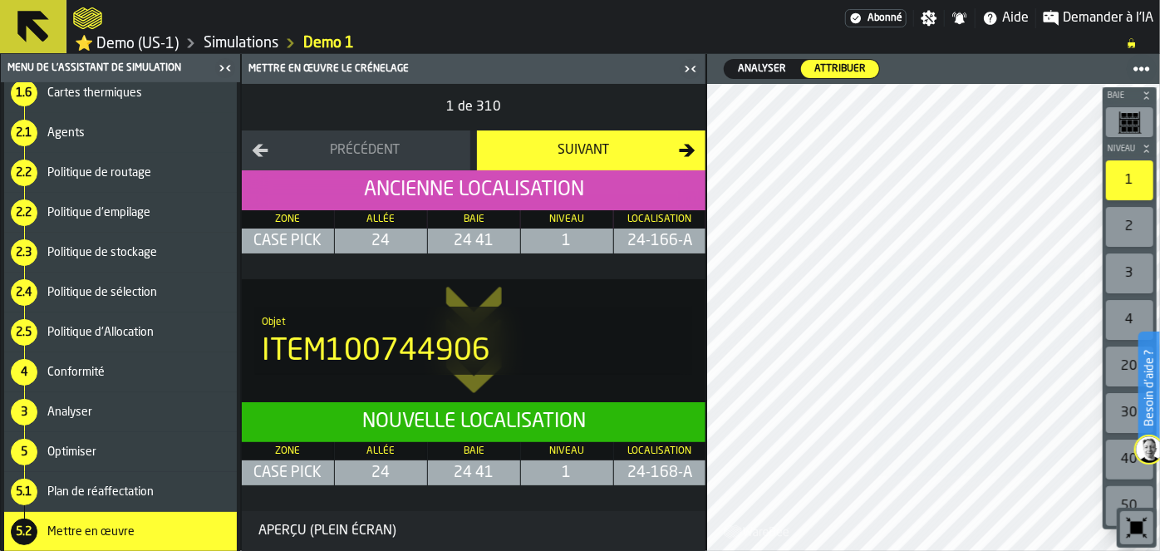
click at [759, 67] on span "Analyser" at bounding box center [762, 69] width 62 height 15
click at [651, 155] on div "Suivant" at bounding box center [583, 150] width 192 height 20
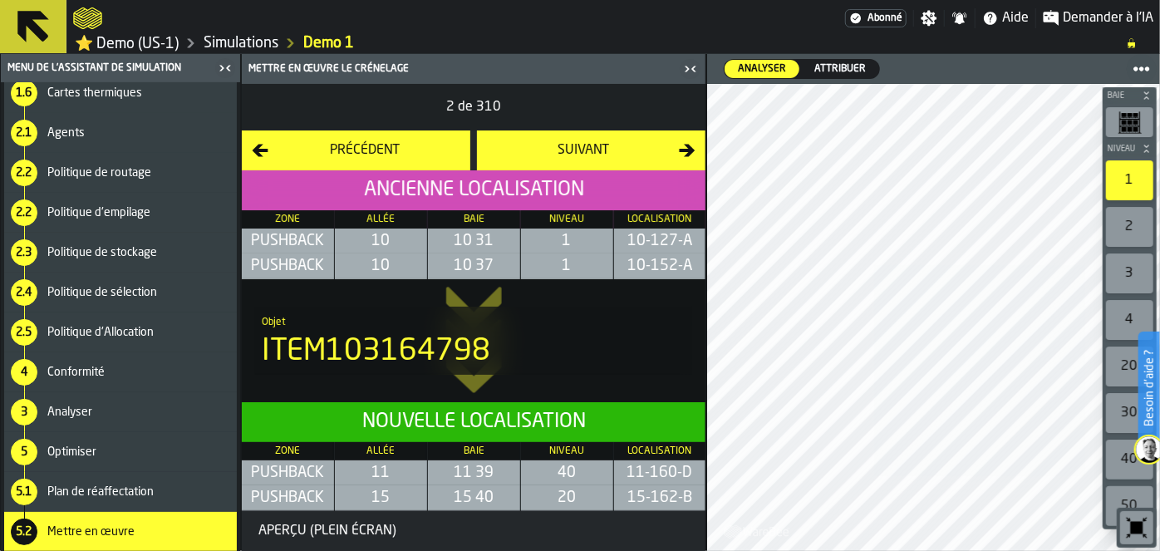
click at [171, 493] on div "Plan de réaffectation" at bounding box center [138, 491] width 183 height 13
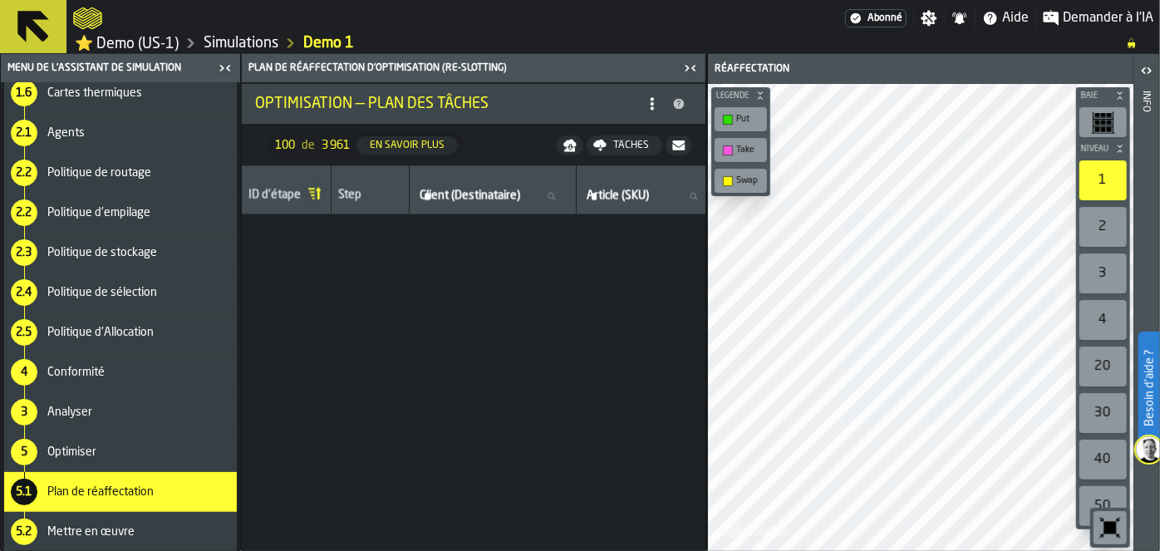
scroll to position [0, 0]
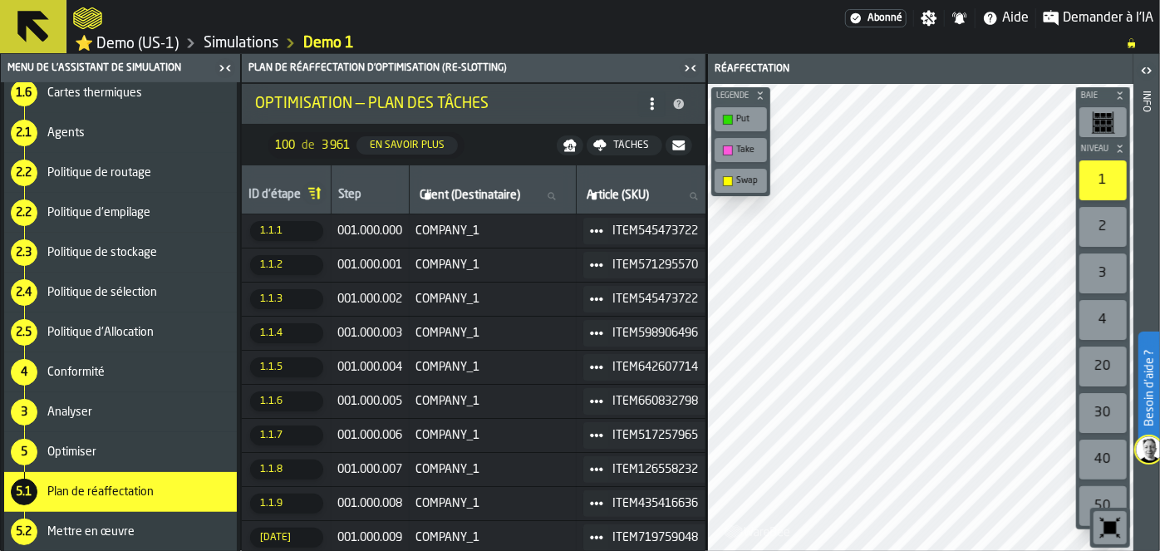
click at [118, 449] on div "Optimiser" at bounding box center [138, 452] width 183 height 13
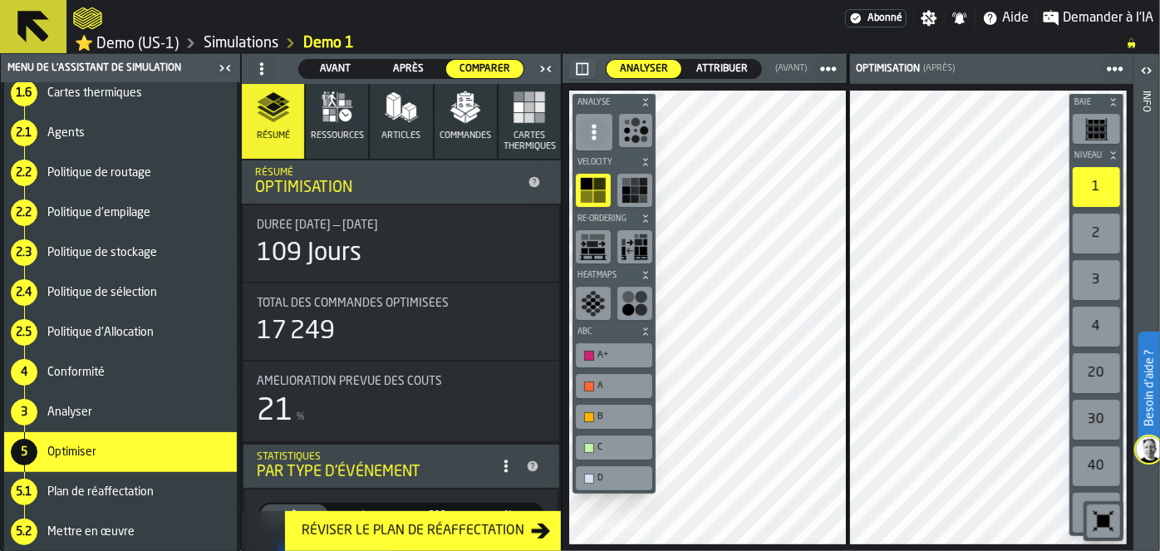
click at [649, 105] on span "button-" at bounding box center [646, 102] width 17 height 10
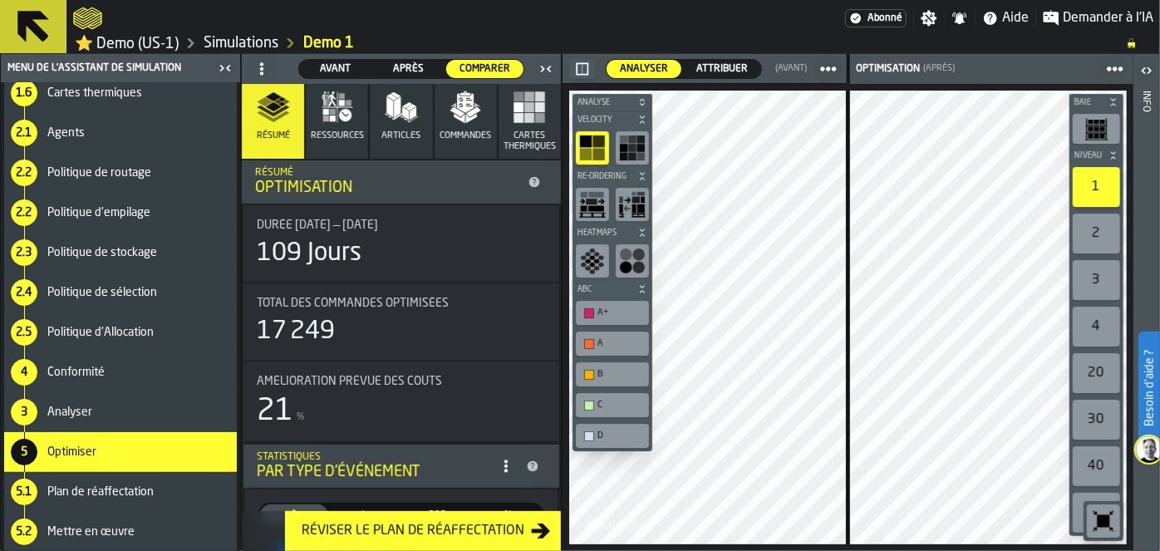
click at [642, 236] on icon "button-" at bounding box center [643, 233] width 10 height 10
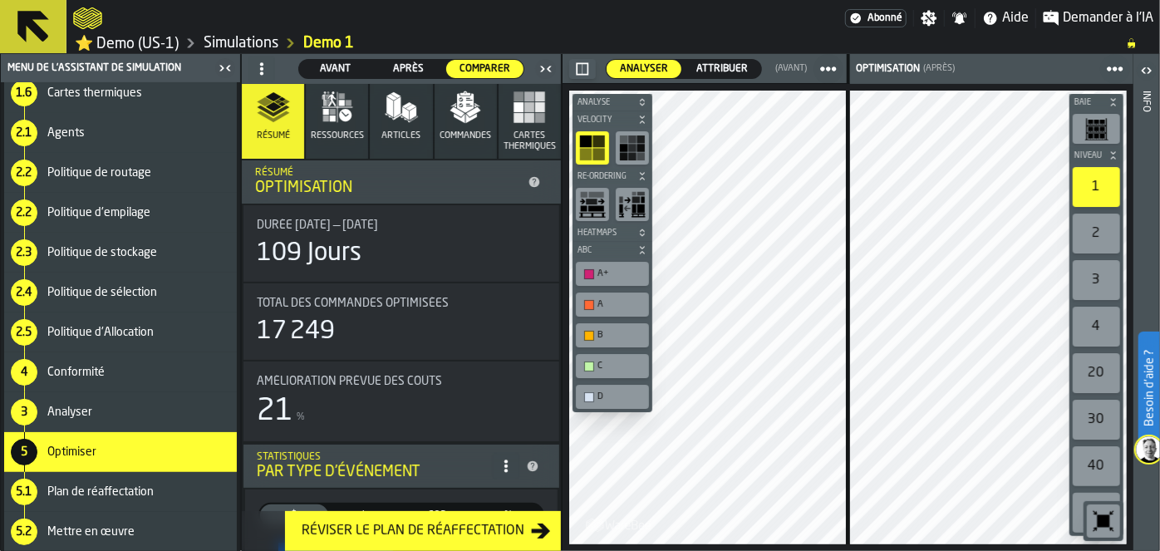
click at [640, 249] on icon "button-" at bounding box center [643, 250] width 10 height 10
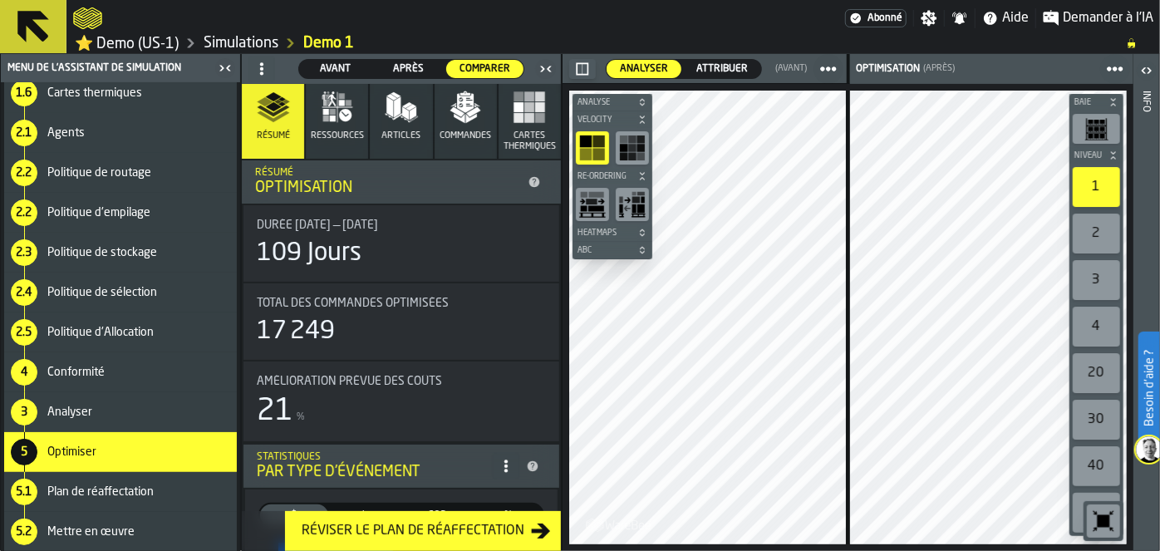
click at [1094, 226] on div "2" at bounding box center [1096, 234] width 47 height 40
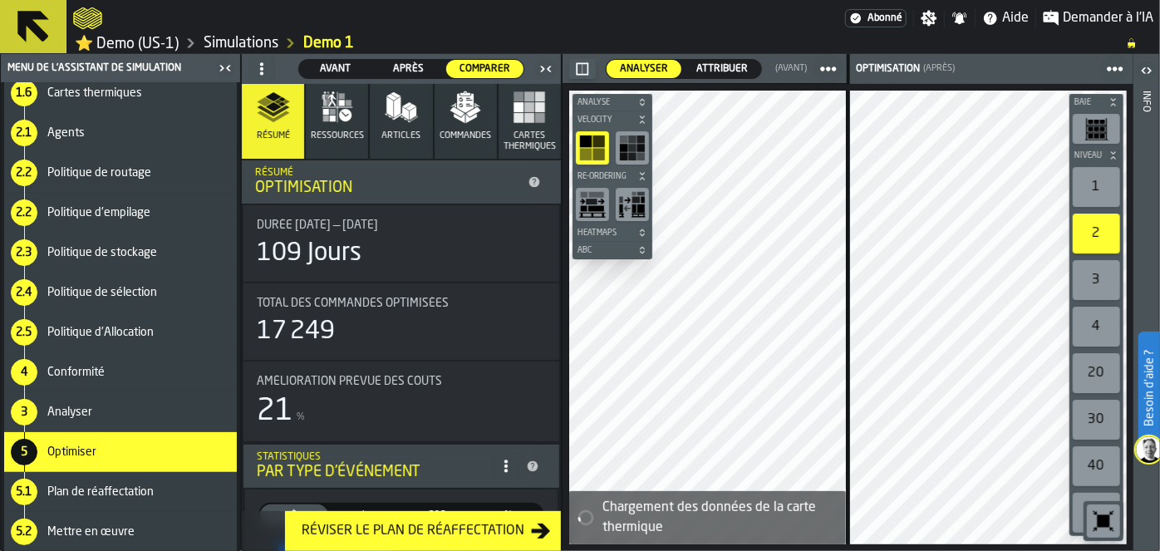
click at [1097, 189] on div "1" at bounding box center [1096, 187] width 47 height 40
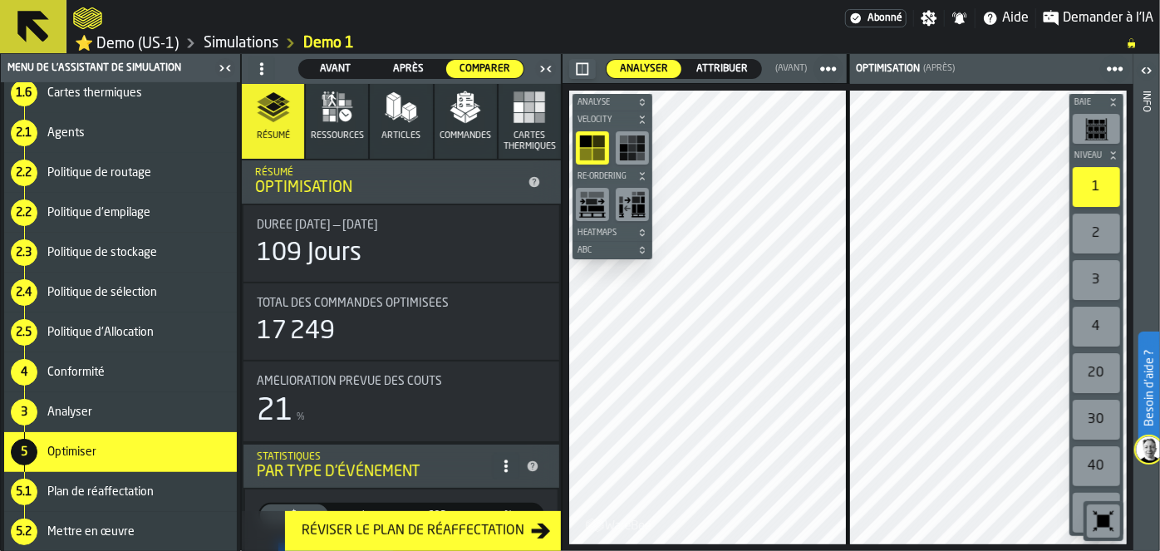
click at [1097, 189] on div "1" at bounding box center [1096, 187] width 47 height 40
click at [1114, 99] on icon "button-" at bounding box center [1114, 102] width 10 height 10
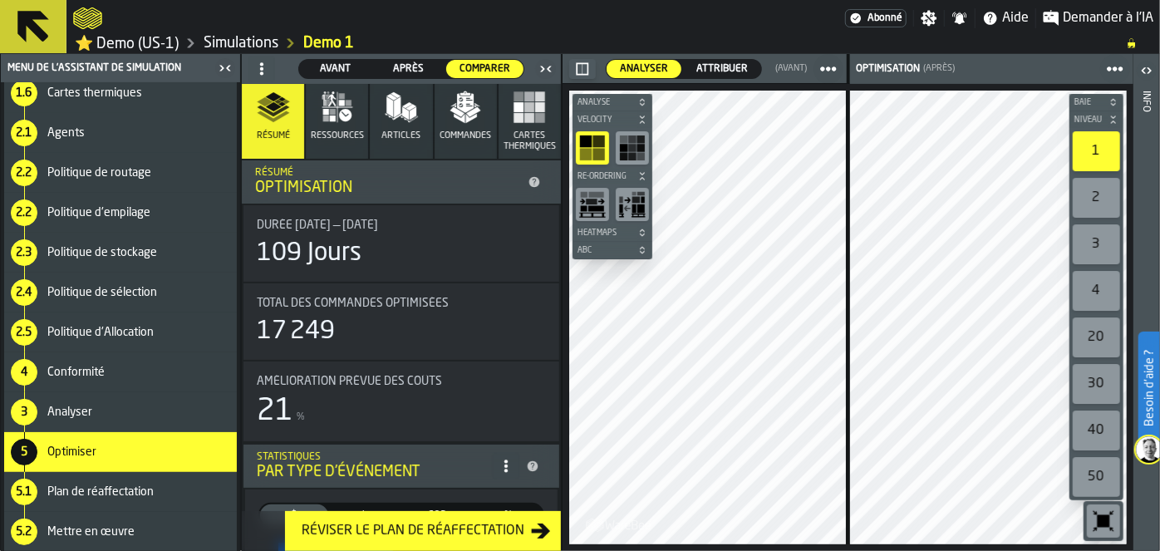
click at [1116, 122] on icon "button-" at bounding box center [1114, 120] width 10 height 10
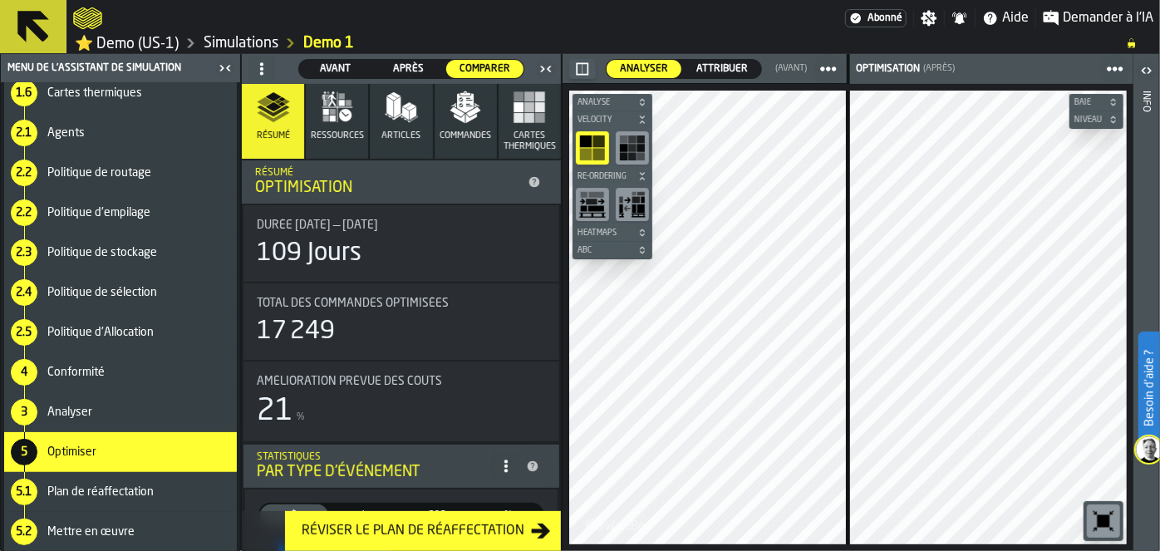
click at [618, 251] on span "ABC" at bounding box center [604, 250] width 60 height 9
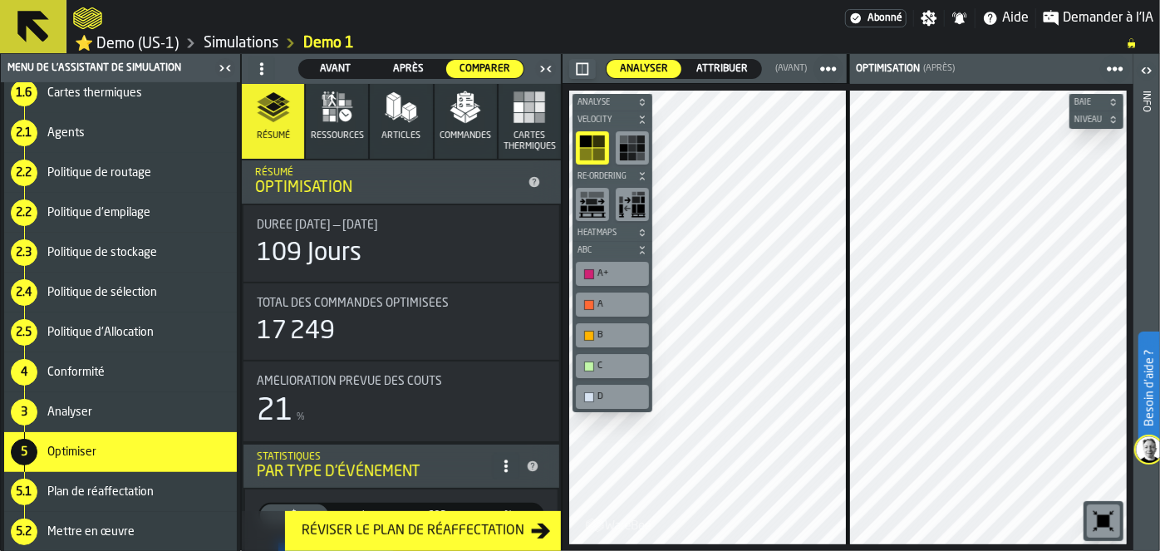
click at [614, 274] on div "A+" at bounding box center [621, 273] width 47 height 11
click at [584, 305] on div "button-toolbar-undefined" at bounding box center [589, 305] width 10 height 10
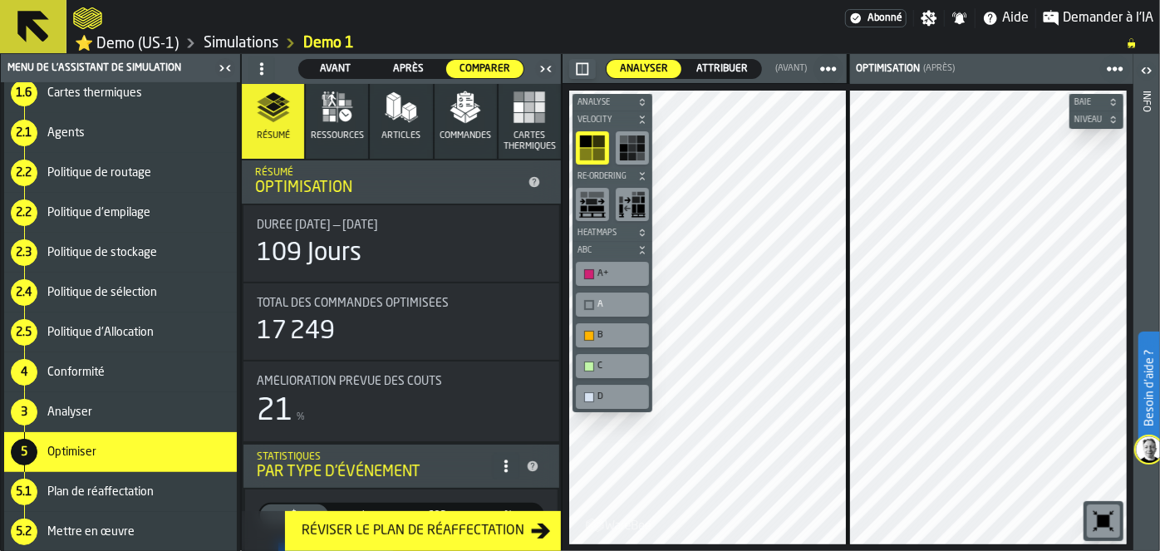
click at [584, 305] on div "button-toolbar-undefined" at bounding box center [589, 305] width 10 height 10
click at [321, 135] on span "Ressources" at bounding box center [337, 136] width 53 height 11
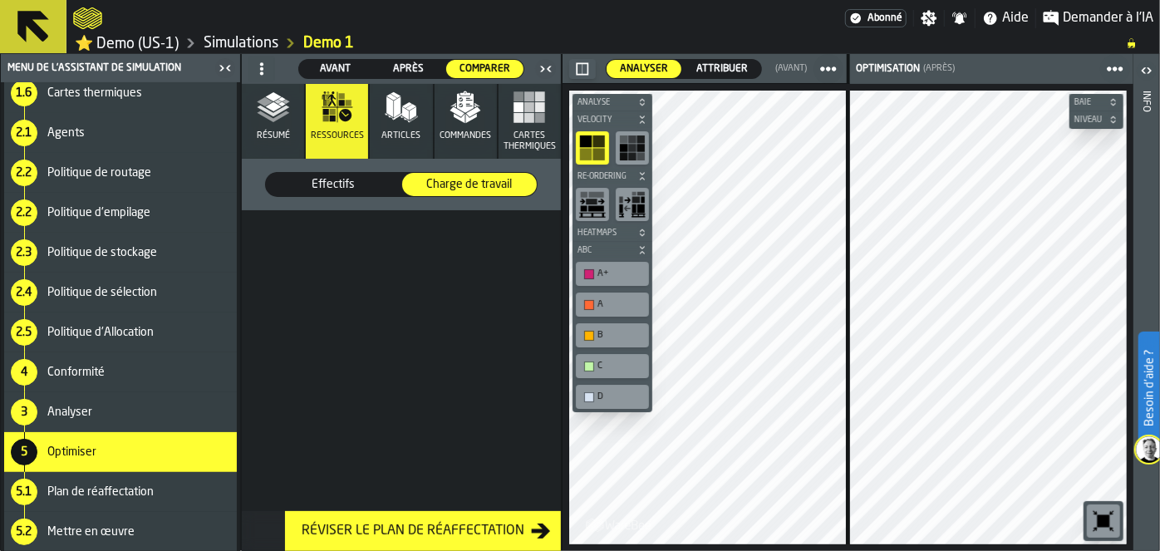
click at [372, 173] on div "Effectifs" at bounding box center [333, 184] width 135 height 23
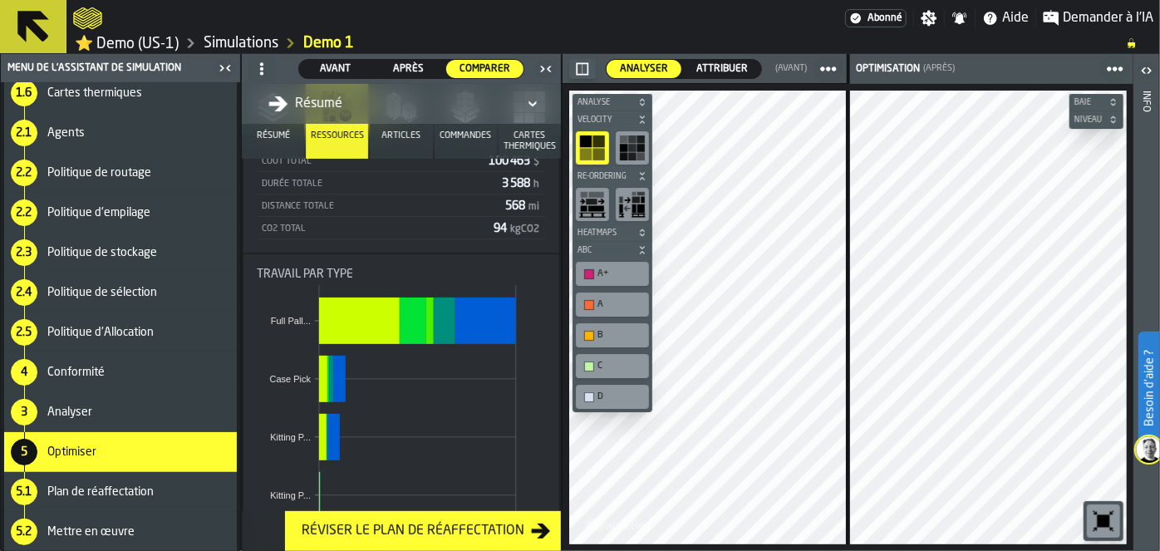
scroll to position [199, 0]
click at [400, 133] on span "Articles" at bounding box center [401, 136] width 39 height 11
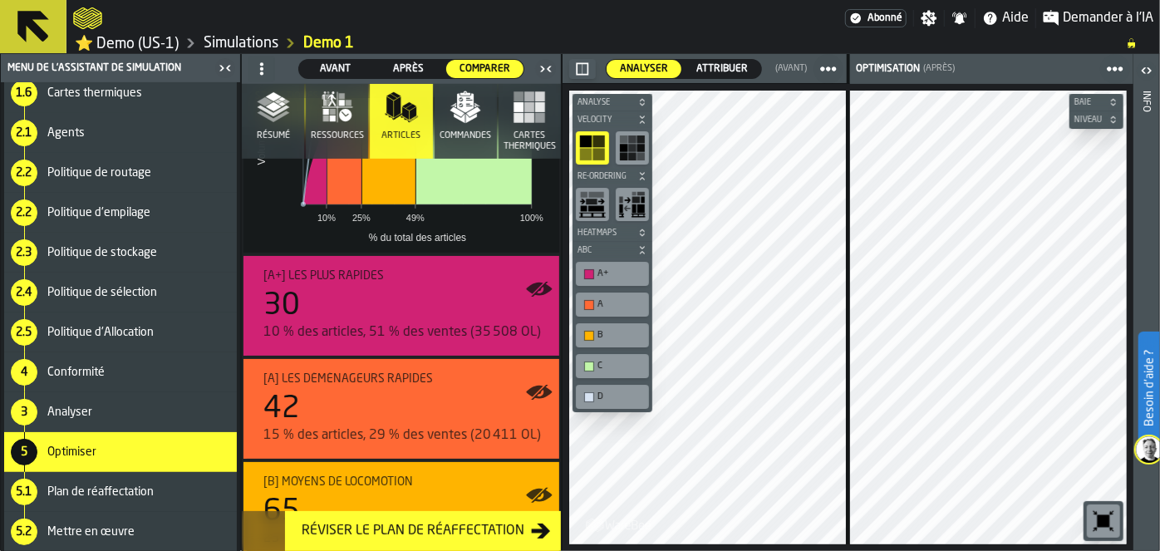
scroll to position [0, 0]
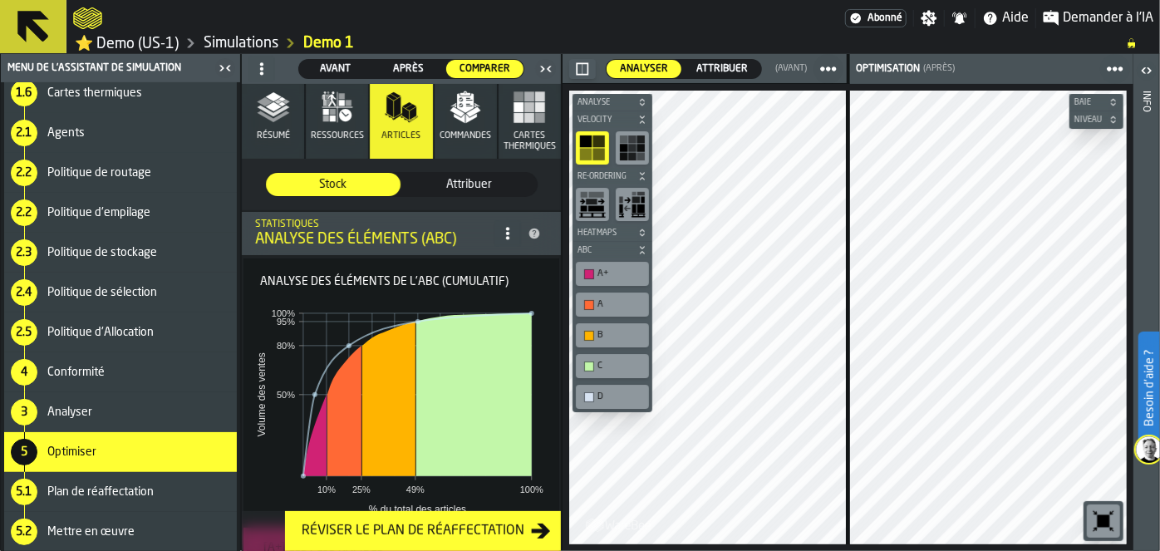
click at [474, 140] on span "Commandes" at bounding box center [466, 136] width 52 height 11
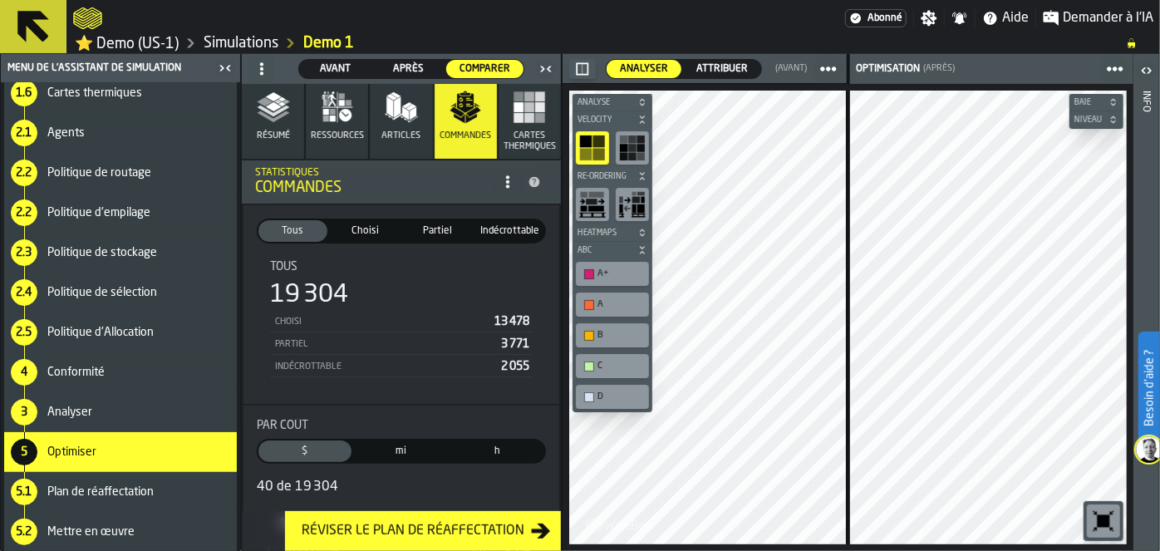
click at [525, 116] on rect "button" at bounding box center [530, 118] width 10 height 10
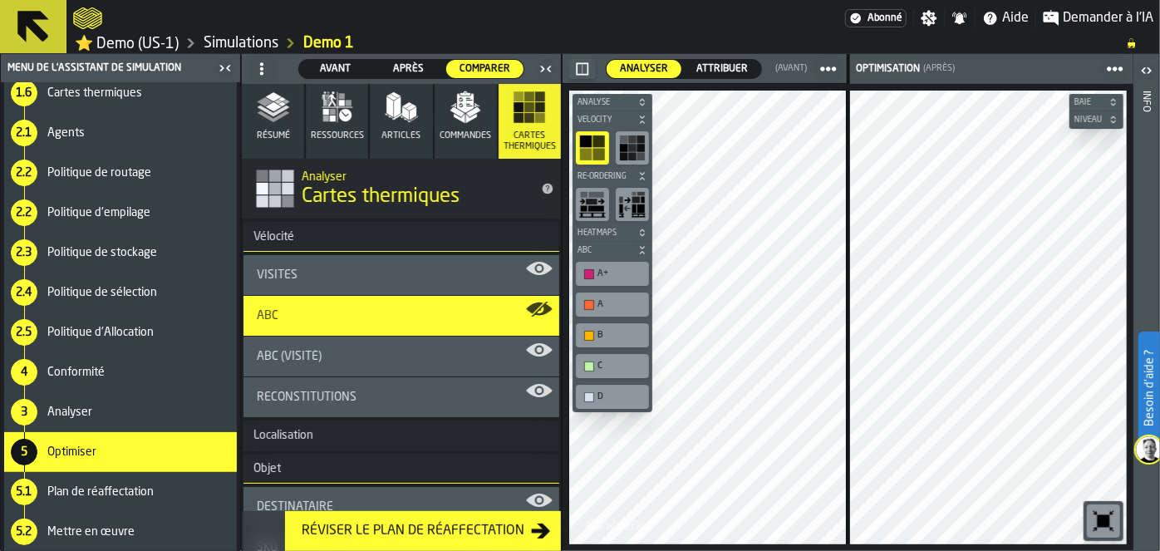
click at [357, 350] on div "ABC (Visité)" at bounding box center [401, 356] width 289 height 13
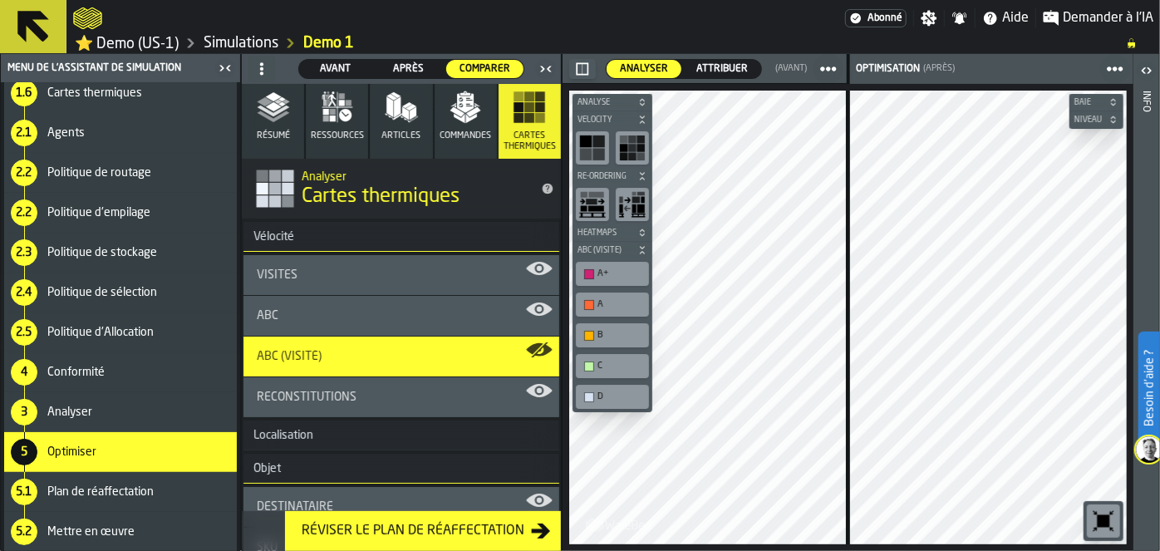
click at [386, 306] on div "ABC" at bounding box center [402, 316] width 316 height 40
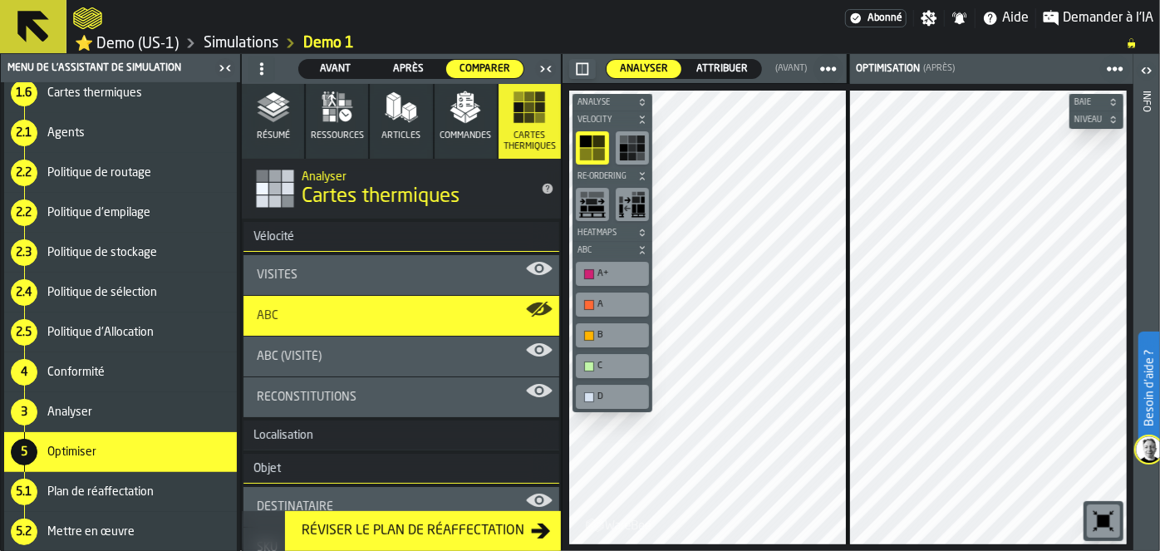
click at [383, 281] on div "Visites" at bounding box center [402, 275] width 316 height 40
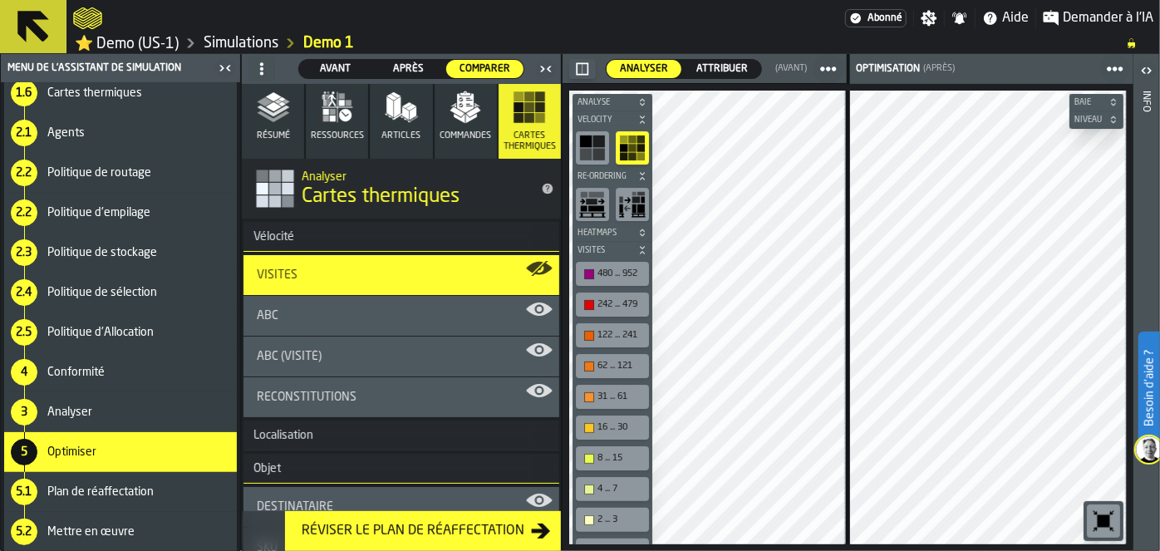
click at [378, 303] on div "ABC" at bounding box center [402, 316] width 316 height 40
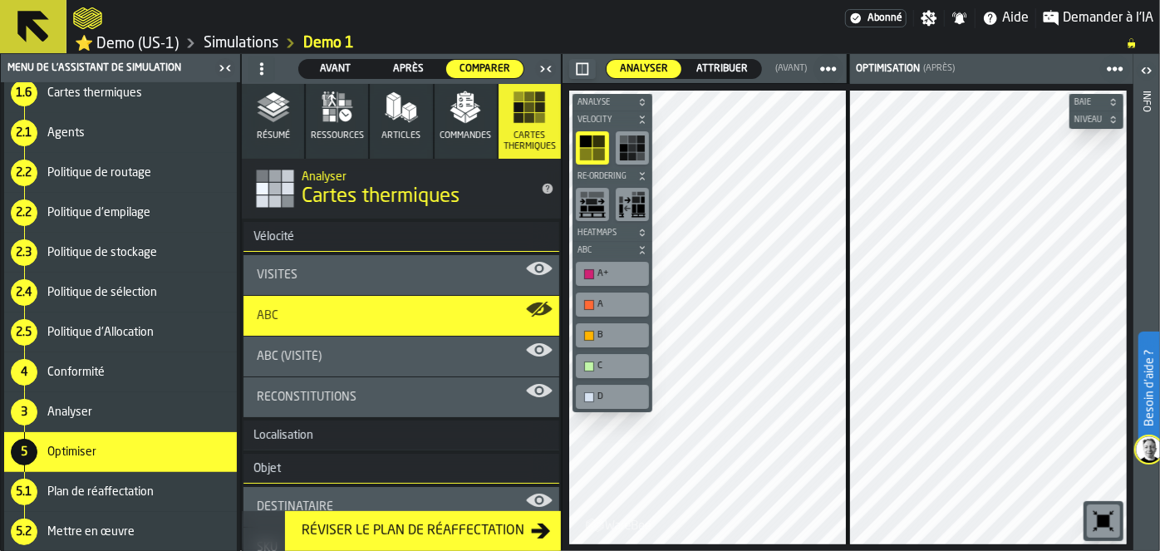
click at [407, 350] on div "ABC (Visité)" at bounding box center [401, 356] width 289 height 13
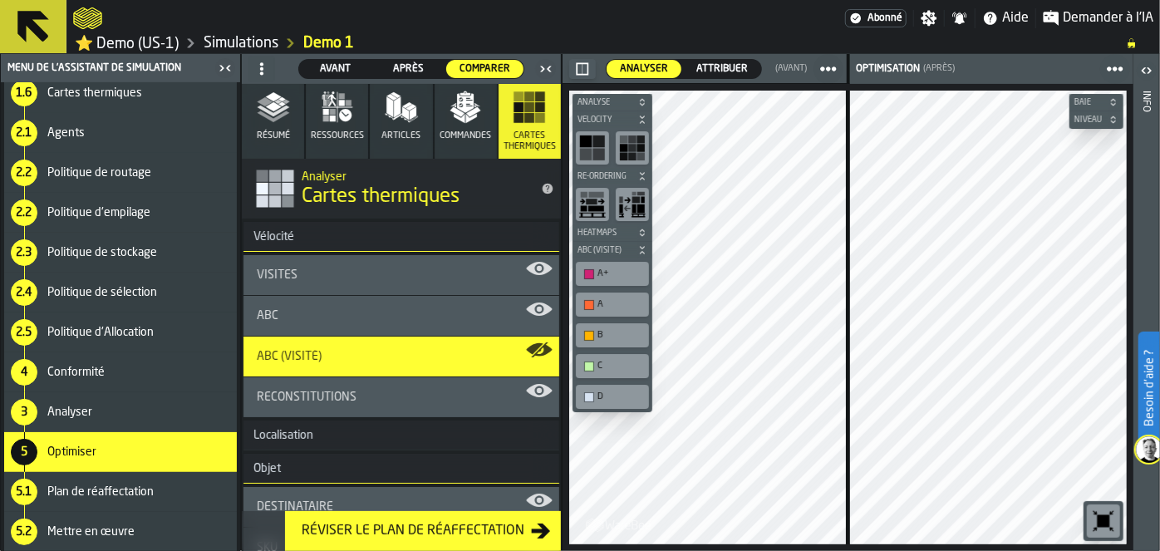
click at [411, 392] on div "Reconstitutions" at bounding box center [401, 397] width 289 height 13
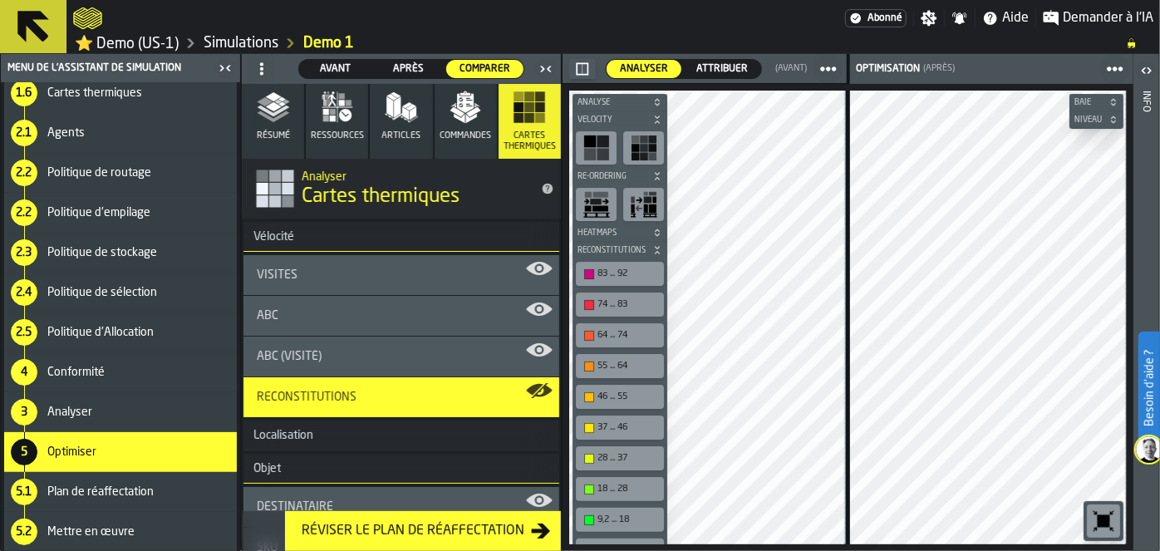
click at [418, 426] on h3 "Localisation" at bounding box center [402, 436] width 316 height 30
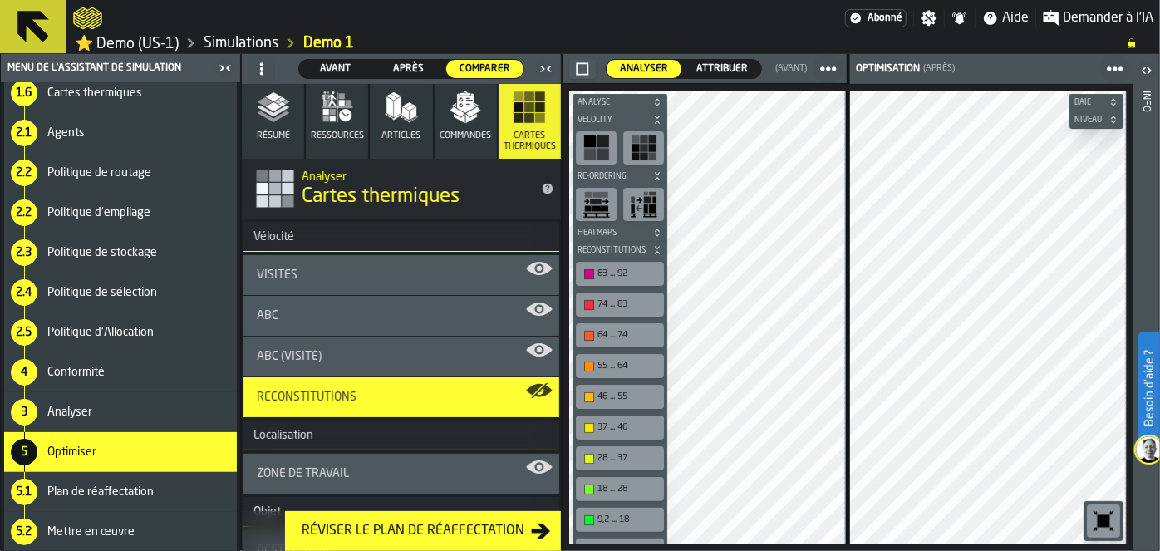
click at [313, 435] on div "Localisation" at bounding box center [284, 435] width 80 height 13
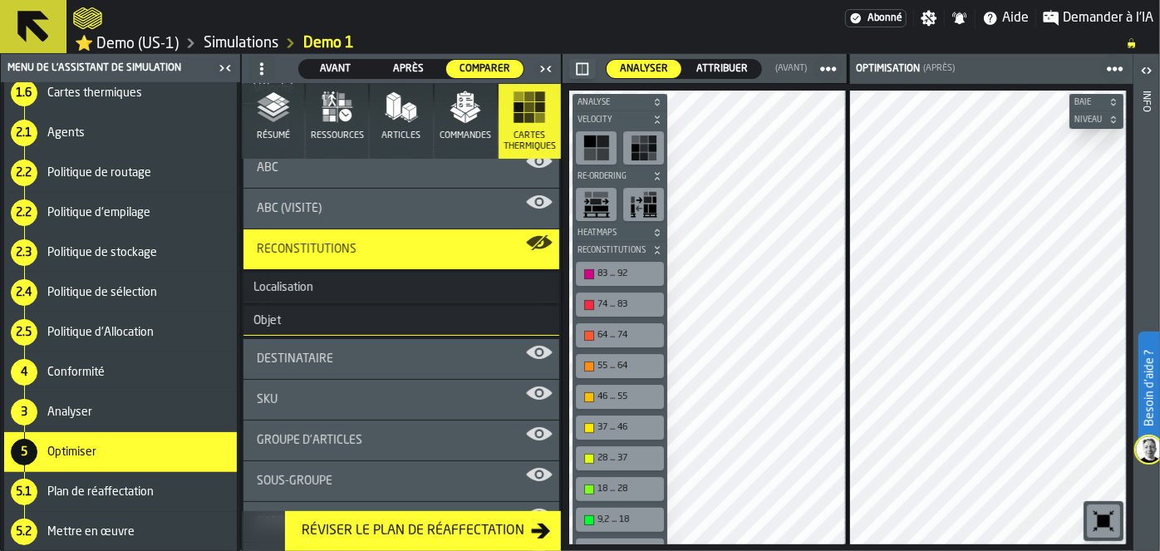
scroll to position [210, 0]
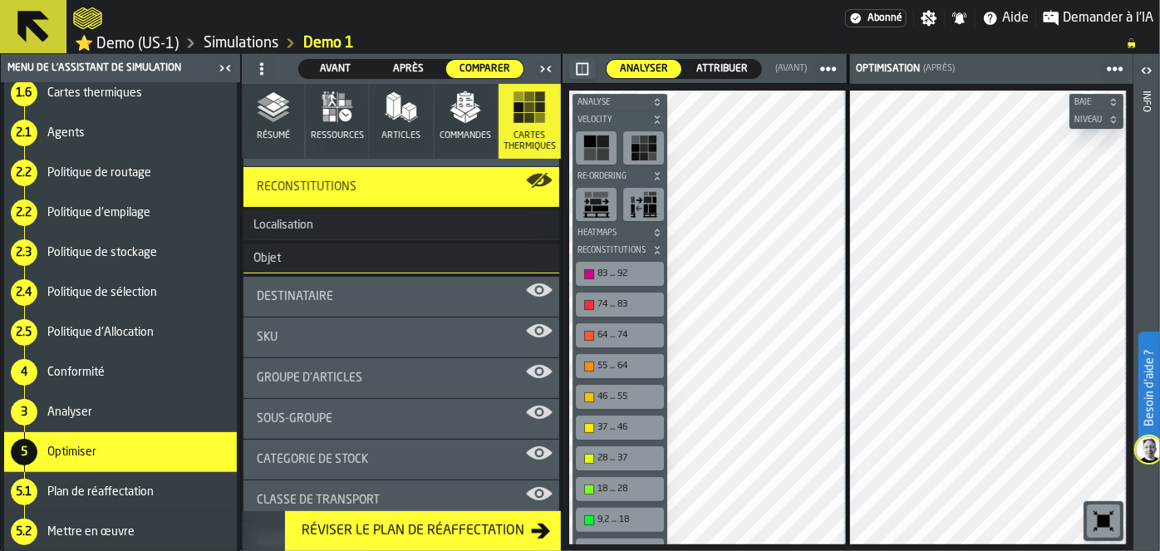
click at [293, 298] on span "Destinataire" at bounding box center [295, 296] width 76 height 13
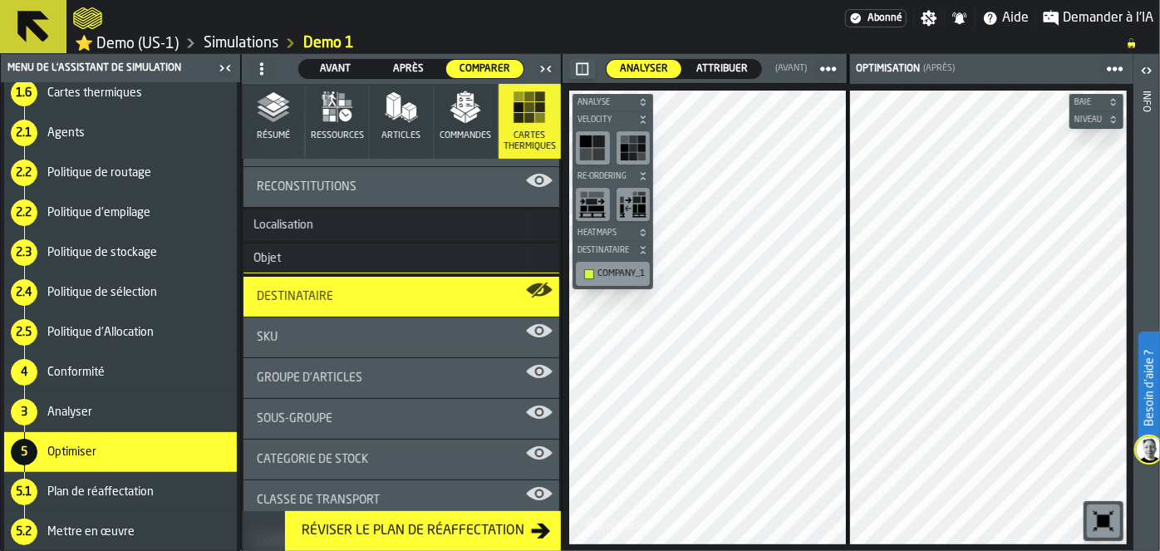
click at [294, 332] on div "SKU" at bounding box center [401, 337] width 289 height 13
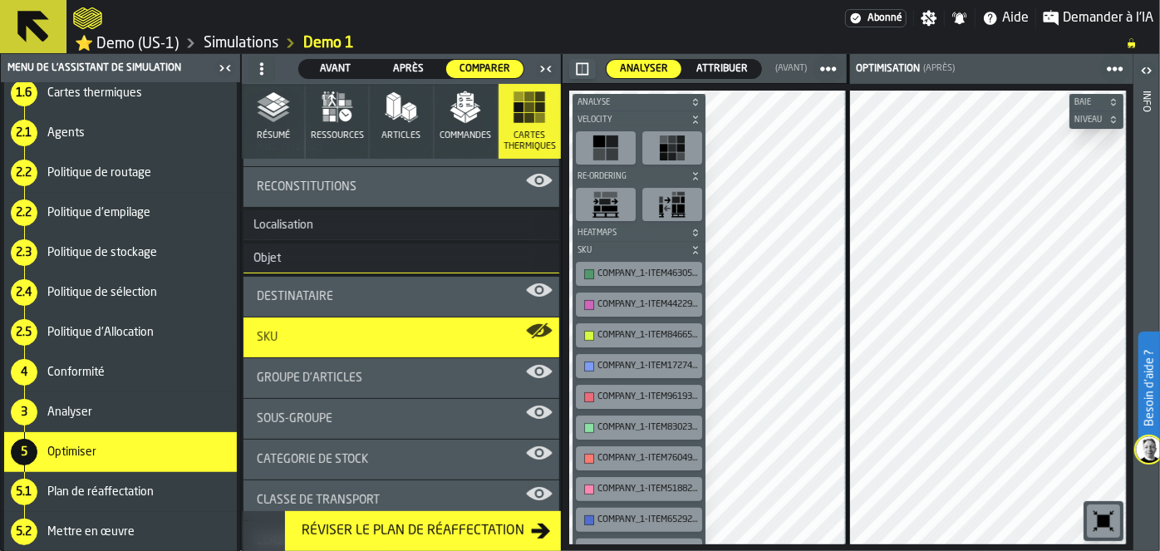
click at [352, 382] on span "Groupe d'articles" at bounding box center [310, 378] width 106 height 13
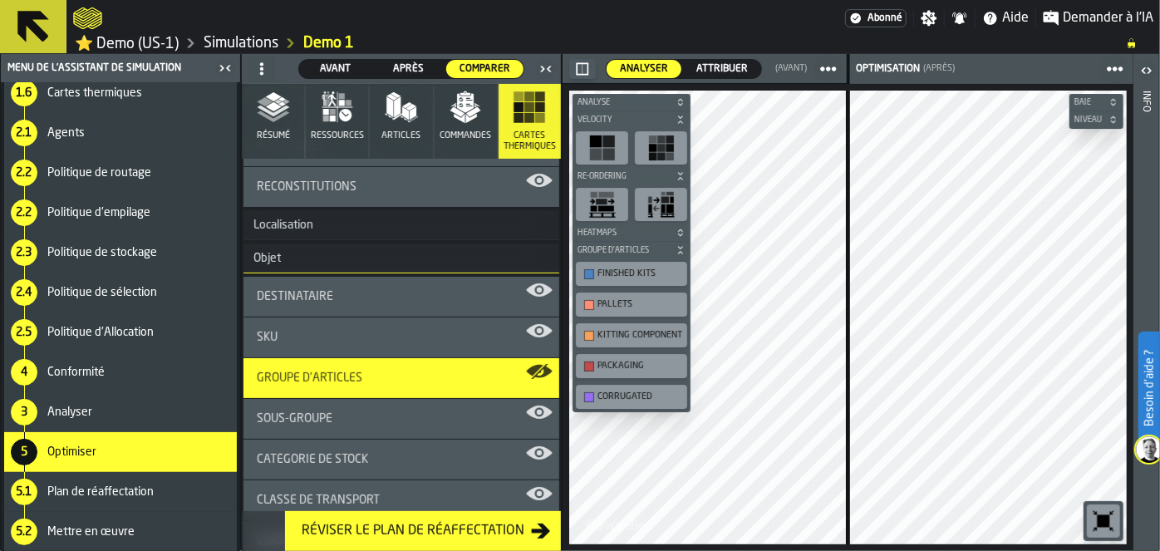
click at [318, 416] on span "Sous-groupe" at bounding box center [295, 418] width 76 height 13
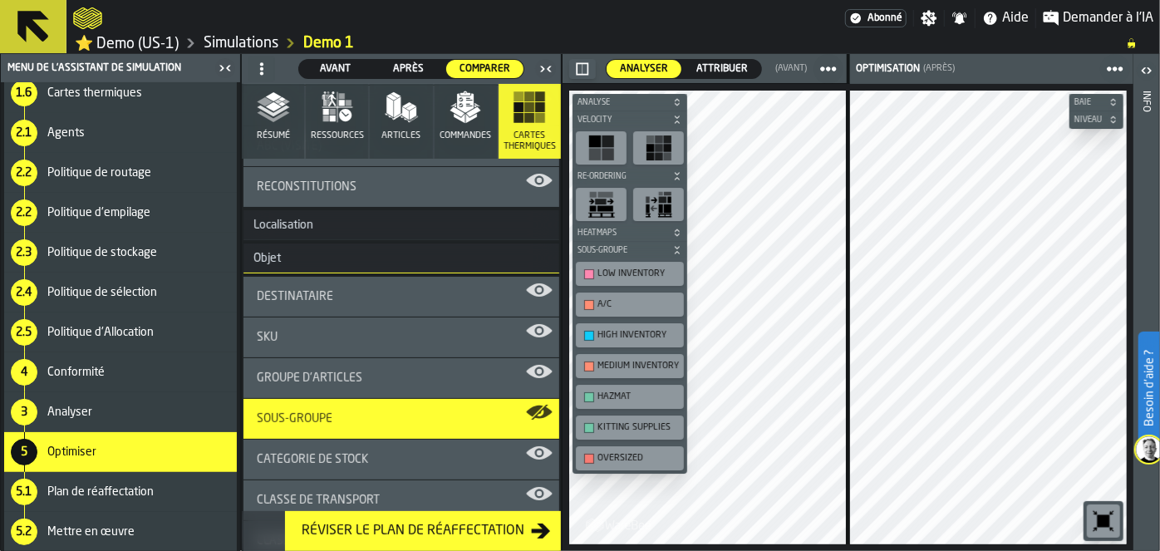
click at [334, 62] on span "Avant" at bounding box center [335, 69] width 59 height 15
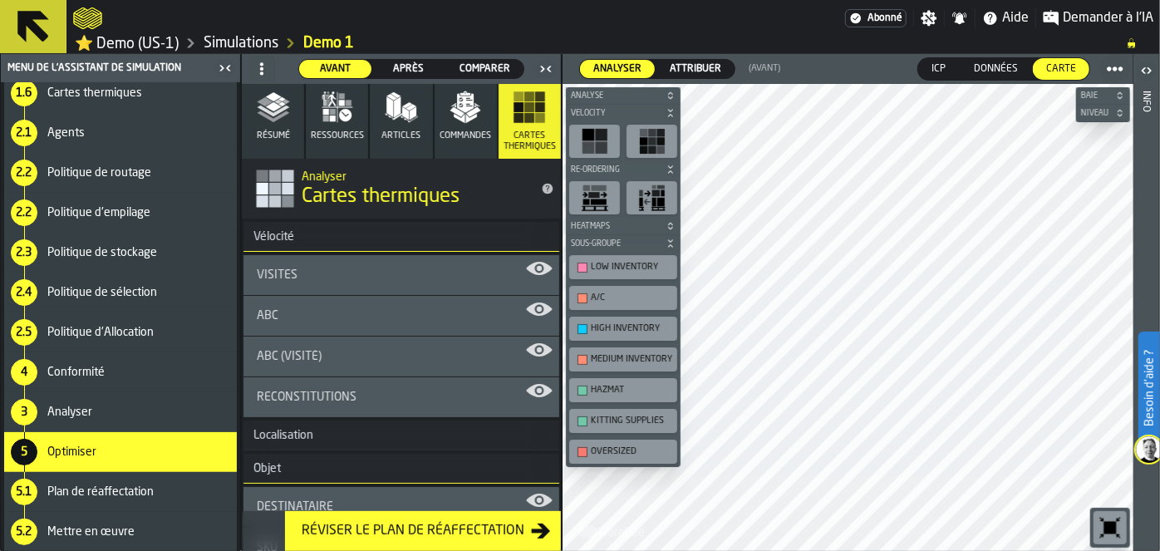
click at [394, 69] on span "Après" at bounding box center [409, 69] width 59 height 15
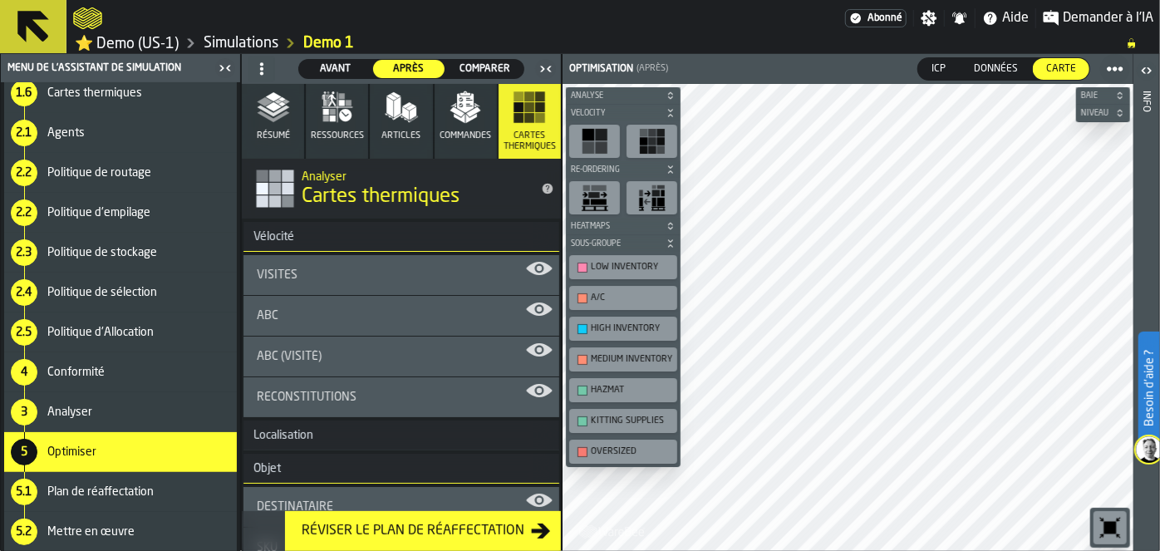
click at [341, 63] on span "Avant" at bounding box center [335, 69] width 59 height 15
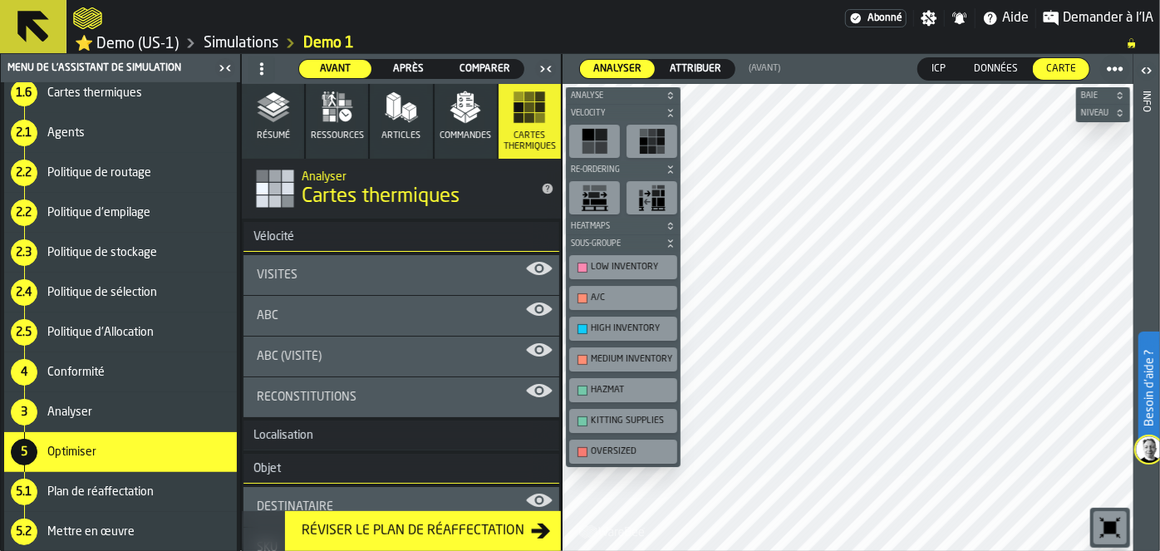
click at [392, 63] on span "Après" at bounding box center [409, 69] width 59 height 15
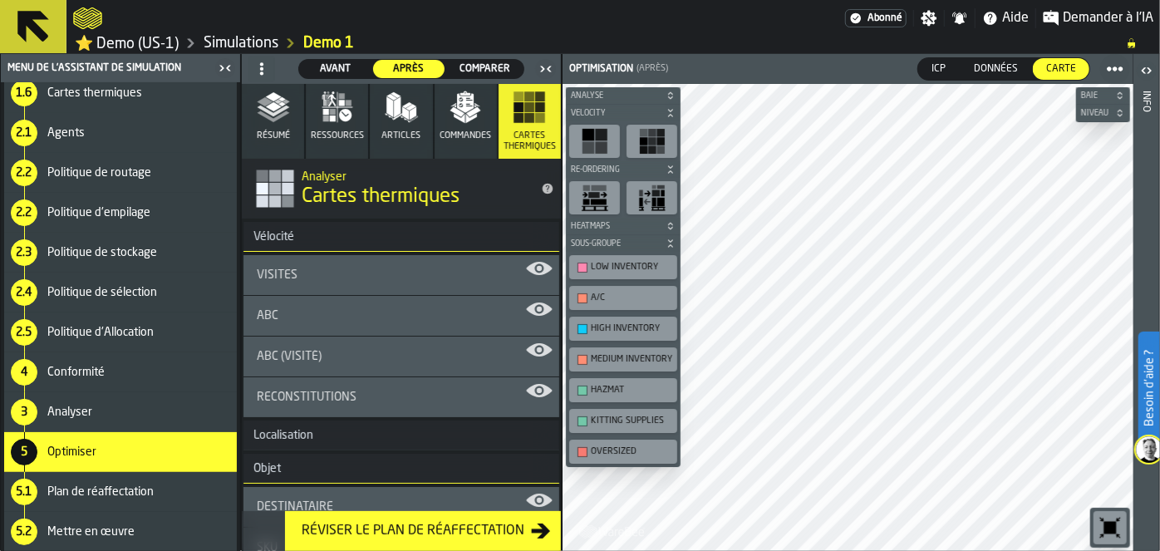
click at [469, 65] on span "Comparer" at bounding box center [485, 69] width 64 height 15
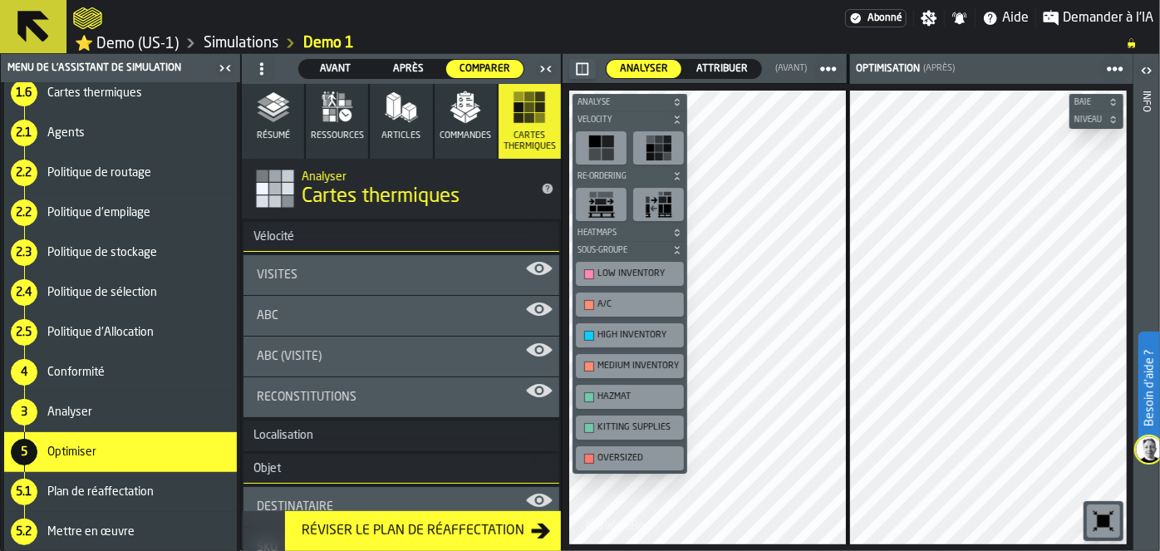
click at [675, 123] on icon "button-" at bounding box center [677, 120] width 10 height 10
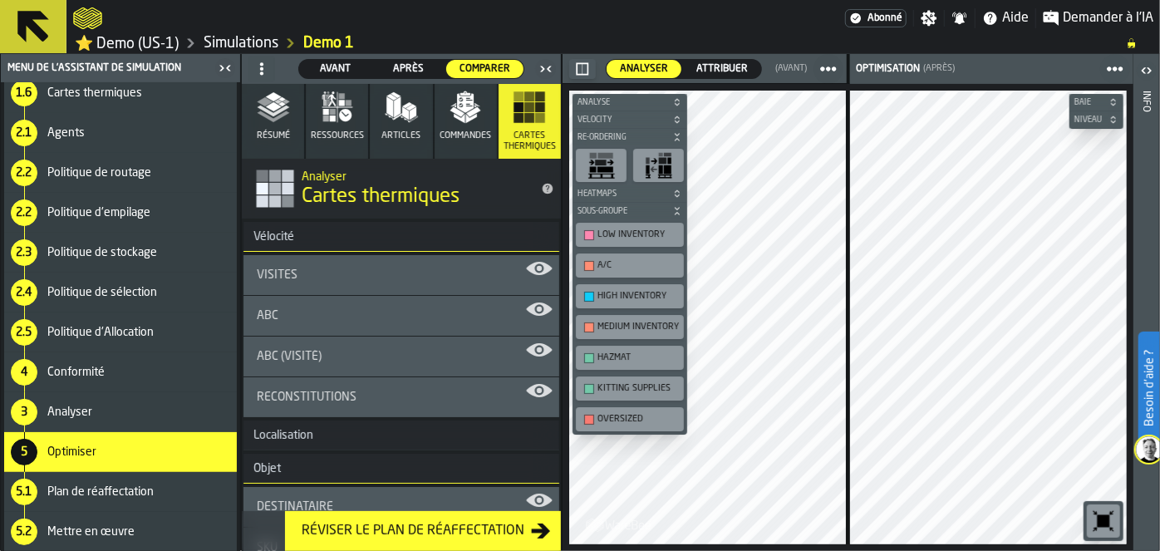
click at [673, 132] on icon "button-" at bounding box center [677, 137] width 10 height 10
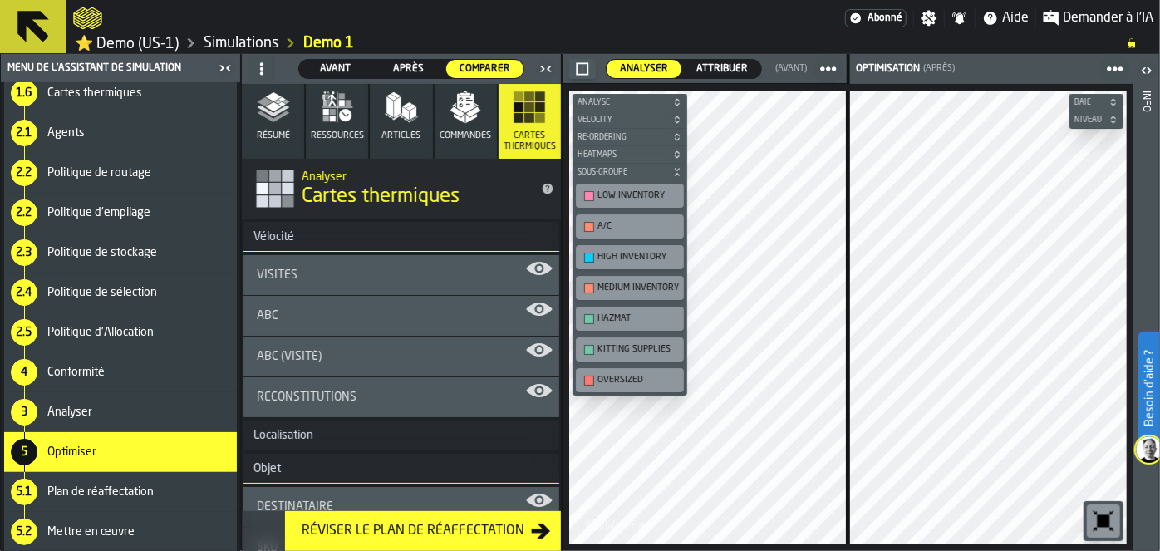
click at [676, 153] on icon "button-" at bounding box center [677, 155] width 10 height 10
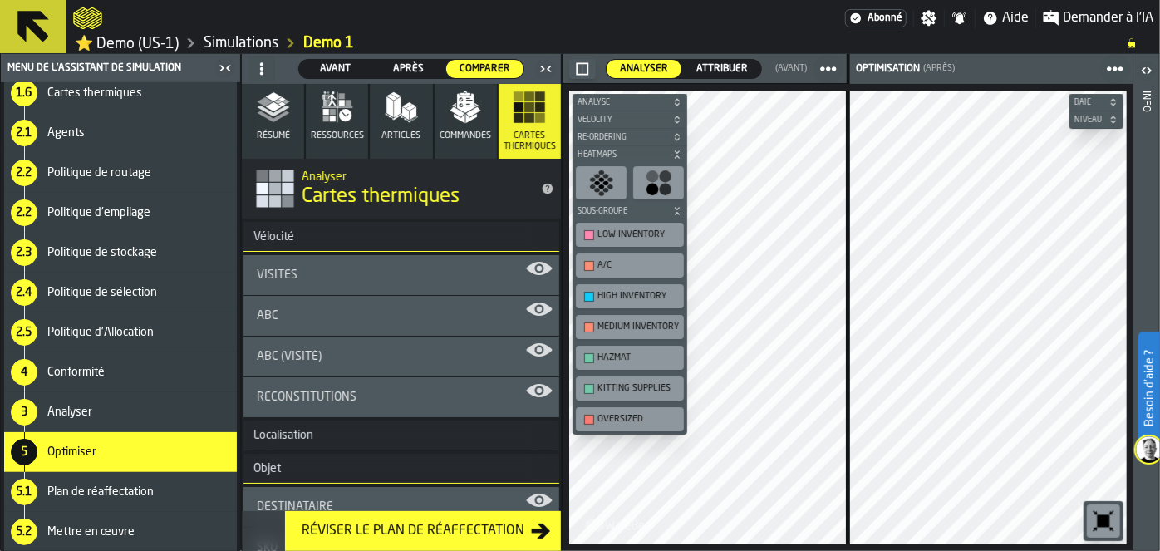
click at [676, 153] on icon "button-" at bounding box center [677, 155] width 10 height 10
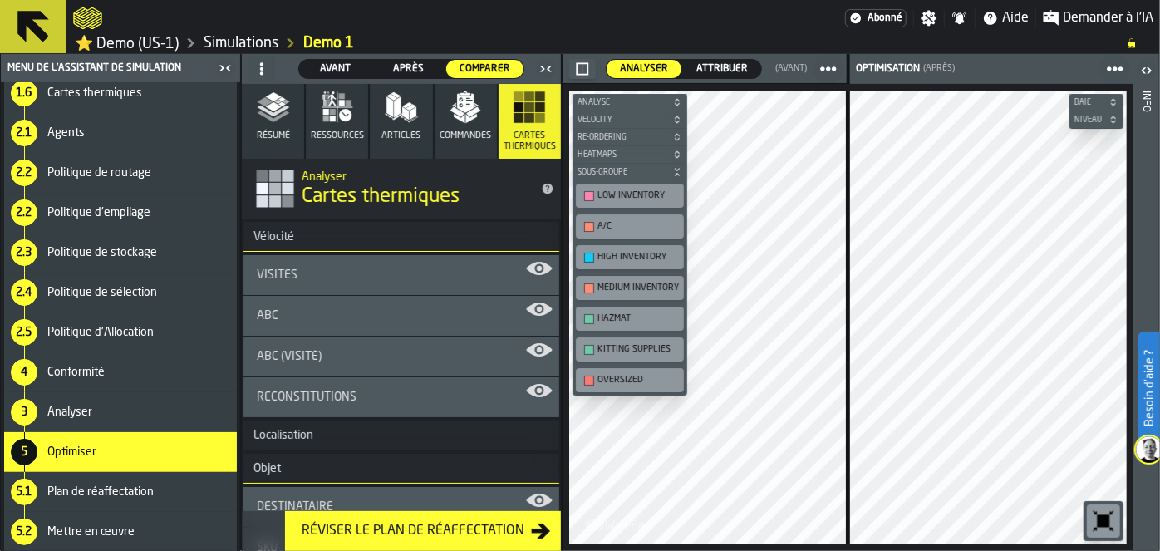
click at [362, 353] on div "ABC (Visité)" at bounding box center [401, 356] width 289 height 13
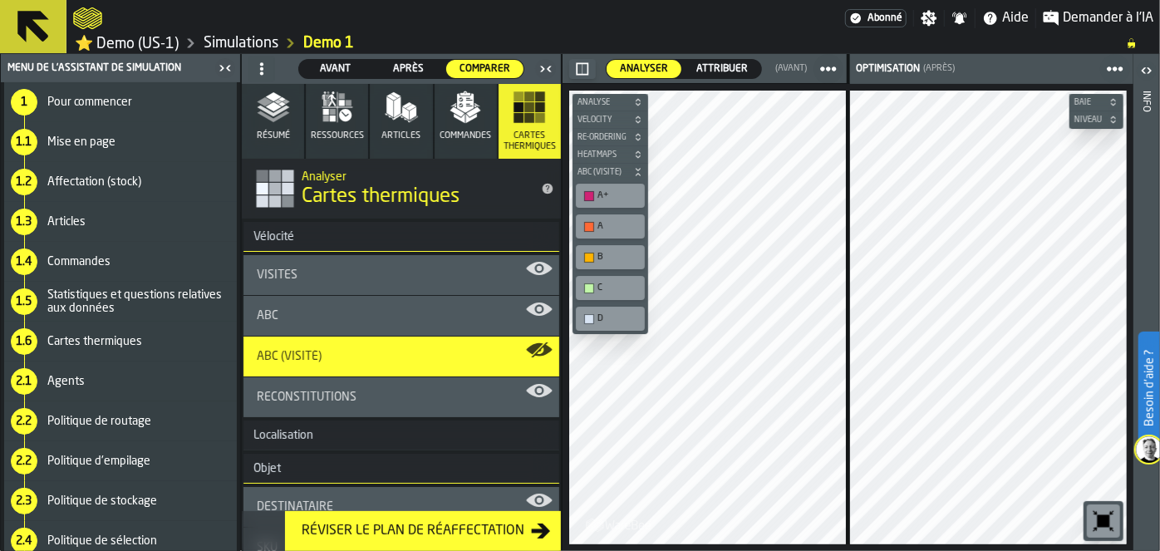
scroll to position [249, 0]
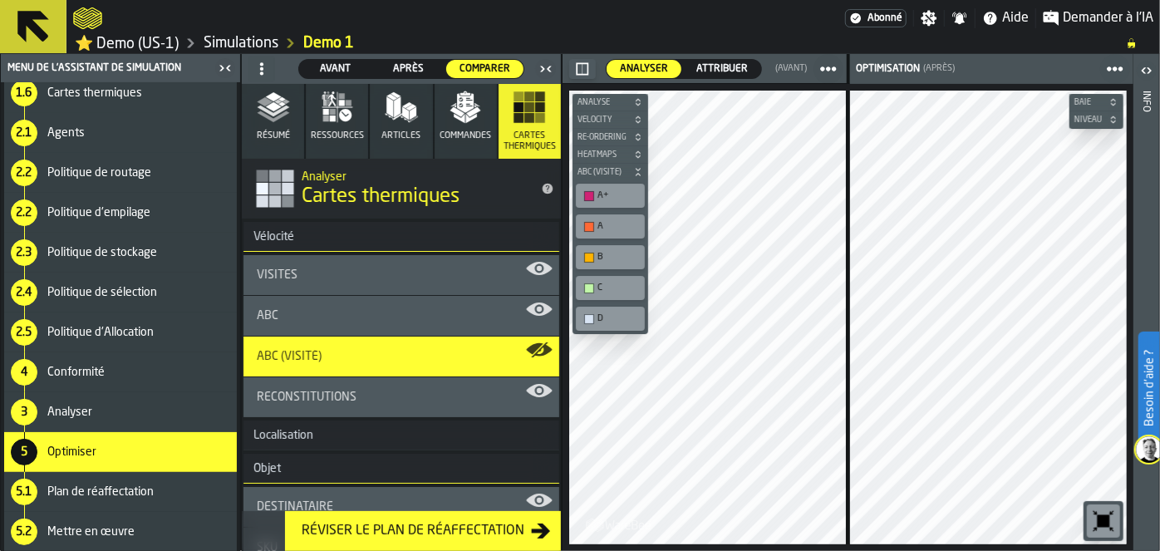
click at [245, 102] on button "Résumé" at bounding box center [273, 121] width 62 height 75
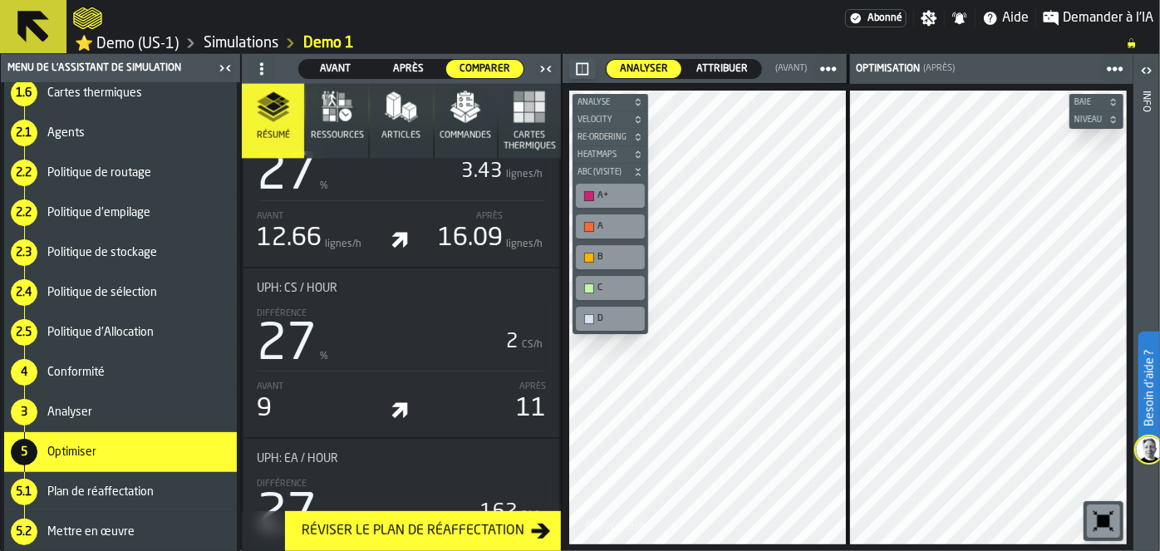
scroll to position [1400, 0]
click at [471, 116] on polygon "button" at bounding box center [471, 119] width 11 height 10
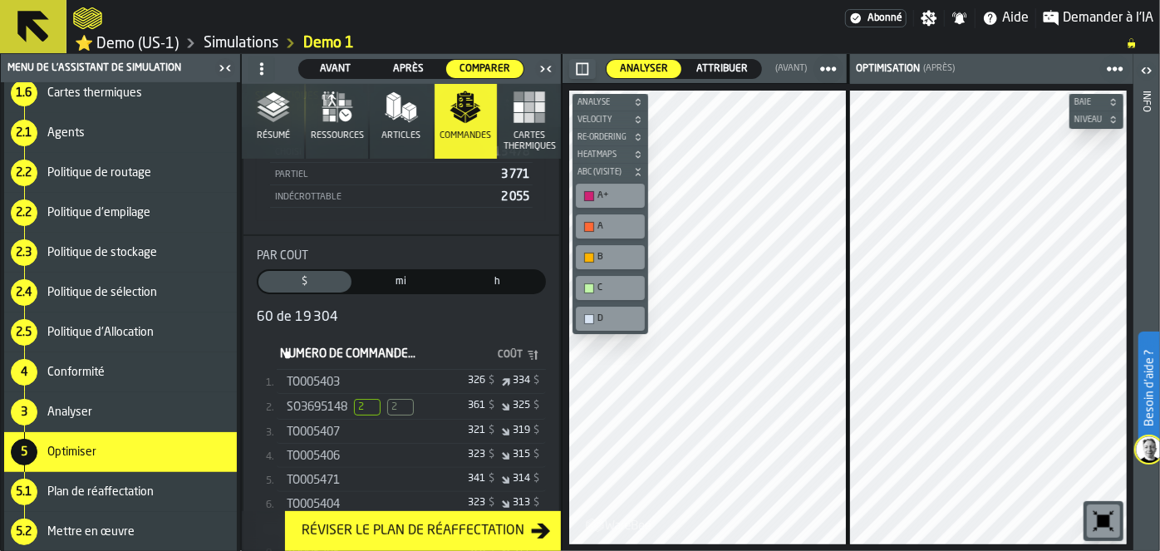
scroll to position [237, 0]
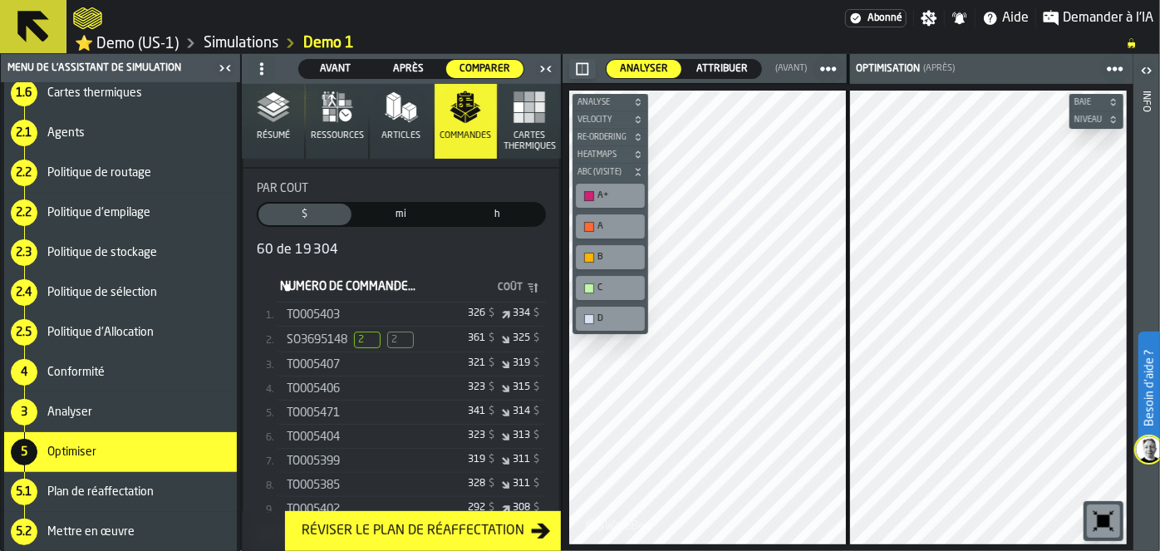
click at [500, 223] on div "h" at bounding box center [497, 215] width 93 height 22
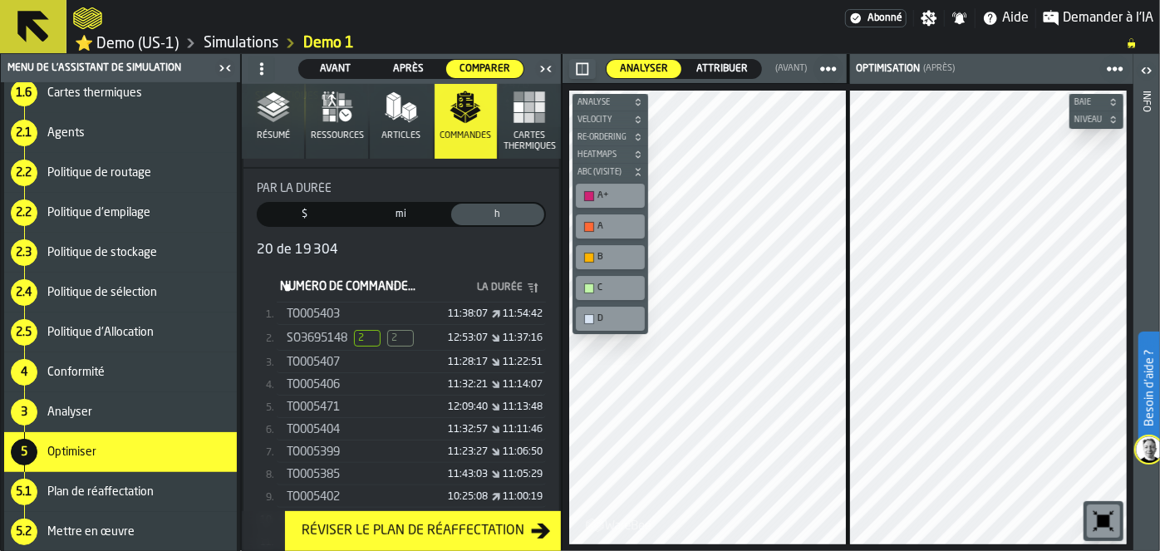
click at [407, 214] on span "mi" at bounding box center [401, 214] width 86 height 15
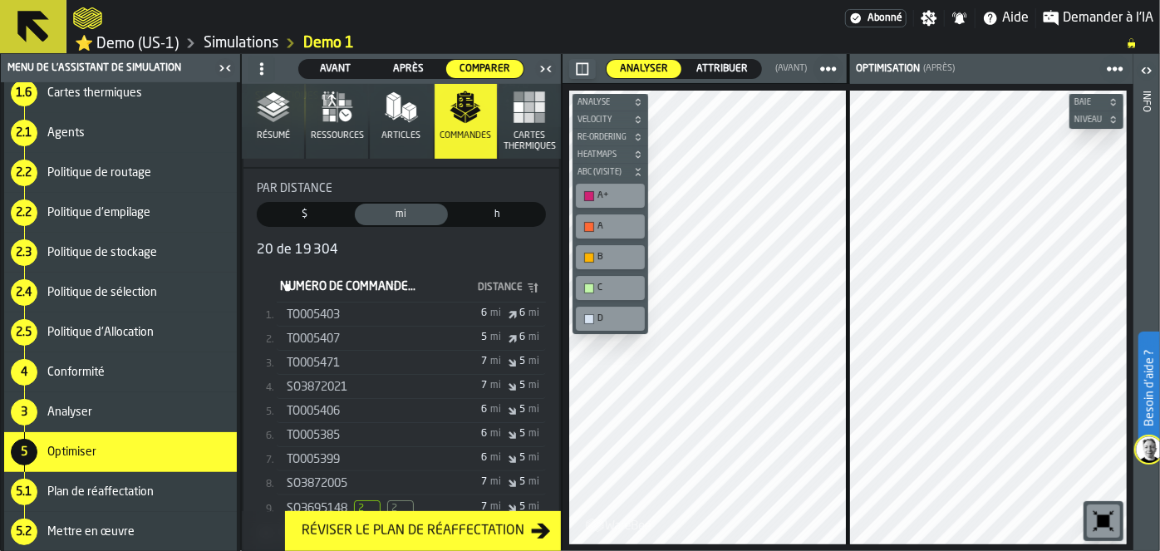
click at [298, 207] on span "$" at bounding box center [305, 214] width 86 height 15
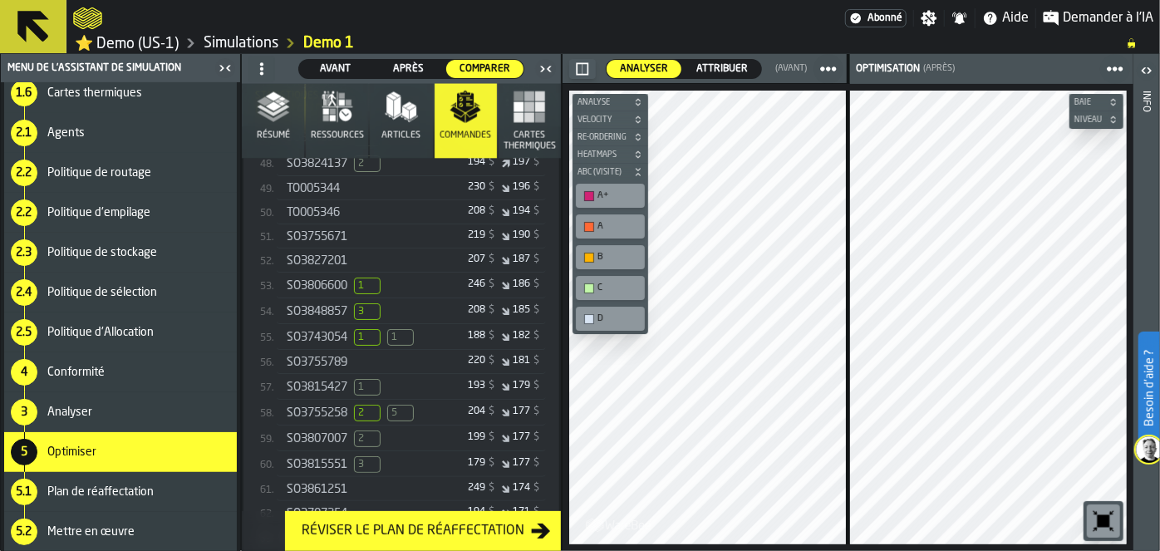
scroll to position [1514, 0]
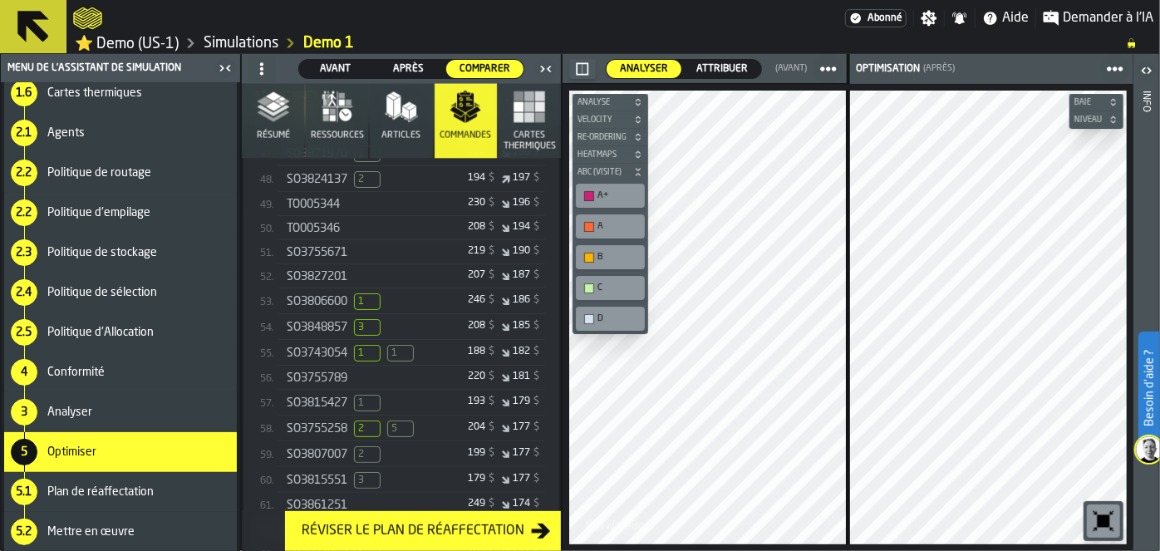
click at [353, 357] on div "SO3743054 1 1" at bounding box center [354, 353] width 134 height 17
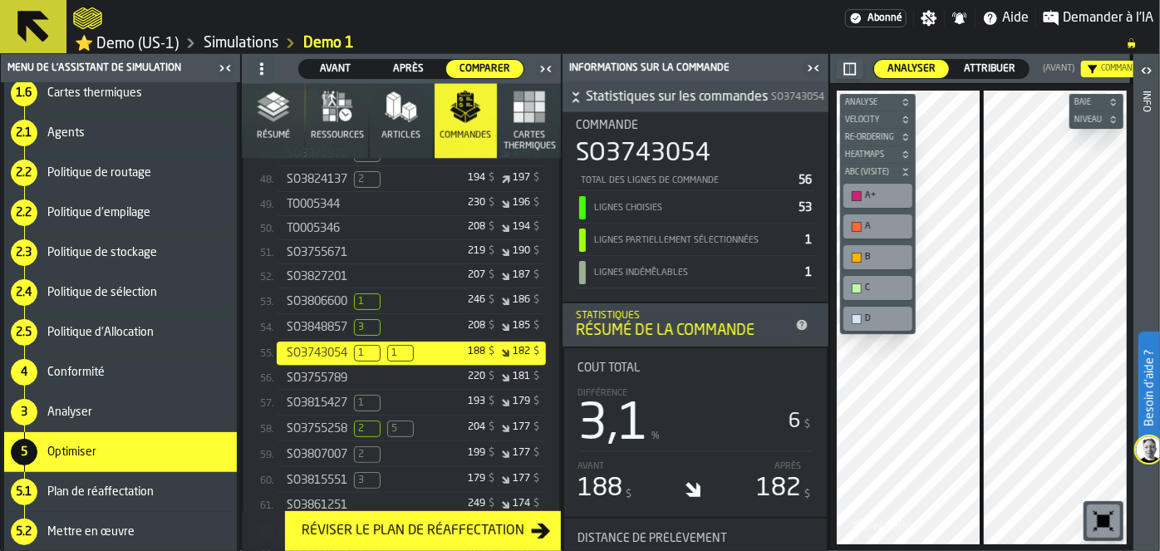
scroll to position [0, 0]
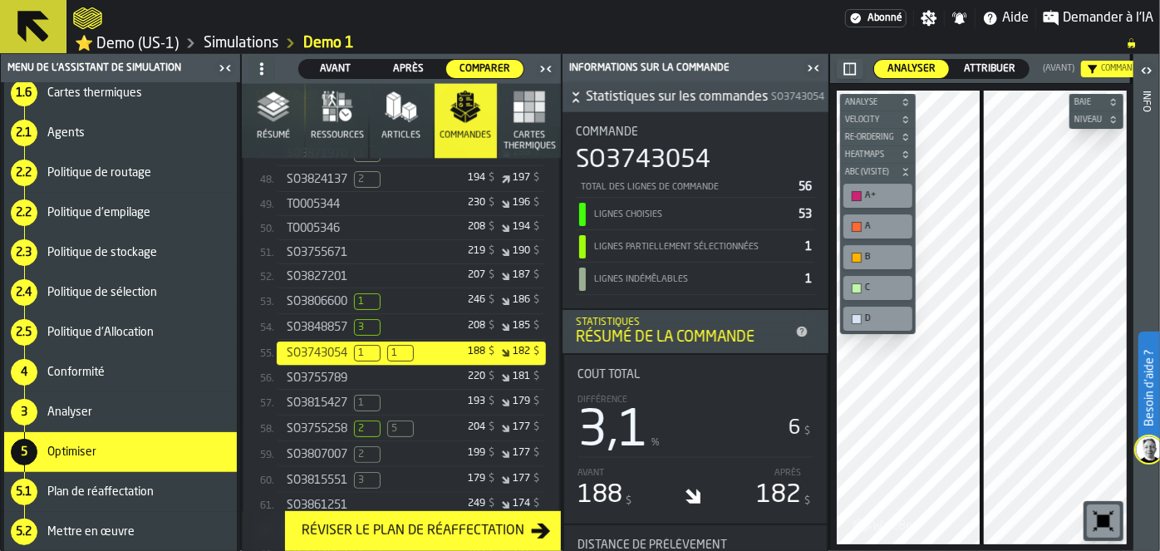
click at [77, 492] on span "Plan de réaffectation" at bounding box center [100, 491] width 106 height 13
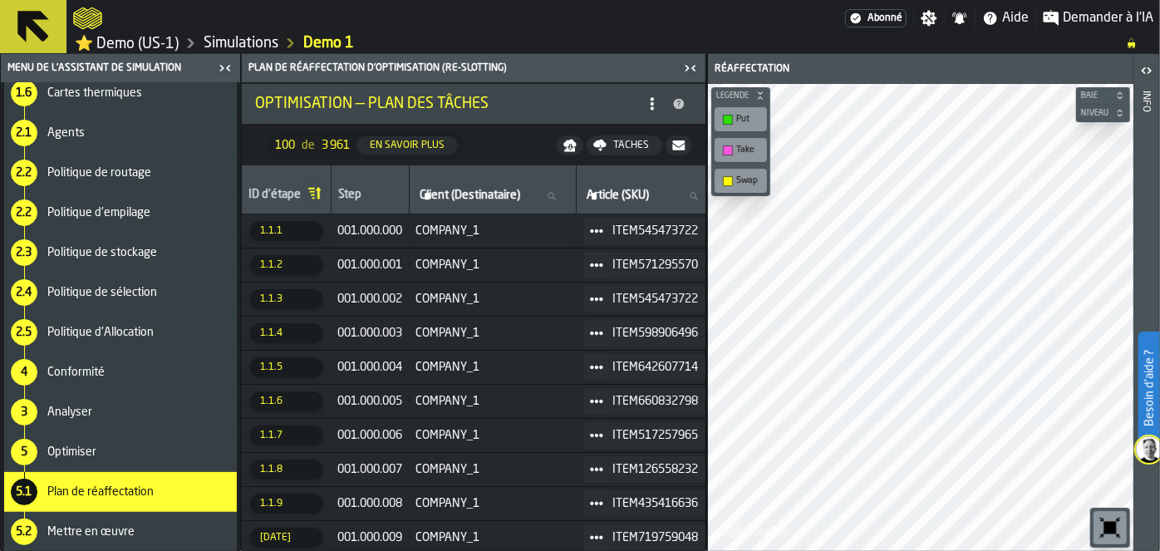
click at [96, 527] on span "Mettre en œuvre" at bounding box center [90, 531] width 87 height 13
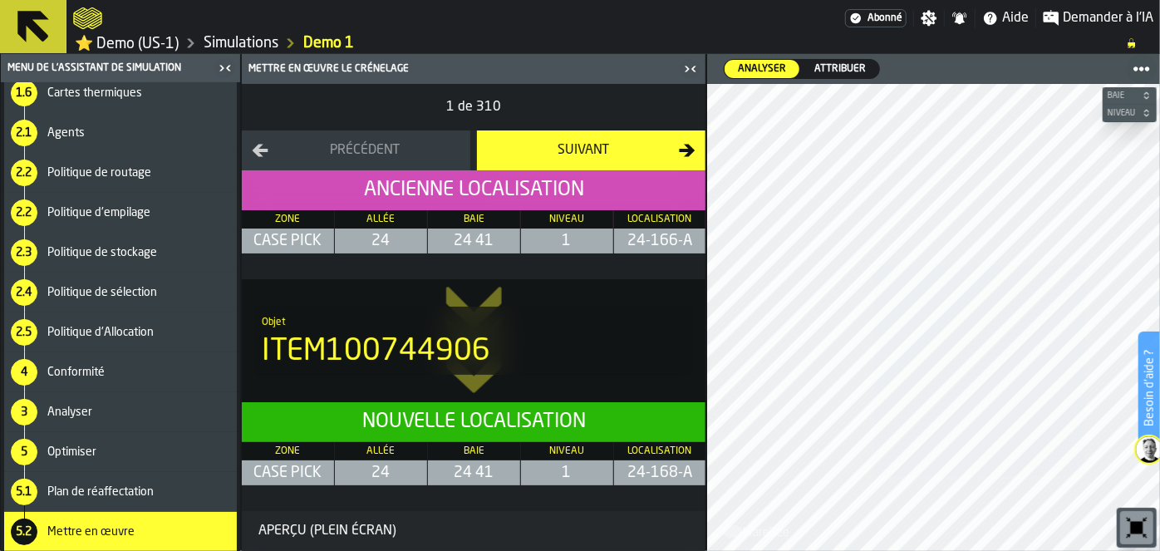
click at [99, 481] on div "5.1 Plan de réaffectation" at bounding box center [120, 492] width 233 height 40
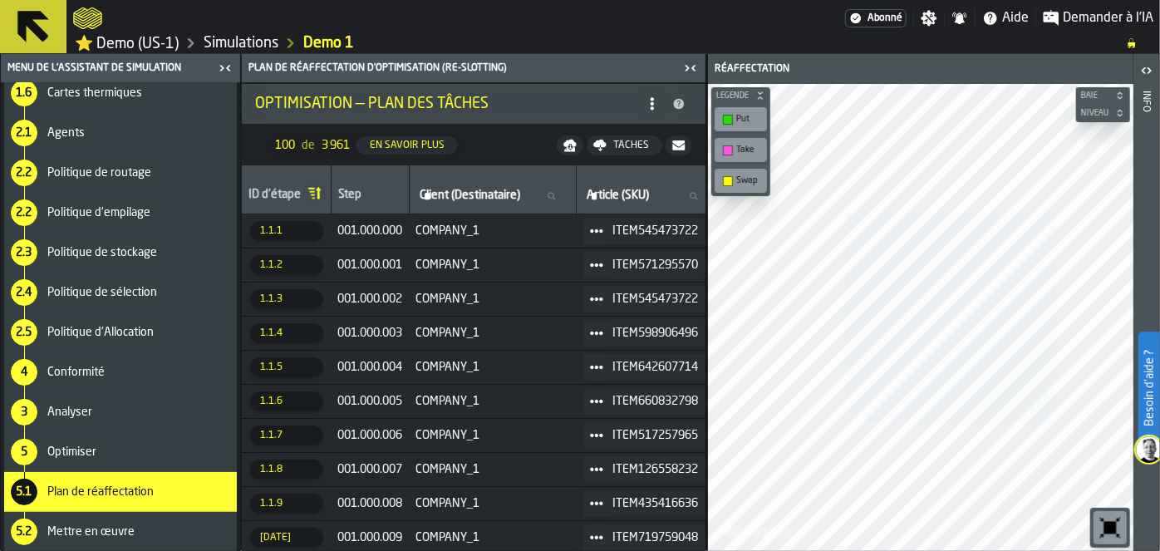
click at [86, 459] on div "5 Optimiser" at bounding box center [120, 452] width 233 height 40
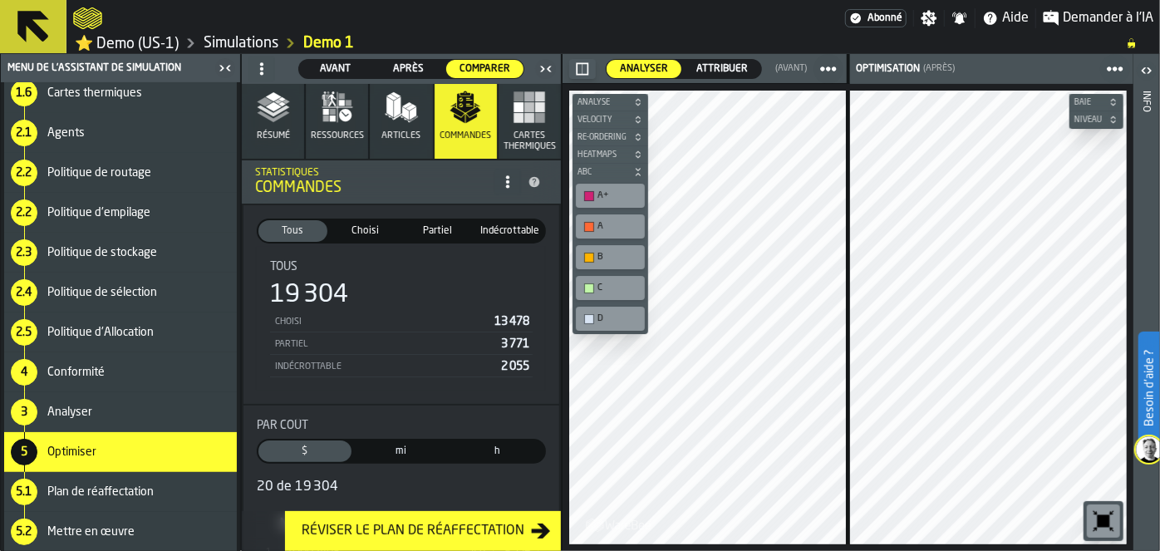
click at [406, 121] on icon "button" at bounding box center [401, 107] width 33 height 33
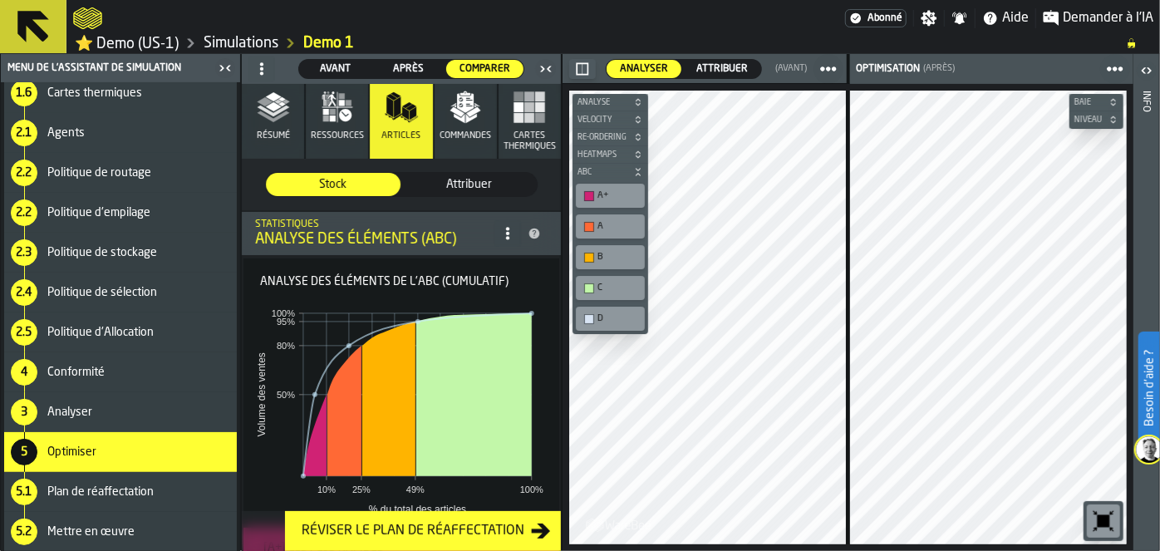
click at [337, 108] on icon "button" at bounding box center [337, 107] width 33 height 33
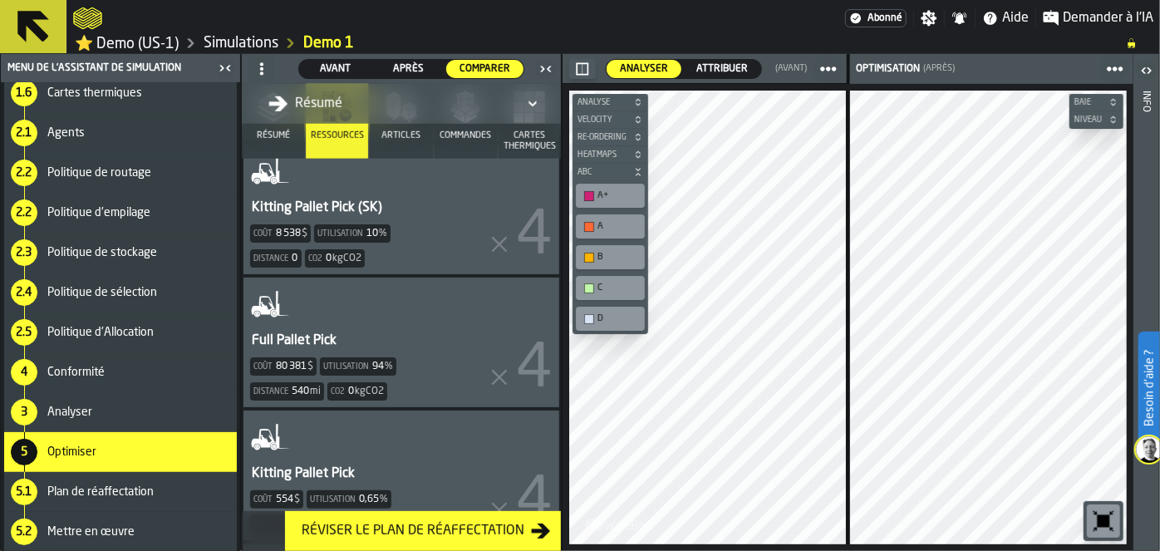
scroll to position [752, 0]
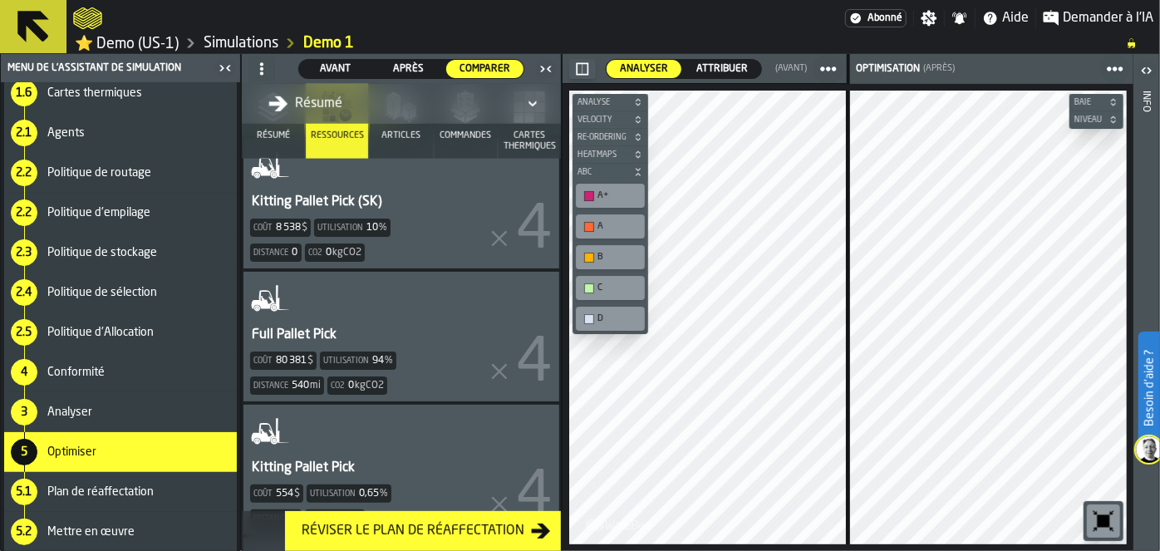
click at [505, 326] on div "Full Pallet Pick Coût 80 381 $ Utilisation 94 % Distance 540 mi Co2 0 kgCO2" at bounding box center [402, 337] width 316 height 130
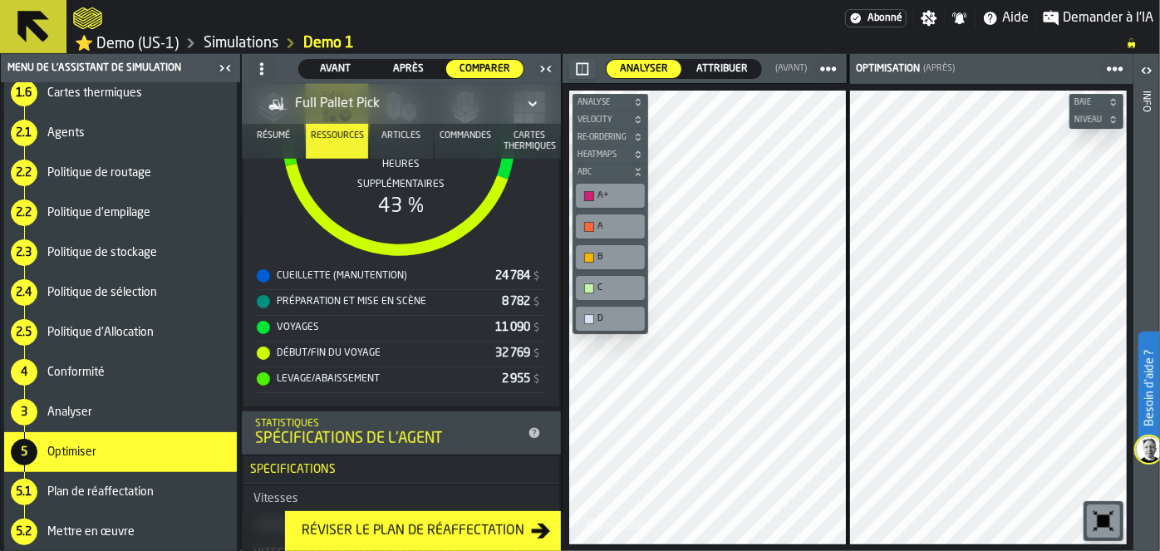
scroll to position [0, 0]
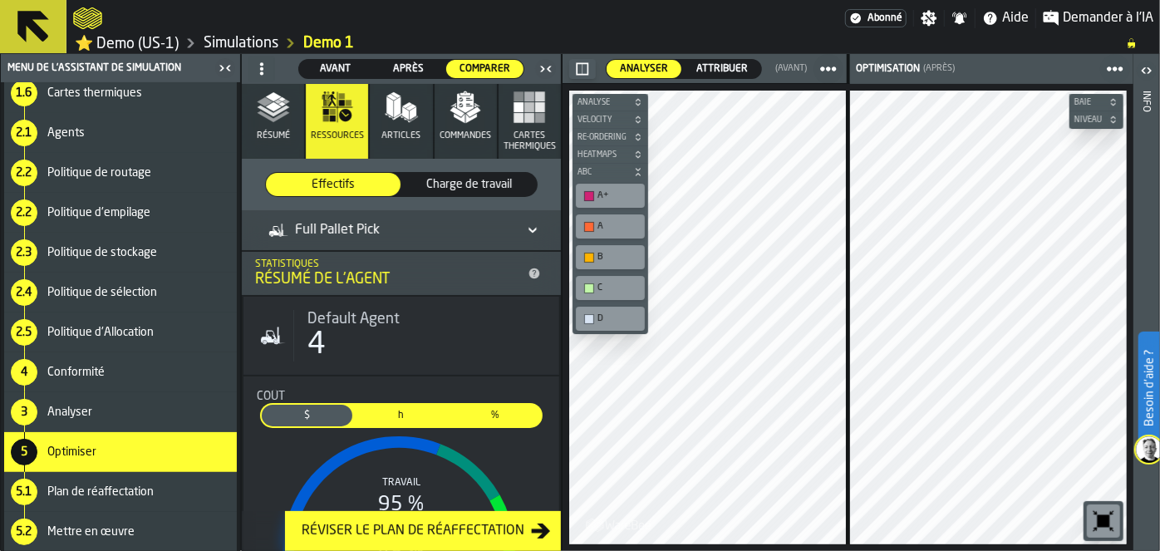
click at [461, 185] on span "Charge de travail" at bounding box center [469, 184] width 121 height 17
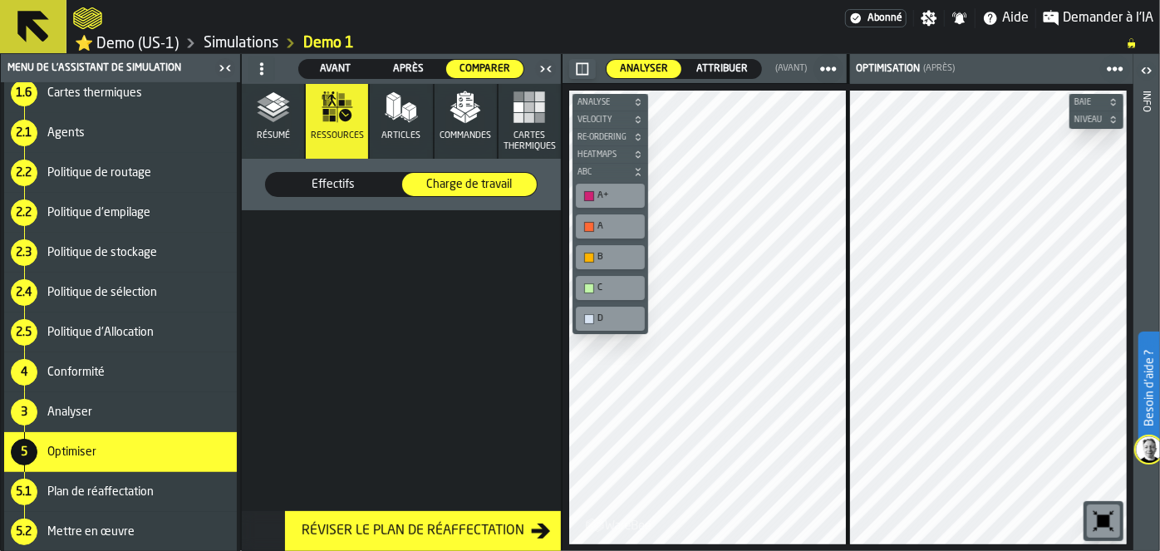
click at [321, 191] on span "Effectifs" at bounding box center [333, 184] width 121 height 17
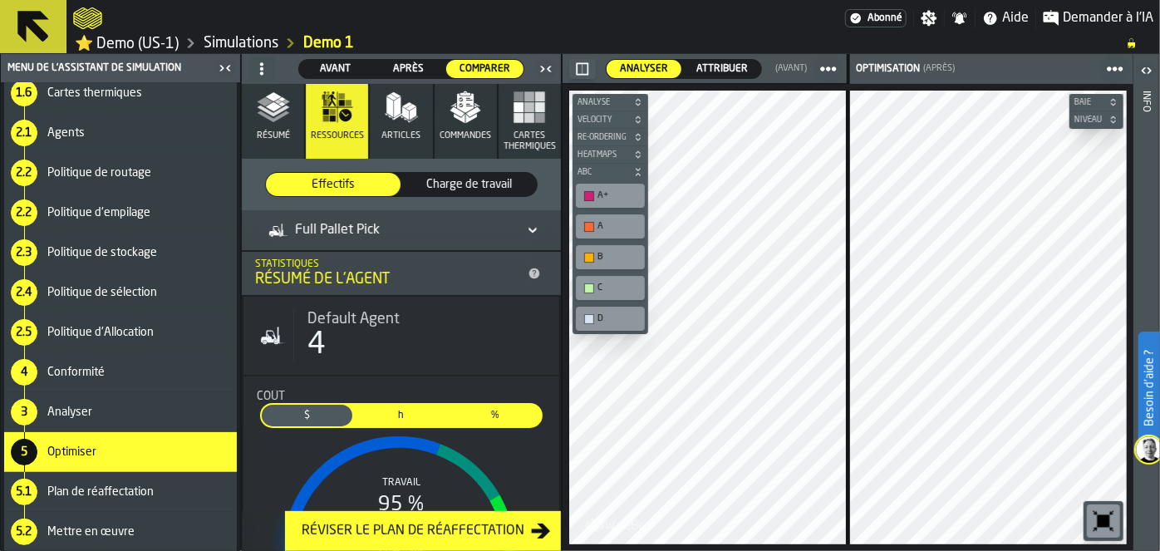
click at [463, 225] on div "Full Pallet Pick" at bounding box center [392, 230] width 249 height 20
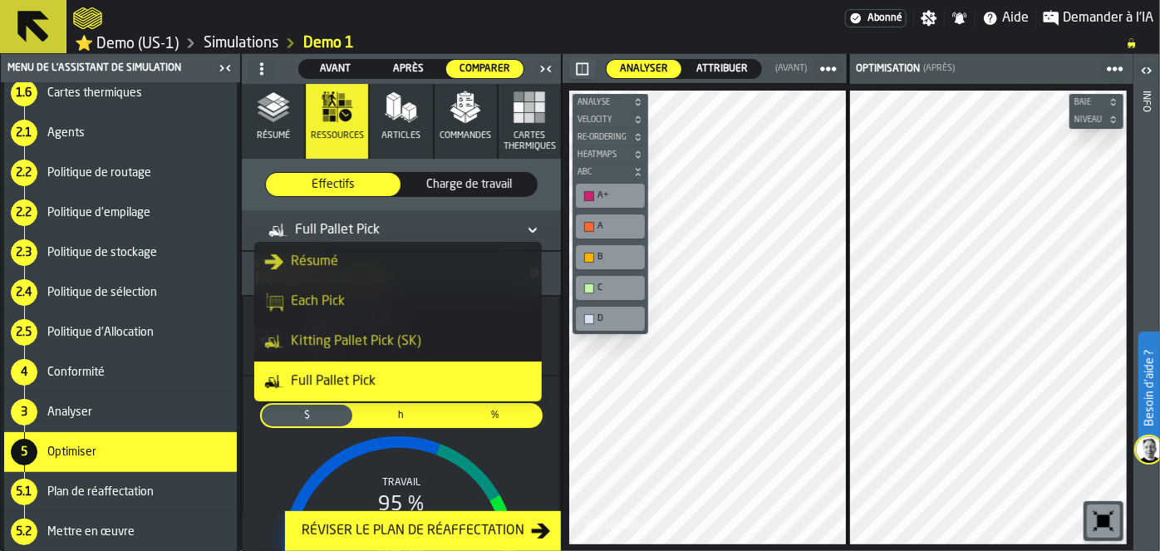
click at [334, 372] on div "Full Pallet Pick" at bounding box center [398, 382] width 268 height 20
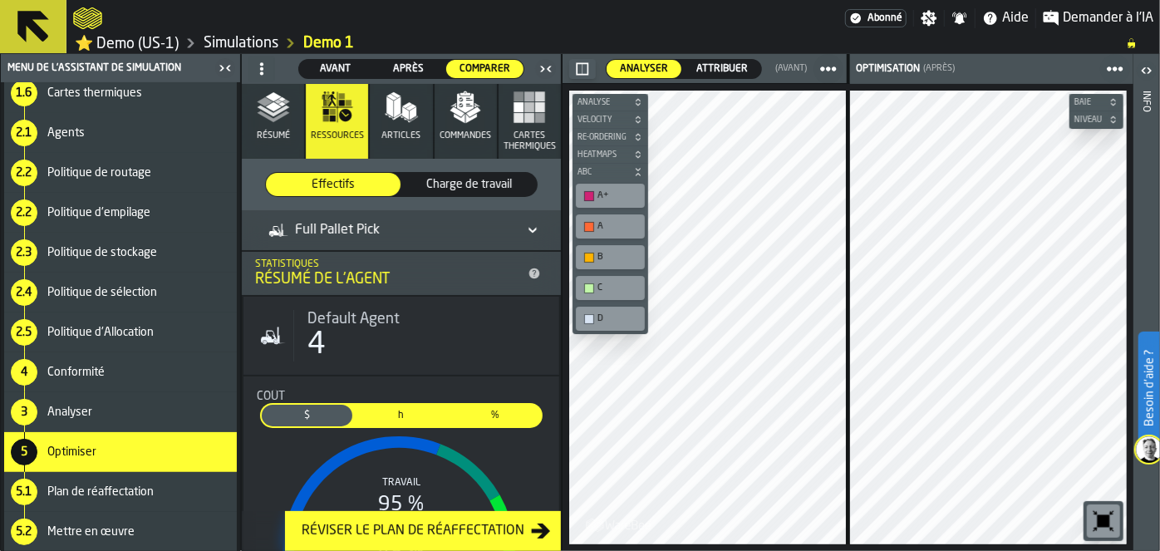
click at [326, 230] on div "Full Pallet Pick" at bounding box center [323, 230] width 111 height 20
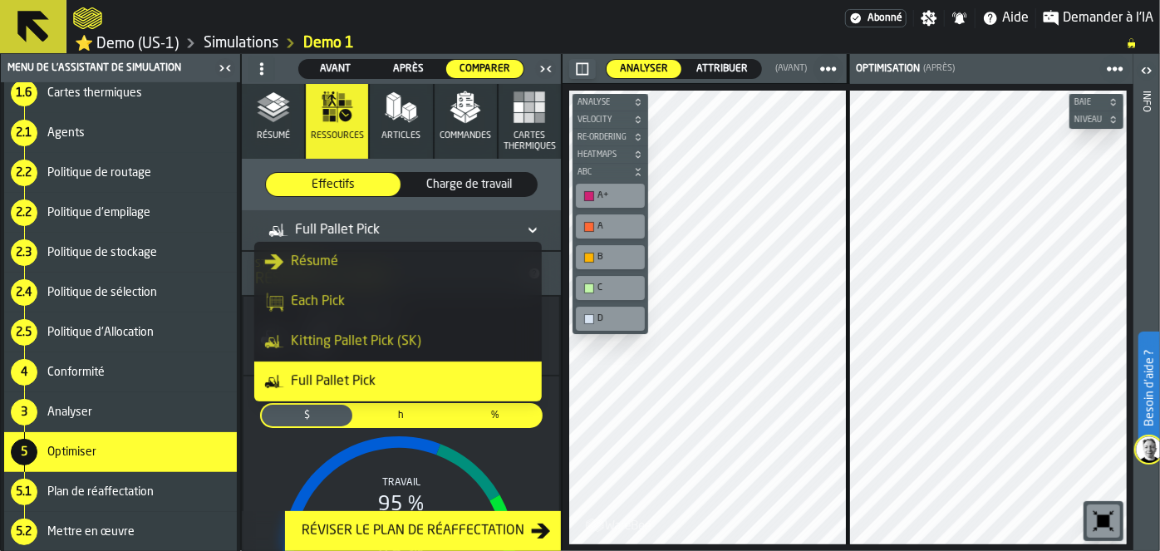
click at [314, 251] on li "Résumé" at bounding box center [398, 262] width 288 height 40
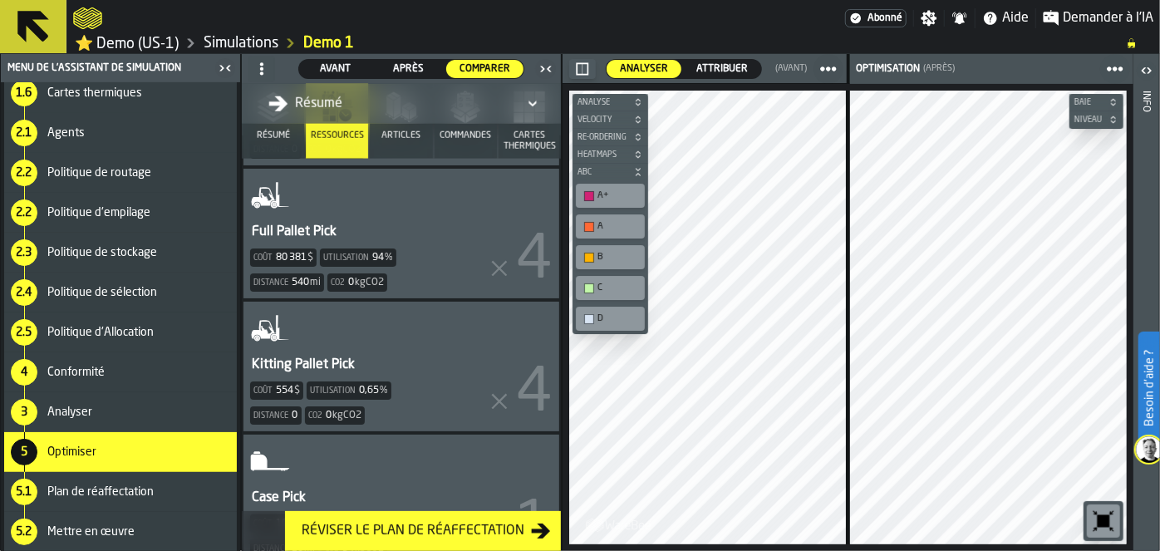
scroll to position [913, 0]
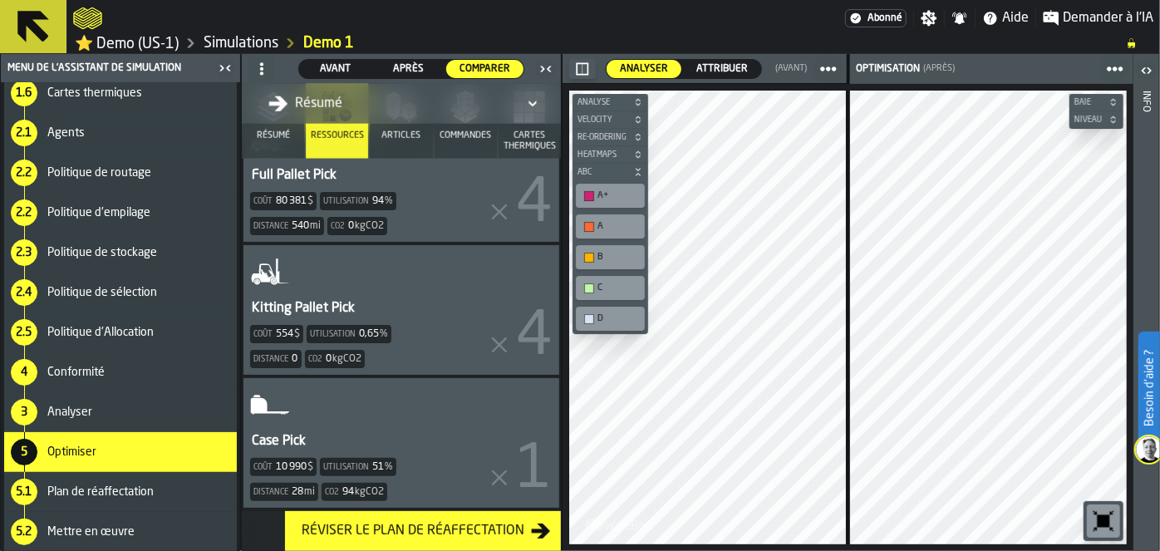
click at [534, 533] on icon "button-Réviser le Plan de Réaffectation" at bounding box center [541, 531] width 19 height 15
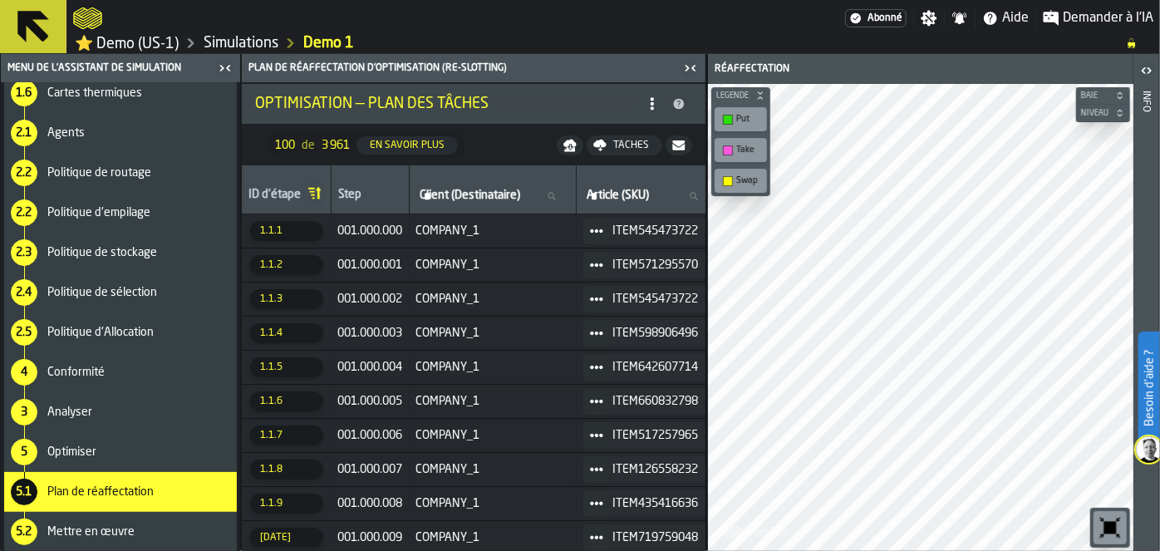
click at [115, 444] on div "5 Optimiser" at bounding box center [120, 452] width 233 height 40
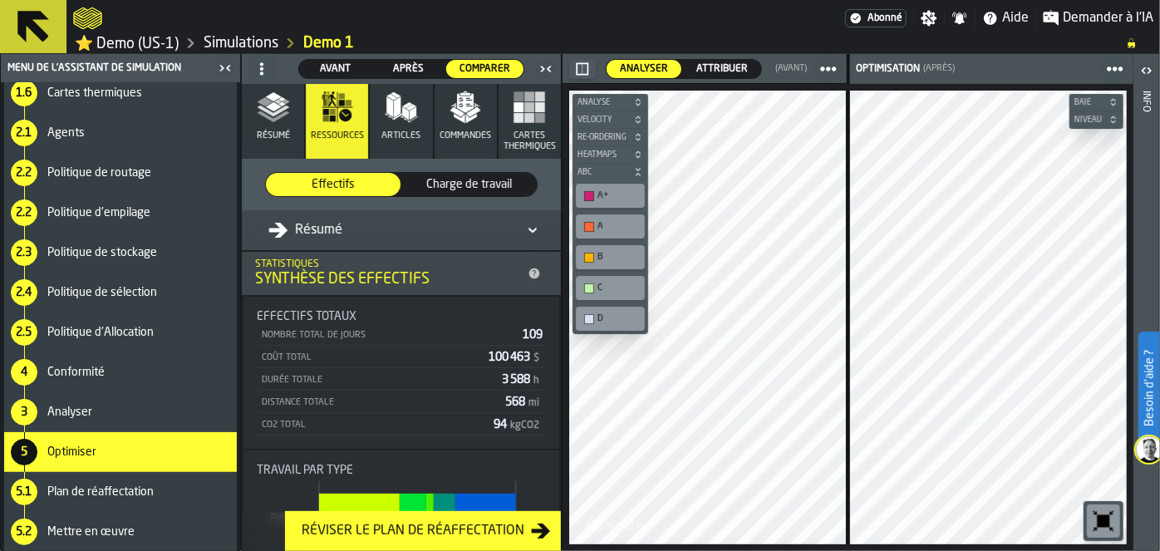
click at [278, 145] on button "Résumé" at bounding box center [273, 121] width 62 height 75
